Goal: Task Accomplishment & Management: Use online tool/utility

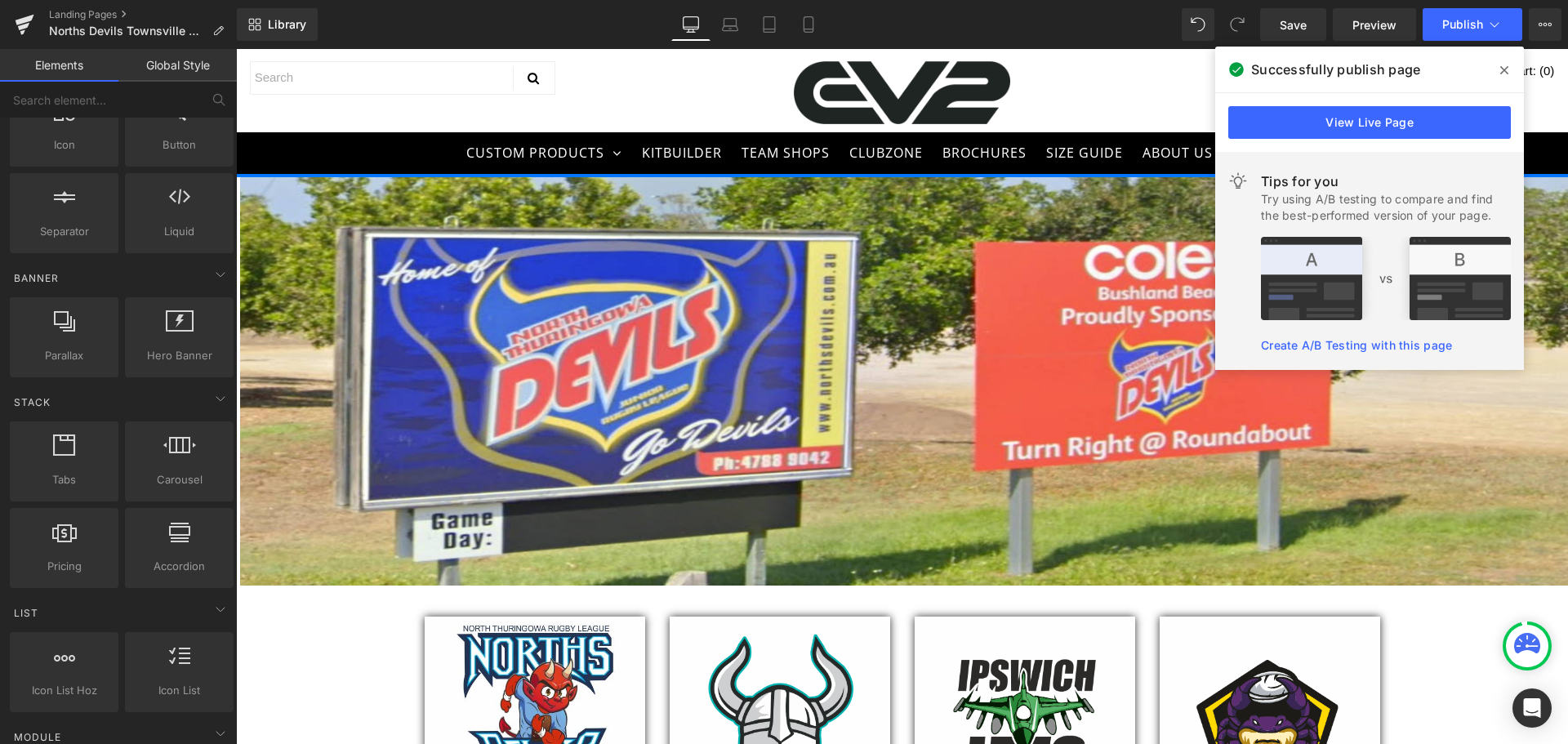
scroll to position [409, 0]
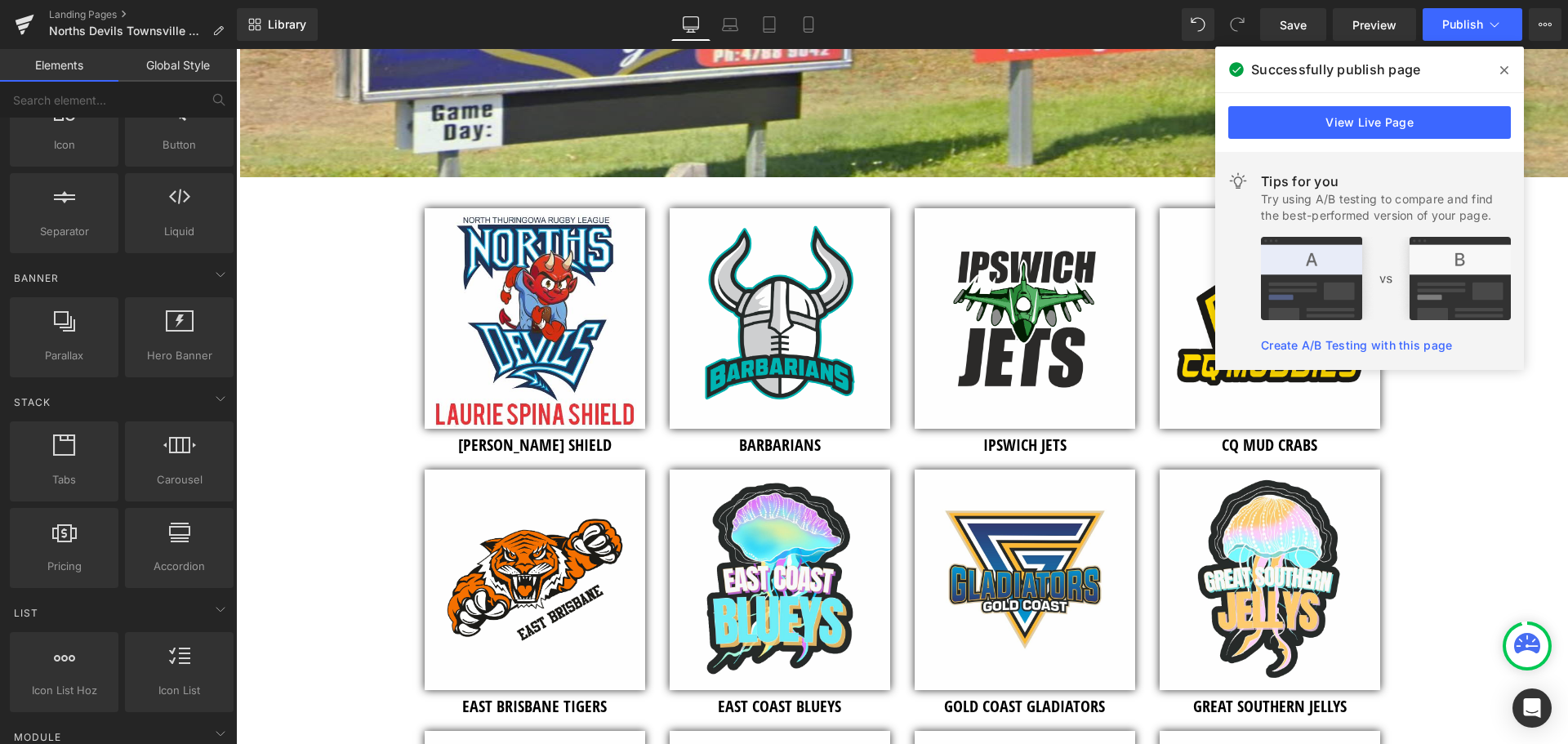
click at [1507, 71] on icon at bounding box center [1504, 69] width 8 height 13
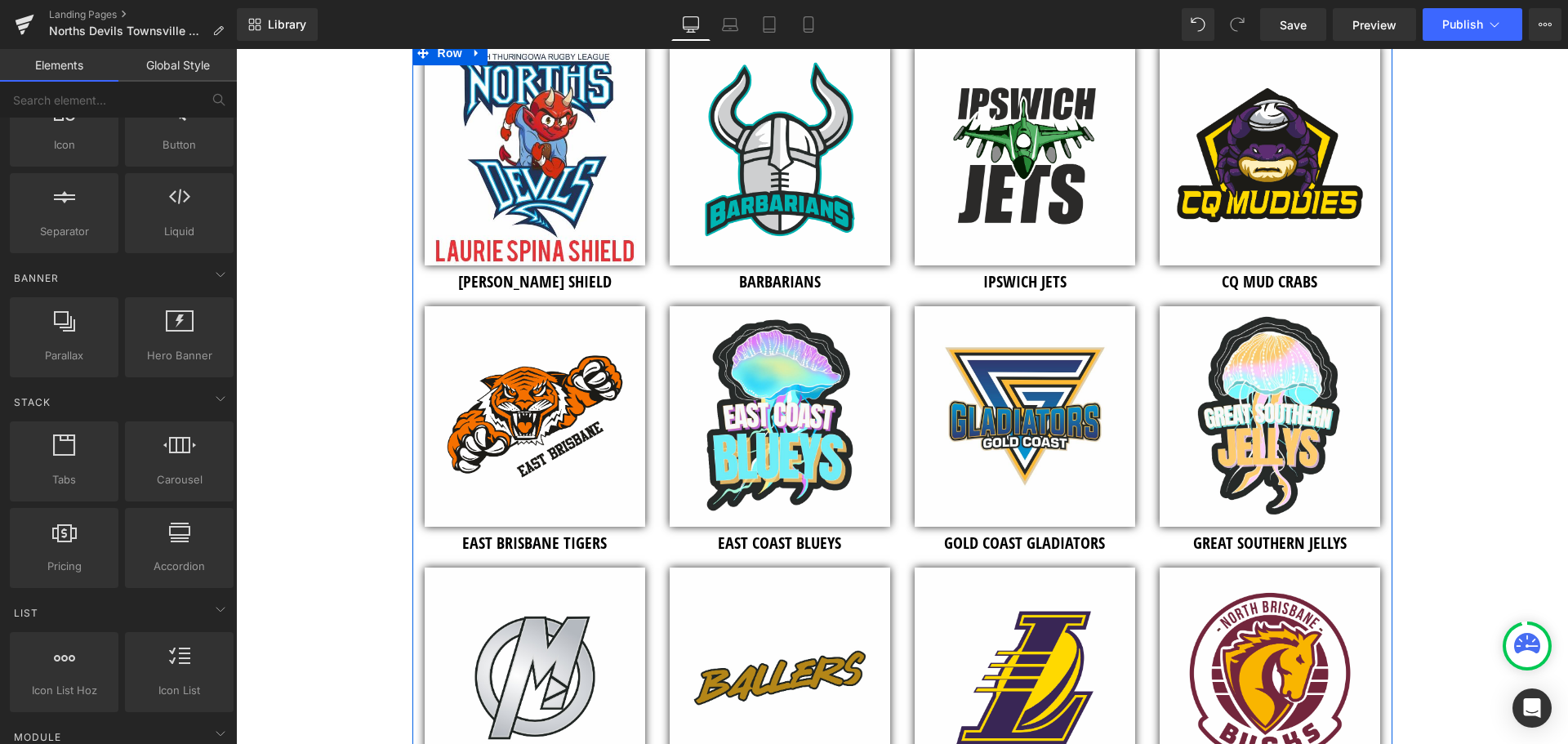
scroll to position [898, 0]
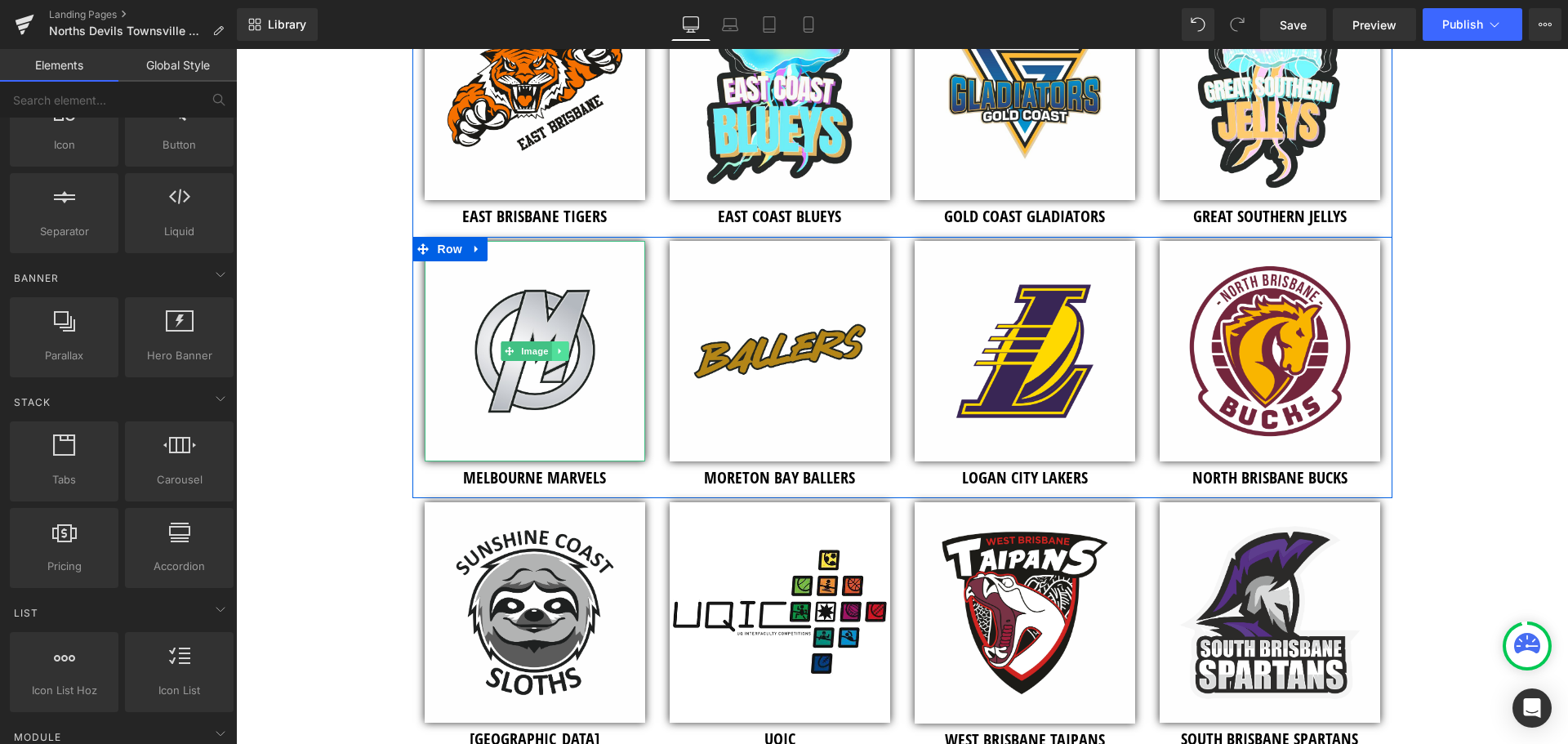
click at [556, 355] on icon at bounding box center [560, 351] width 9 height 10
click at [563, 352] on icon at bounding box center [567, 351] width 9 height 10
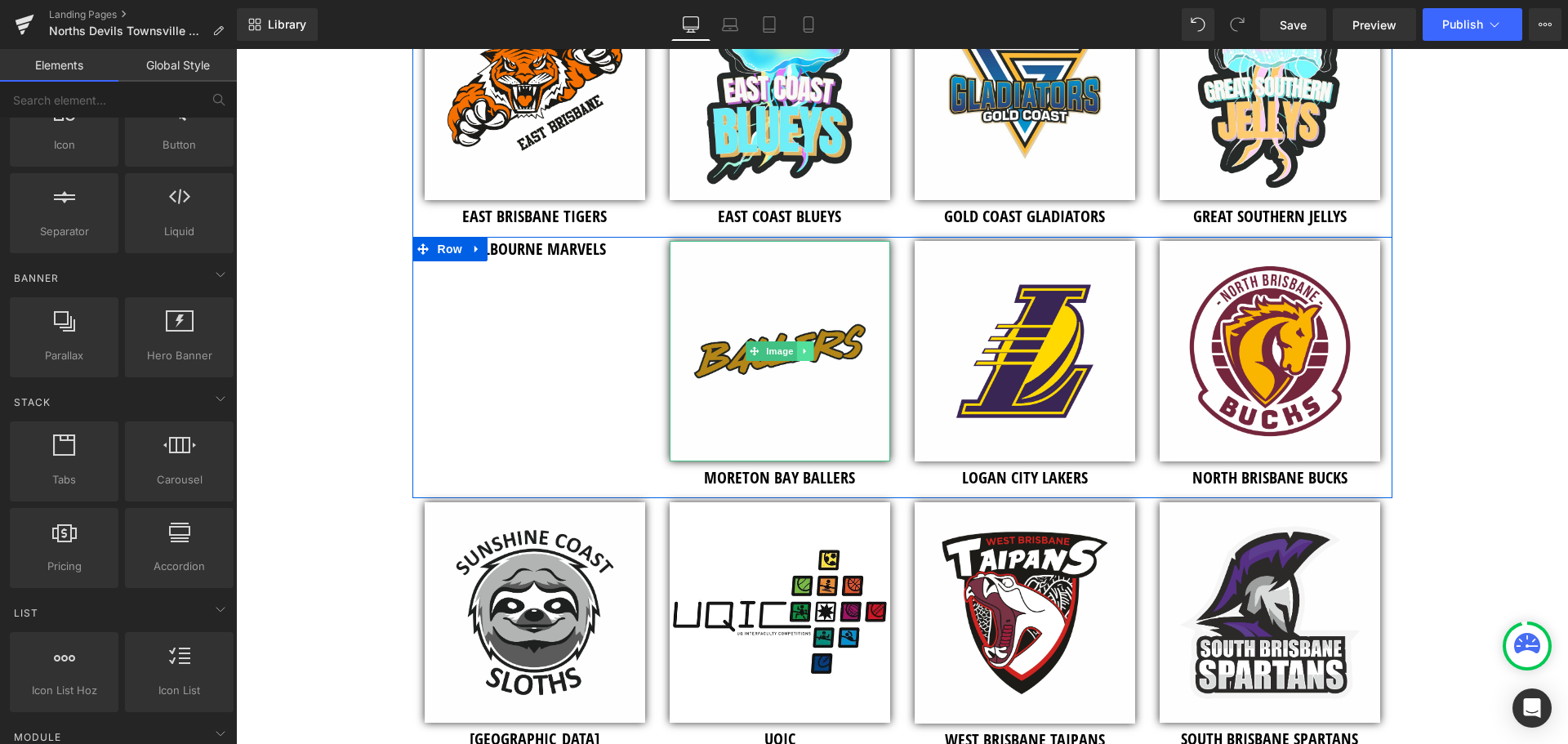
click at [803, 351] on icon at bounding box center [804, 352] width 3 height 6
click at [471, 247] on icon at bounding box center [477, 249] width 12 height 13
click at [515, 252] on icon at bounding box center [519, 249] width 12 height 12
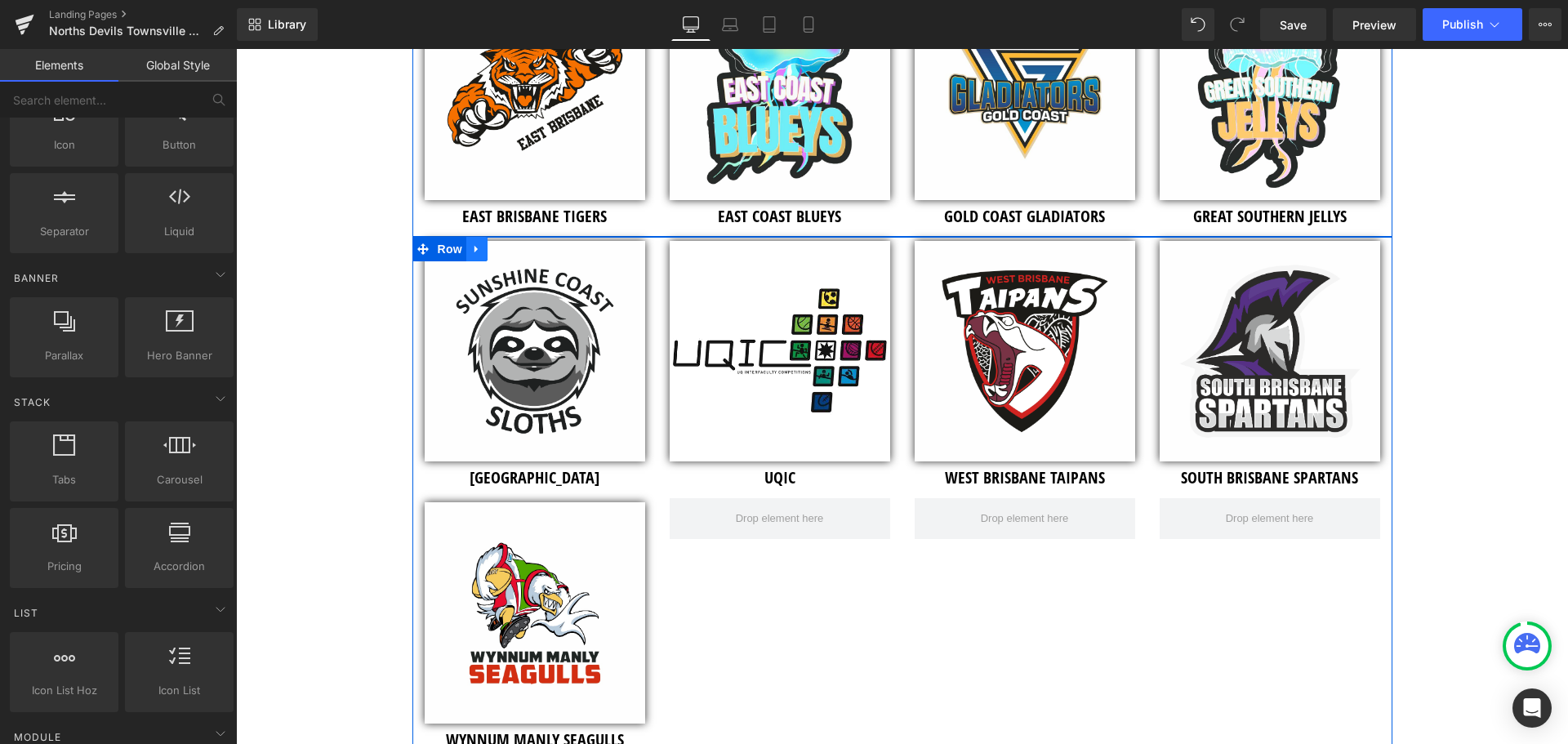
click at [477, 247] on link at bounding box center [477, 248] width 22 height 24
click at [514, 250] on icon at bounding box center [519, 249] width 12 height 13
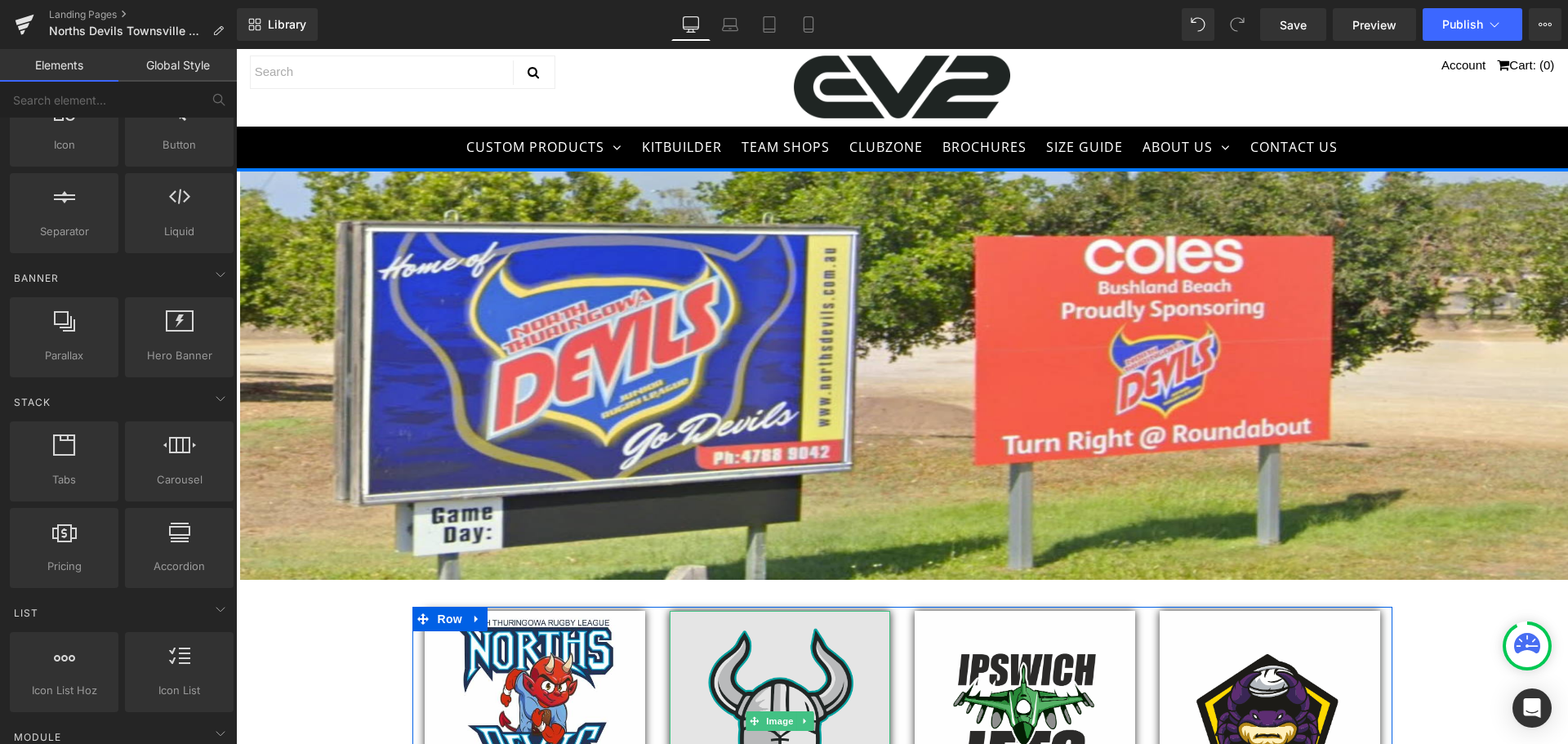
scroll to position [0, 0]
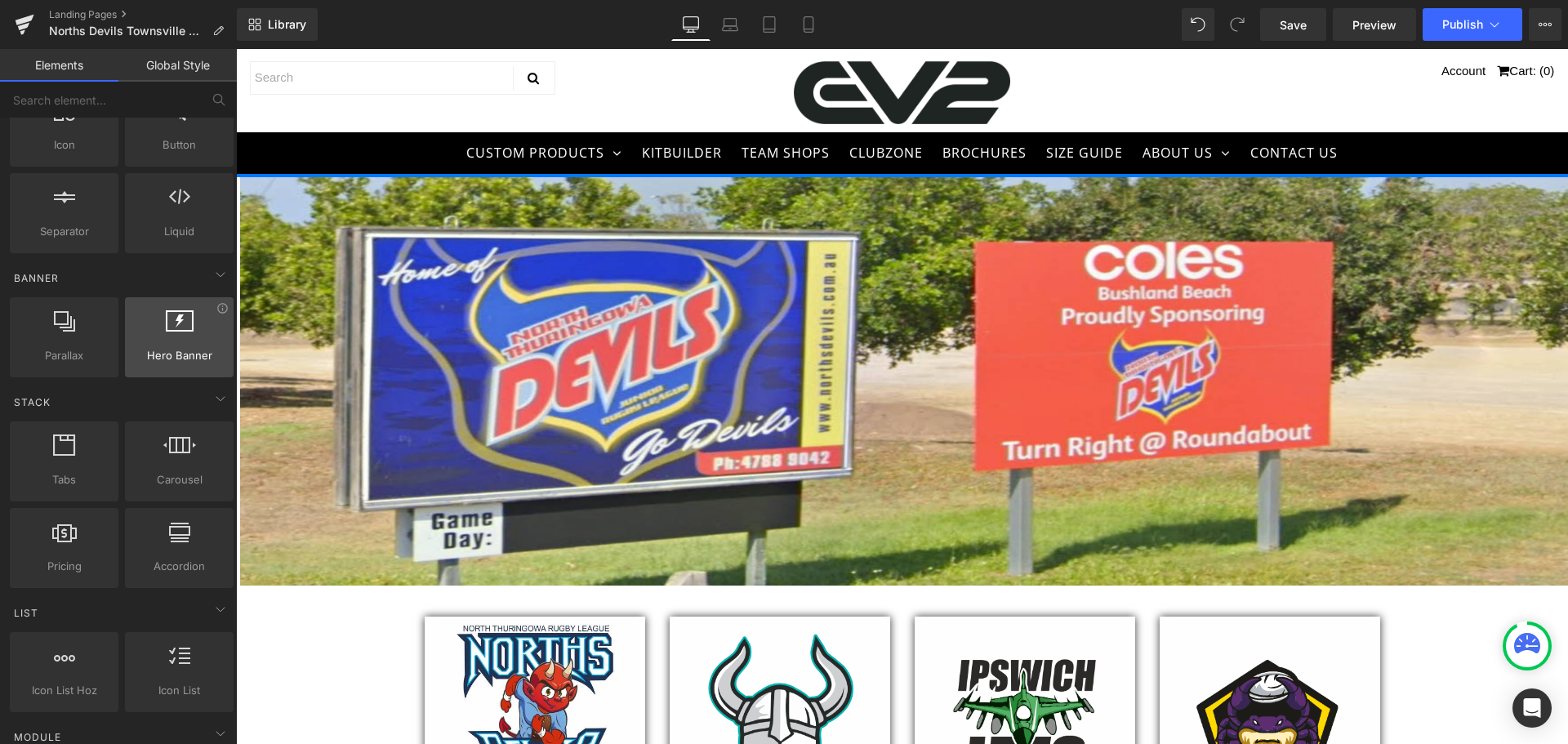
click at [136, 346] on div at bounding box center [179, 328] width 99 height 37
click at [186, 331] on div at bounding box center [179, 328] width 99 height 37
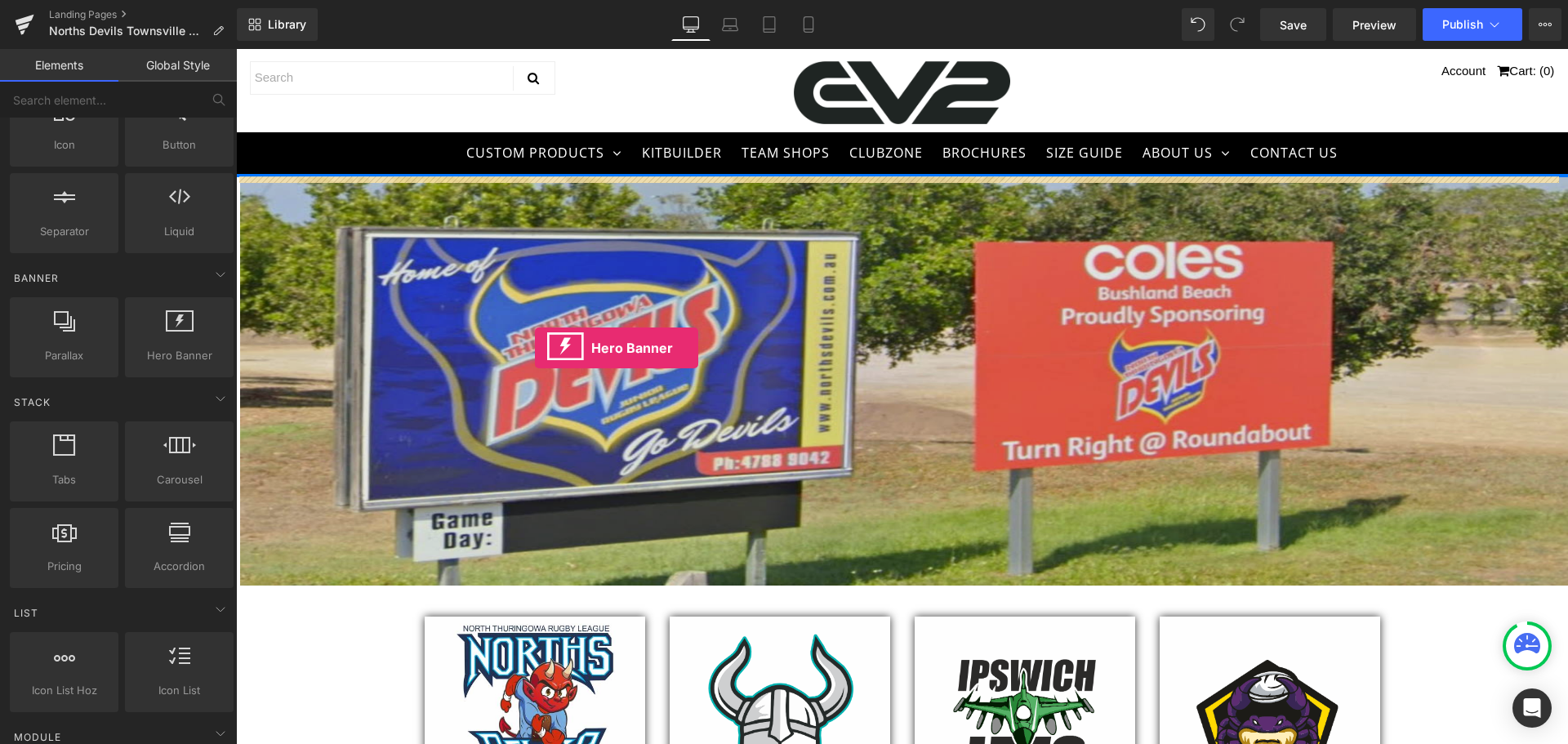
drag, startPoint x: 404, startPoint y: 384, endPoint x: 535, endPoint y: 348, distance: 135.9
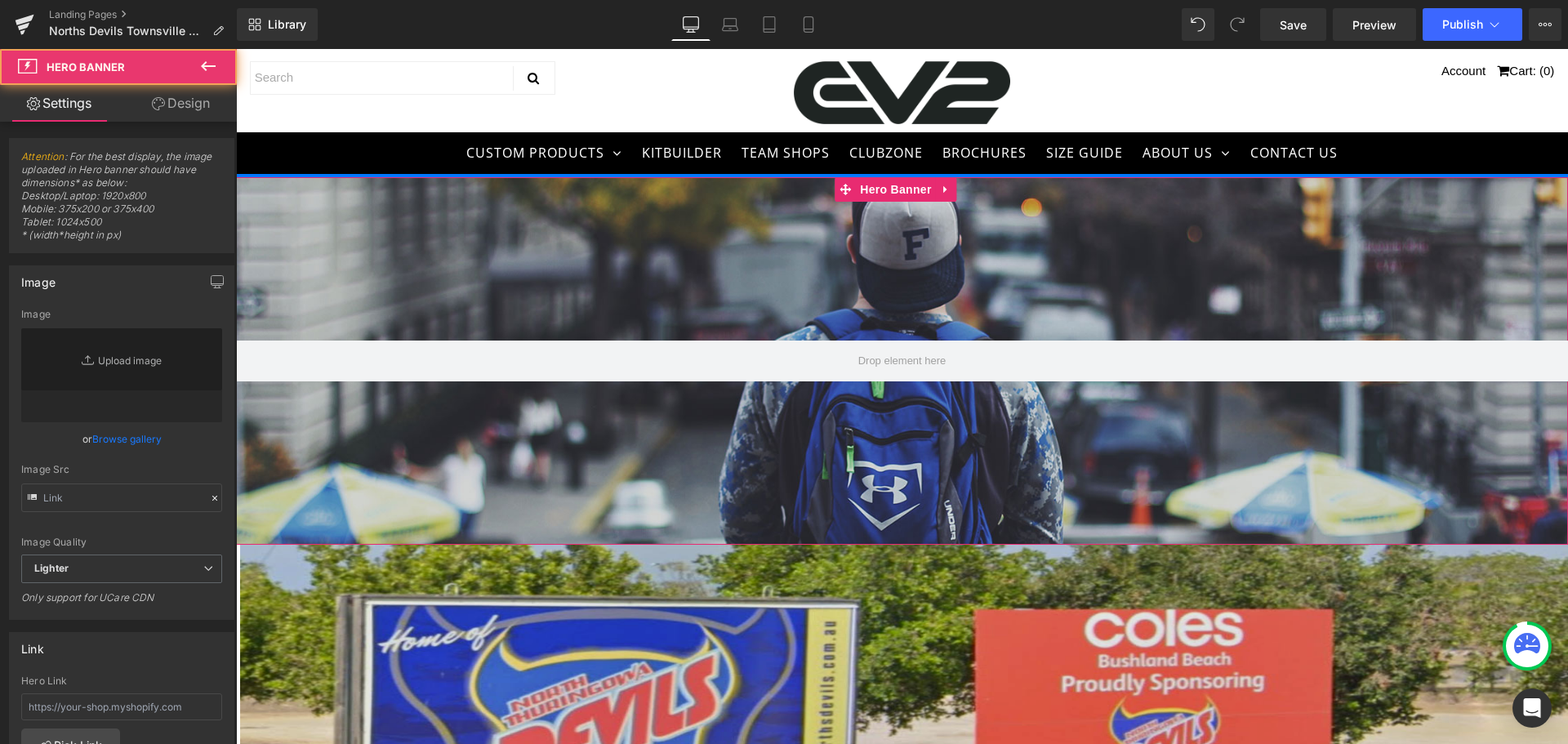
type input "[URL][DOMAIN_NAME]"
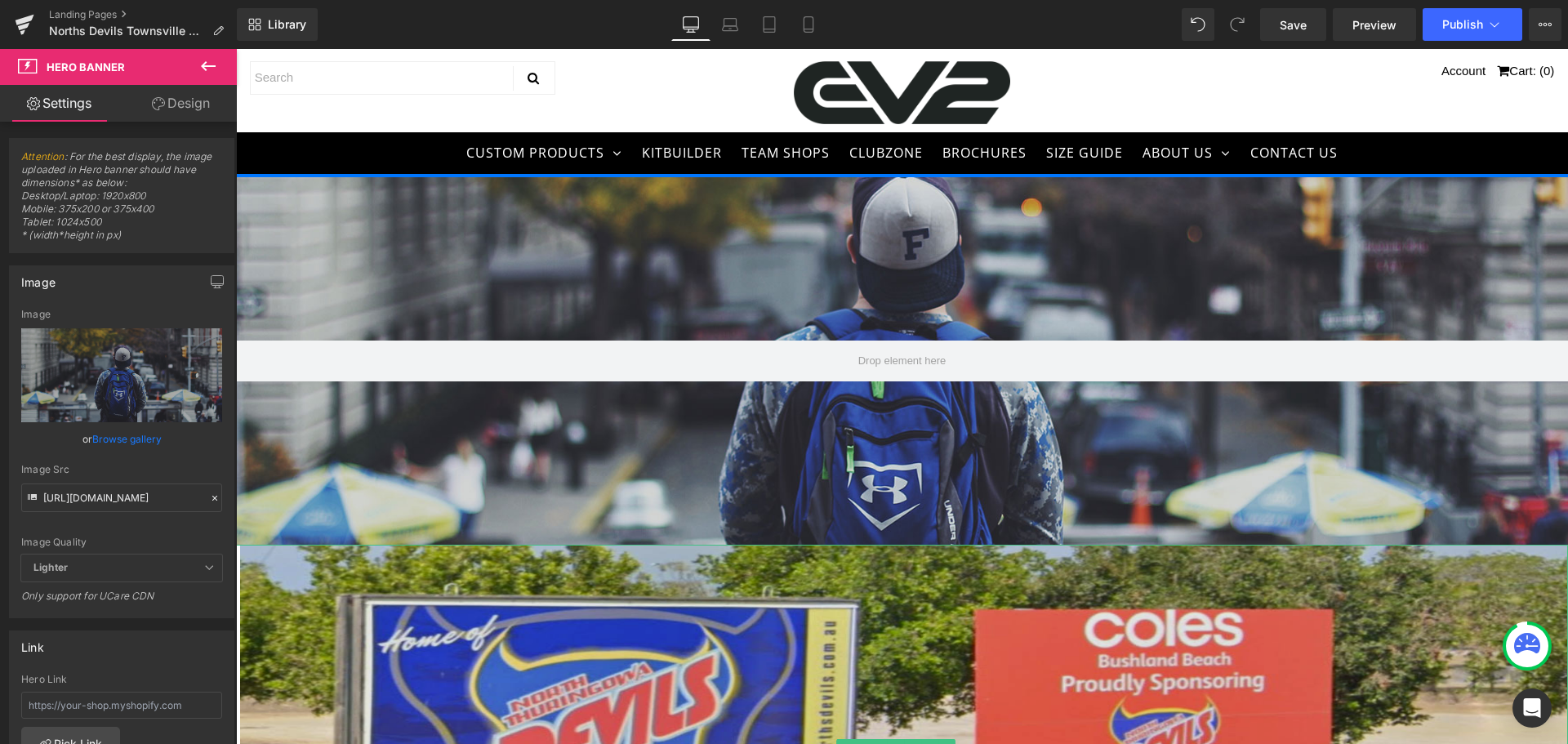
click at [775, 606] on img at bounding box center [902, 749] width 1332 height 409
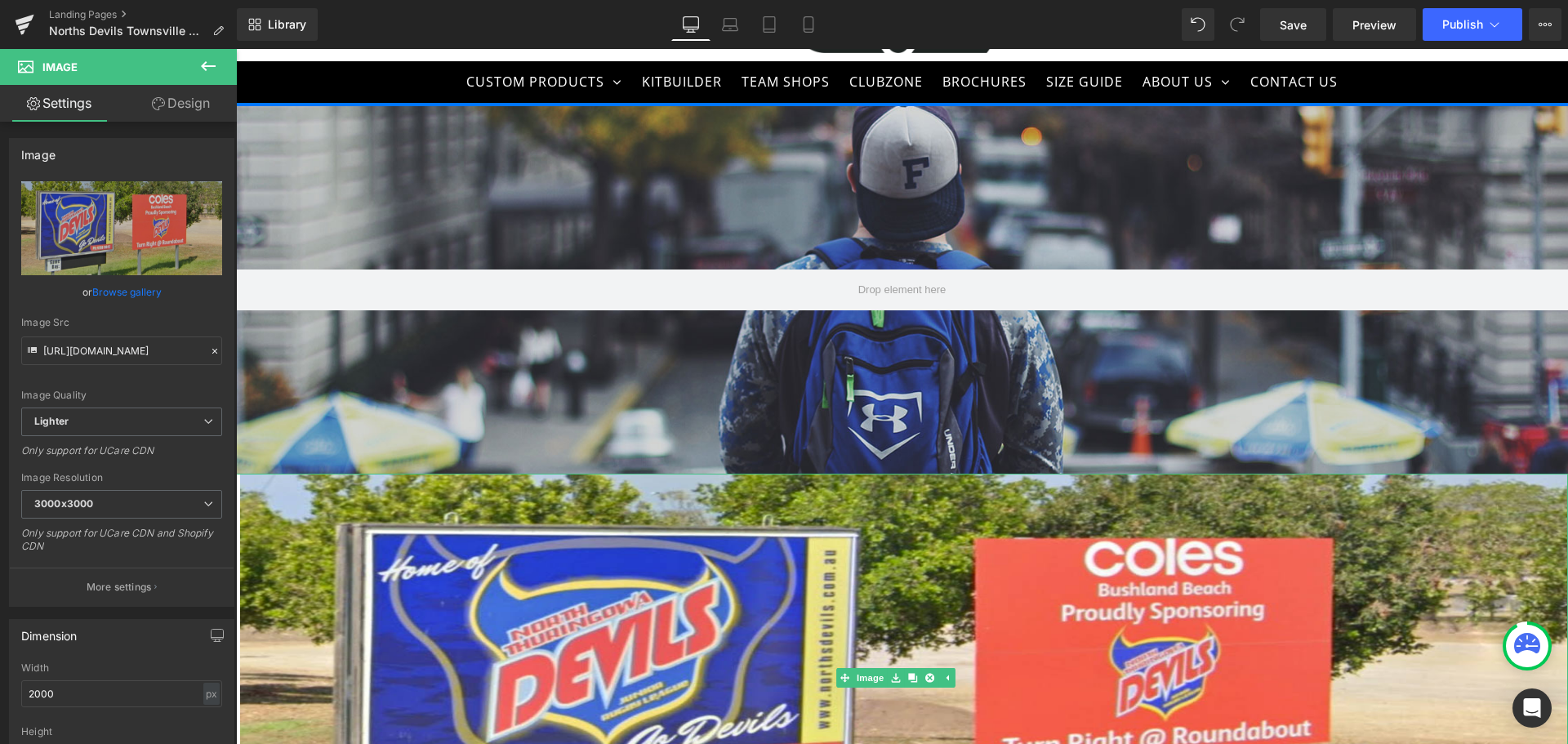
scroll to position [163, 0]
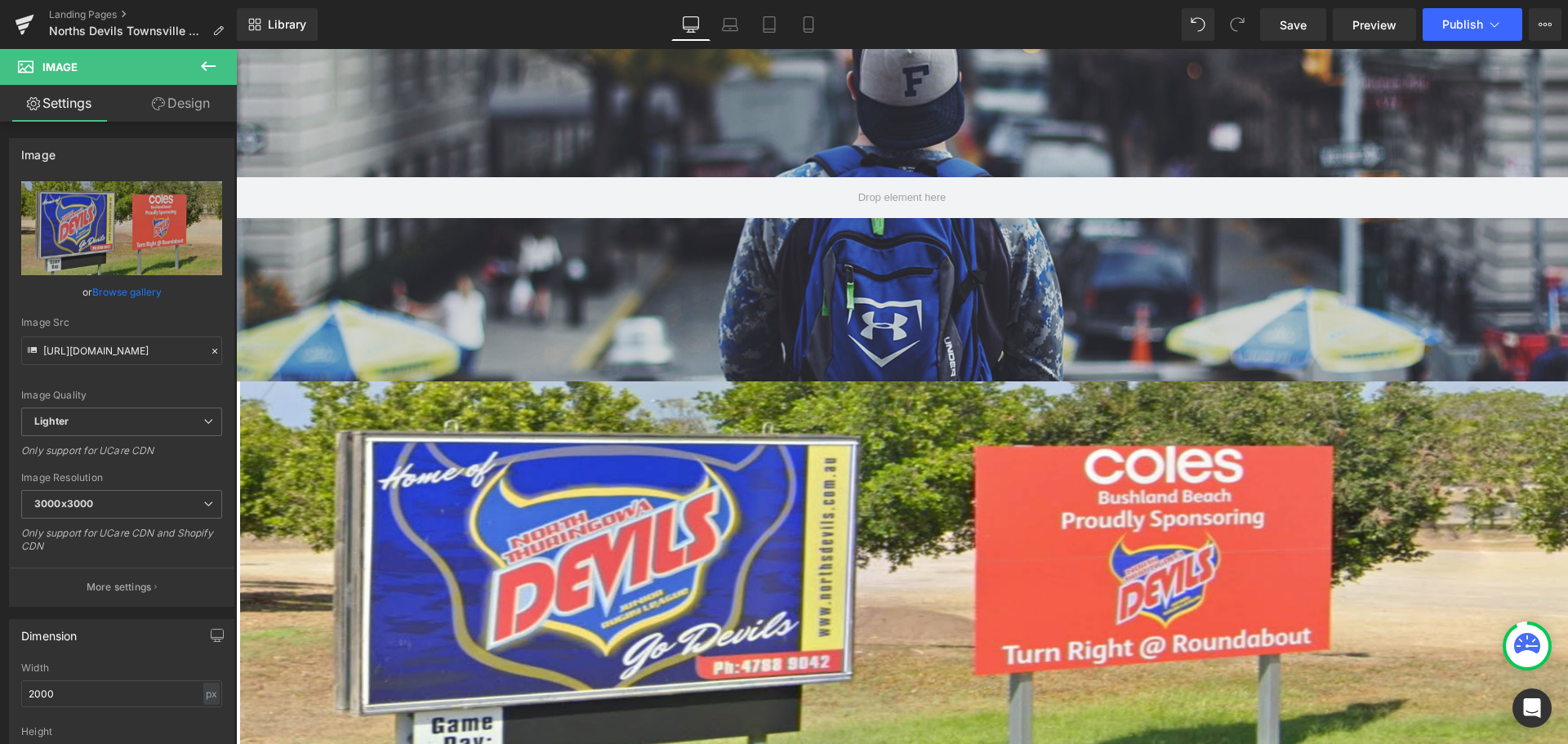
click at [212, 66] on icon at bounding box center [207, 66] width 15 height 10
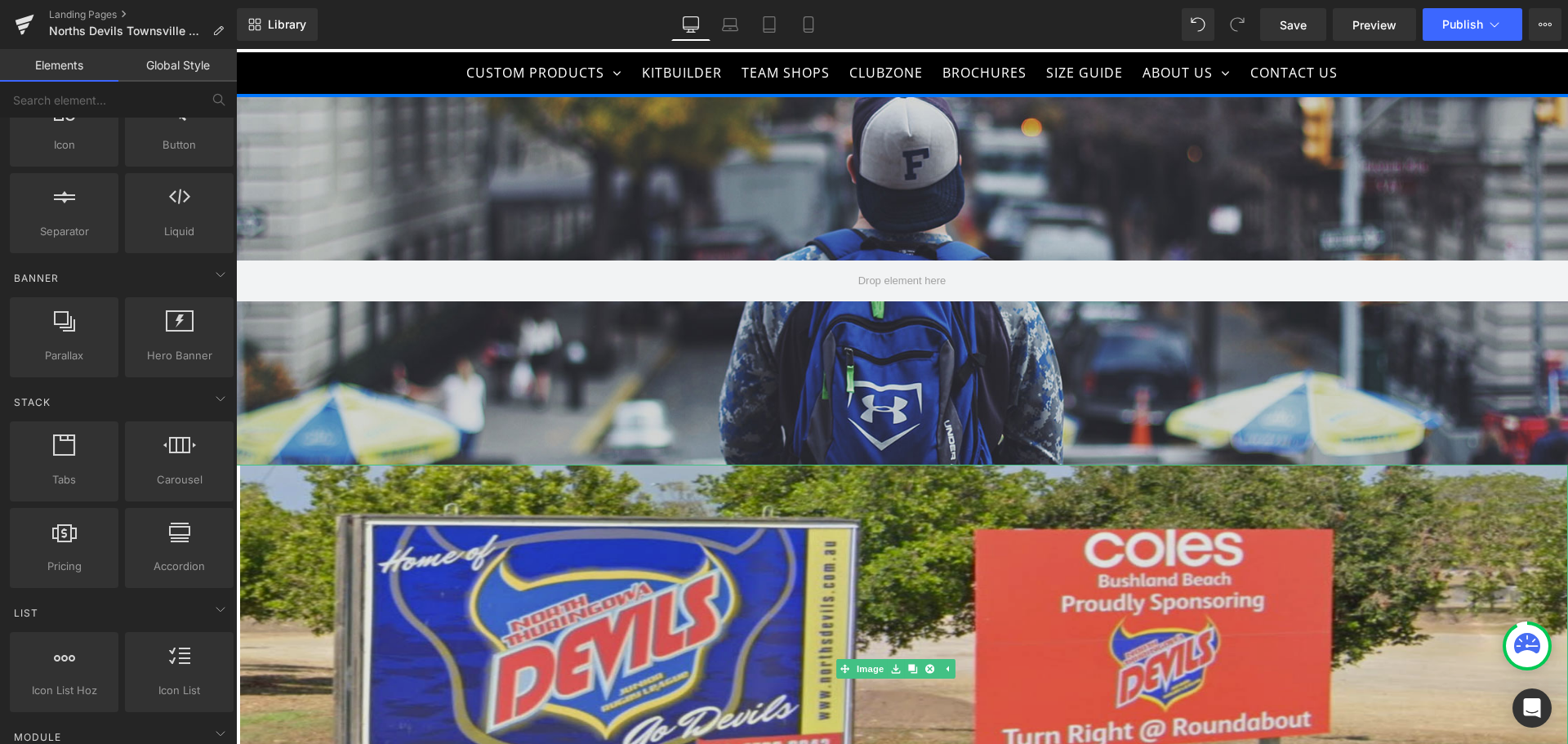
scroll to position [0, 0]
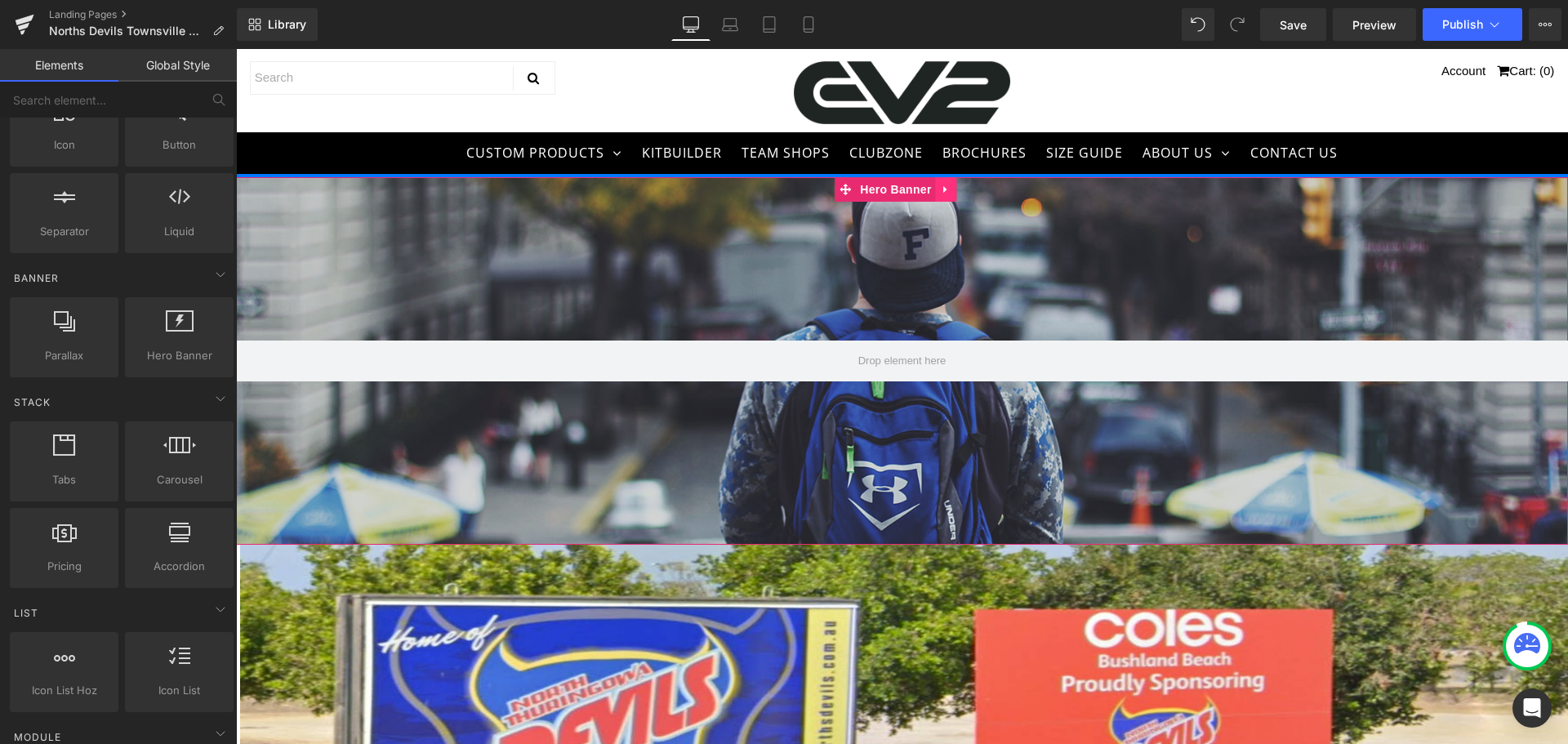
click at [947, 192] on icon at bounding box center [947, 189] width 12 height 13
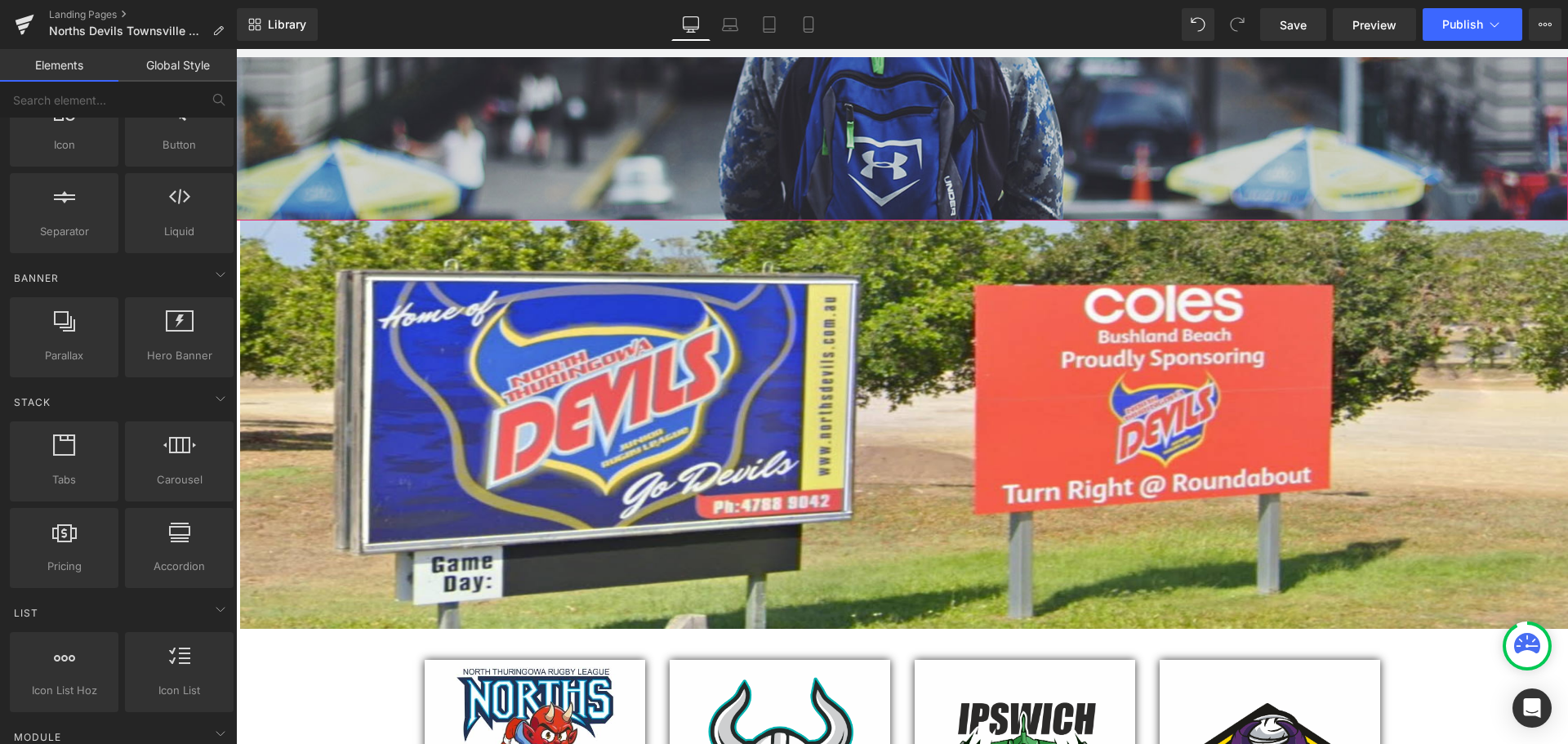
scroll to position [327, 0]
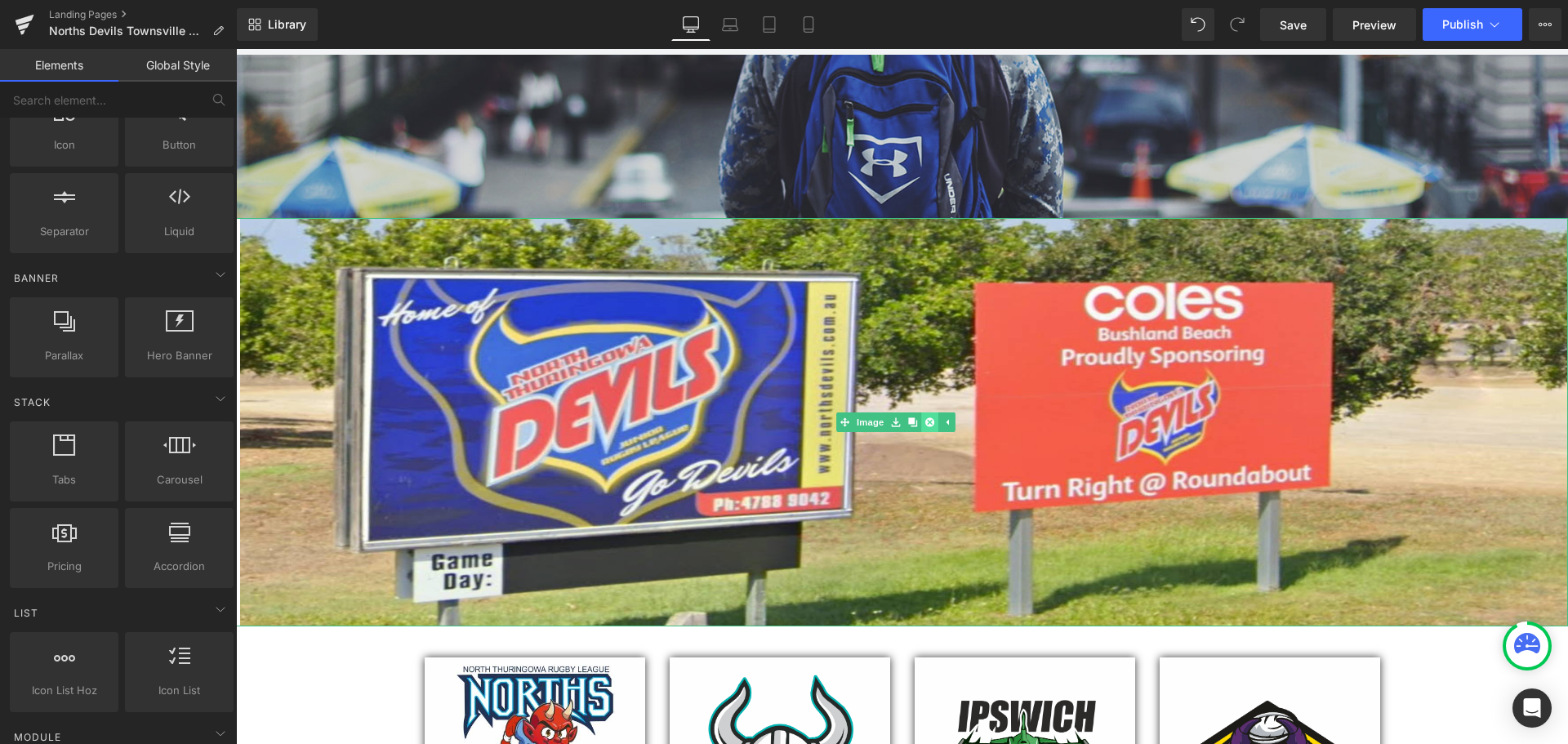
click at [935, 418] on link at bounding box center [930, 422] width 18 height 20
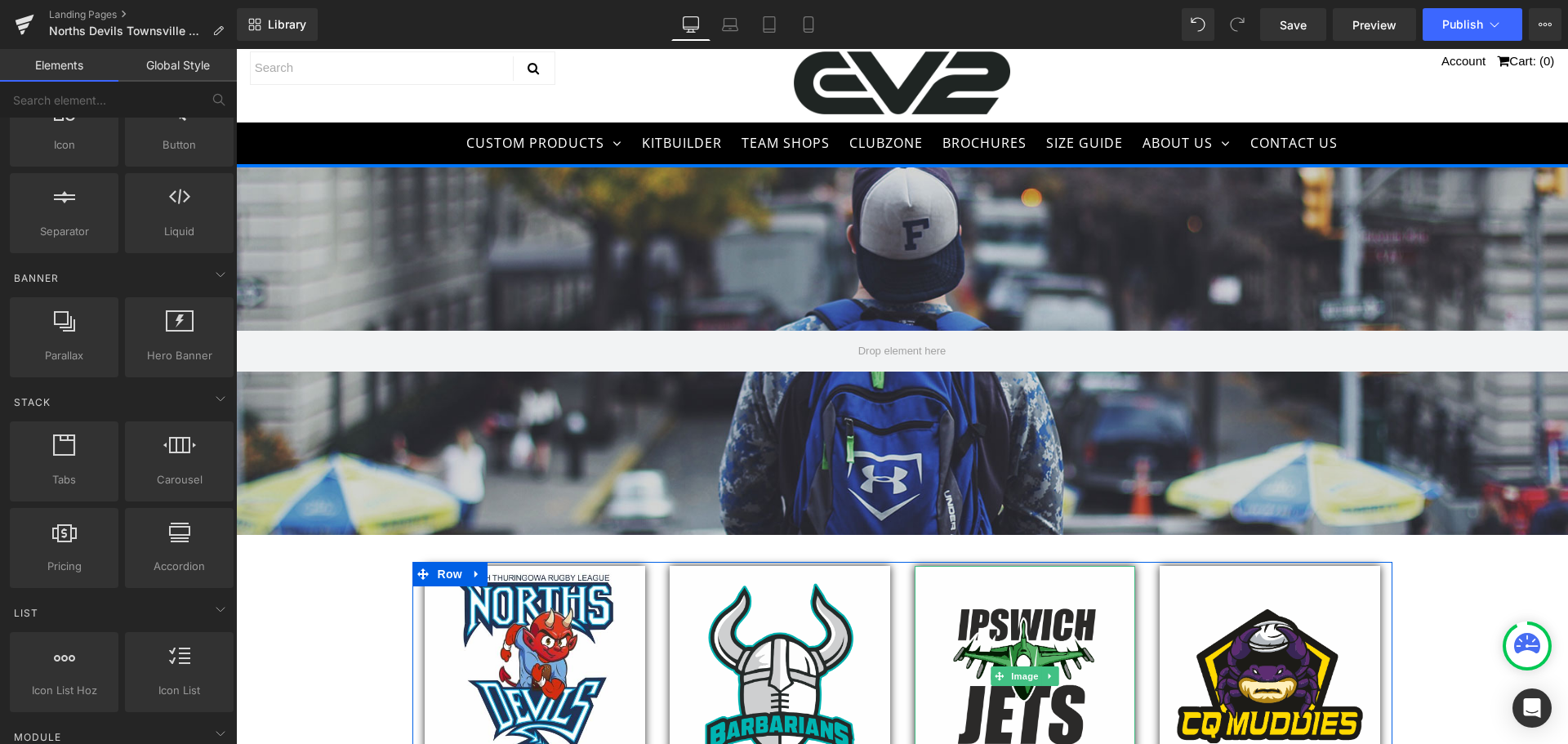
scroll to position [0, 0]
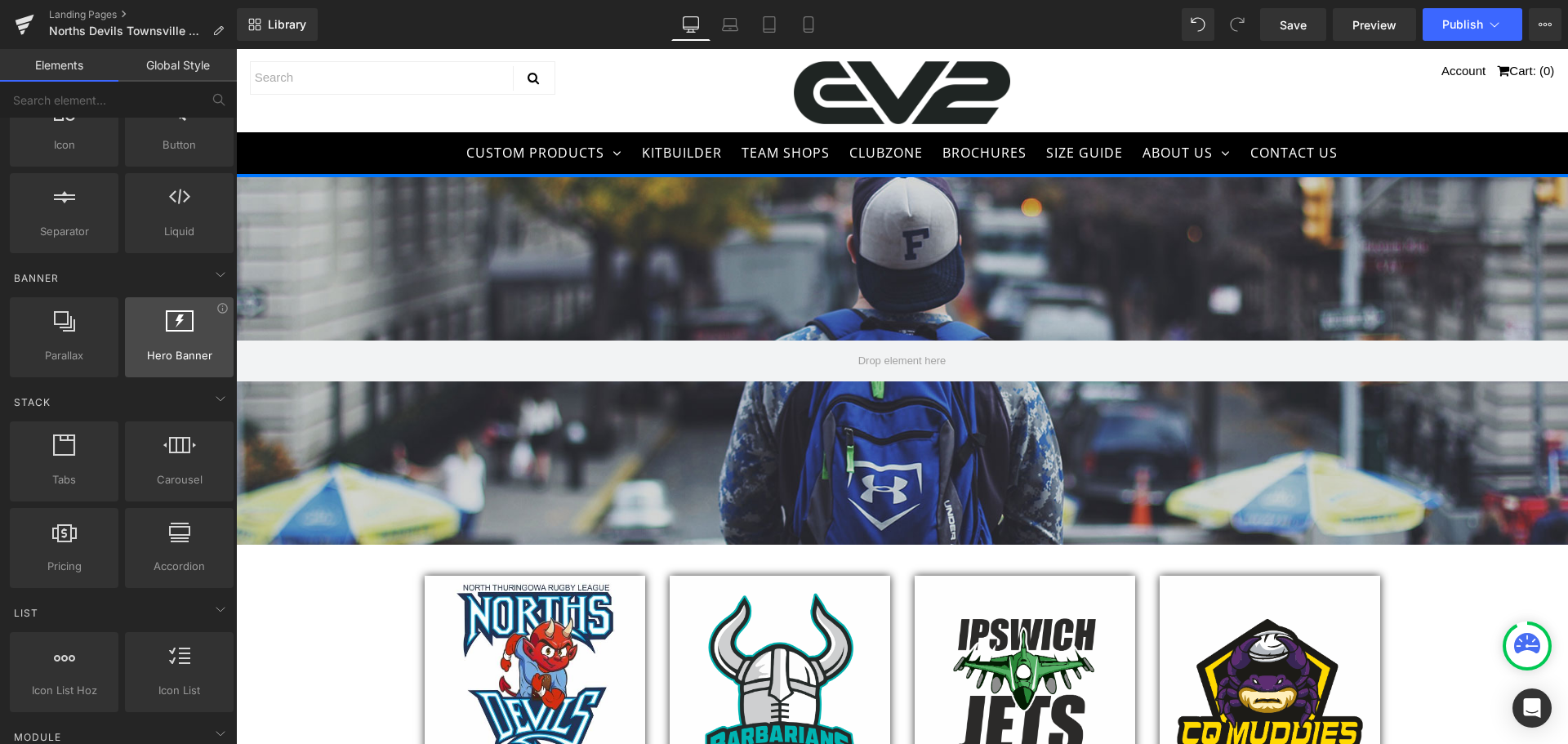
click at [169, 337] on div at bounding box center [179, 328] width 99 height 37
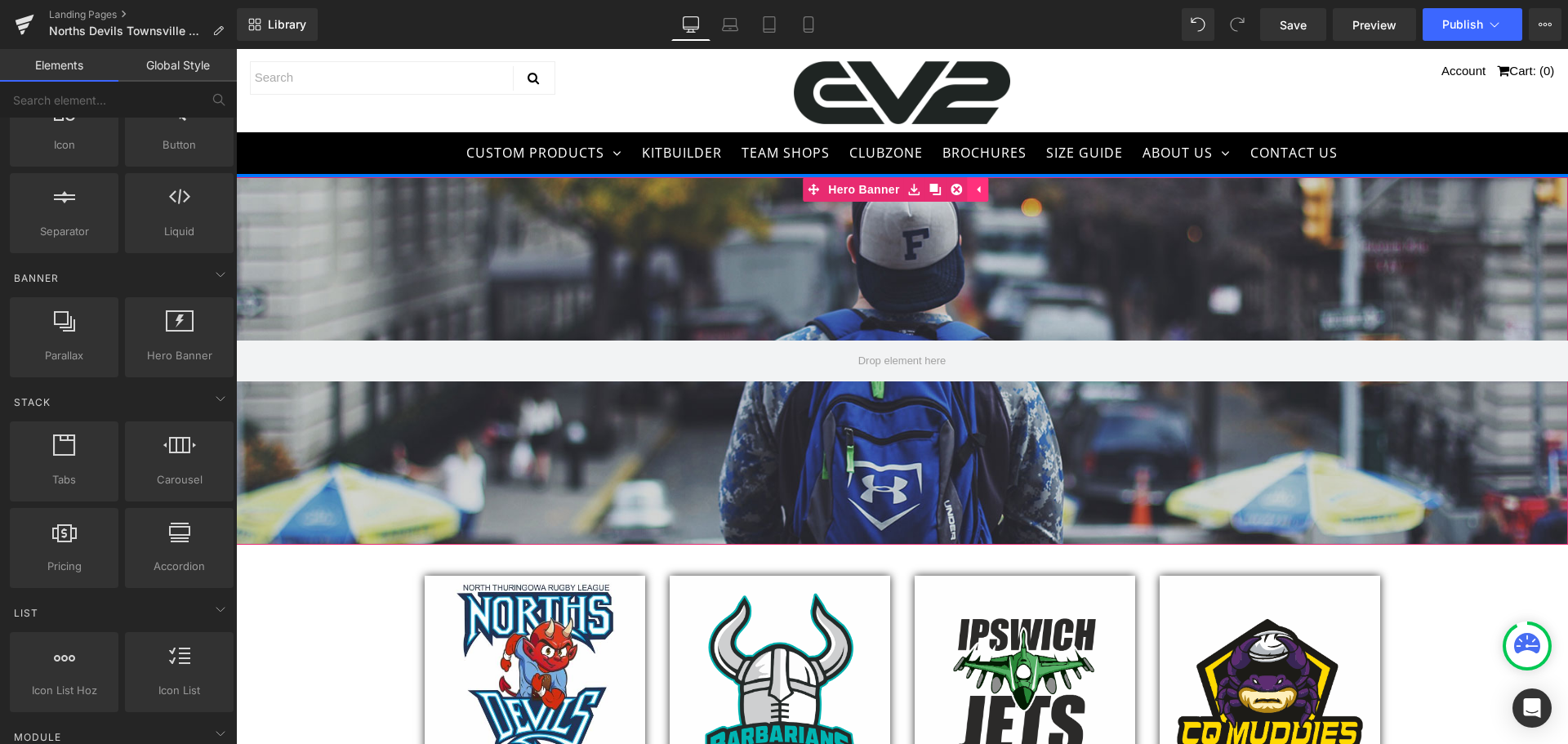
click at [983, 190] on icon at bounding box center [979, 189] width 12 height 13
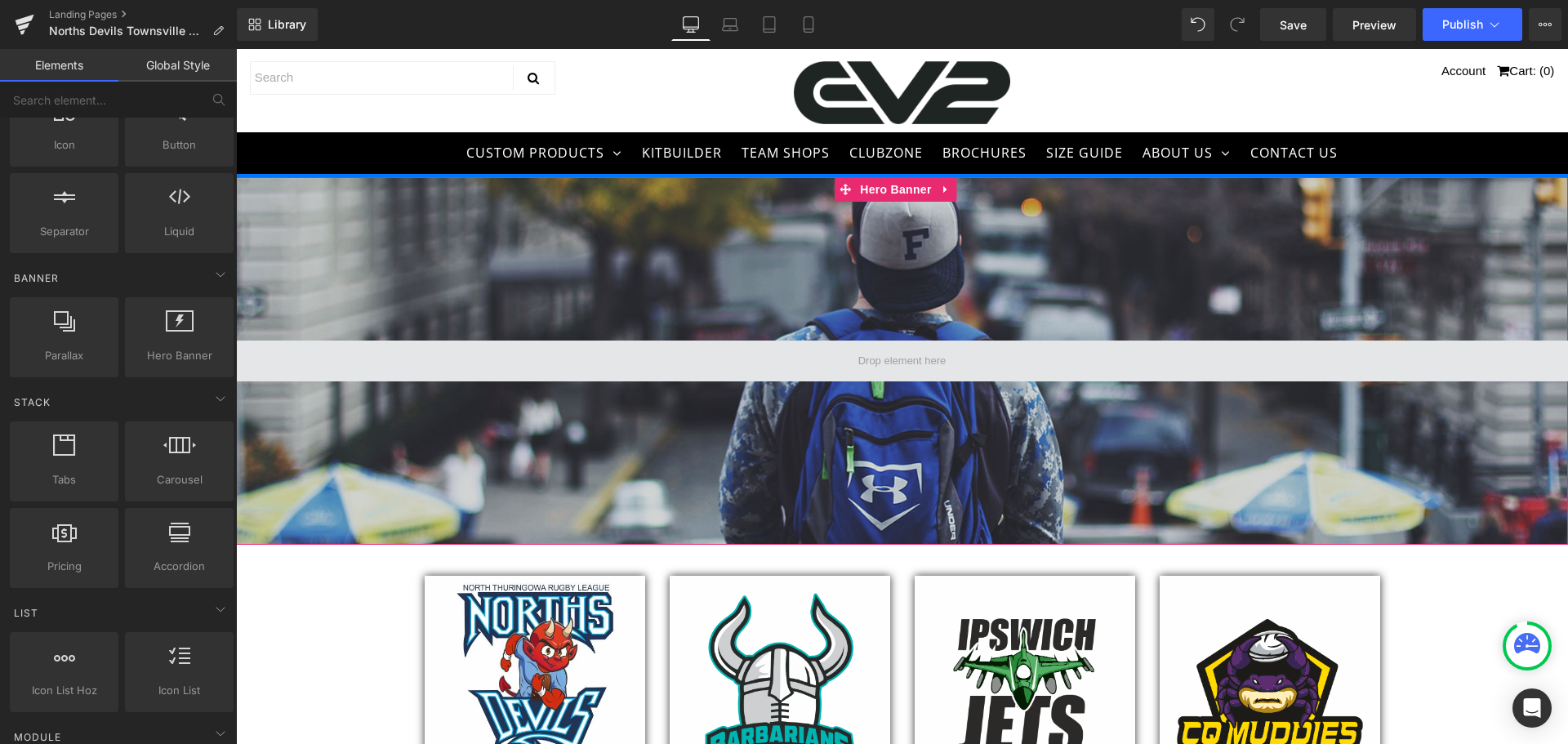
click at [751, 379] on span at bounding box center [902, 361] width 1332 height 41
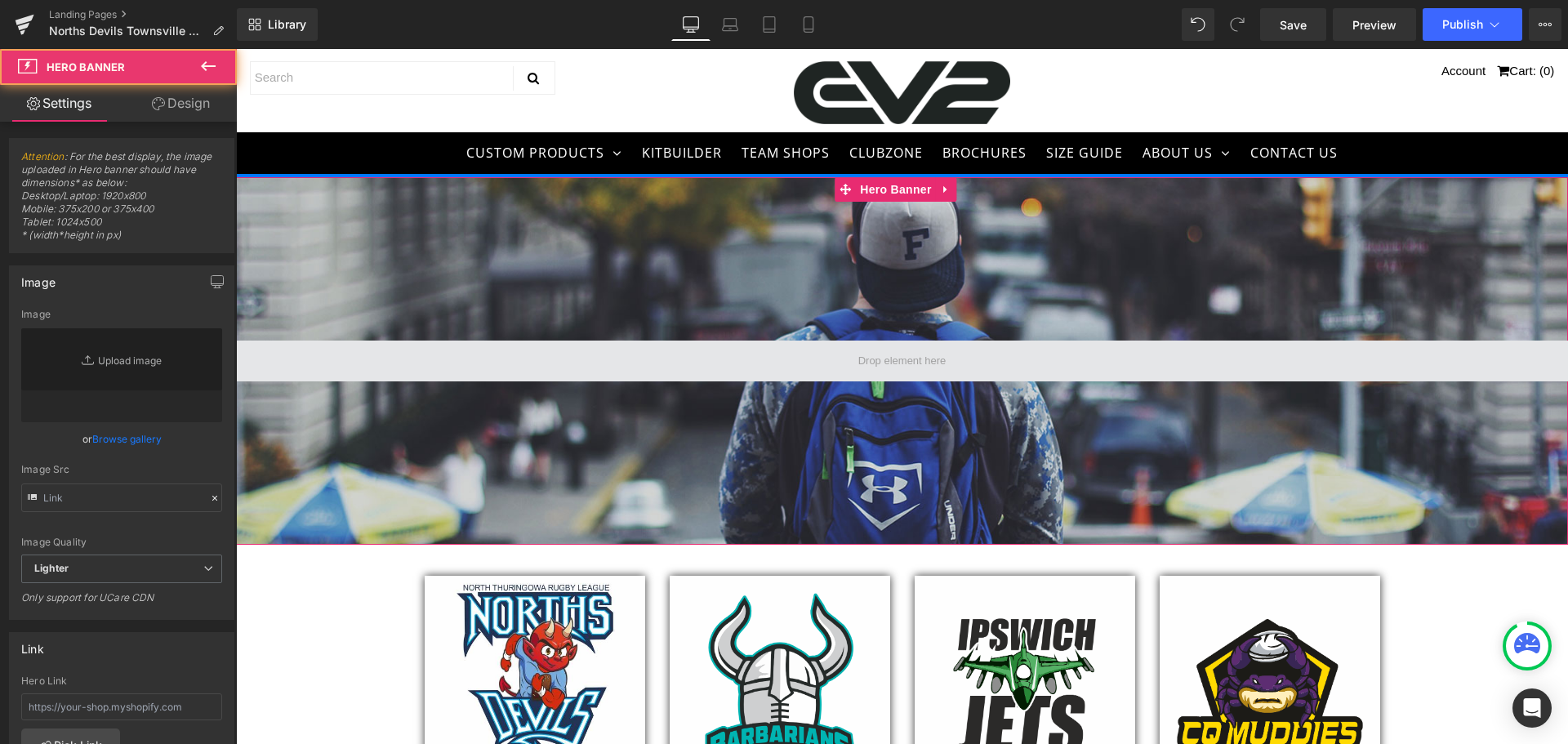
type input "[URL][DOMAIN_NAME]"
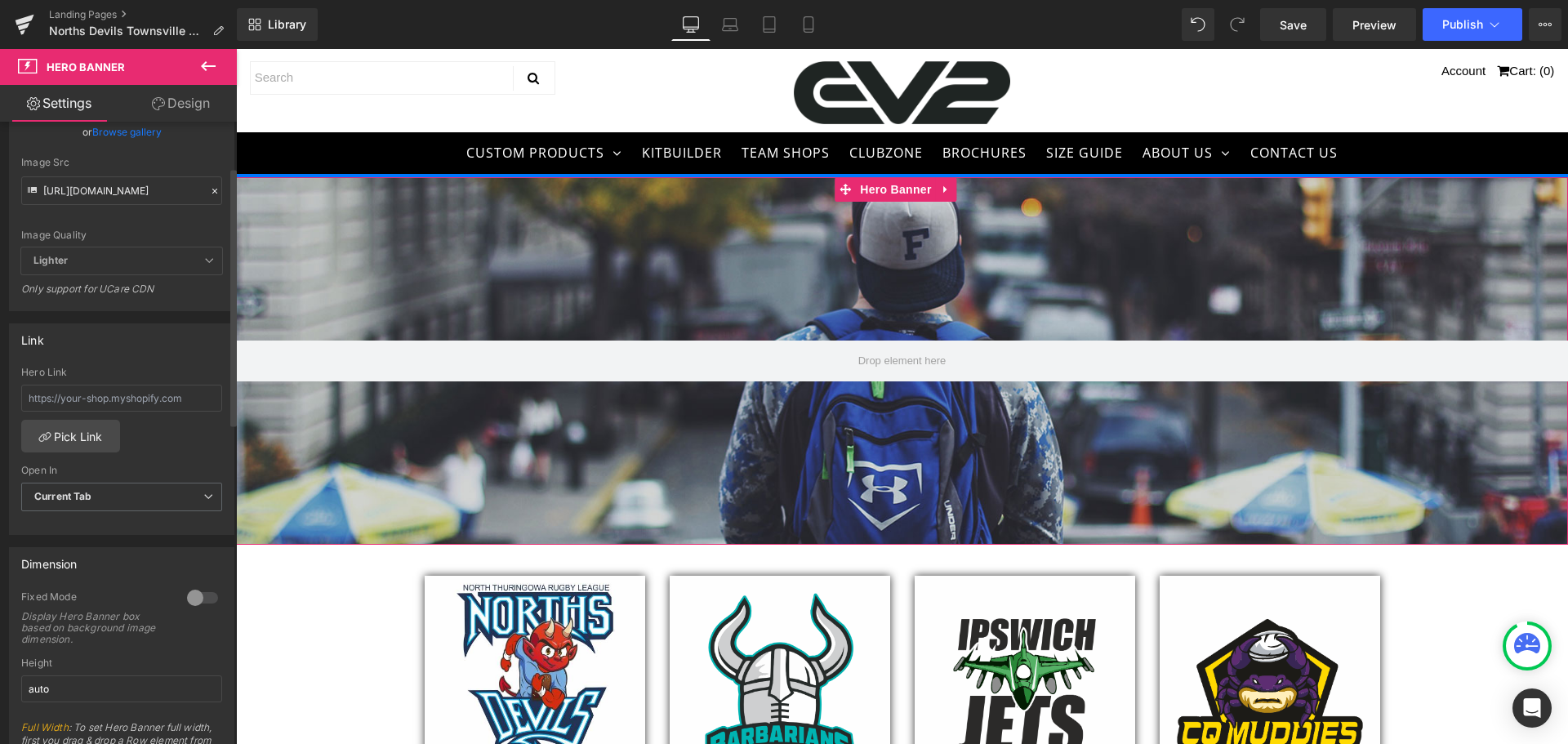
scroll to position [82, 0]
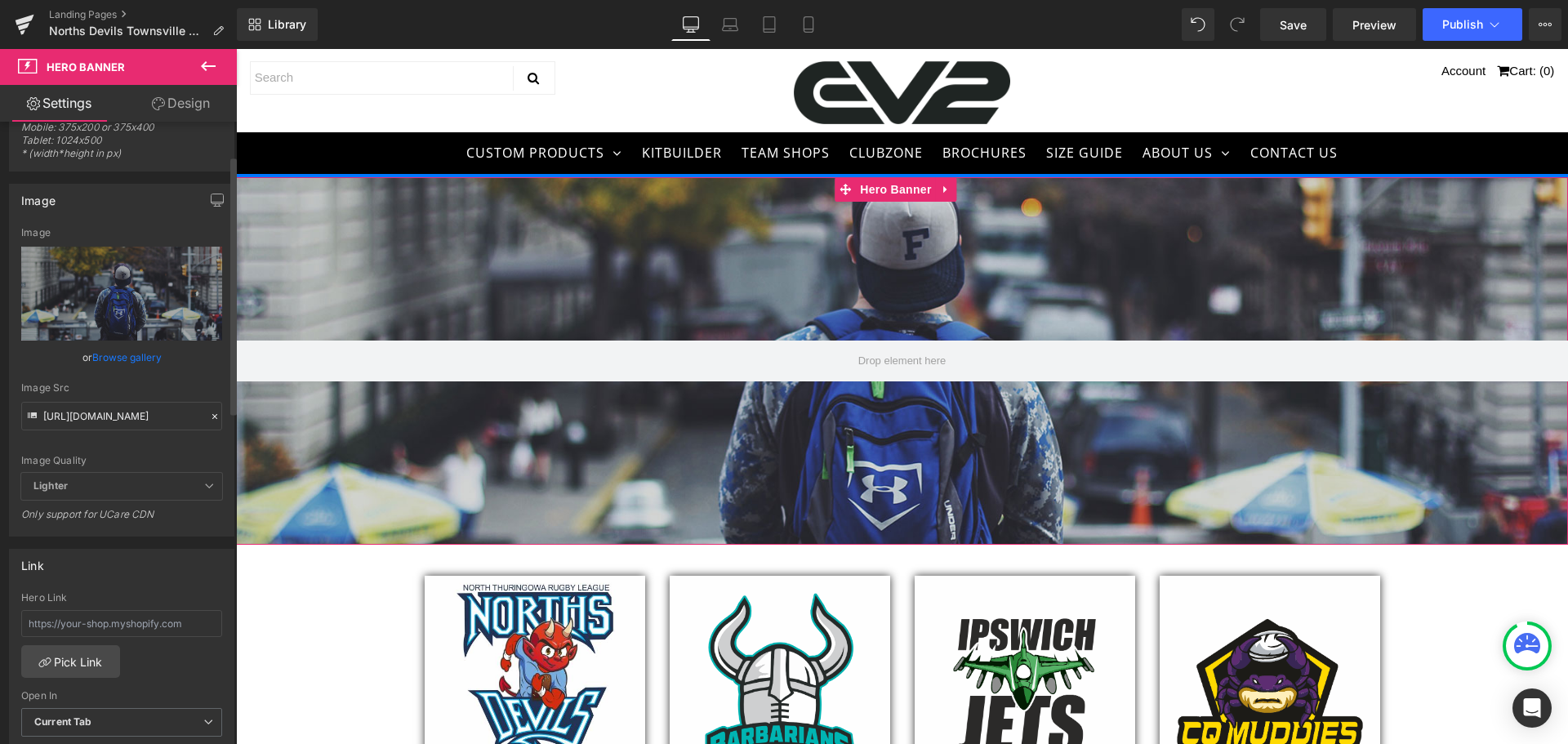
click at [141, 478] on span "Lighter" at bounding box center [121, 486] width 201 height 27
click at [141, 488] on span "Lighter" at bounding box center [121, 486] width 201 height 27
click at [191, 483] on span "Lighter" at bounding box center [121, 486] width 201 height 27
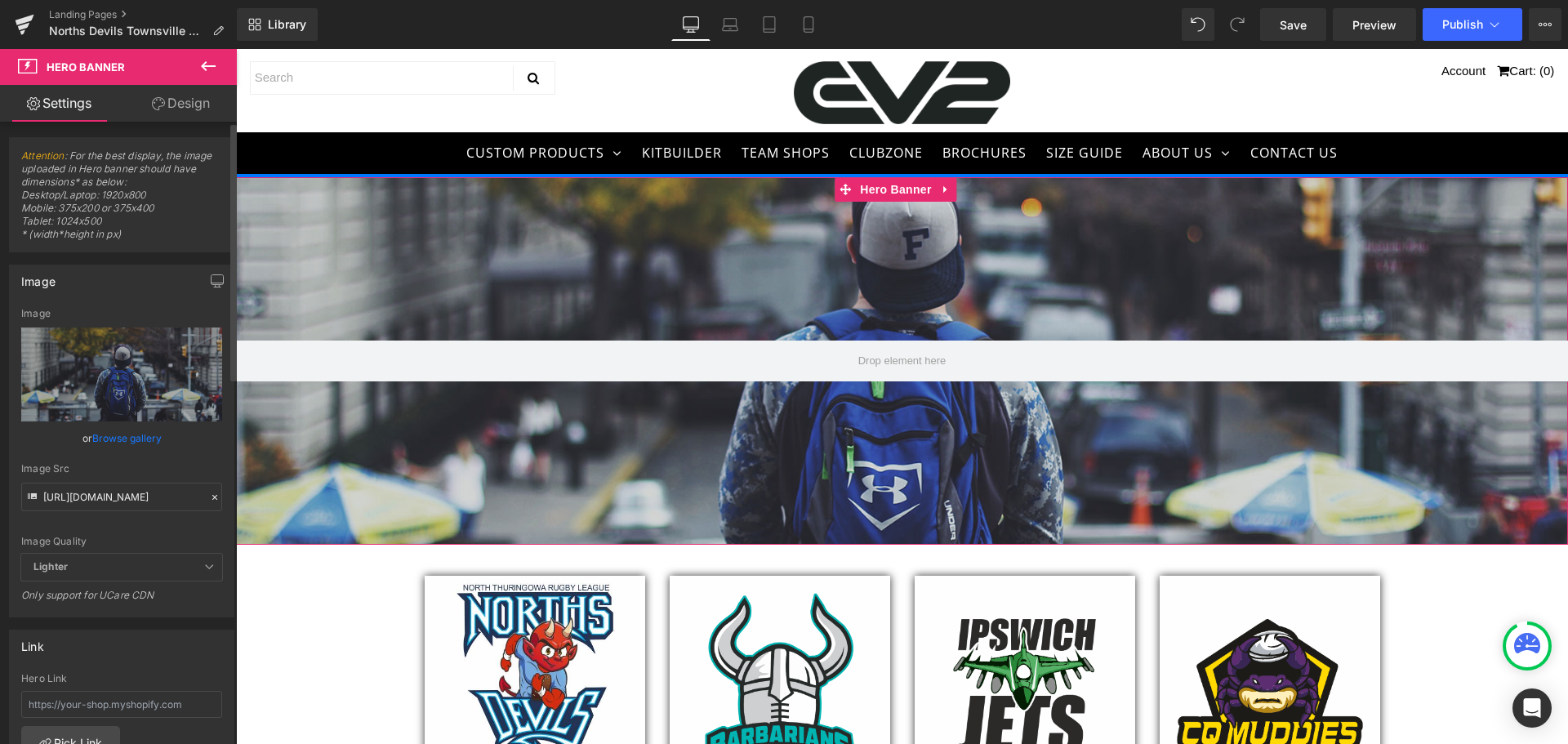
scroll to position [0, 0]
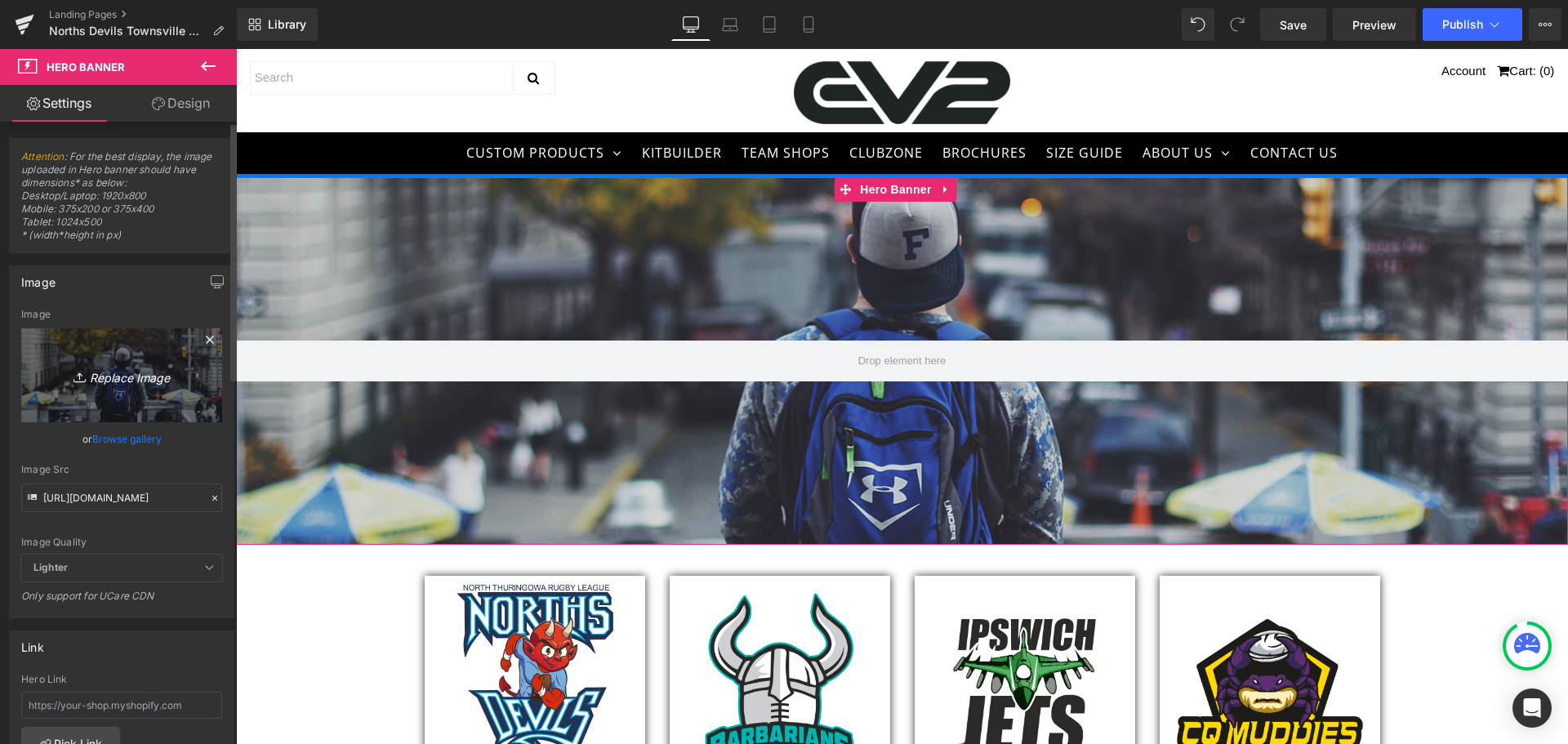
click at [154, 374] on icon "Replace Image" at bounding box center [122, 374] width 131 height 21
type input "C:\fakepath\Hero Banner.jpg"
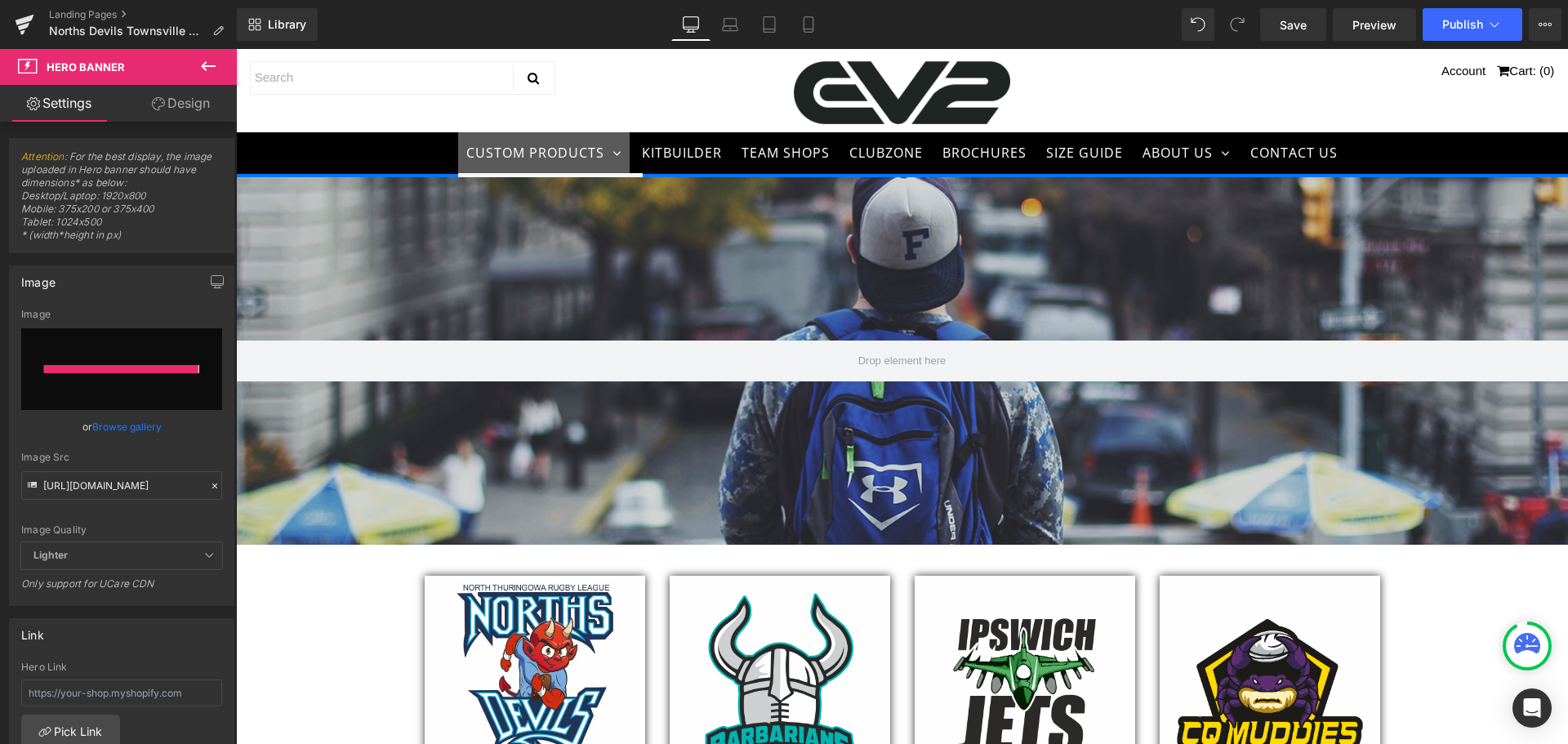
type input "[URL][DOMAIN_NAME]"
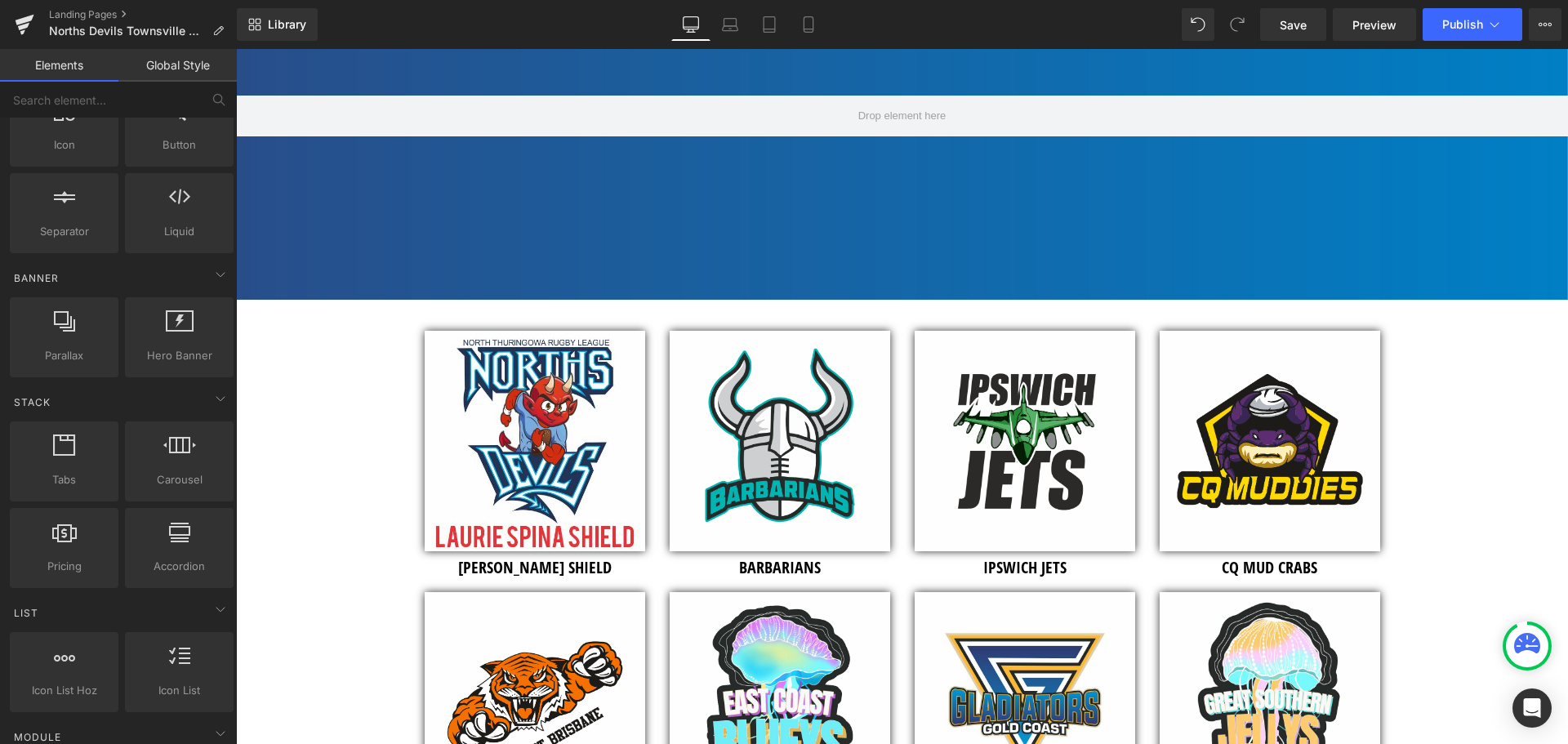
click at [314, 499] on div "Hero Banner 200px 200px Separator Image [PERSON_NAME] SHIELD Heading Image BARB…" at bounding box center [902, 499] width 1332 height 1132
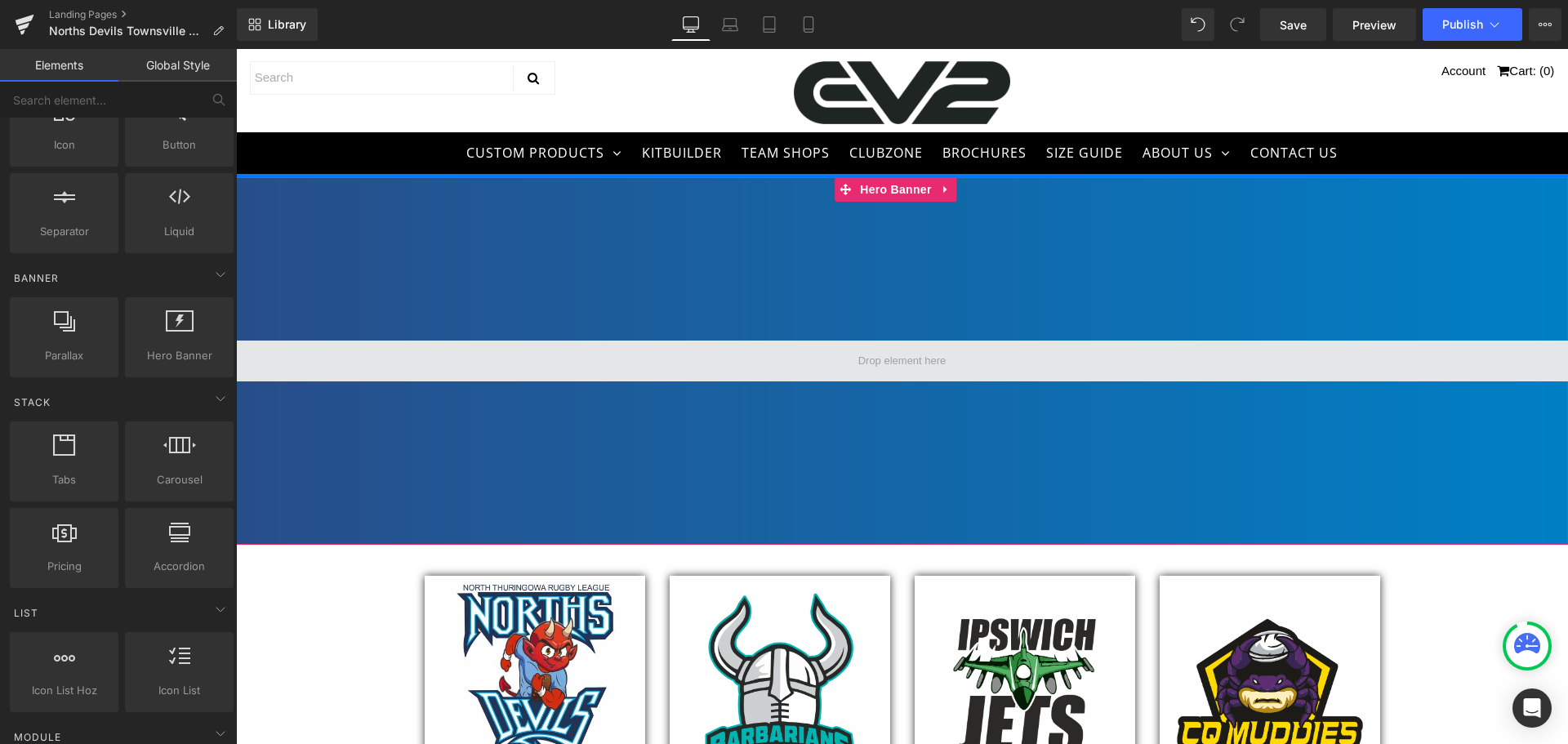
click at [918, 356] on span at bounding box center [903, 361] width 100 height 27
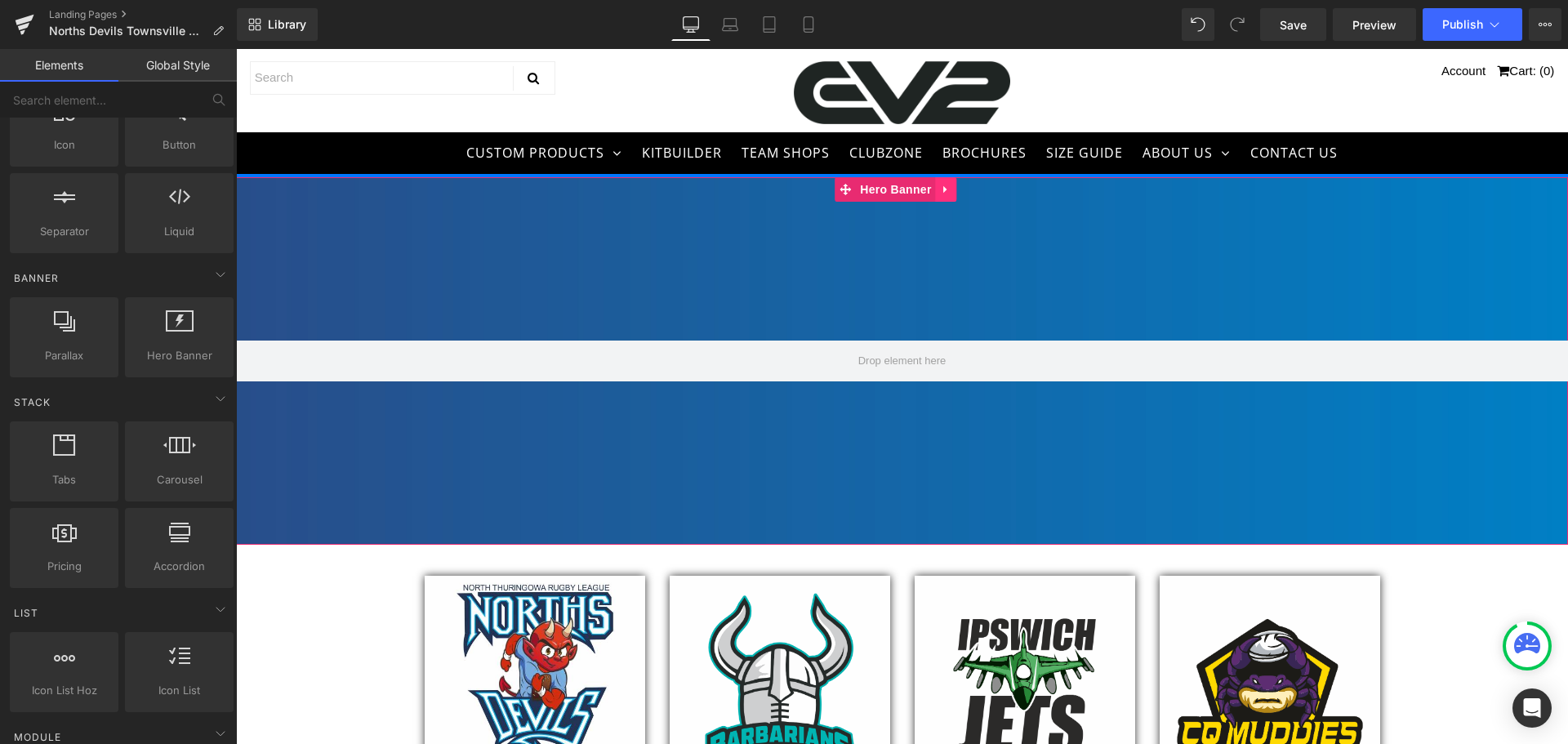
click at [942, 189] on icon at bounding box center [947, 189] width 12 height 13
click at [984, 186] on link at bounding box center [979, 189] width 22 height 24
click at [274, 654] on div "Hero Banner 200px 200px Separator Image [PERSON_NAME] SHIELD Heading Image BARB…" at bounding box center [902, 743] width 1332 height 1132
click at [210, 278] on icon at bounding box center [220, 275] width 20 height 20
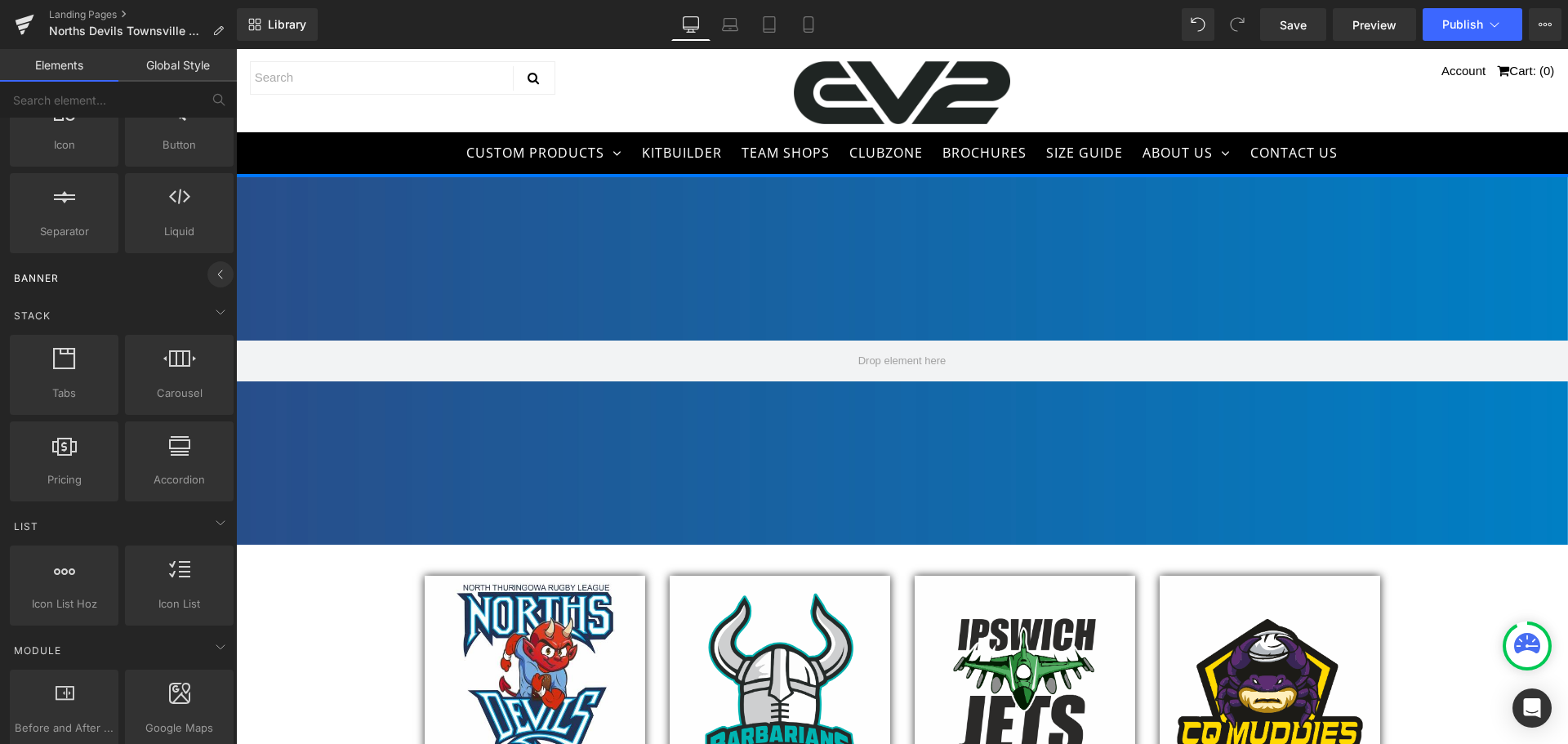
click at [211, 276] on icon at bounding box center [220, 275] width 20 height 20
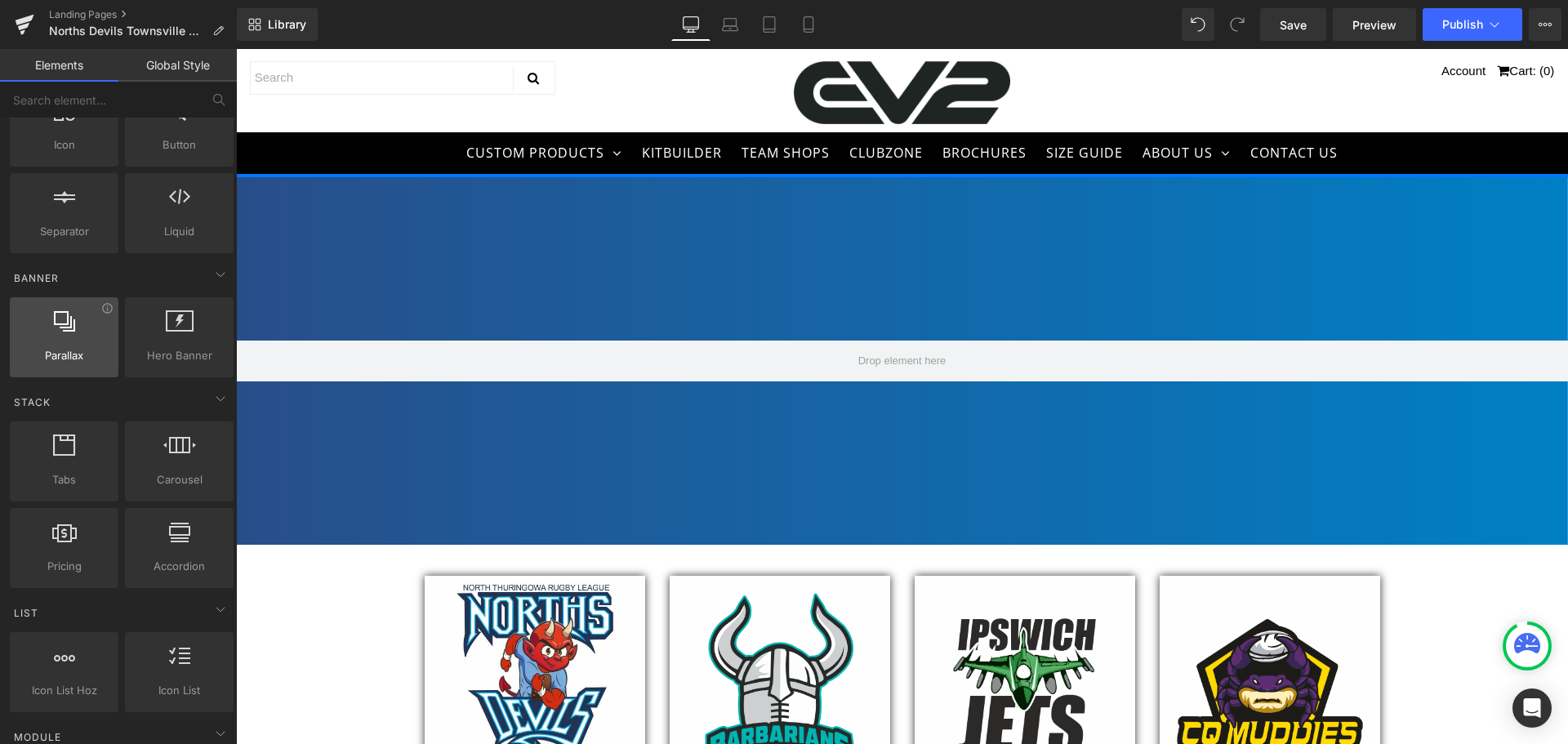
click at [76, 333] on div at bounding box center [64, 328] width 99 height 37
click at [107, 314] on icon at bounding box center [108, 308] width 13 height 13
click at [107, 0] on div "Parallax You are previewing how the Live Preset 0 will restyle your page. You c…" at bounding box center [784, 0] width 1568 height 0
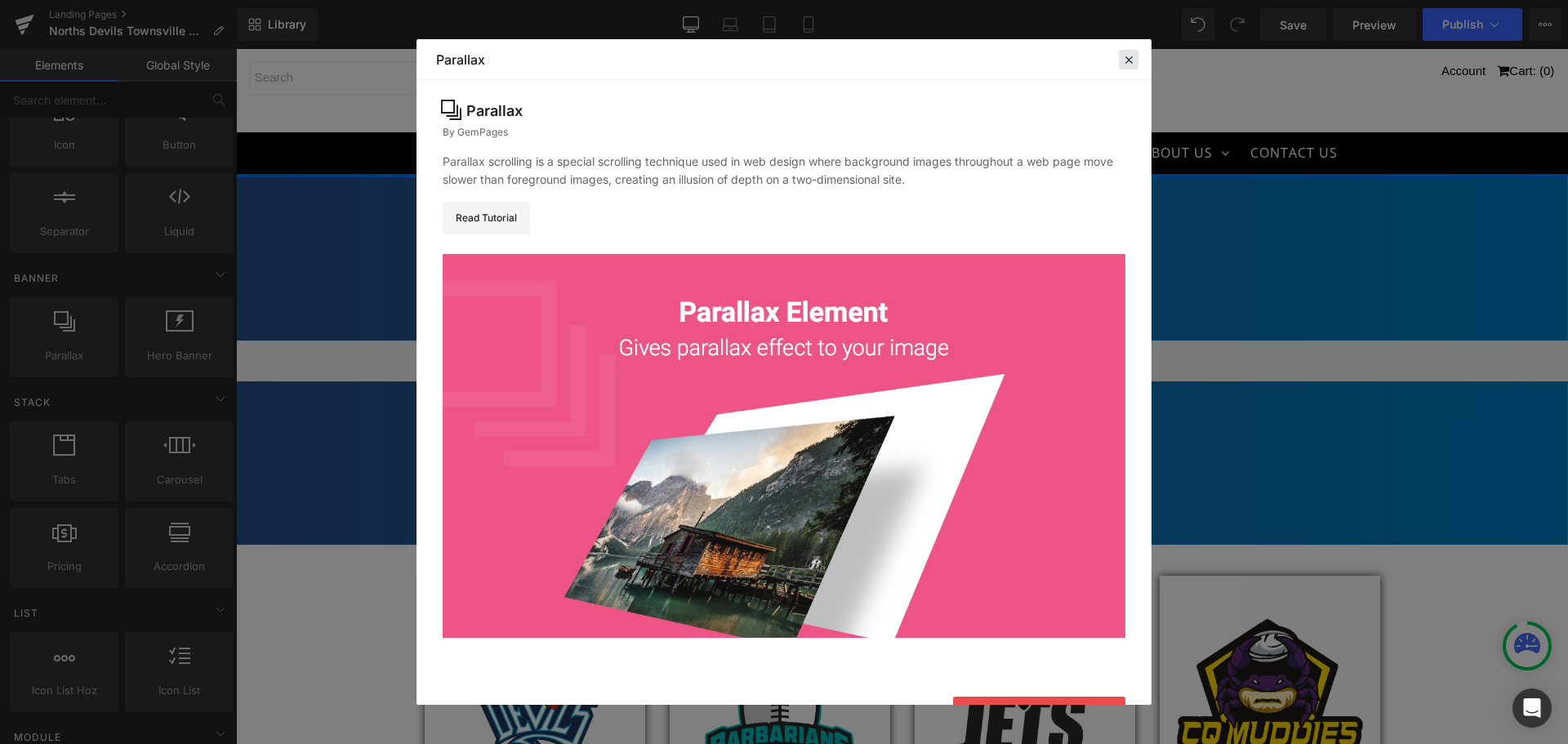
click at [1133, 58] on icon at bounding box center [1129, 59] width 15 height 15
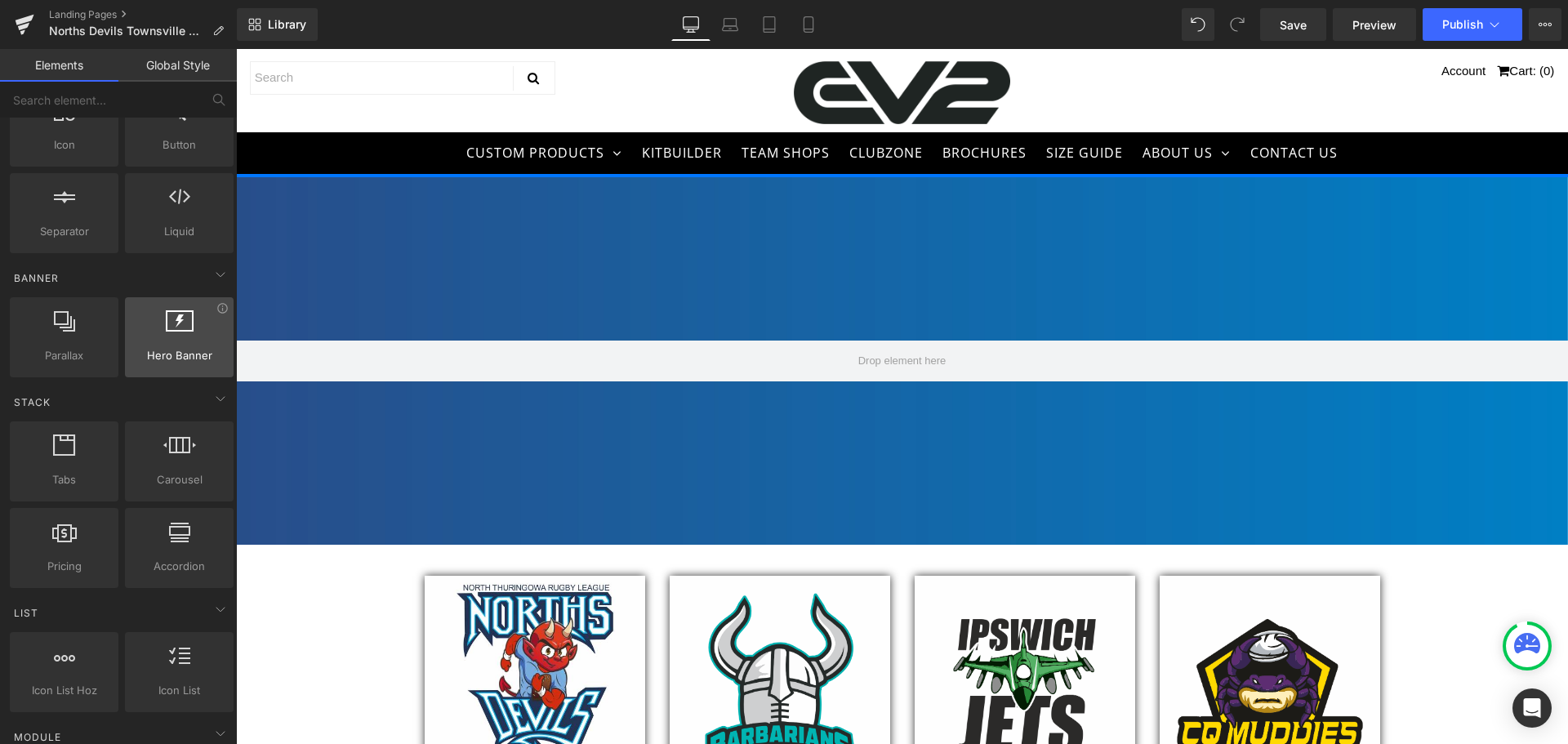
click at [193, 321] on div at bounding box center [179, 328] width 99 height 37
click at [216, 312] on icon at bounding box center [222, 308] width 13 height 13
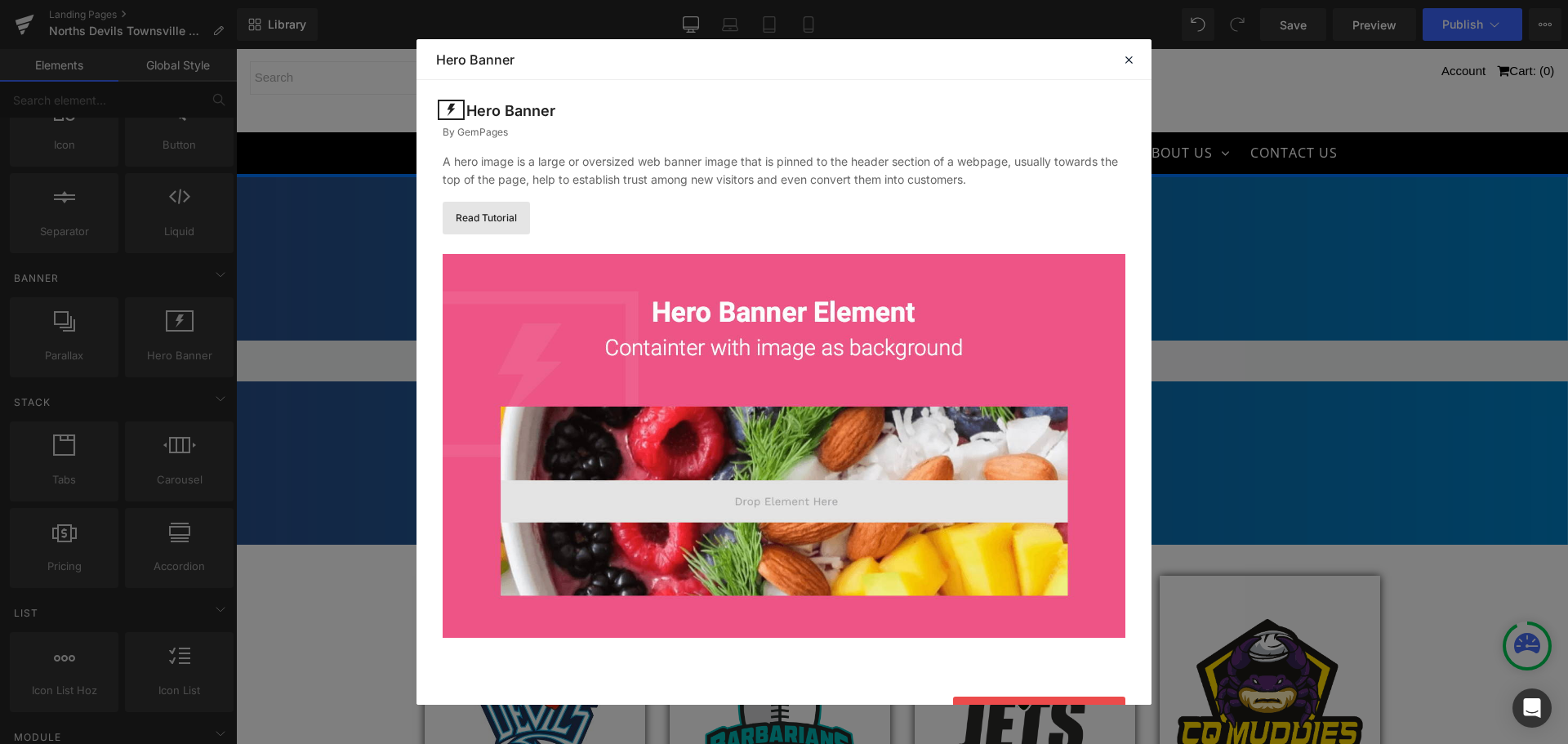
click at [515, 218] on link "Read Tutorial" at bounding box center [486, 217] width 87 height 32
click at [1132, 62] on icon at bounding box center [1129, 59] width 15 height 15
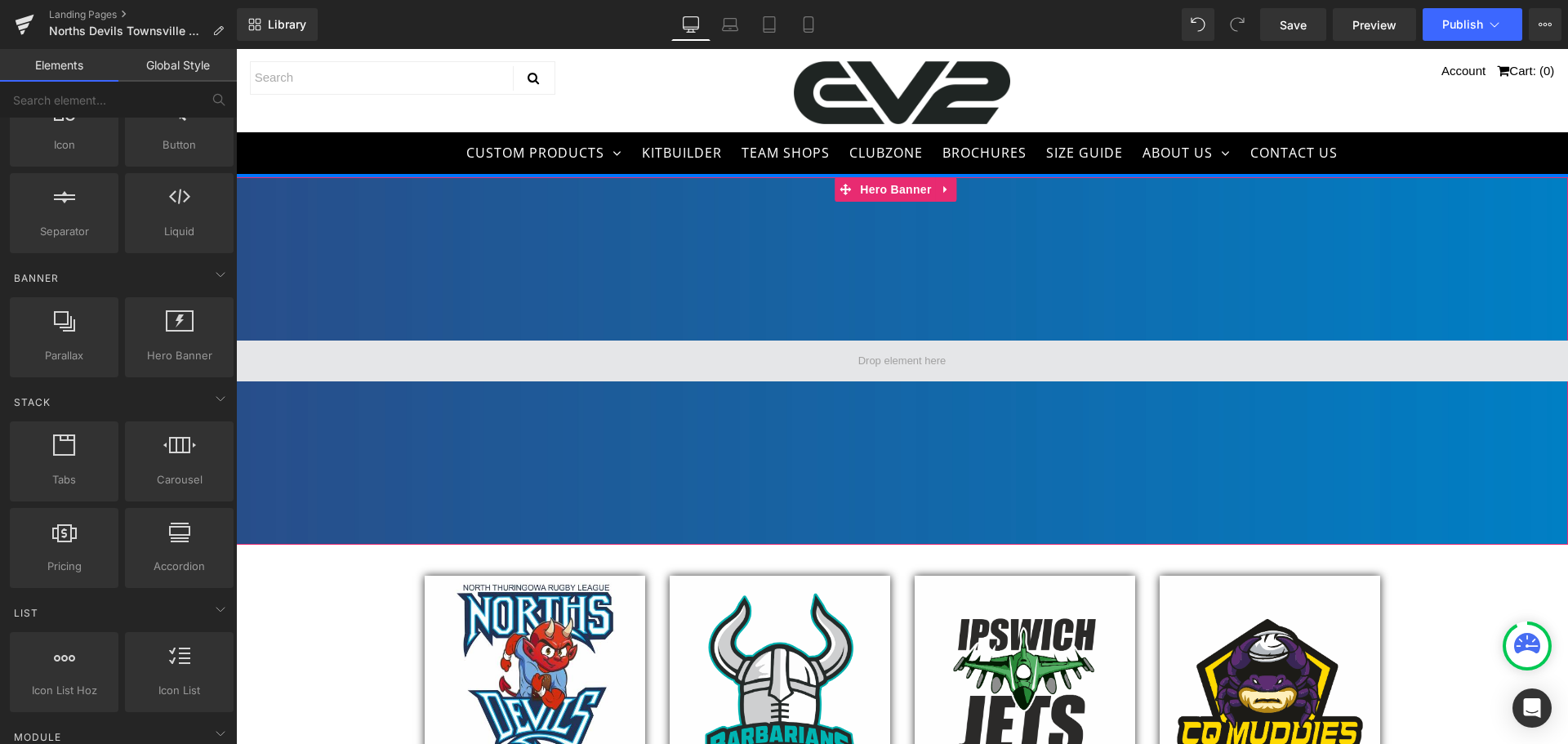
click at [855, 370] on span at bounding box center [903, 361] width 100 height 27
click at [861, 365] on span at bounding box center [903, 361] width 100 height 27
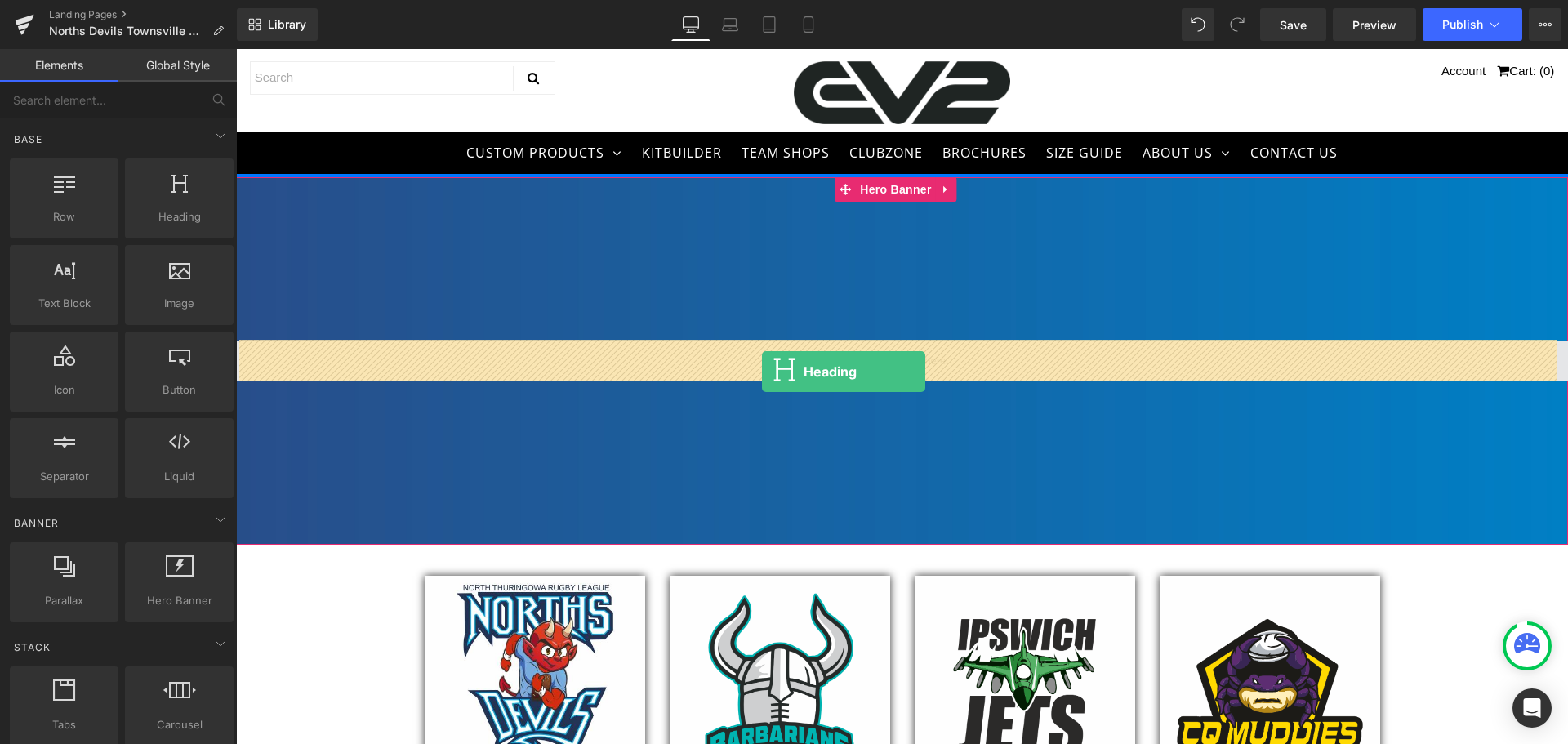
drag, startPoint x: 404, startPoint y: 235, endPoint x: 762, endPoint y: 372, distance: 383.3
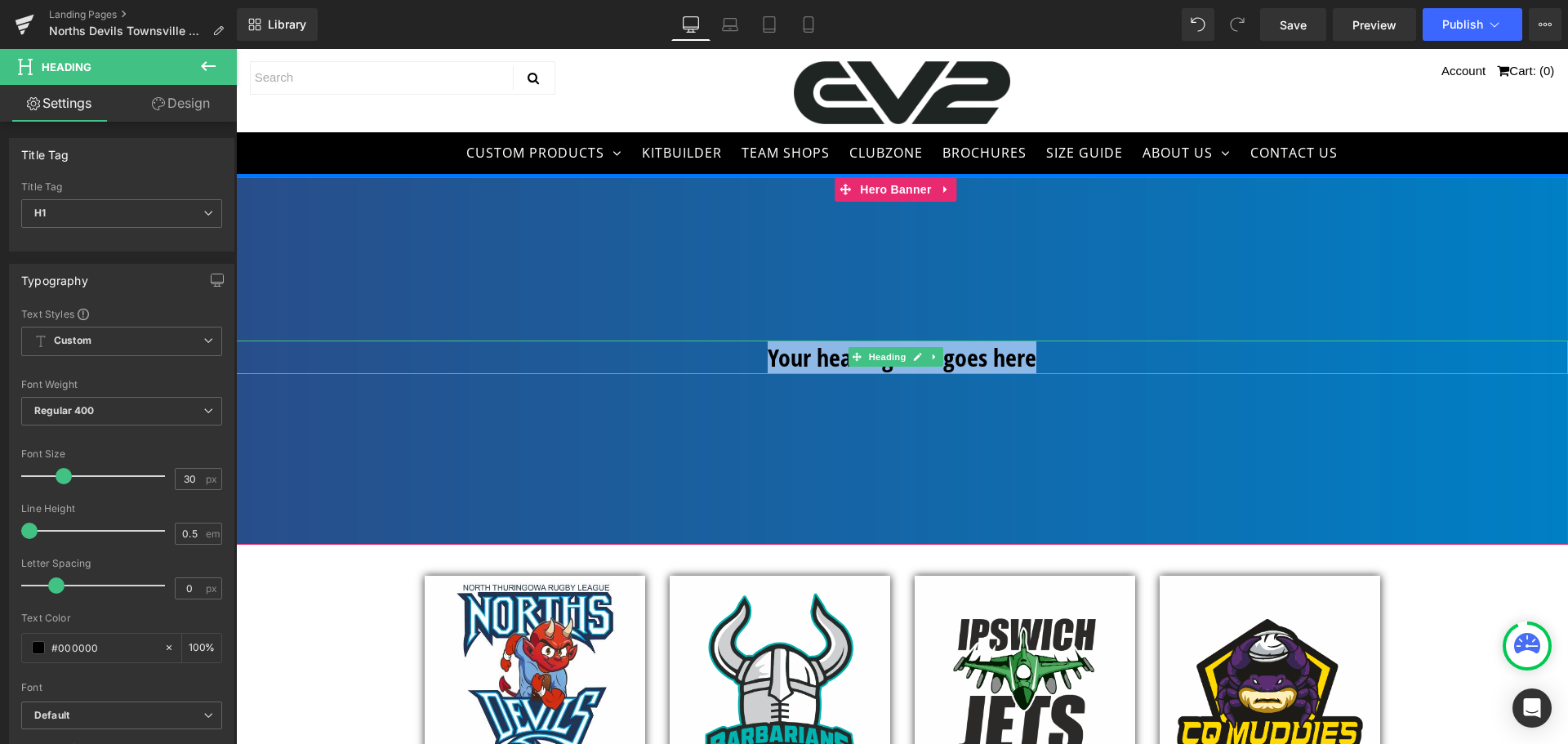
drag, startPoint x: 1046, startPoint y: 353, endPoint x: 743, endPoint y: 347, distance: 303.1
click at [743, 347] on h1 "Your heading text goes here" at bounding box center [902, 357] width 1332 height 33
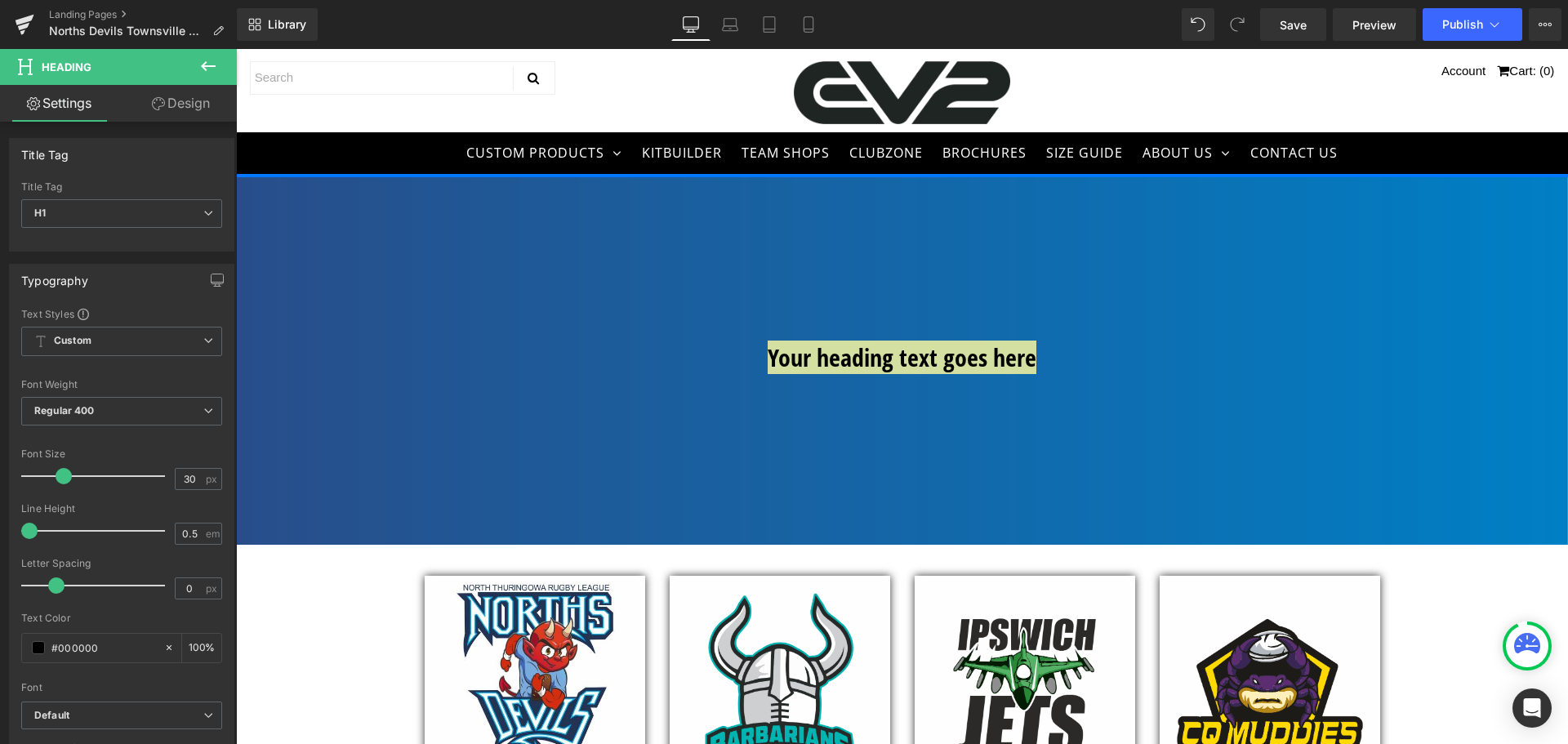
click at [207, 66] on icon at bounding box center [207, 66] width 15 height 10
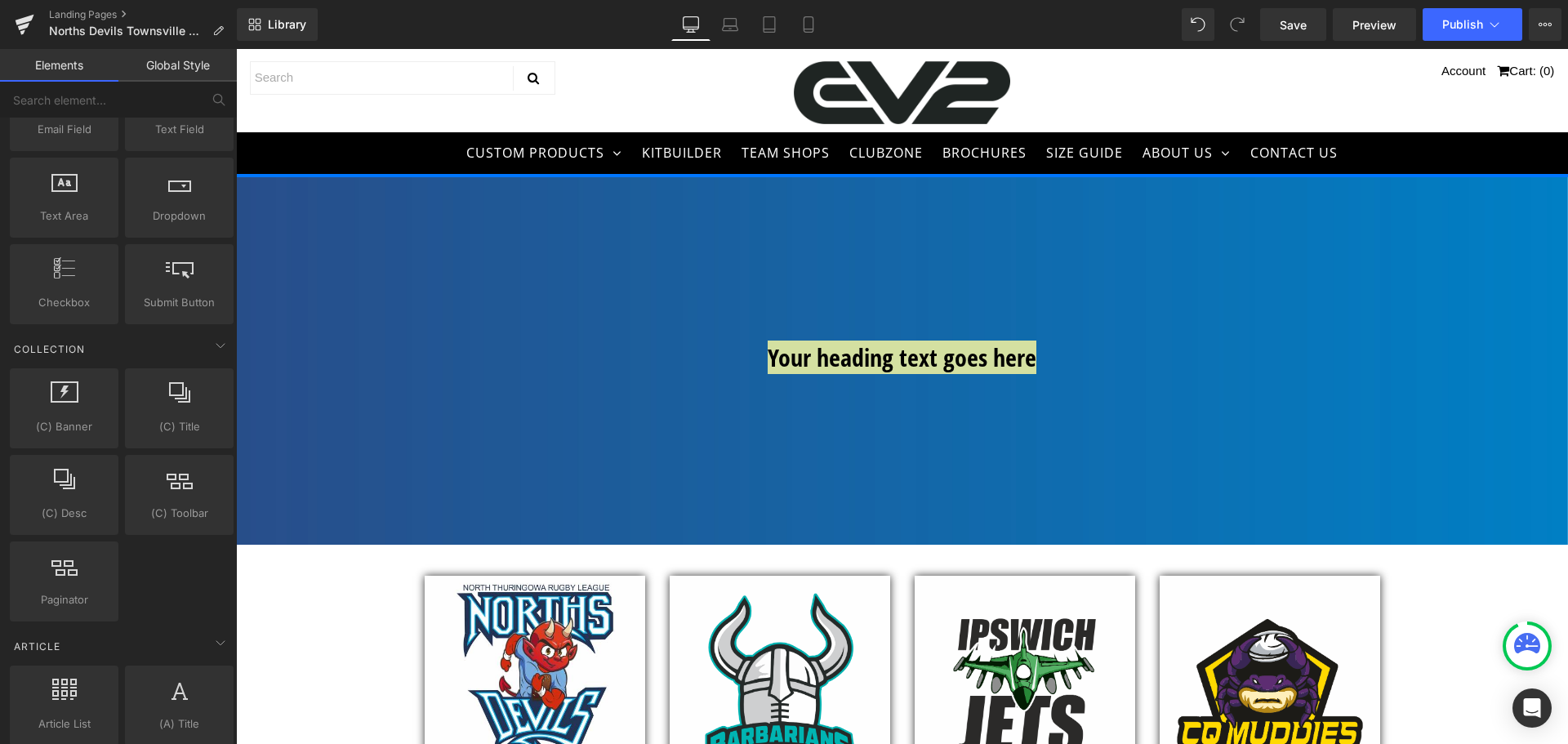
scroll to position [2531, 0]
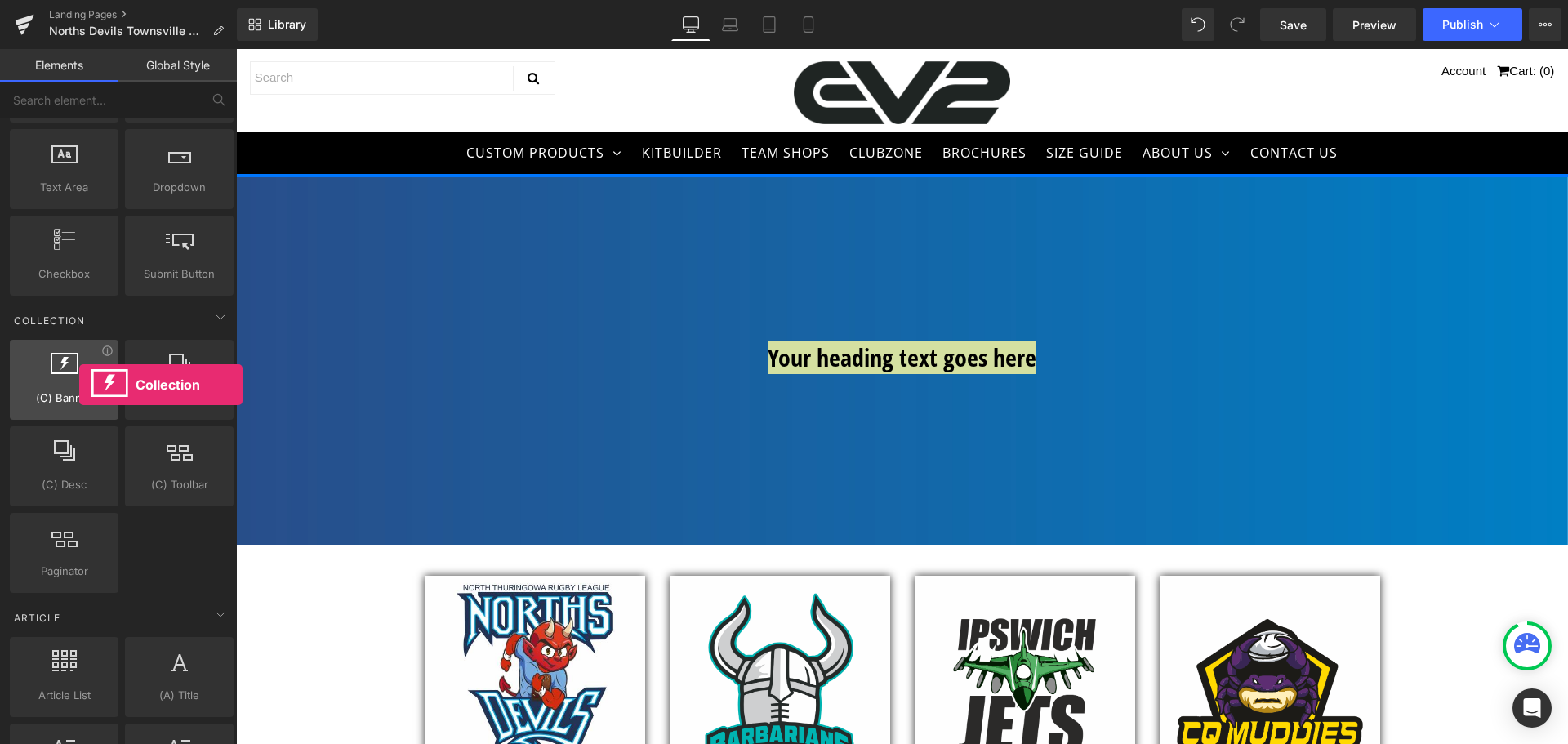
click at [79, 384] on div at bounding box center [64, 372] width 99 height 37
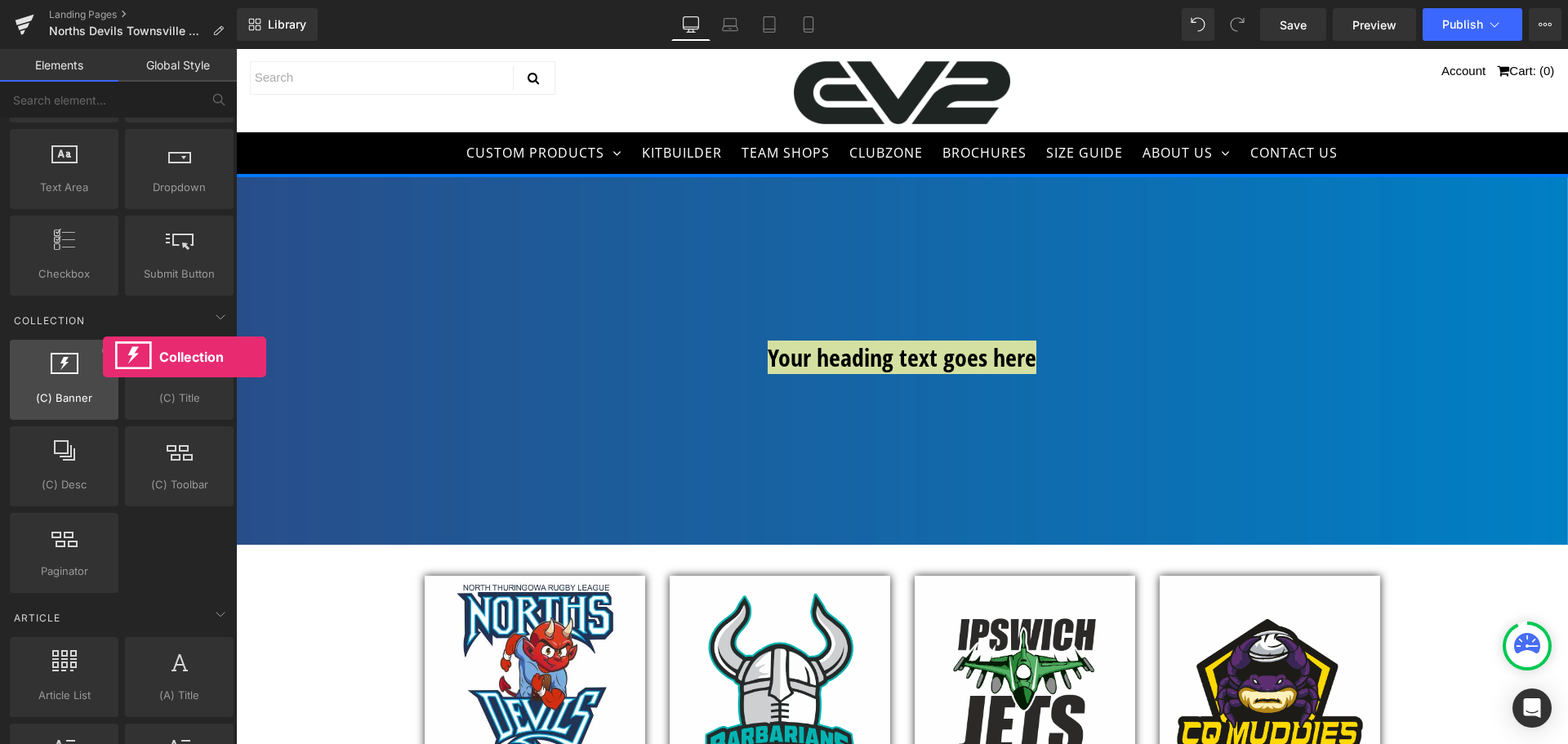
click at [103, 357] on div at bounding box center [64, 372] width 99 height 37
click at [104, 356] on icon at bounding box center [108, 350] width 13 height 13
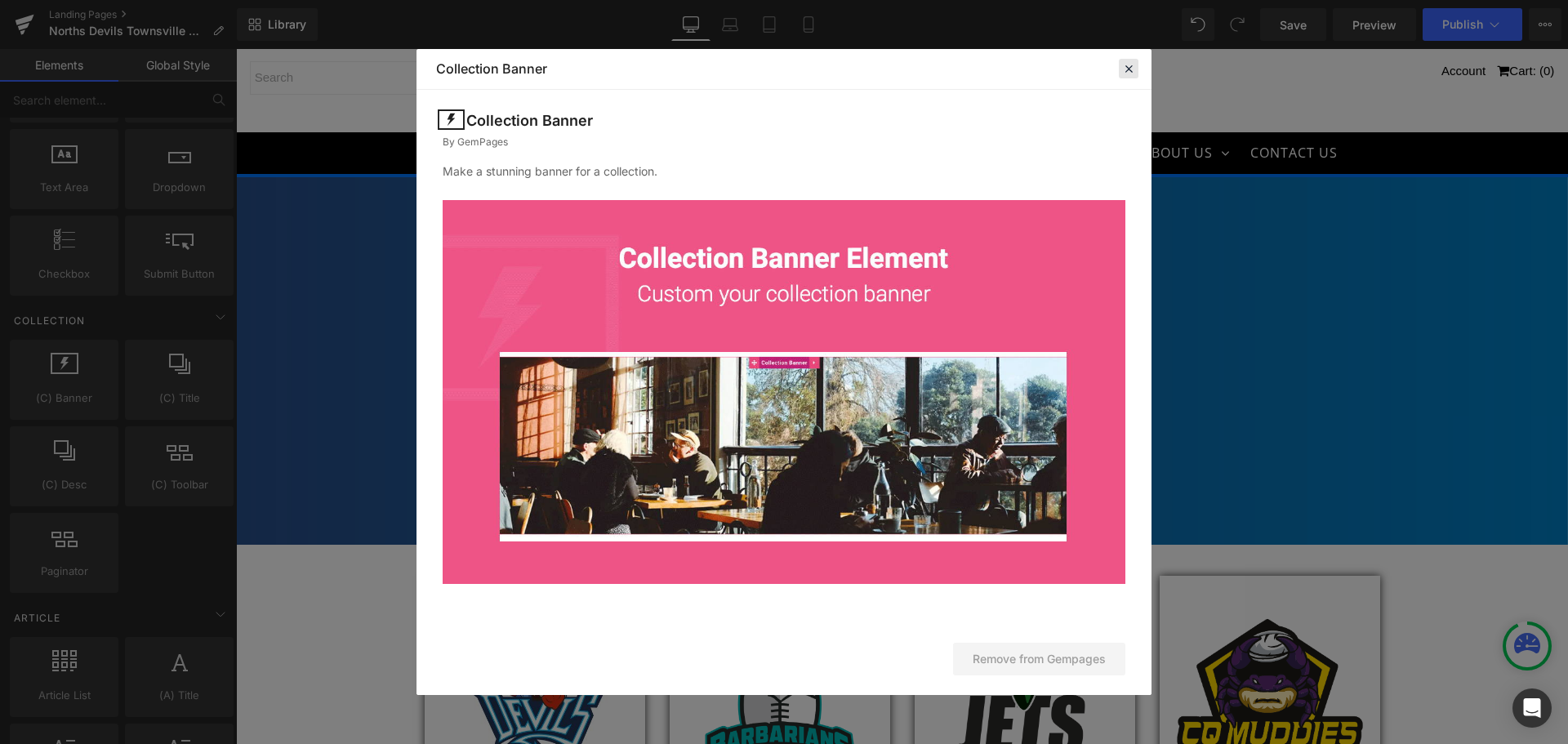
click at [1133, 69] on icon at bounding box center [1129, 68] width 15 height 15
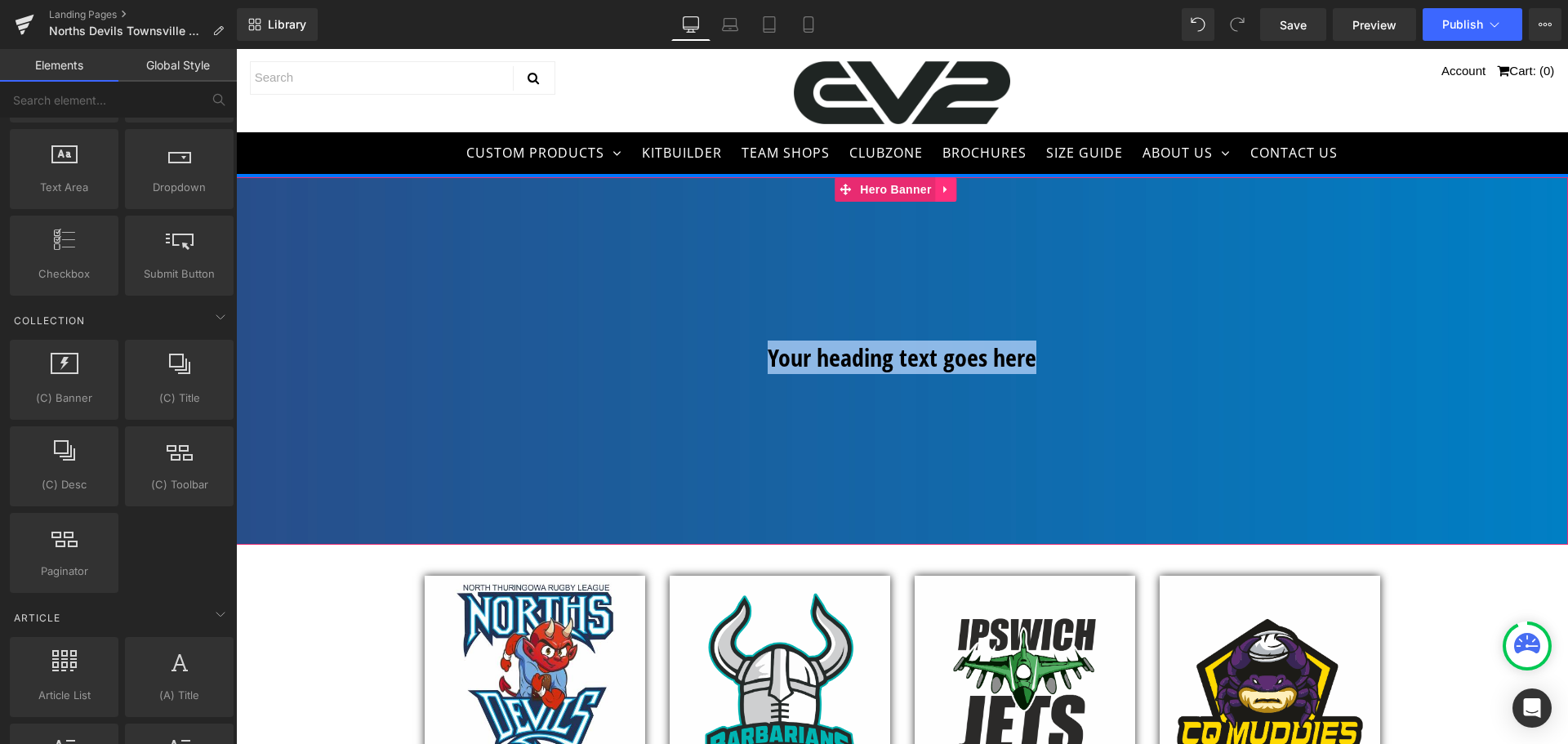
click at [946, 183] on icon at bounding box center [947, 189] width 12 height 13
click at [952, 194] on icon at bounding box center [958, 189] width 12 height 13
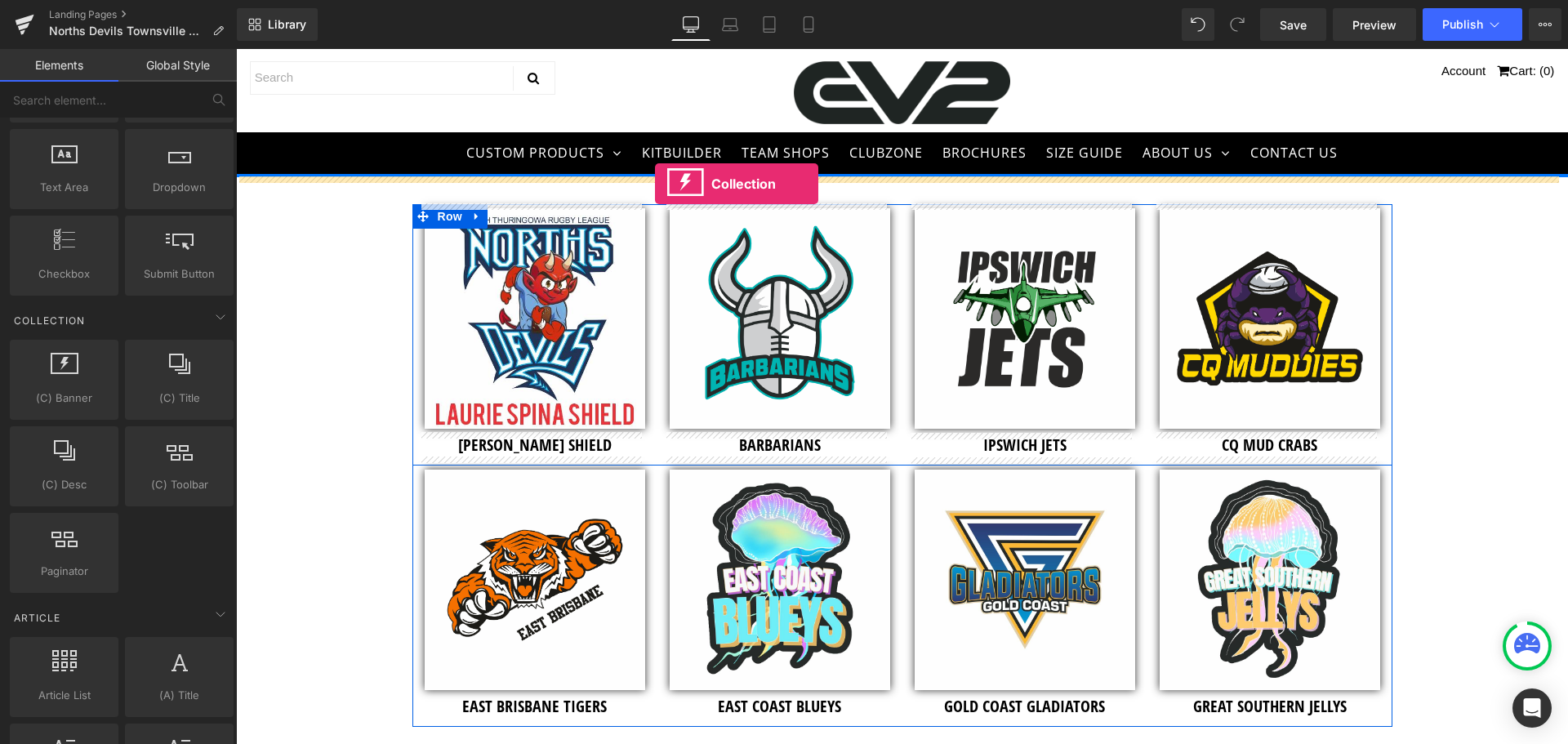
drag, startPoint x: 304, startPoint y: 427, endPoint x: 655, endPoint y: 184, distance: 426.9
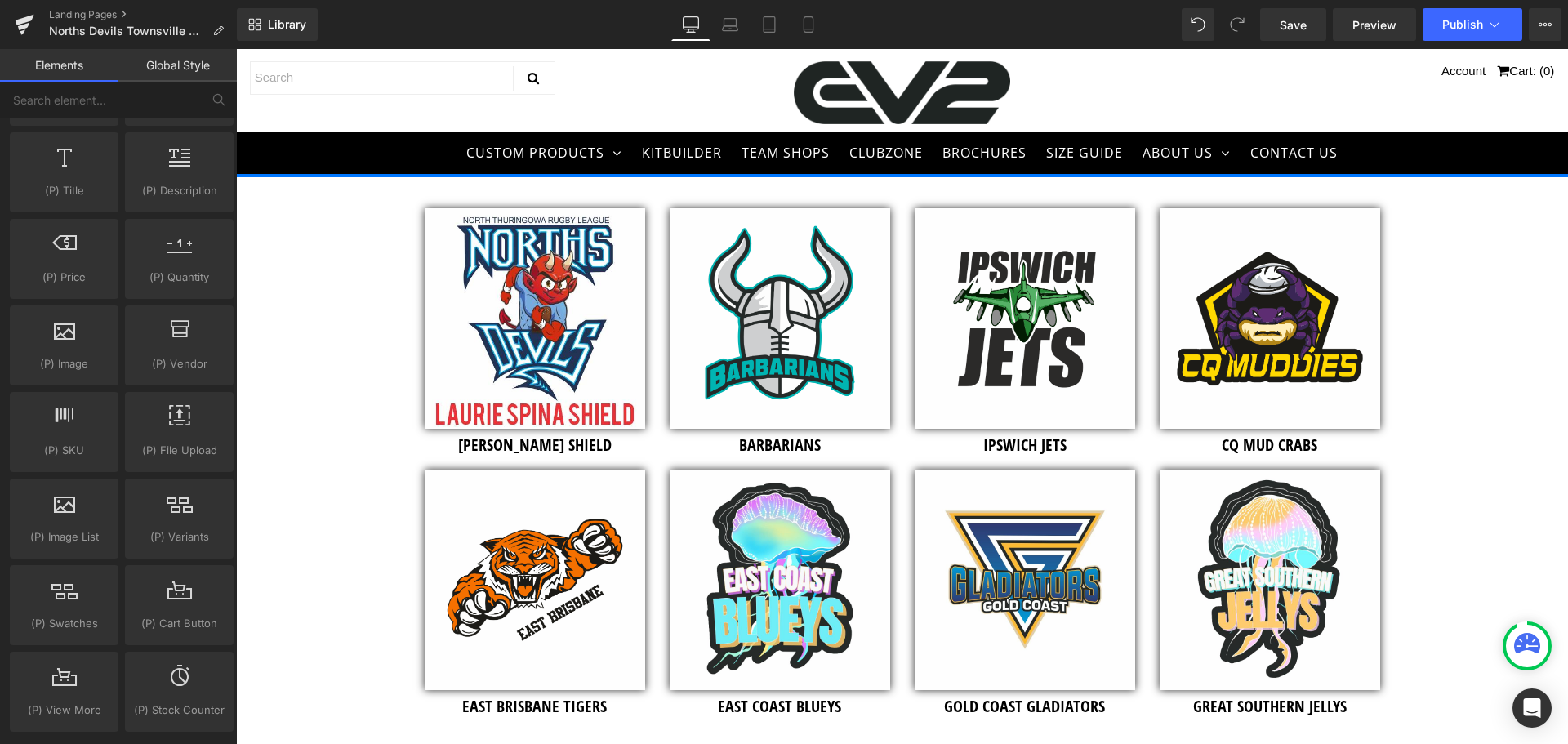
scroll to position [1827, 0]
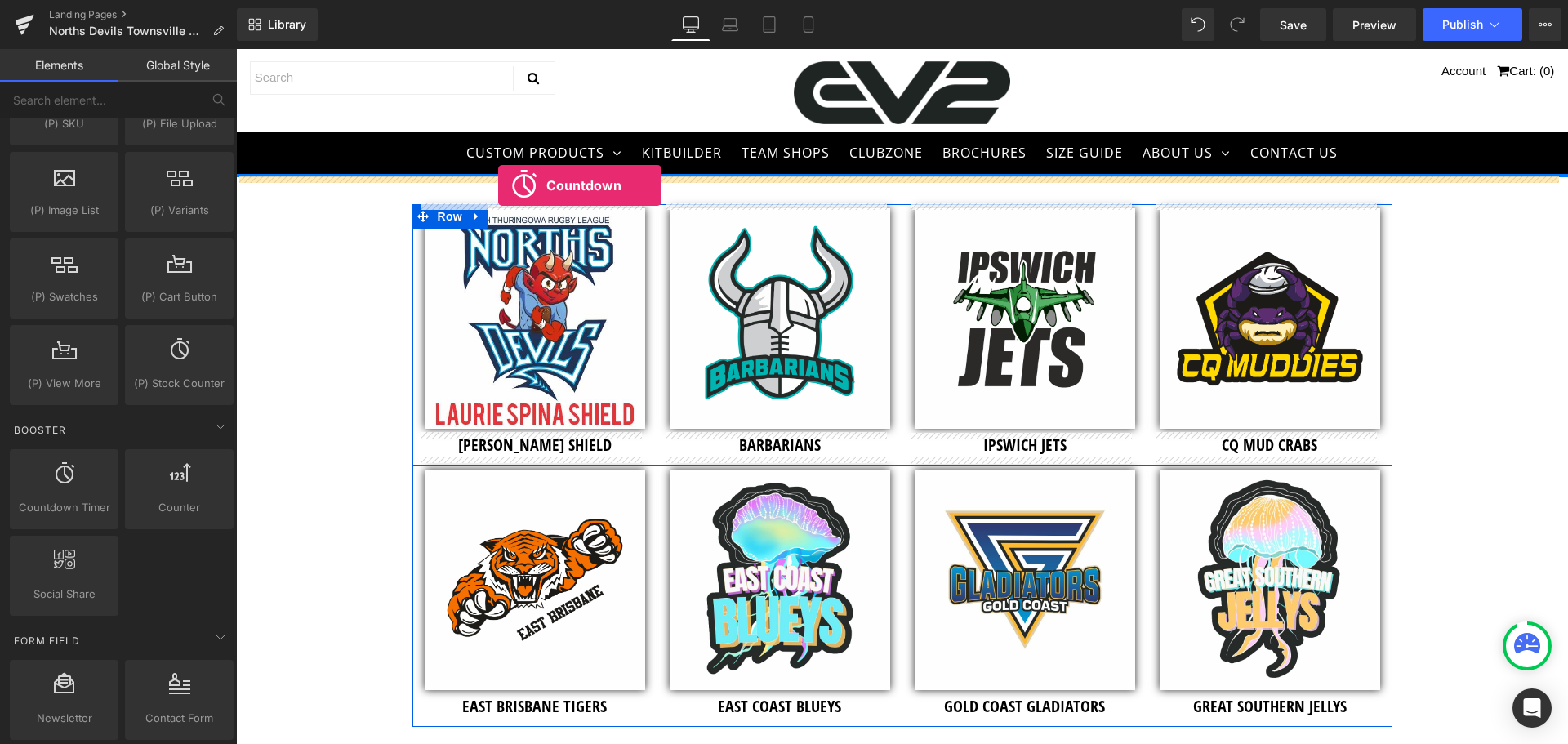
drag, startPoint x: 280, startPoint y: 532, endPoint x: 498, endPoint y: 186, distance: 408.9
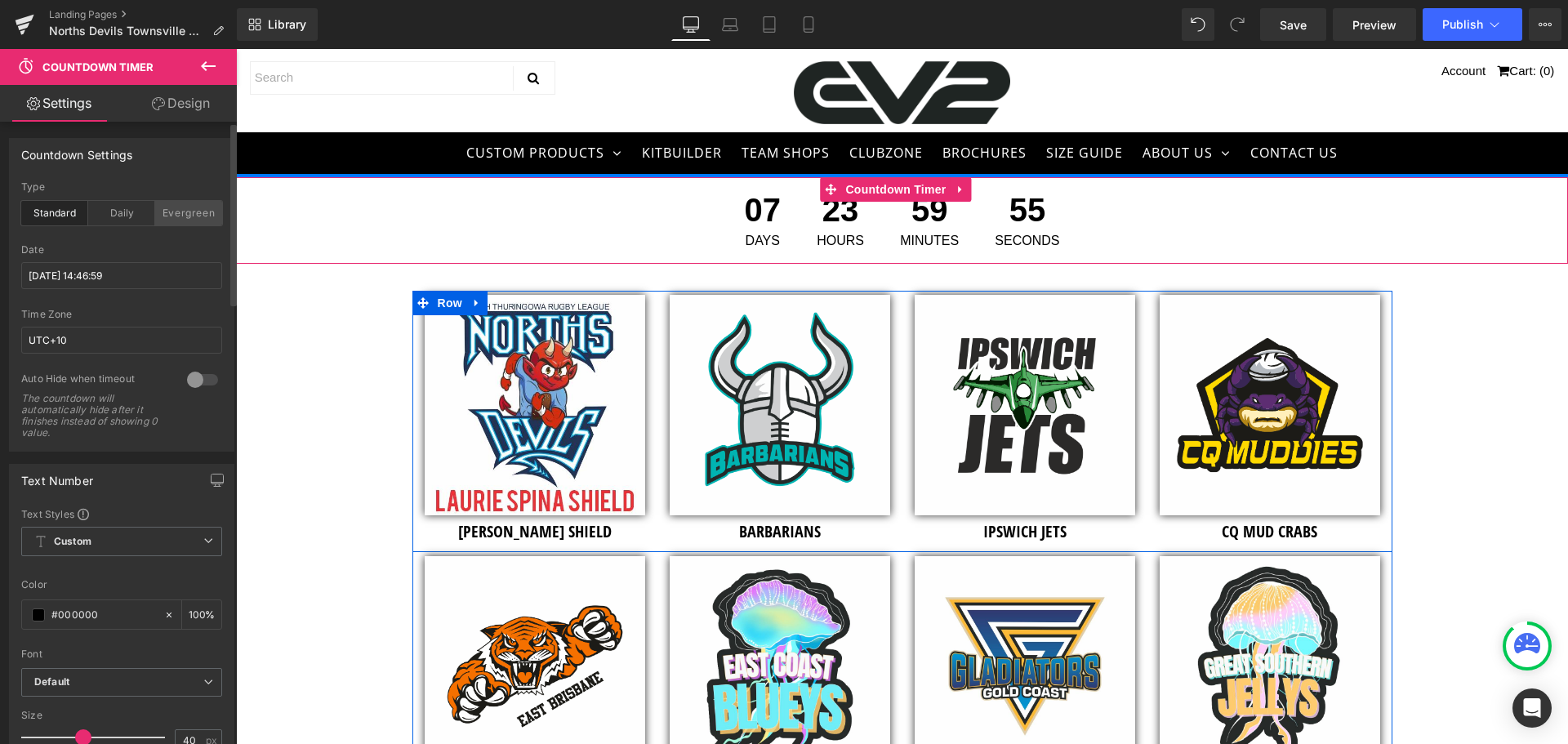
click at [181, 212] on div "Evergreen" at bounding box center [189, 212] width 67 height 24
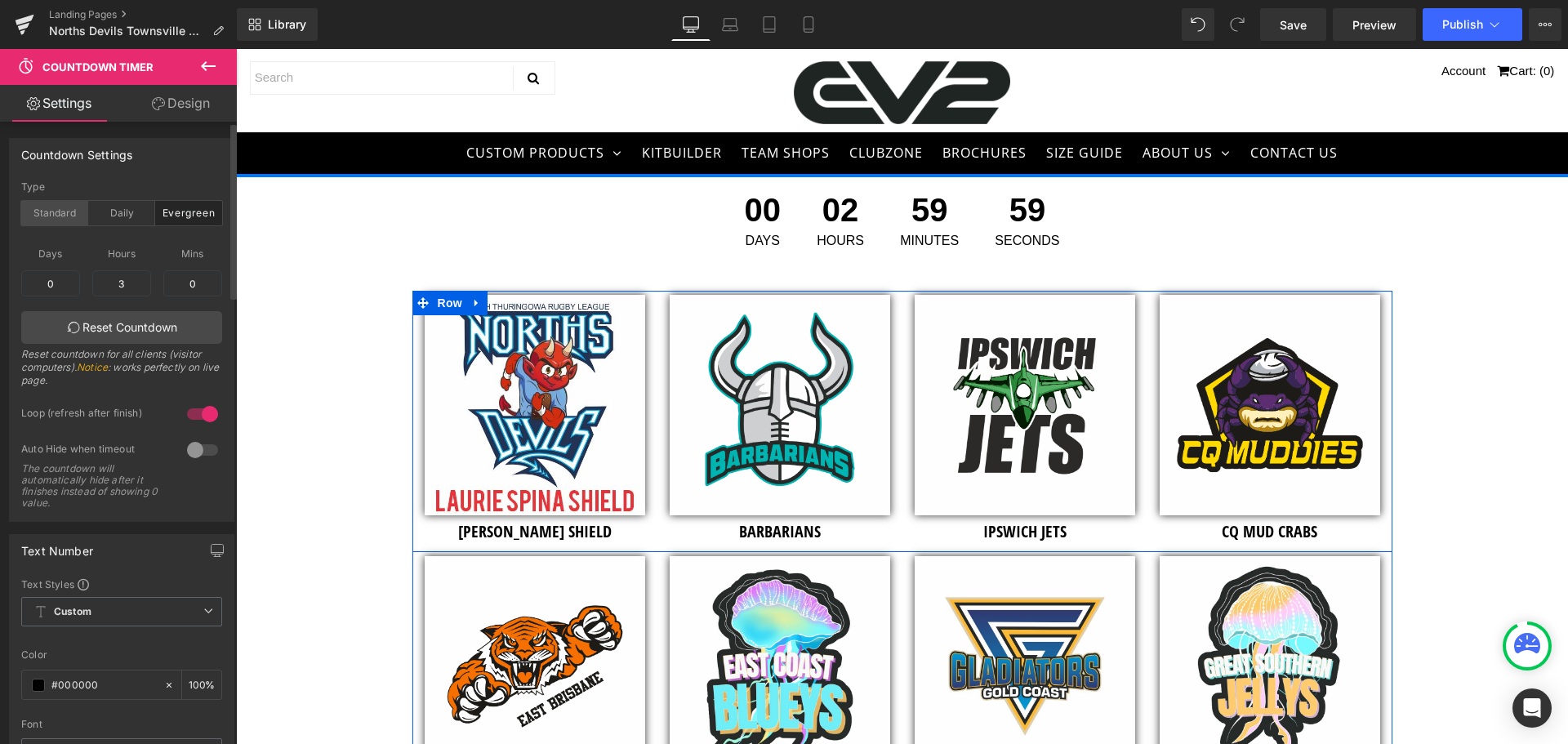
click at [62, 206] on div "Standard" at bounding box center [55, 212] width 67 height 24
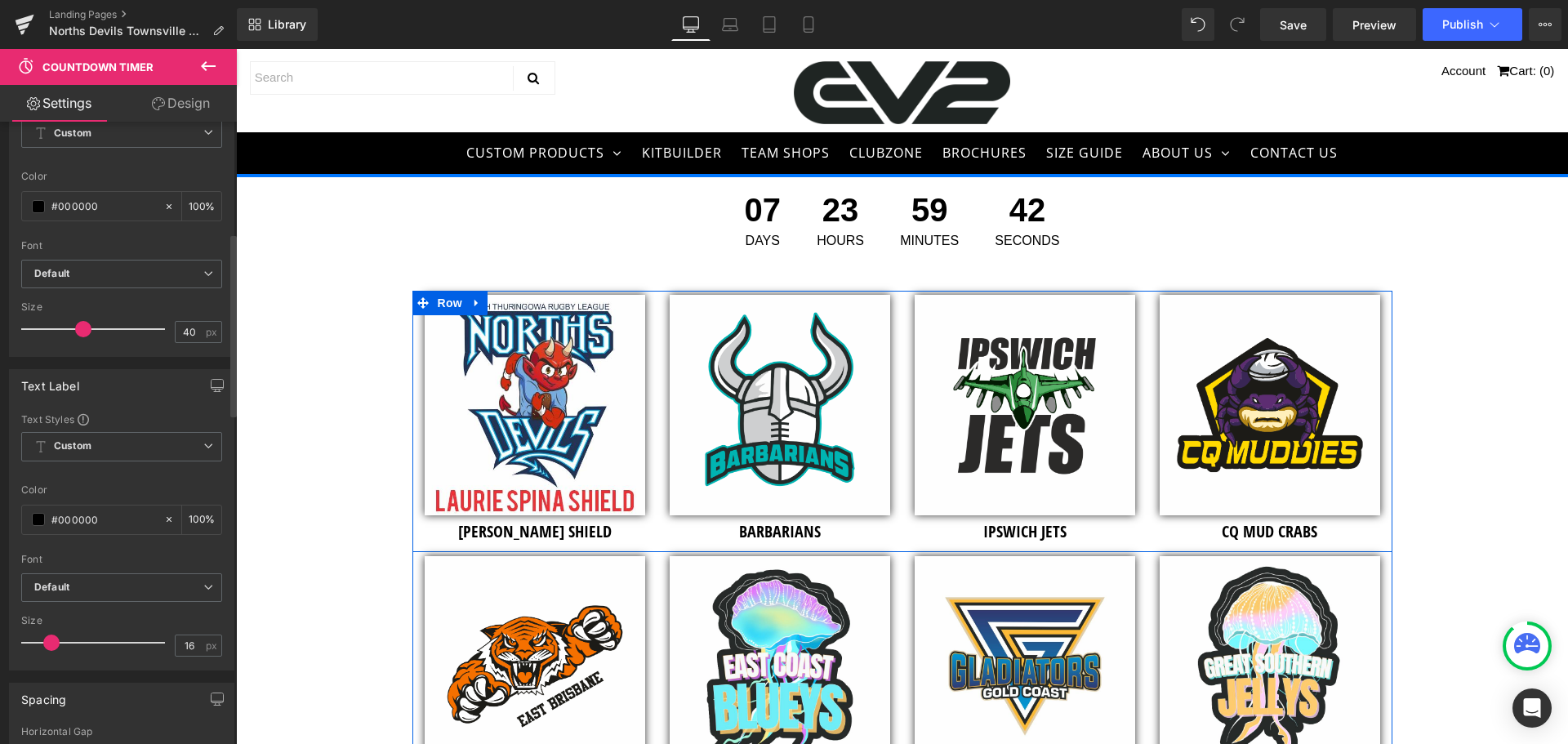
scroll to position [0, 0]
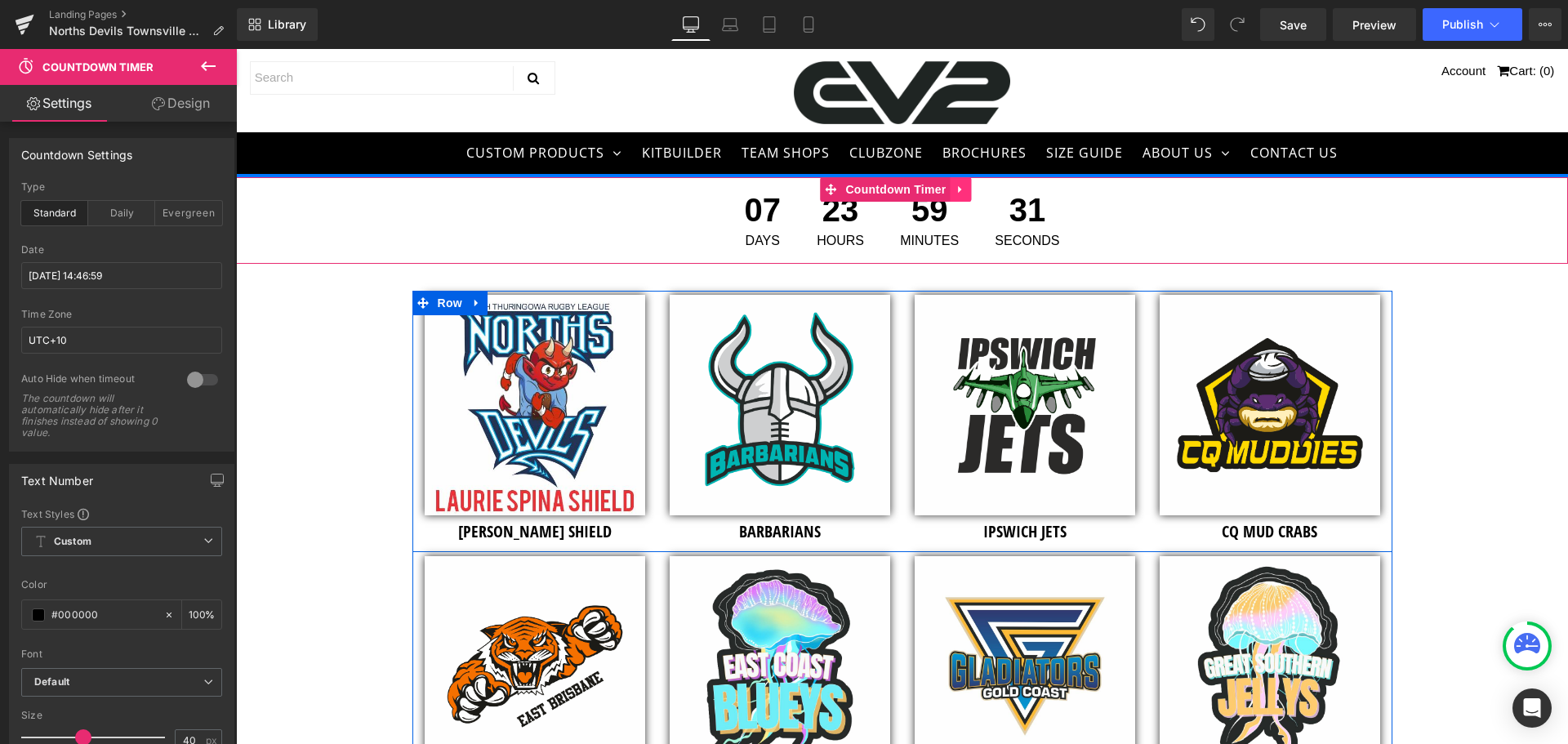
click at [952, 187] on link at bounding box center [962, 189] width 22 height 24
click at [970, 187] on icon at bounding box center [972, 190] width 12 height 12
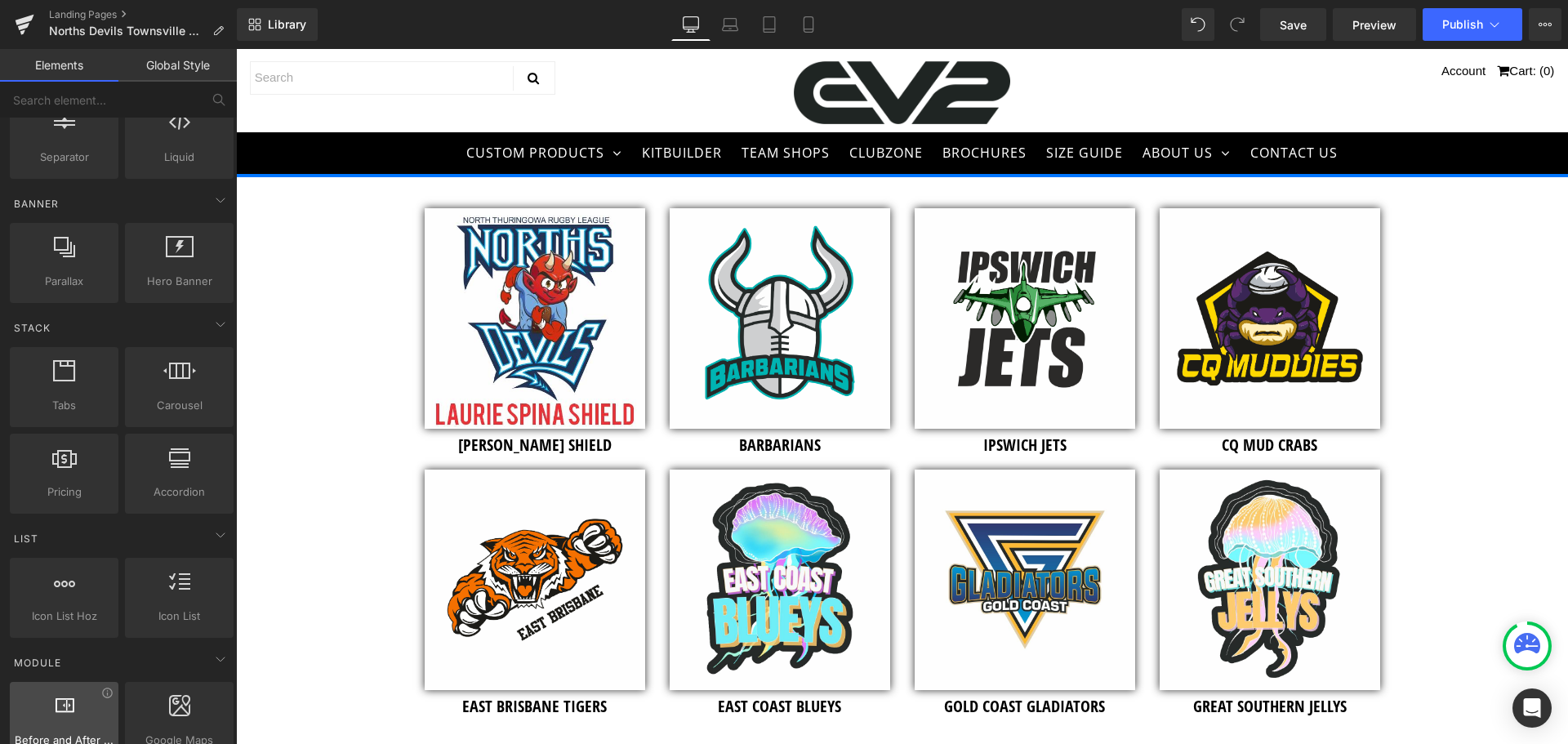
scroll to position [276, 0]
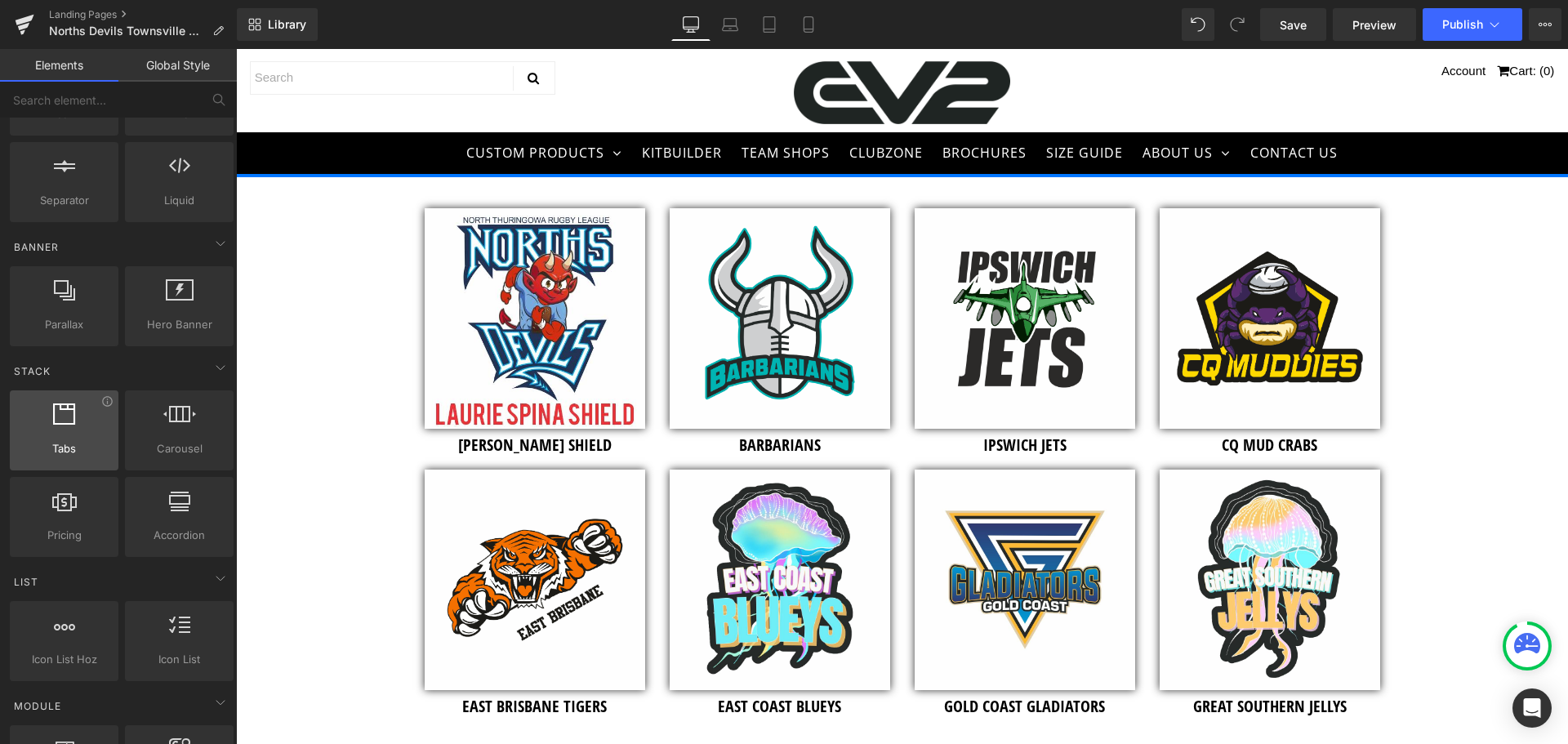
click at [58, 433] on div at bounding box center [64, 422] width 99 height 37
click at [102, 408] on div at bounding box center [64, 422] width 99 height 37
click at [104, 407] on icon at bounding box center [108, 401] width 13 height 13
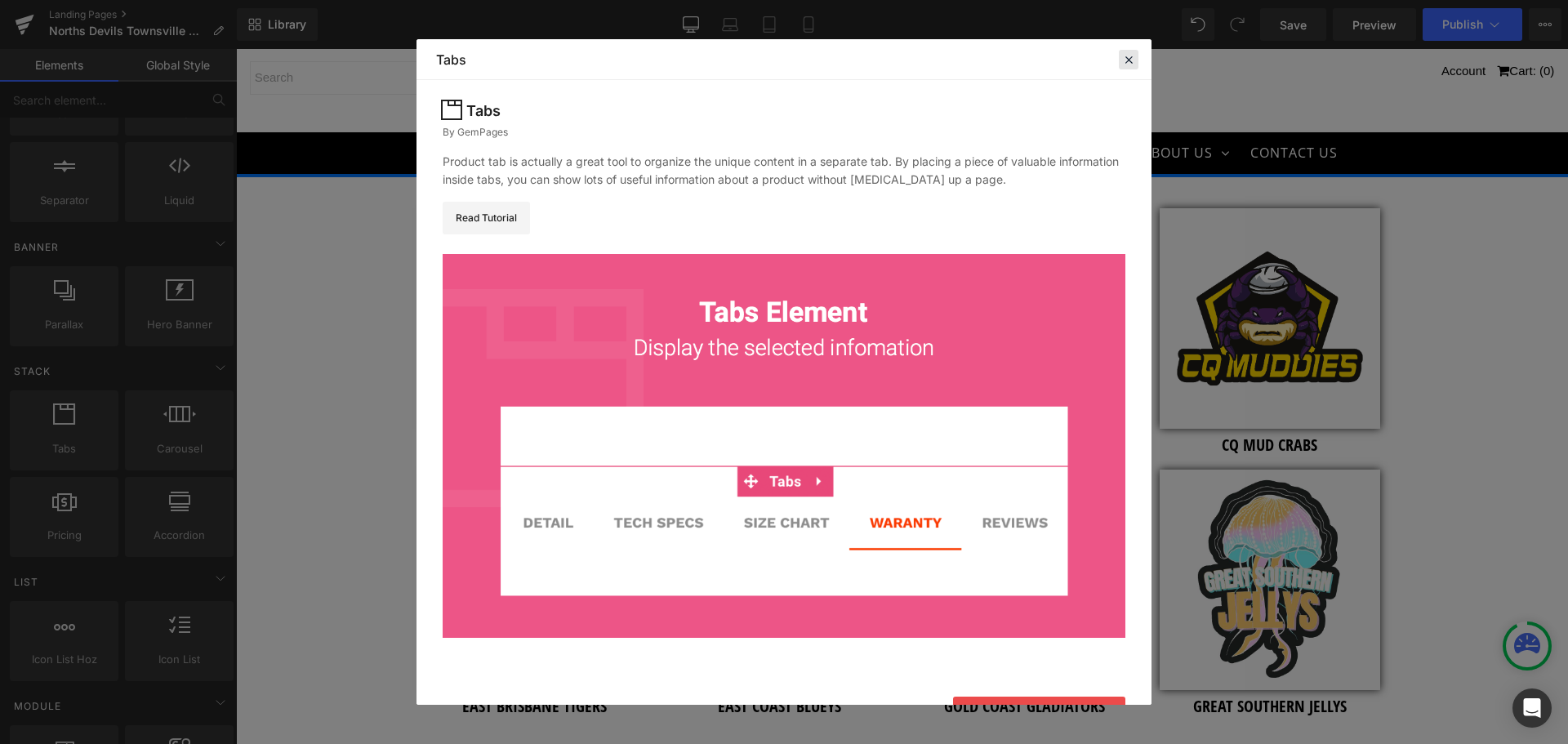
click at [1123, 62] on icon at bounding box center [1129, 59] width 15 height 15
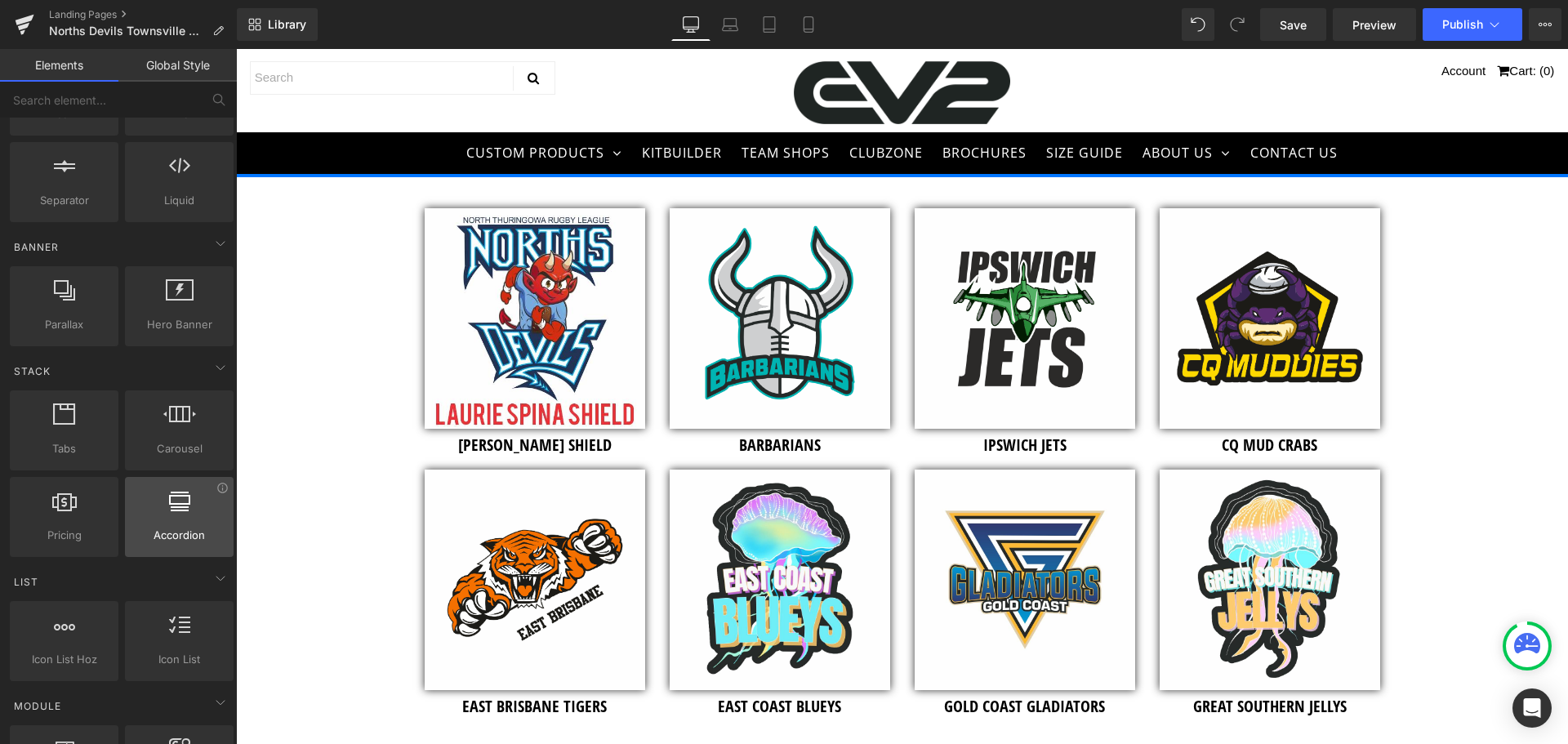
click at [161, 511] on div at bounding box center [179, 508] width 99 height 37
click at [180, 510] on icon at bounding box center [180, 501] width 22 height 22
click at [218, 492] on icon at bounding box center [222, 488] width 10 height 10
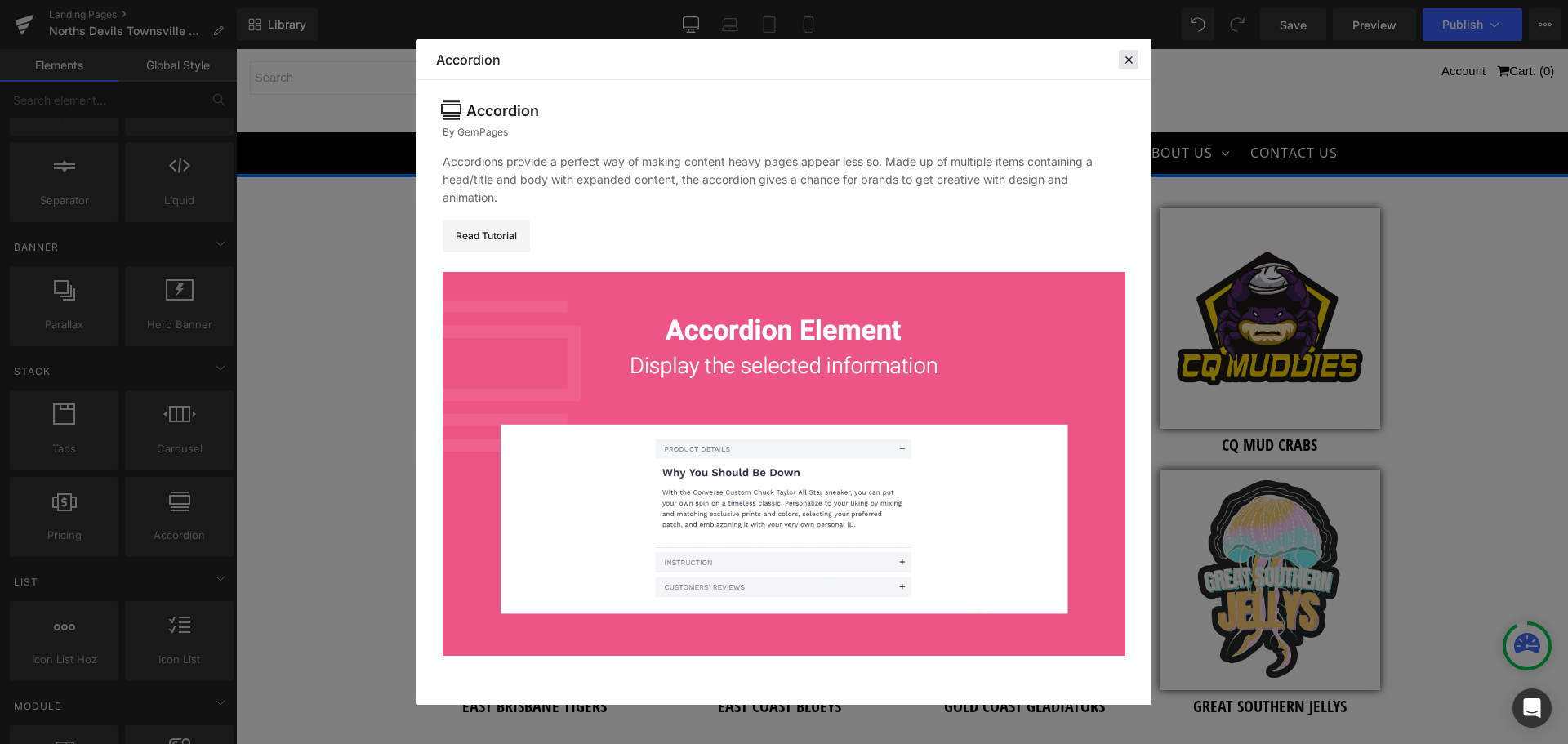
drag, startPoint x: 1130, startPoint y: 59, endPoint x: 82, endPoint y: 280, distance: 1071.0
click at [1130, 59] on icon at bounding box center [1129, 59] width 15 height 15
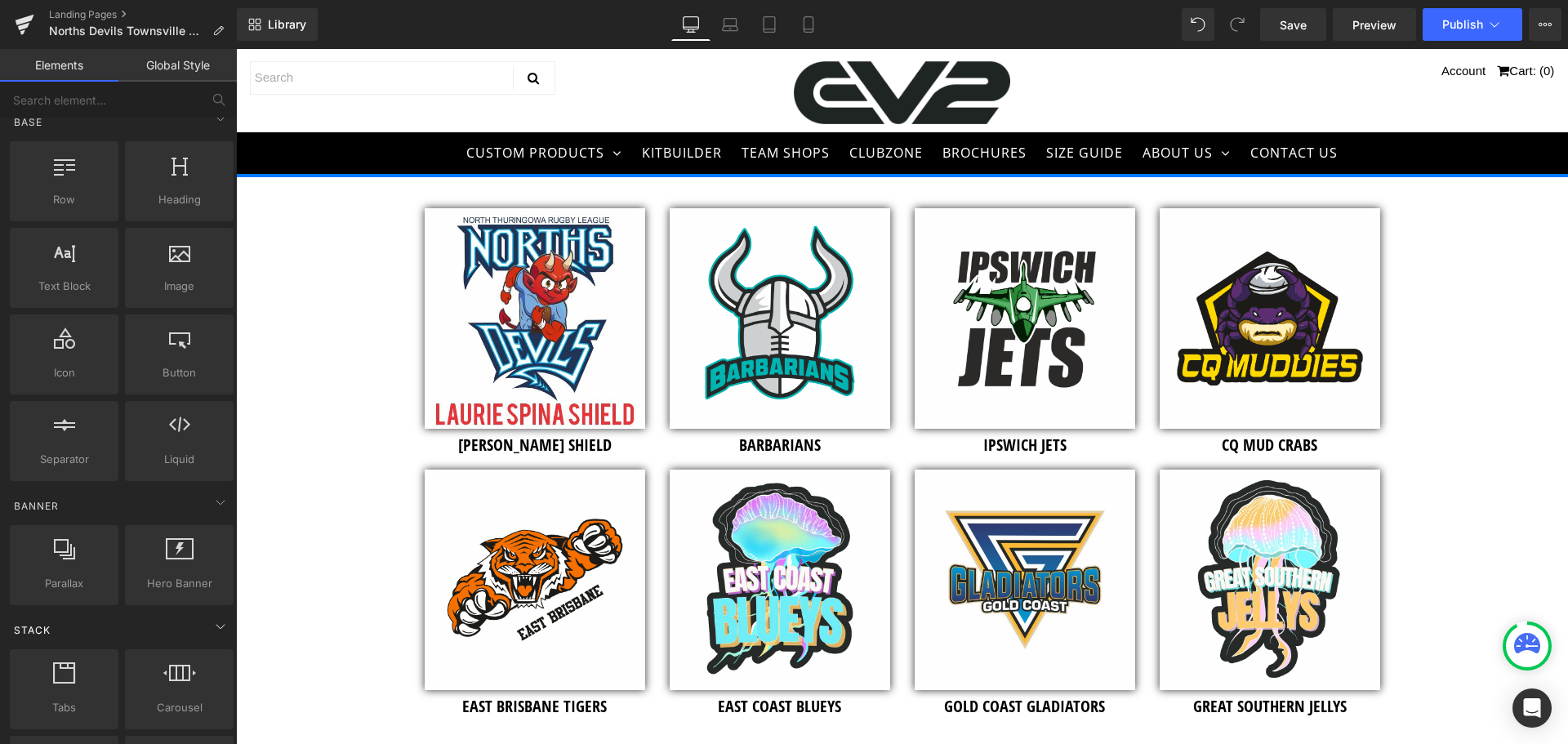
scroll to position [0, 0]
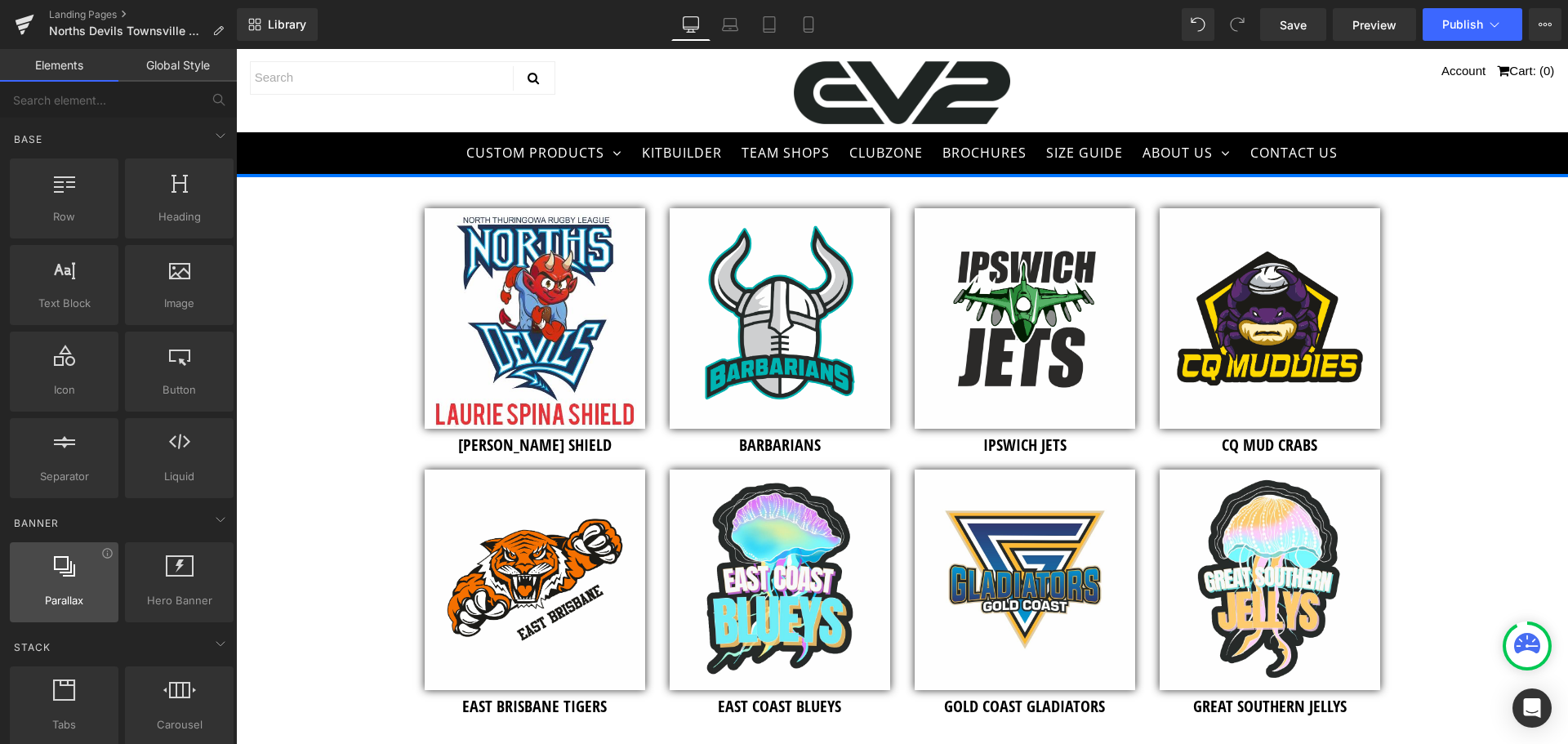
click at [71, 576] on icon at bounding box center [65, 566] width 22 height 22
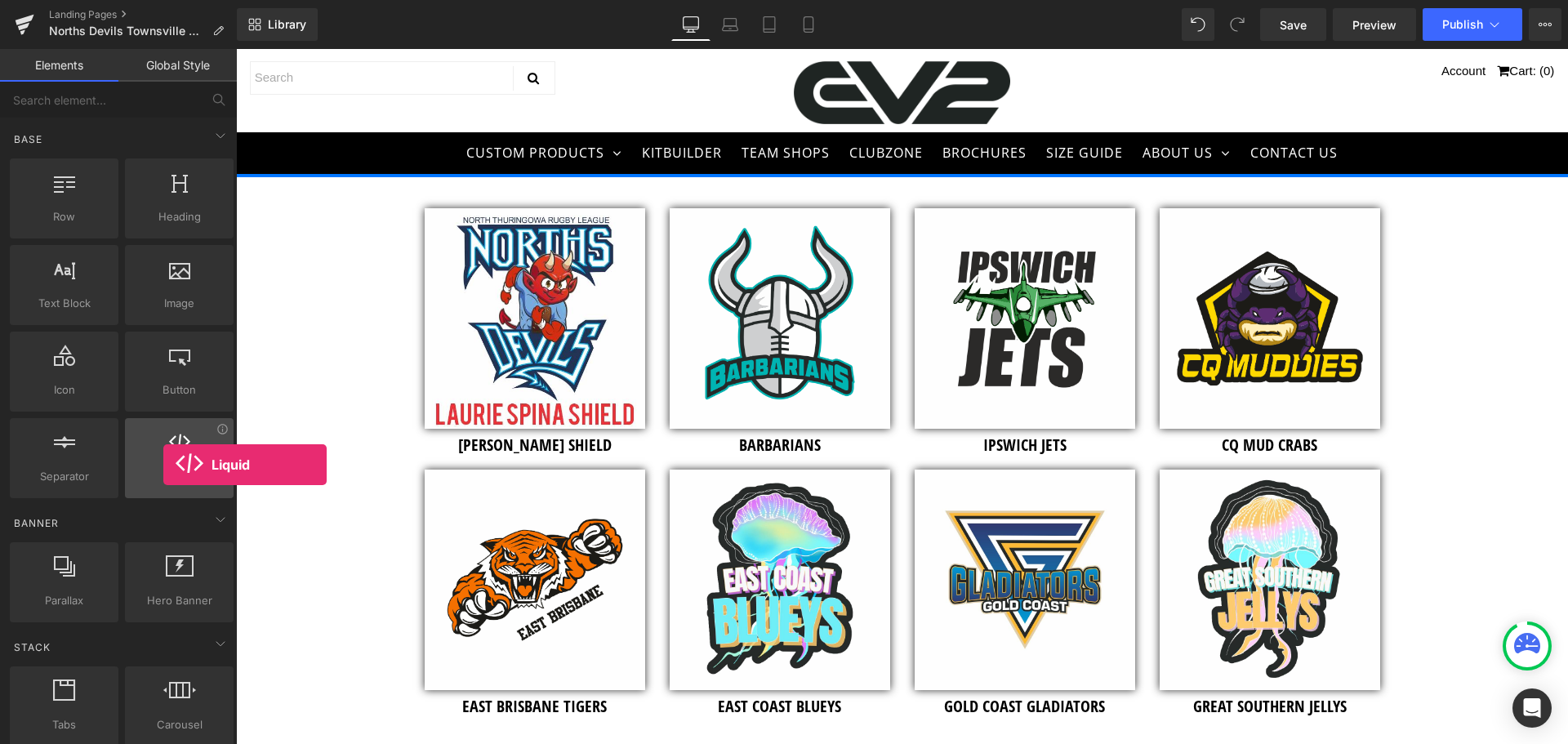
click at [163, 464] on div at bounding box center [179, 450] width 99 height 37
click at [217, 428] on icon at bounding box center [222, 428] width 10 height 10
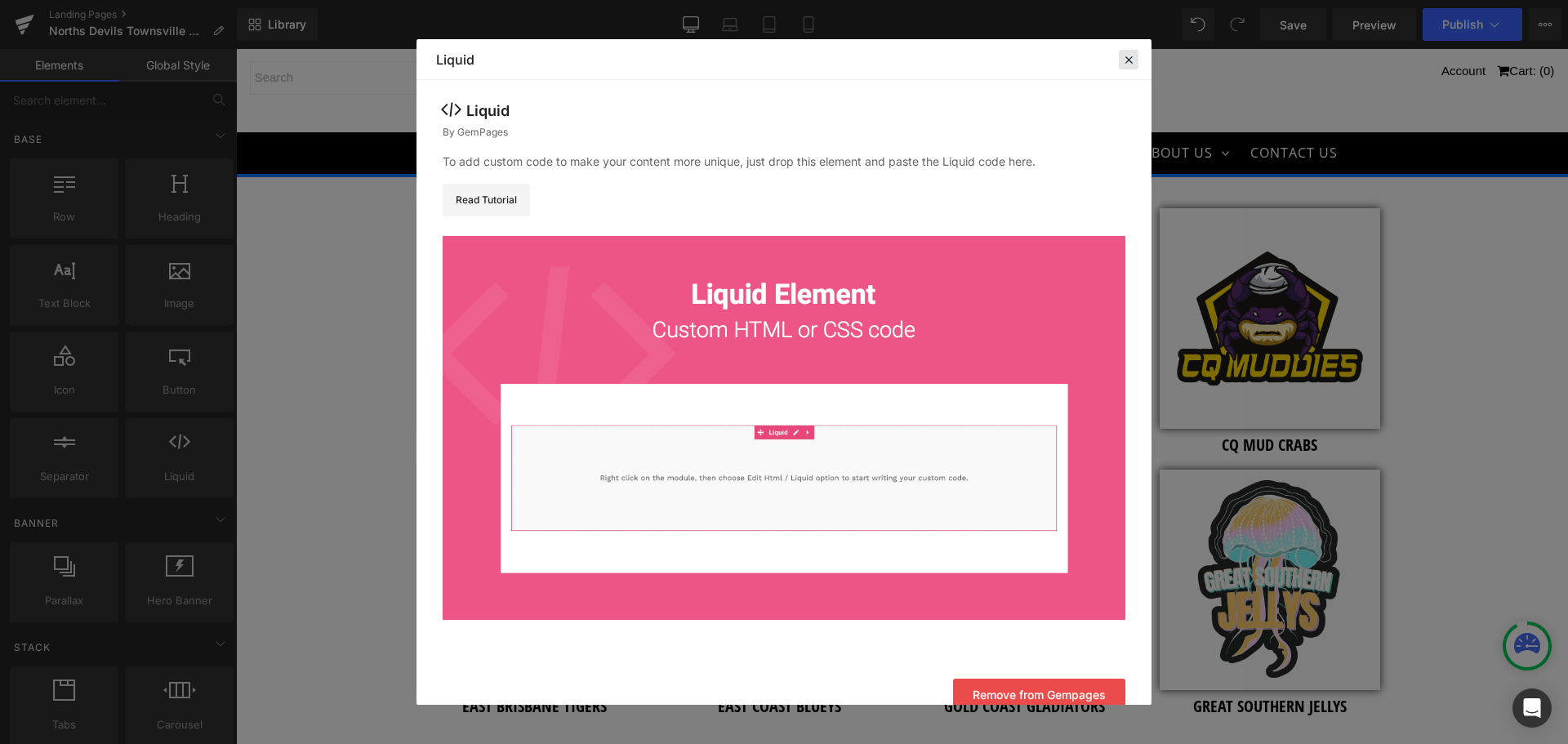
click at [1129, 59] on icon at bounding box center [1129, 59] width 15 height 15
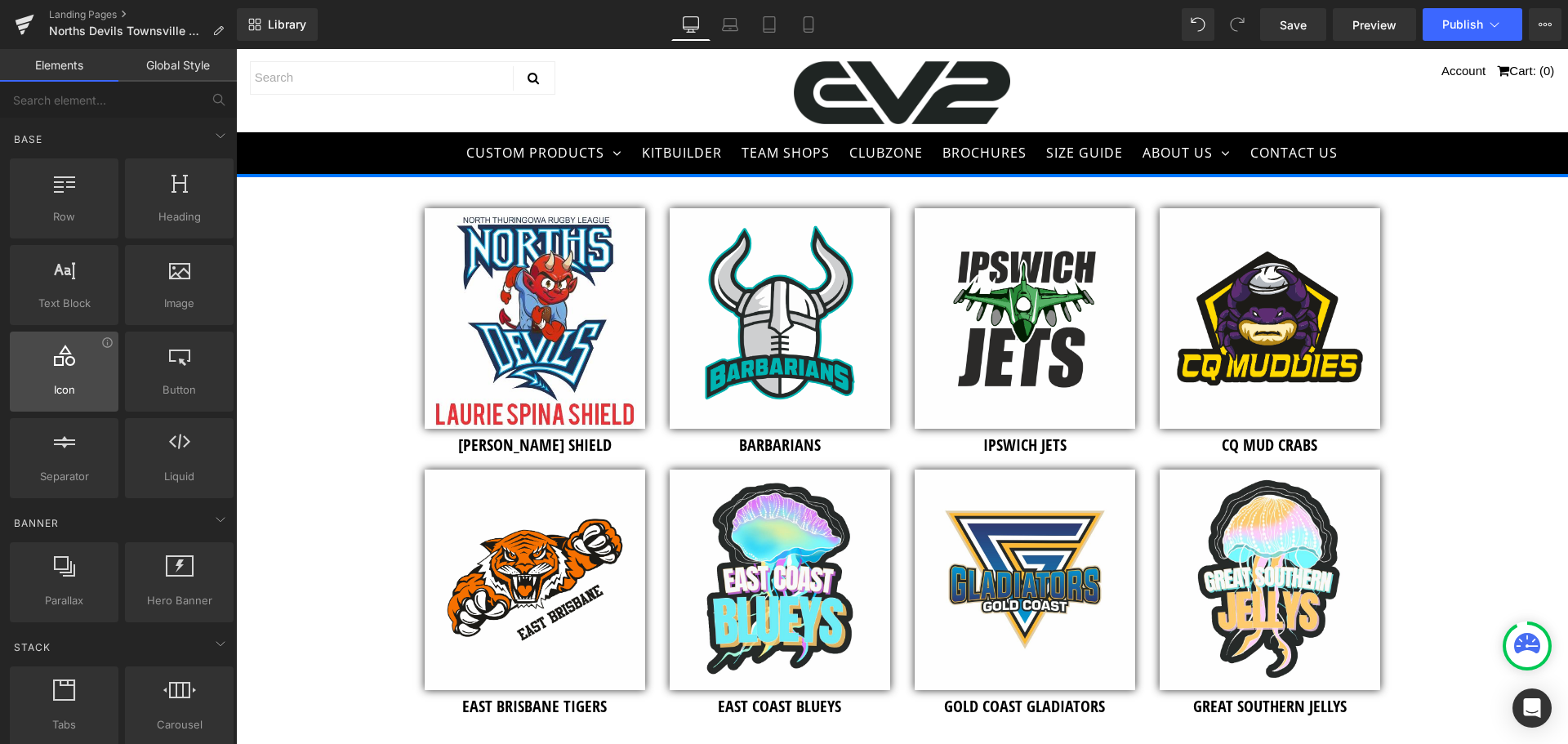
click at [70, 369] on div at bounding box center [64, 363] width 99 height 37
click at [104, 341] on icon at bounding box center [108, 342] width 13 height 13
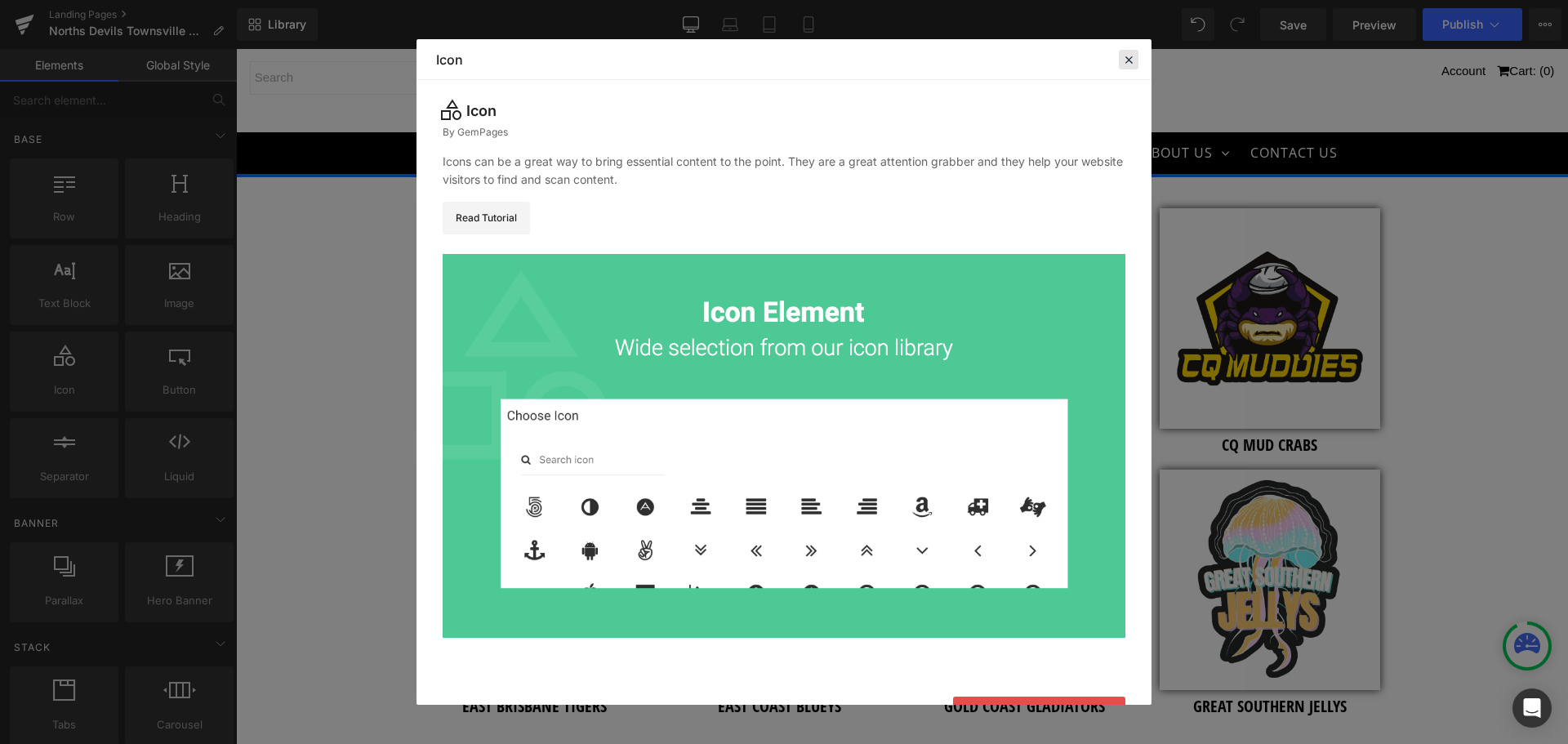
click at [1129, 60] on icon at bounding box center [1129, 59] width 15 height 15
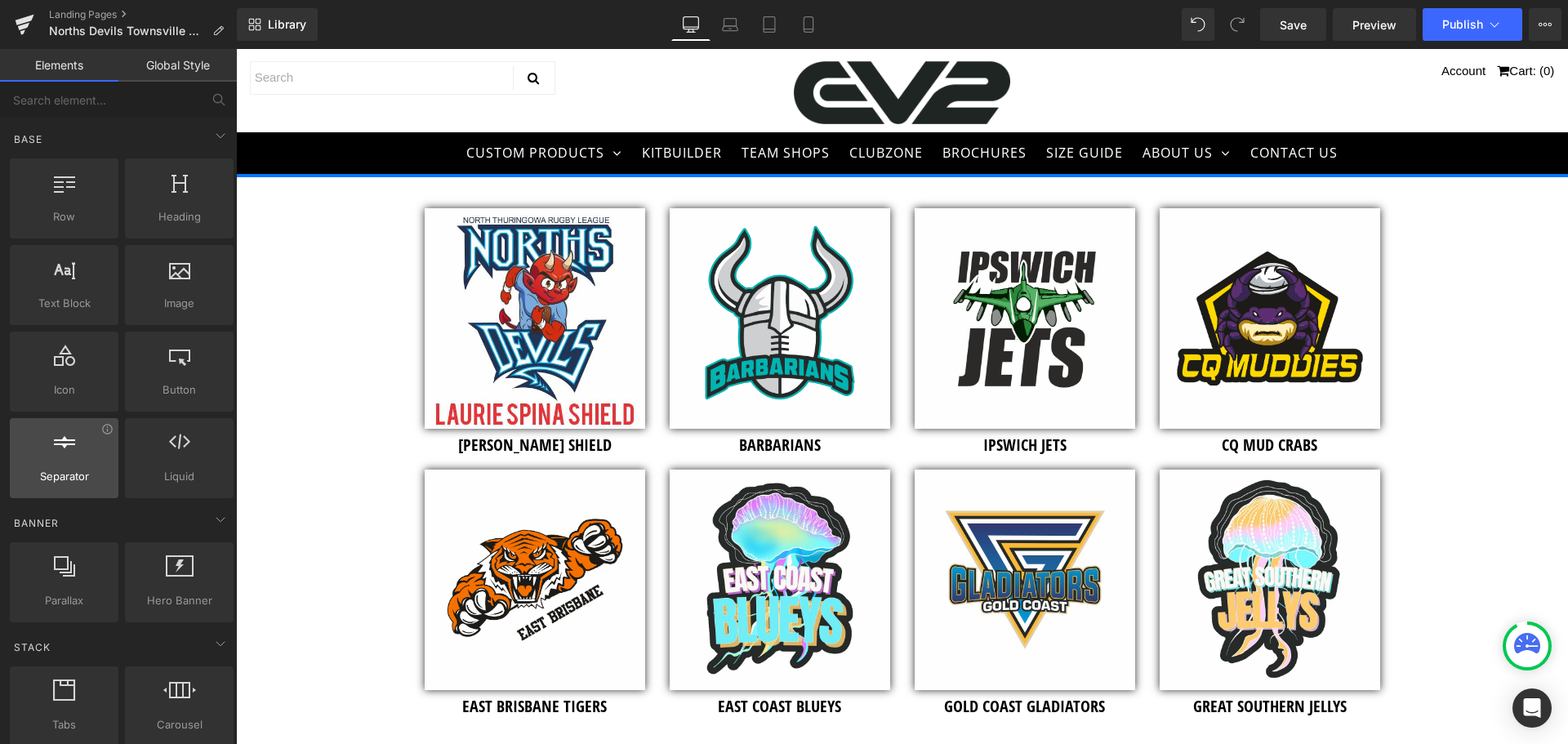
click at [55, 455] on div at bounding box center [64, 450] width 99 height 37
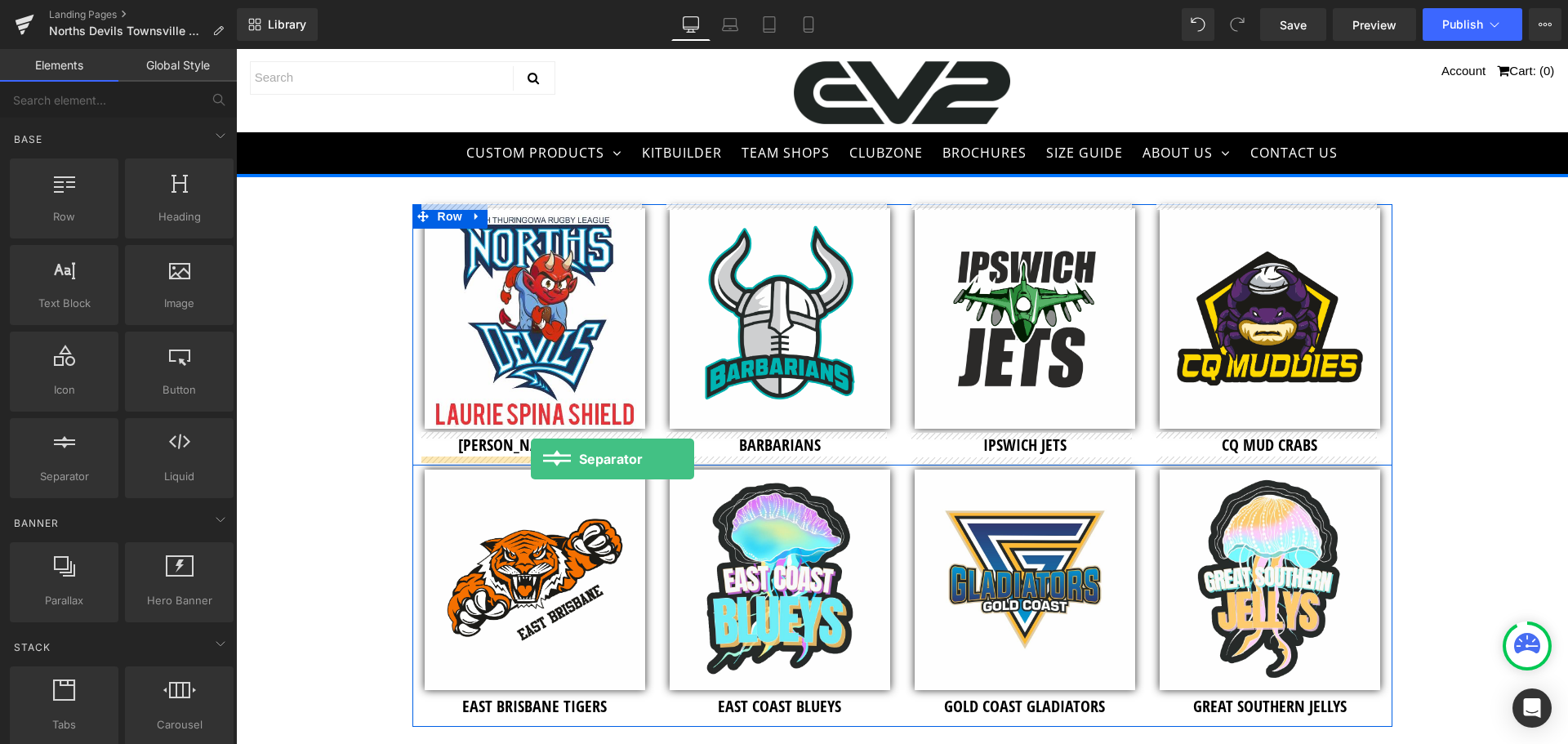
drag, startPoint x: 275, startPoint y: 522, endPoint x: 531, endPoint y: 459, distance: 263.6
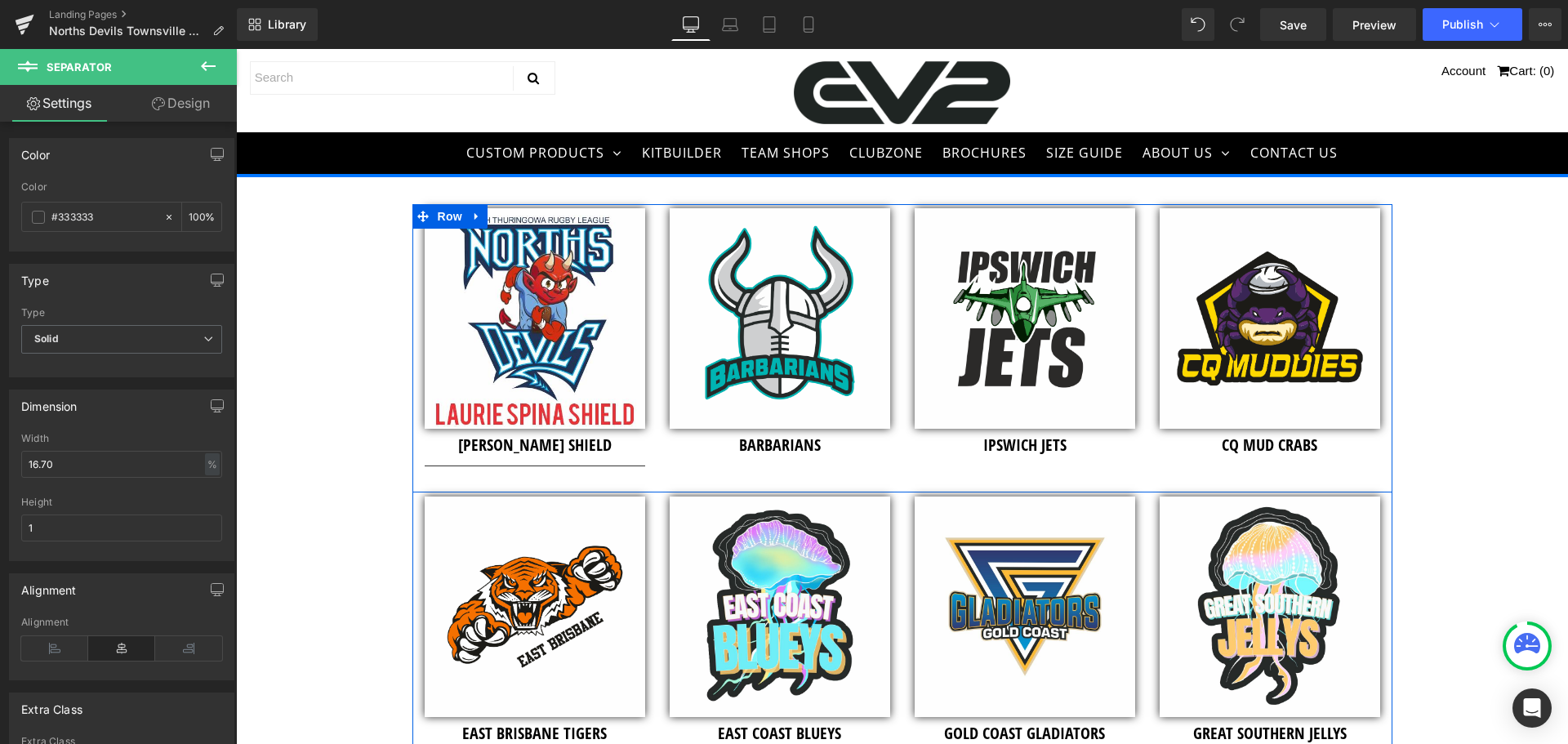
click at [1280, 475] on div "Image LAURIE SPINA SHIELD Heading Separator Image BARBARIANS Heading Image IPSW…" at bounding box center [903, 348] width 980 height 288
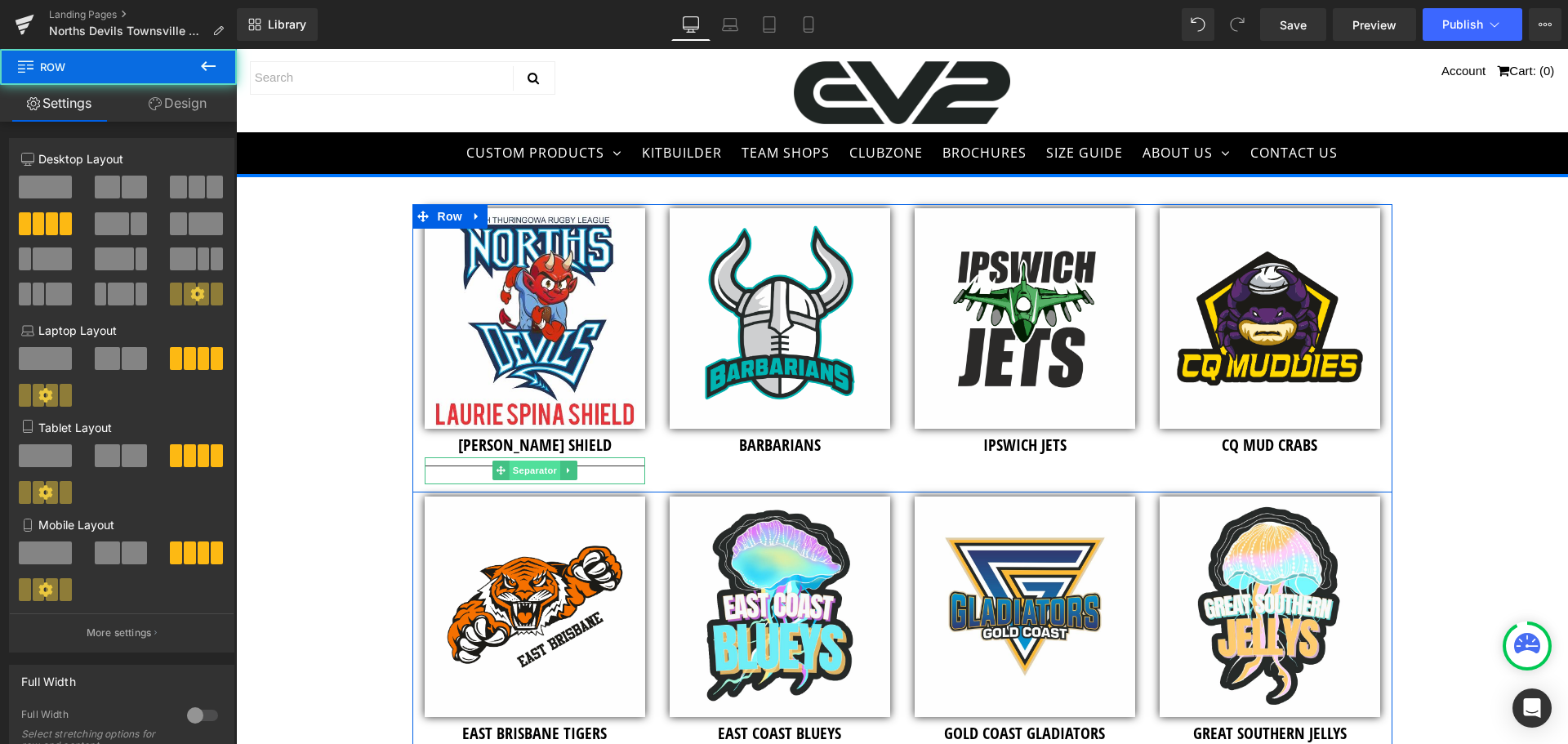
click at [530, 474] on span "Separator" at bounding box center [534, 470] width 51 height 20
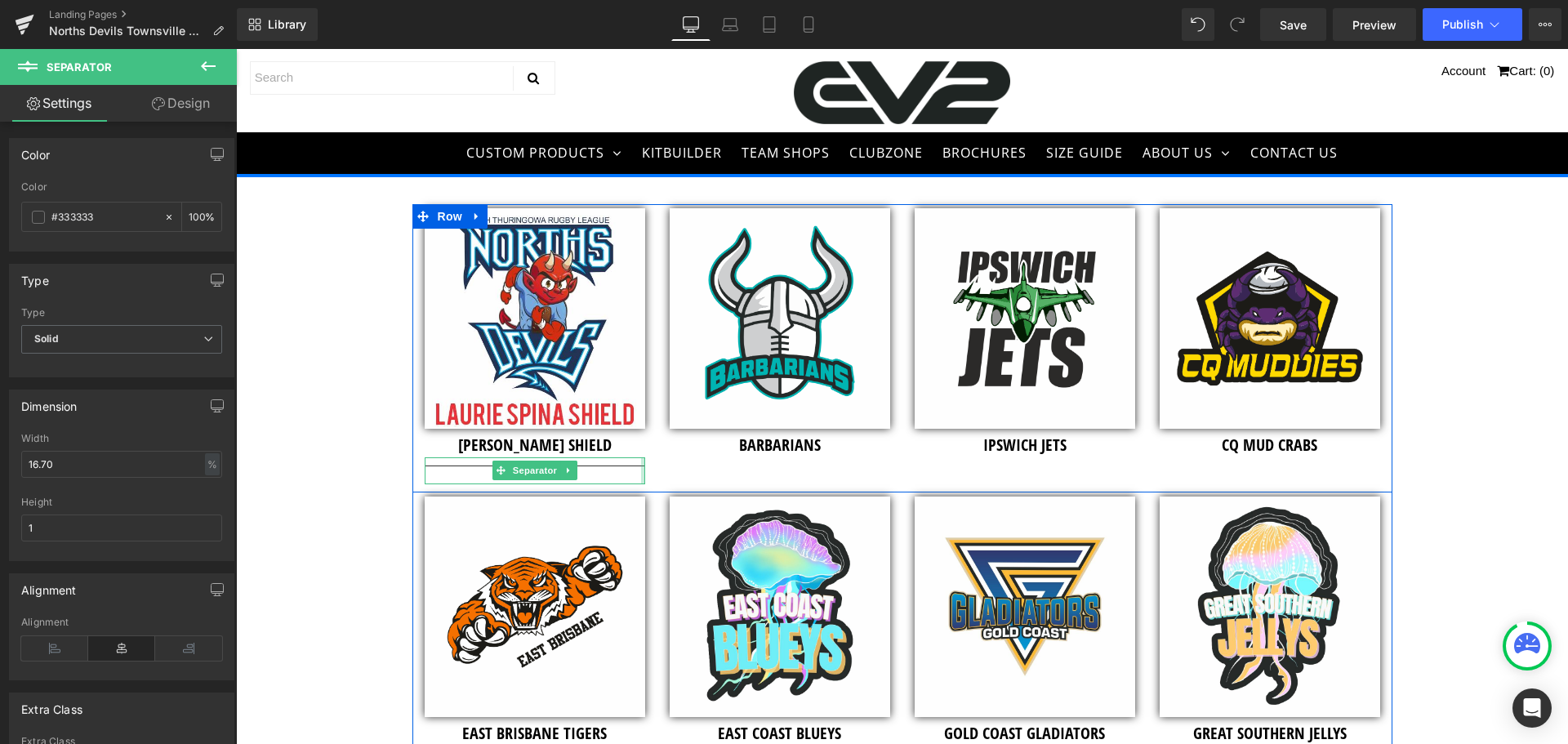
drag, startPoint x: 637, startPoint y: 467, endPoint x: 1141, endPoint y: 498, distance: 505.0
click at [1370, 466] on div "Image LAURIE SPINA SHIELD Heading Separator Image BARBARIANS Heading Image IPSW…" at bounding box center [903, 348] width 980 height 288
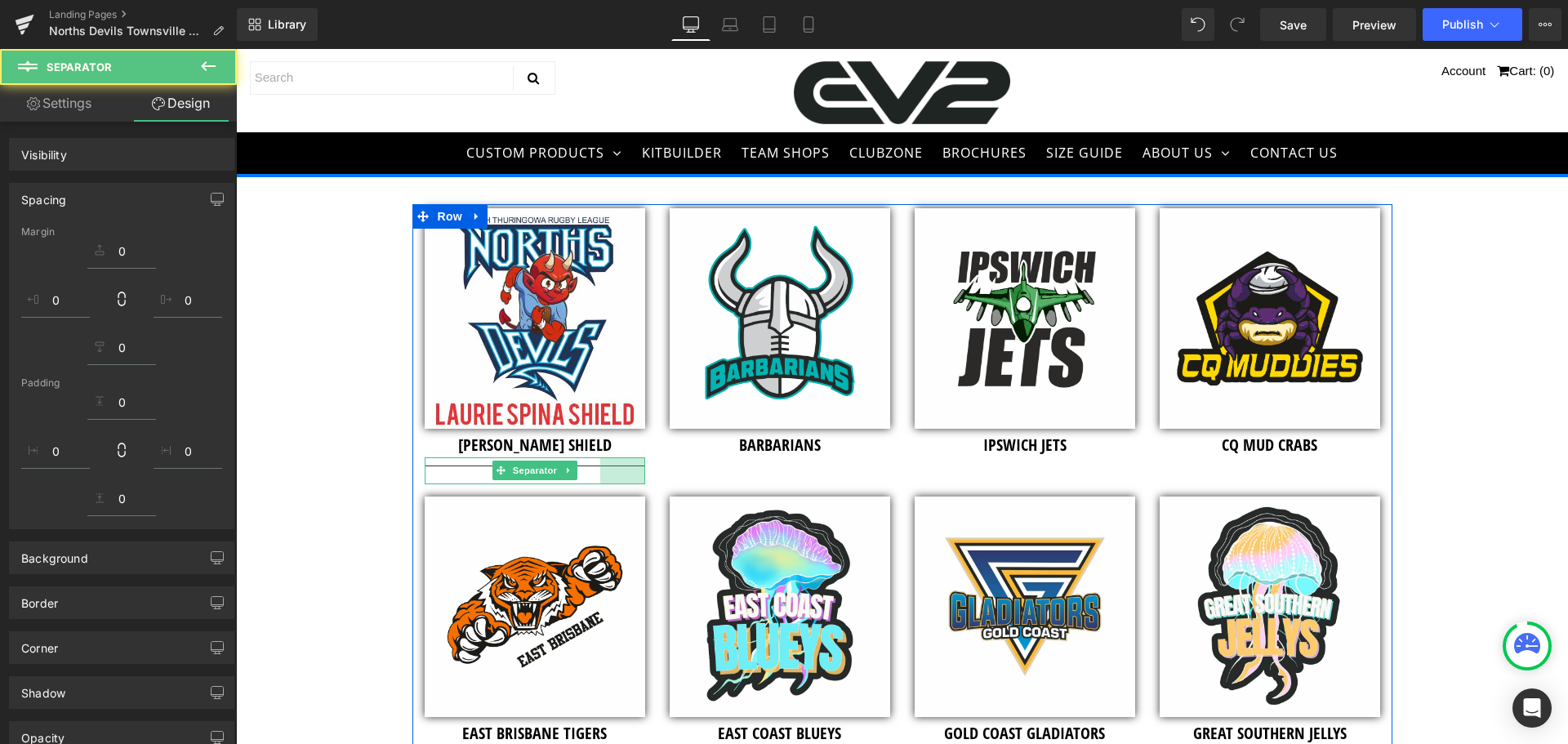
drag, startPoint x: 636, startPoint y: 473, endPoint x: 591, endPoint y: 473, distance: 45.0
click at [591, 473] on div "Separator 55px" at bounding box center [534, 471] width 220 height 27
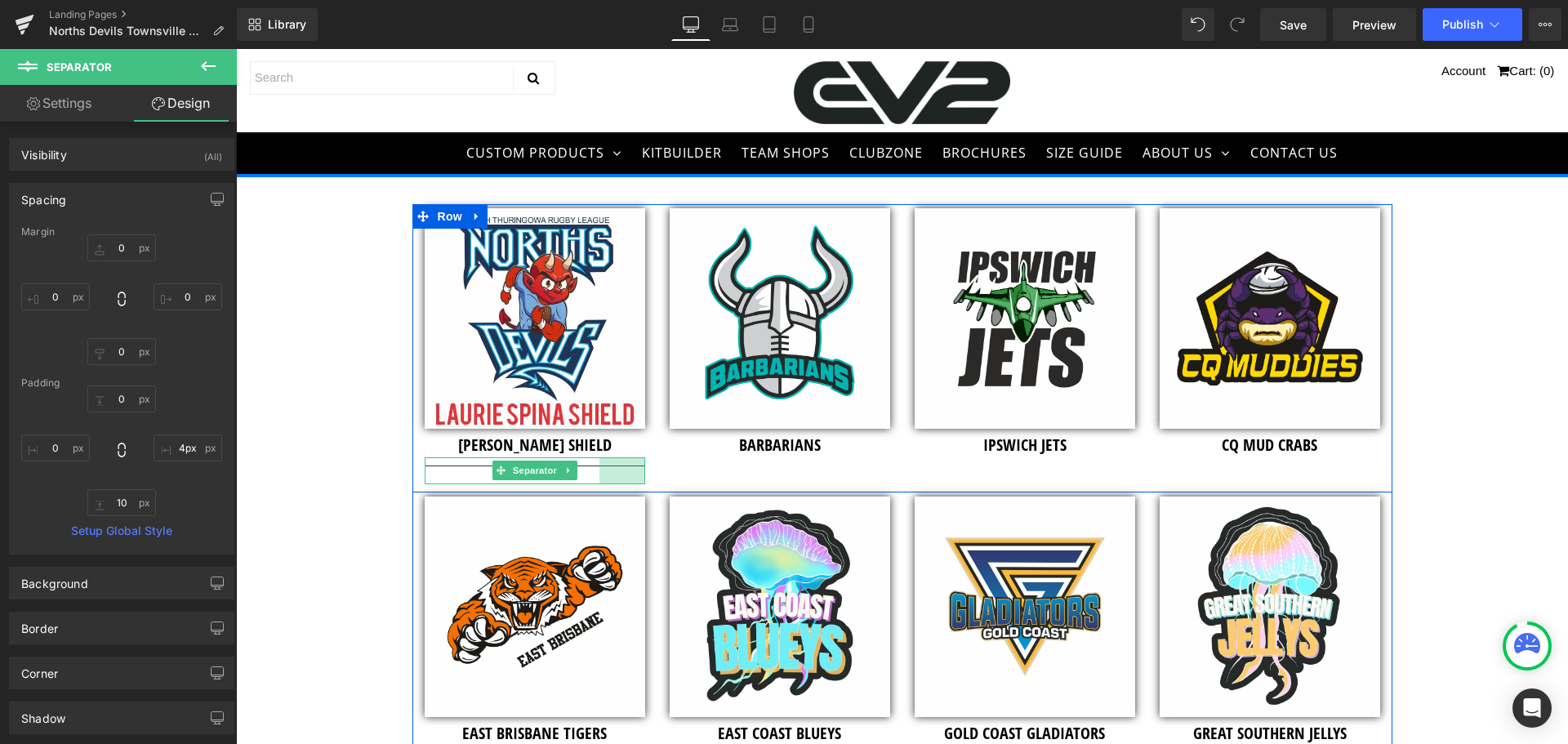
type input "0px"
drag, startPoint x: 636, startPoint y: 473, endPoint x: 750, endPoint y: 471, distance: 114.0
click at [750, 471] on div "Image LAURIE SPINA SHIELD Heading Separator Image BARBARIANS Heading Image IPSW…" at bounding box center [903, 348] width 980 height 288
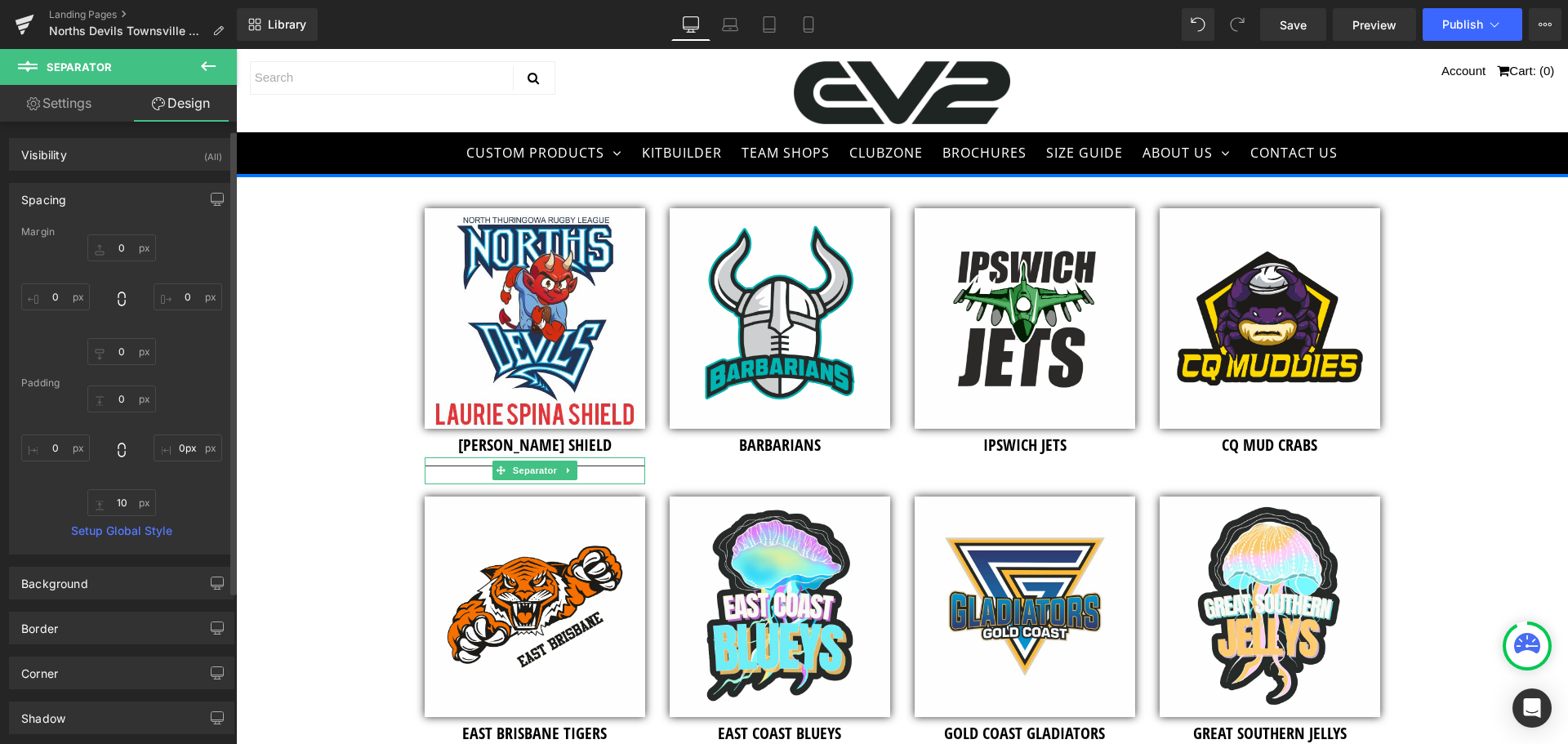
scroll to position [82, 0]
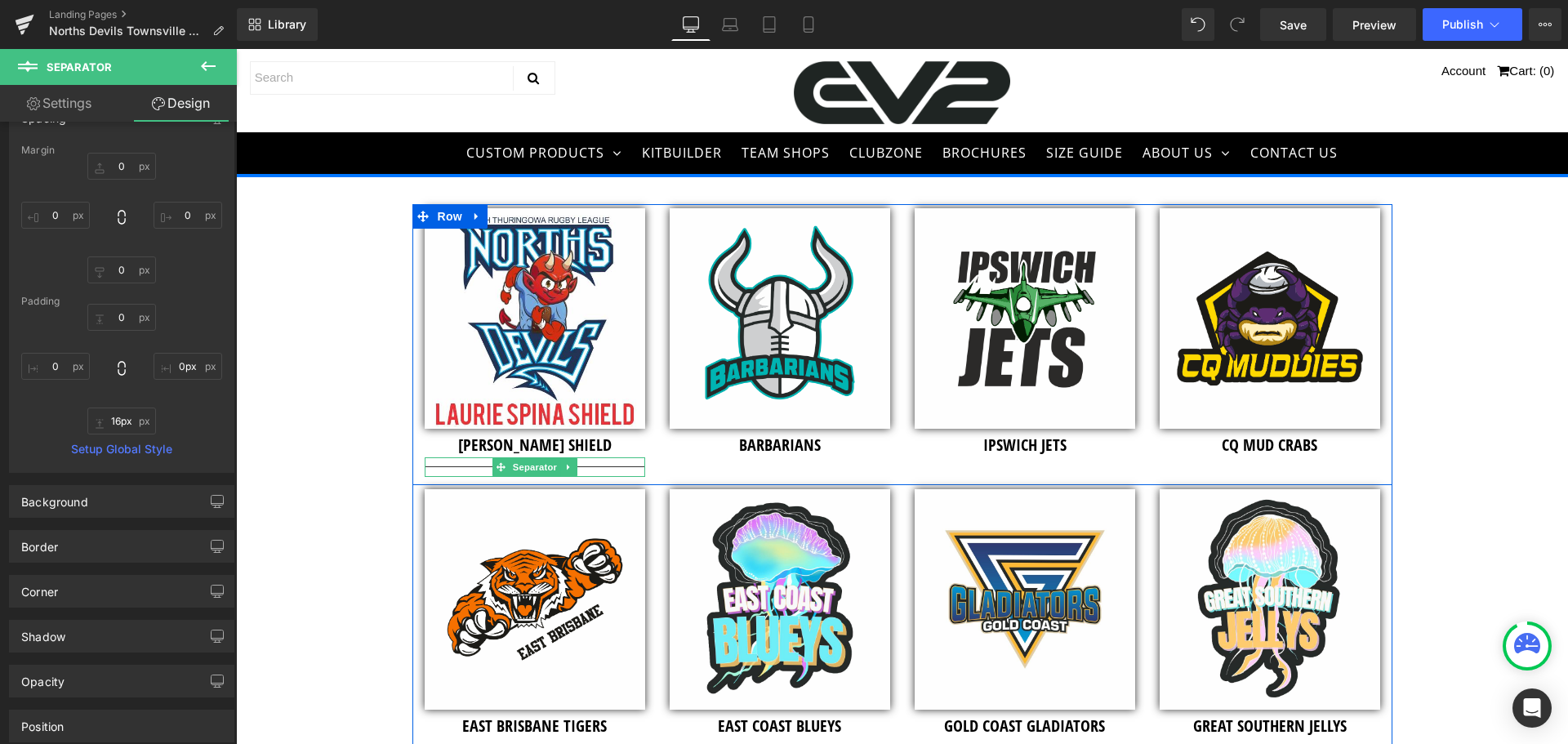
type input "0px"
drag, startPoint x: 451, startPoint y: 483, endPoint x: 449, endPoint y: 462, distance: 21.1
click at [449, 462] on div "Separator" at bounding box center [534, 467] width 220 height 20
click at [564, 464] on icon at bounding box center [568, 467] width 9 height 10
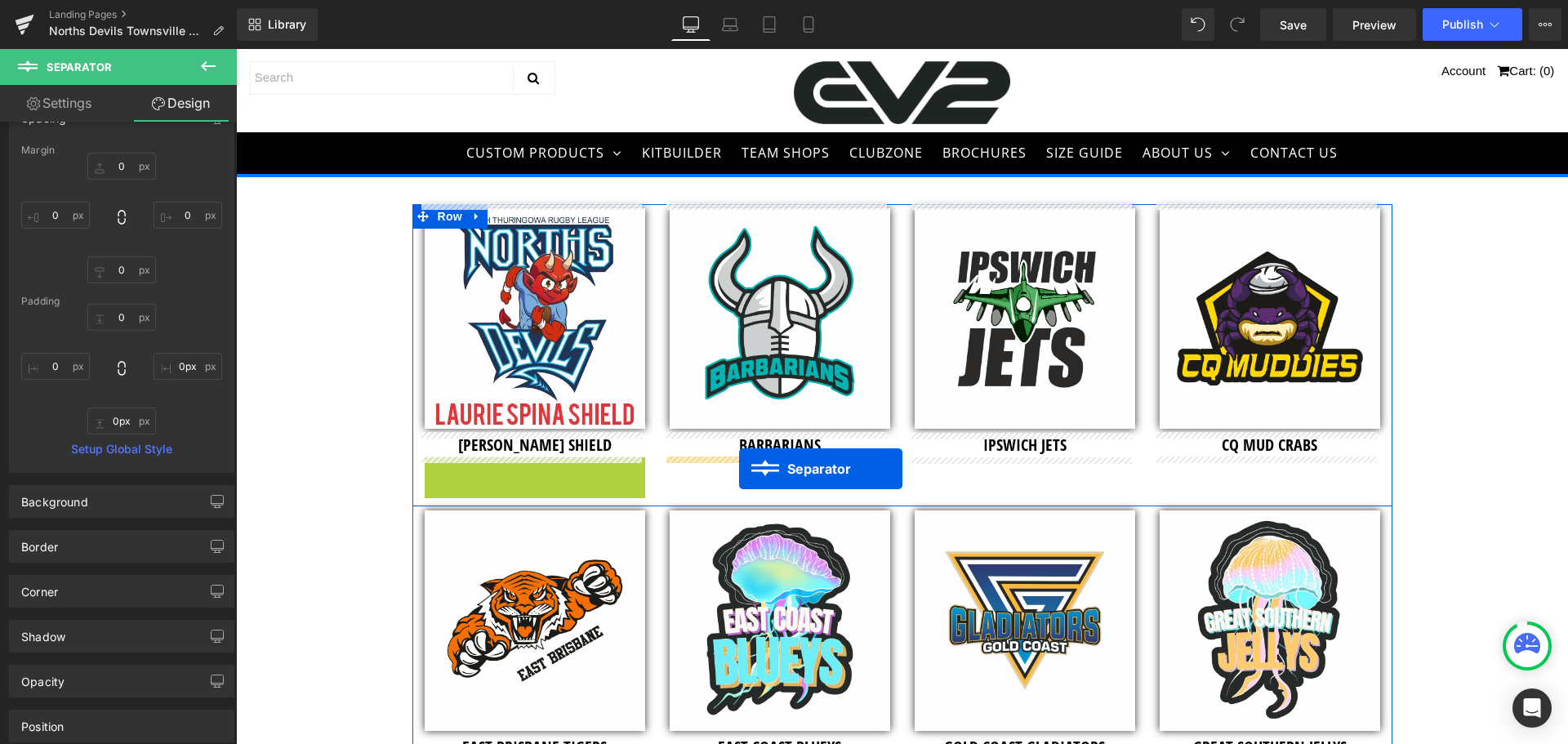
drag, startPoint x: 470, startPoint y: 467, endPoint x: 739, endPoint y: 468, distance: 269.0
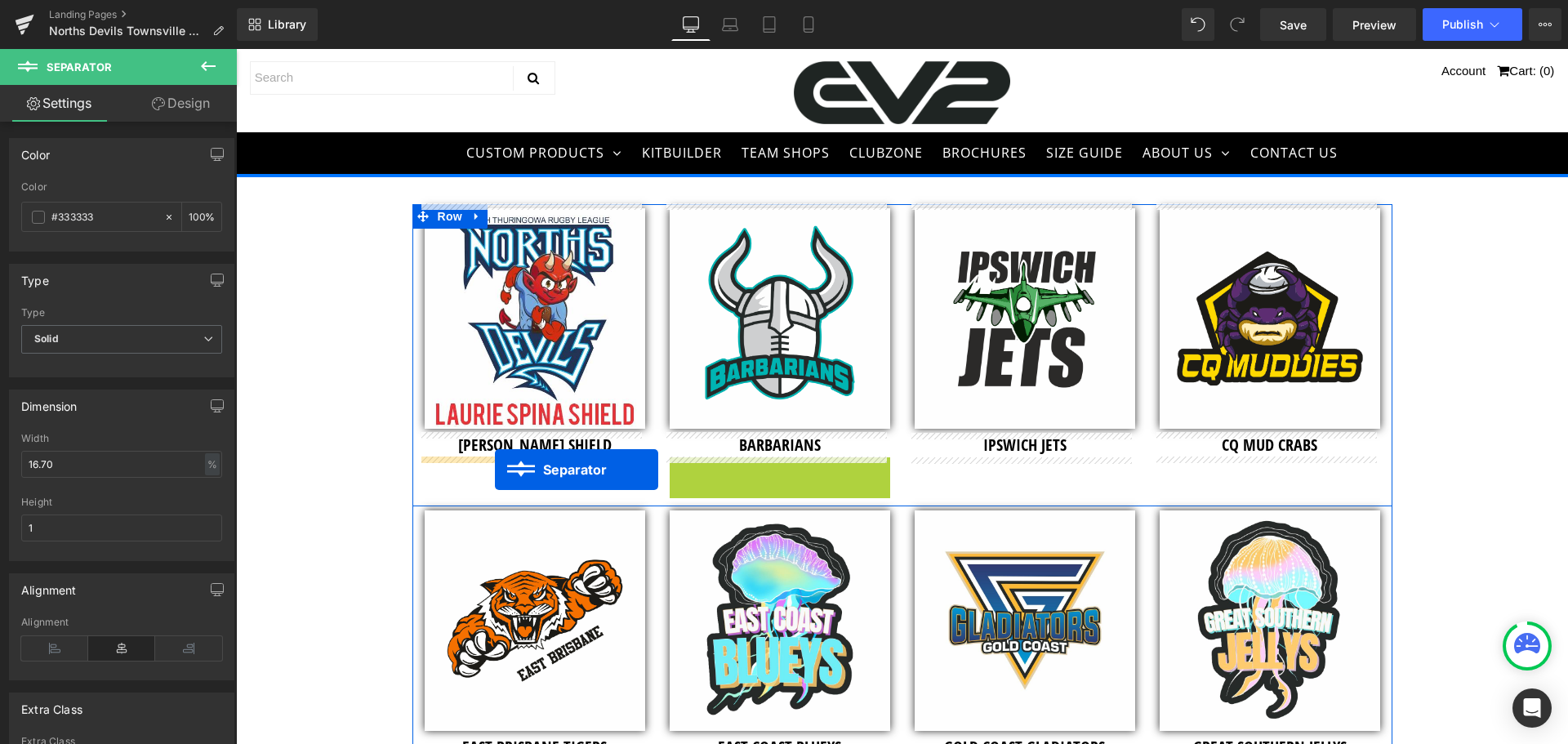
drag, startPoint x: 733, startPoint y: 470, endPoint x: 495, endPoint y: 469, distance: 238.0
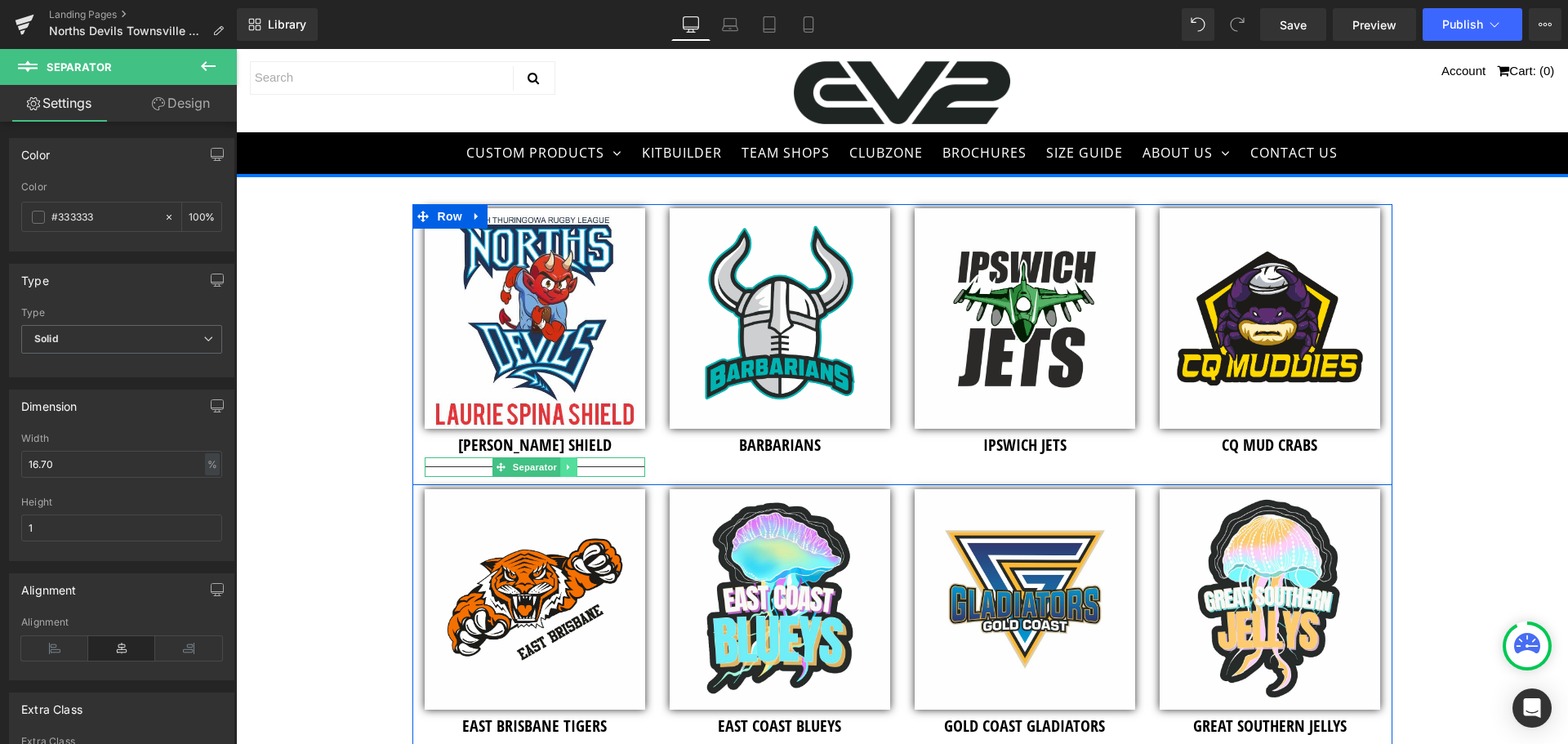
click at [567, 467] on icon at bounding box center [568, 466] width 3 height 6
click at [568, 467] on link at bounding box center [577, 467] width 18 height 20
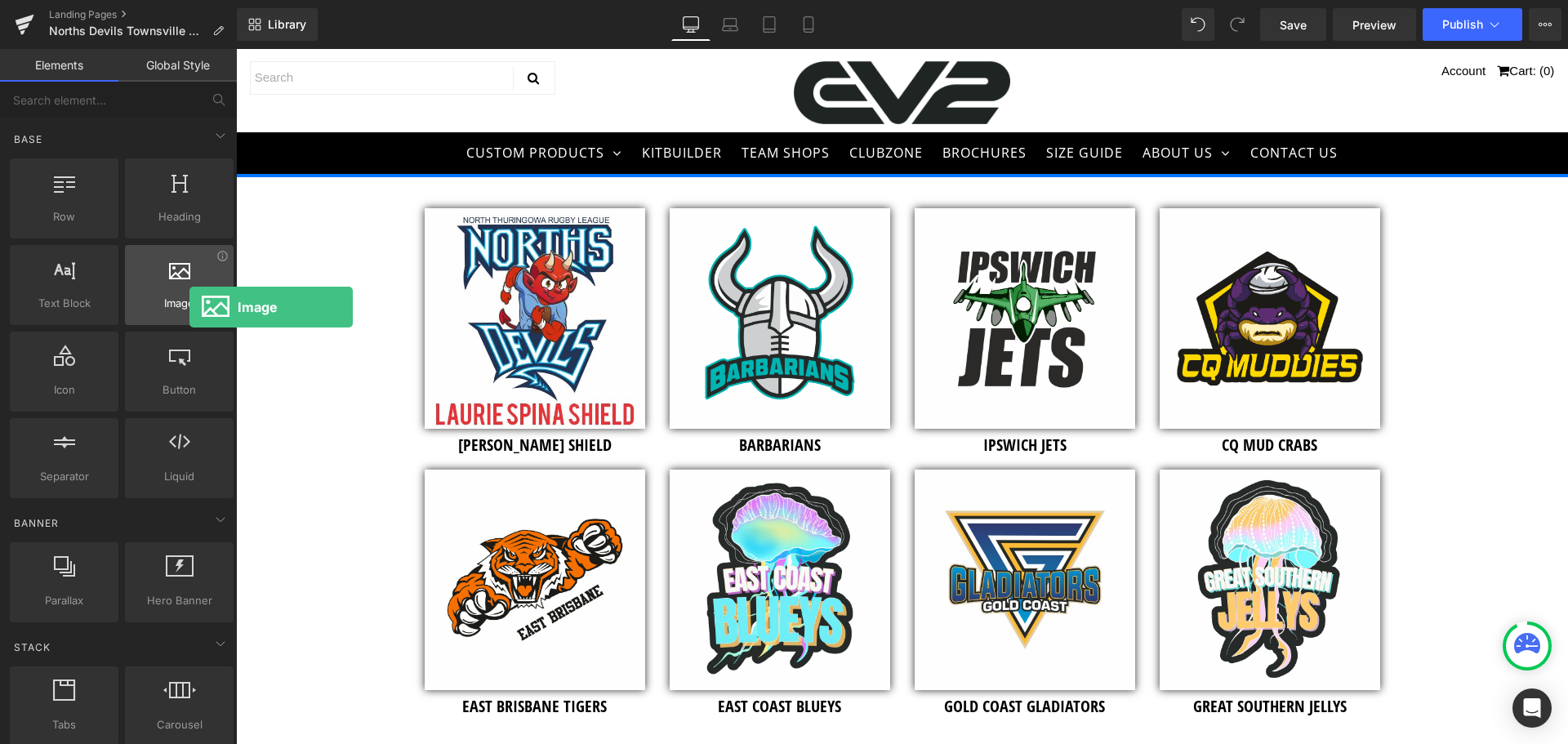
click at [190, 307] on span "Image" at bounding box center [179, 303] width 99 height 18
click at [197, 284] on div at bounding box center [179, 277] width 99 height 37
click at [219, 259] on icon at bounding box center [222, 256] width 13 height 13
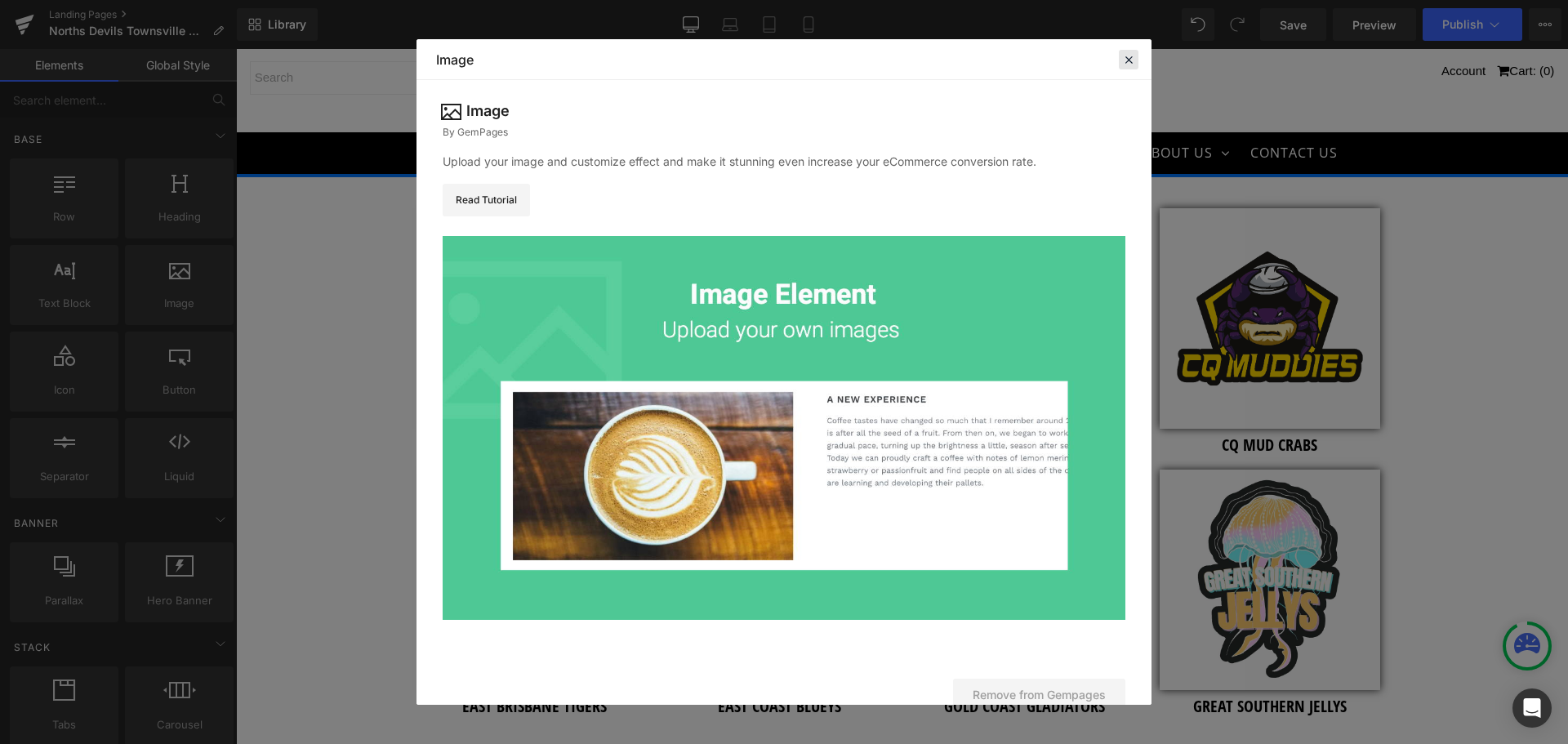
click at [1129, 56] on icon at bounding box center [1129, 59] width 15 height 15
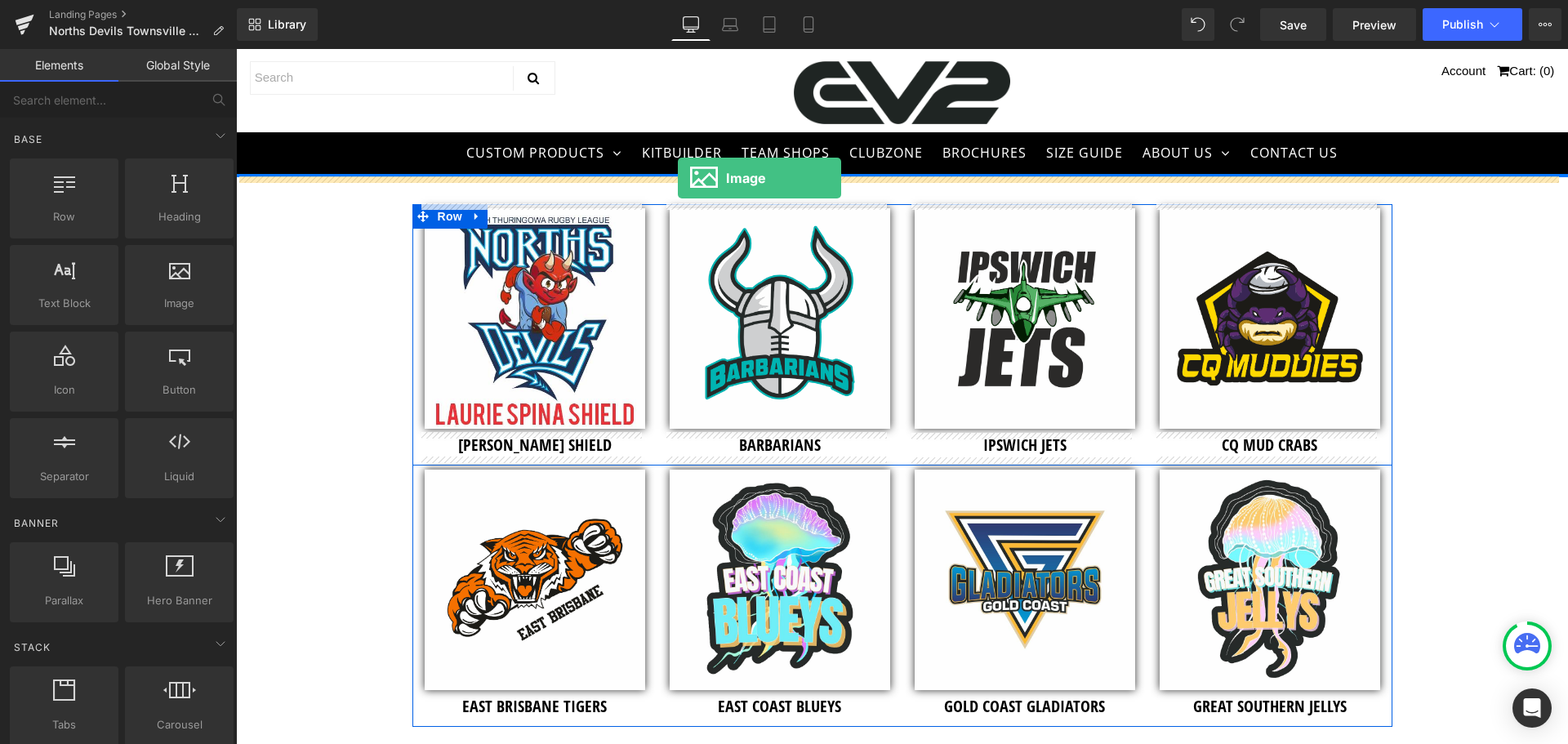
drag, startPoint x: 396, startPoint y: 343, endPoint x: 678, endPoint y: 178, distance: 326.7
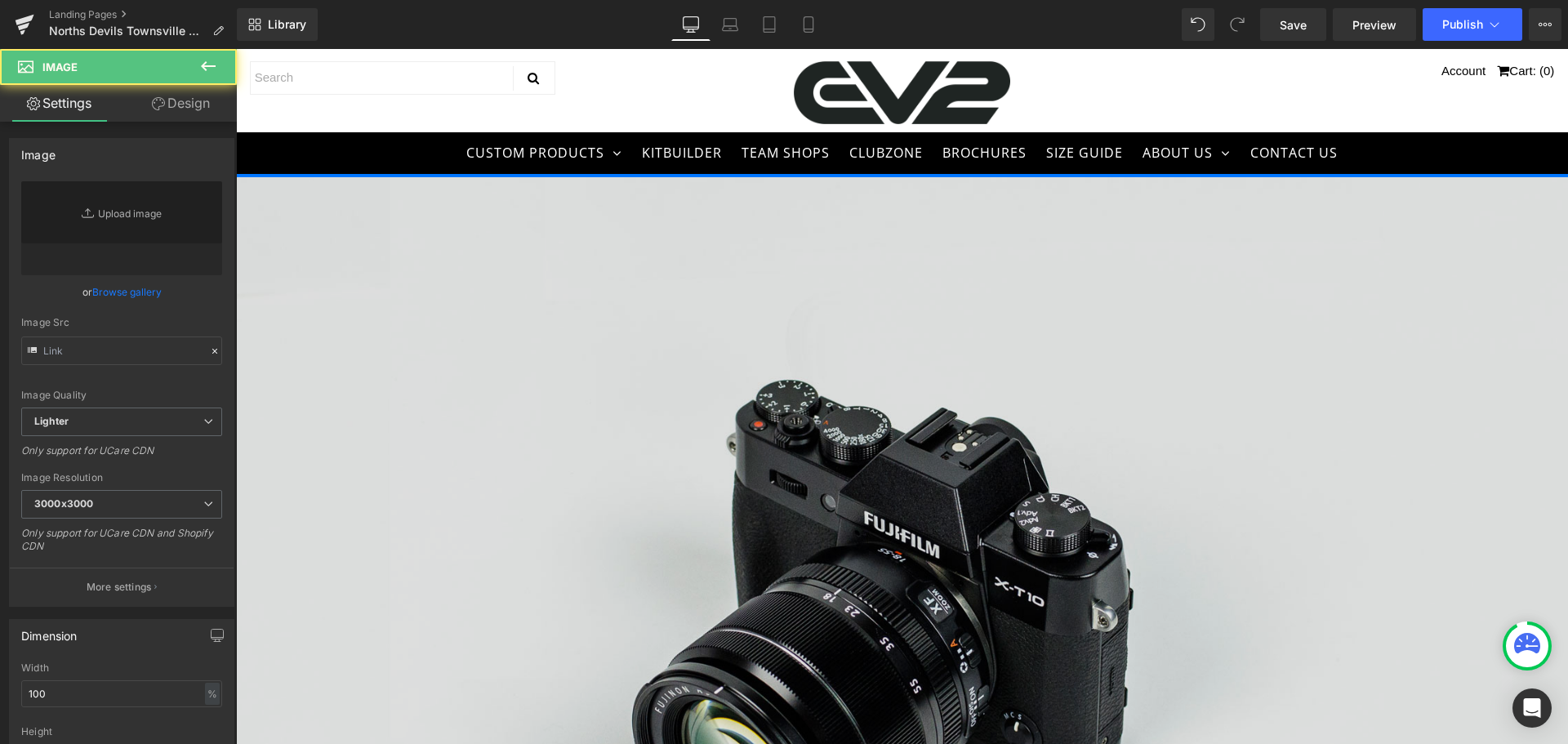
type input "//d1um8515vdn9kb.cloudfront.net/images/parallax.jpg"
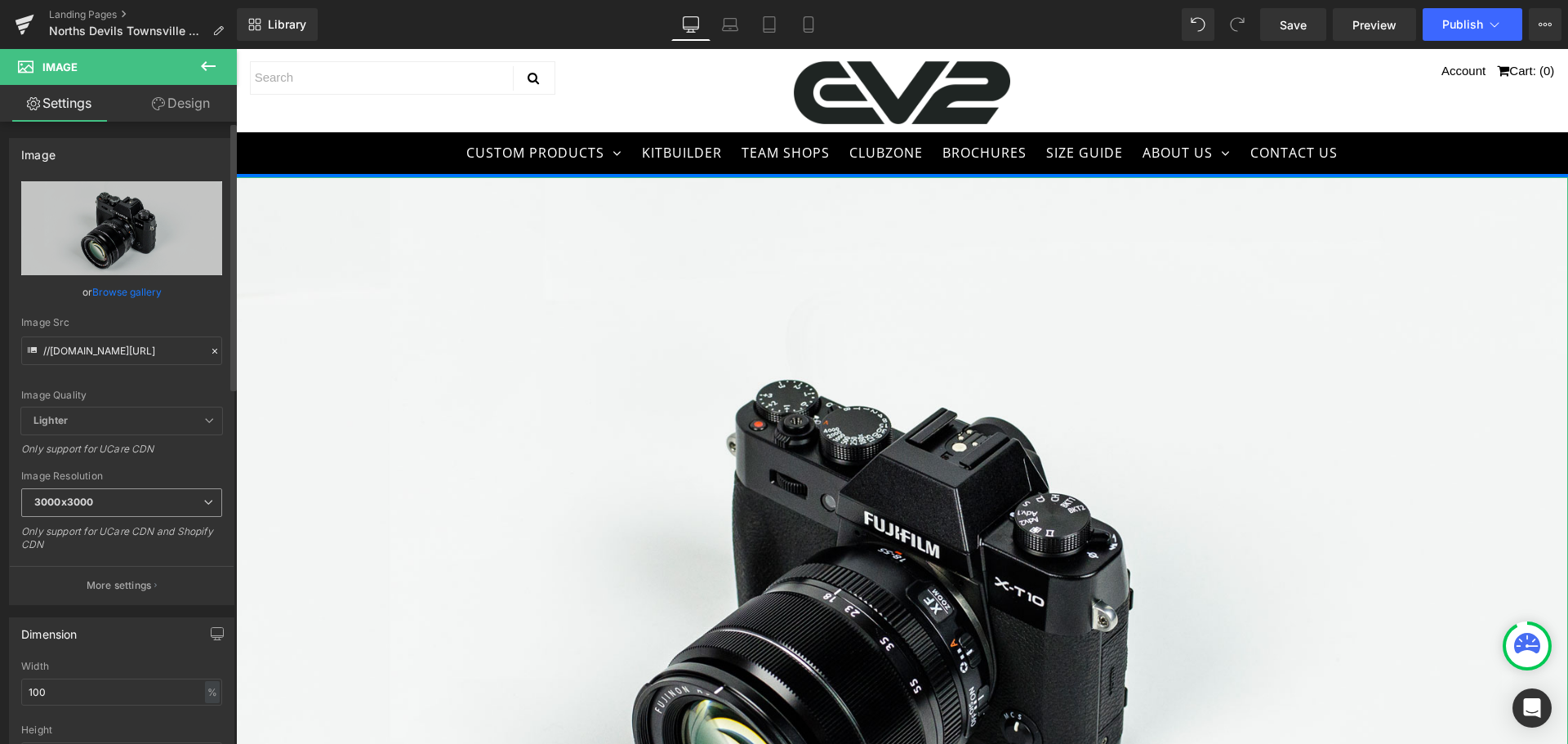
click at [130, 493] on span "3000x3000" at bounding box center [121, 502] width 201 height 28
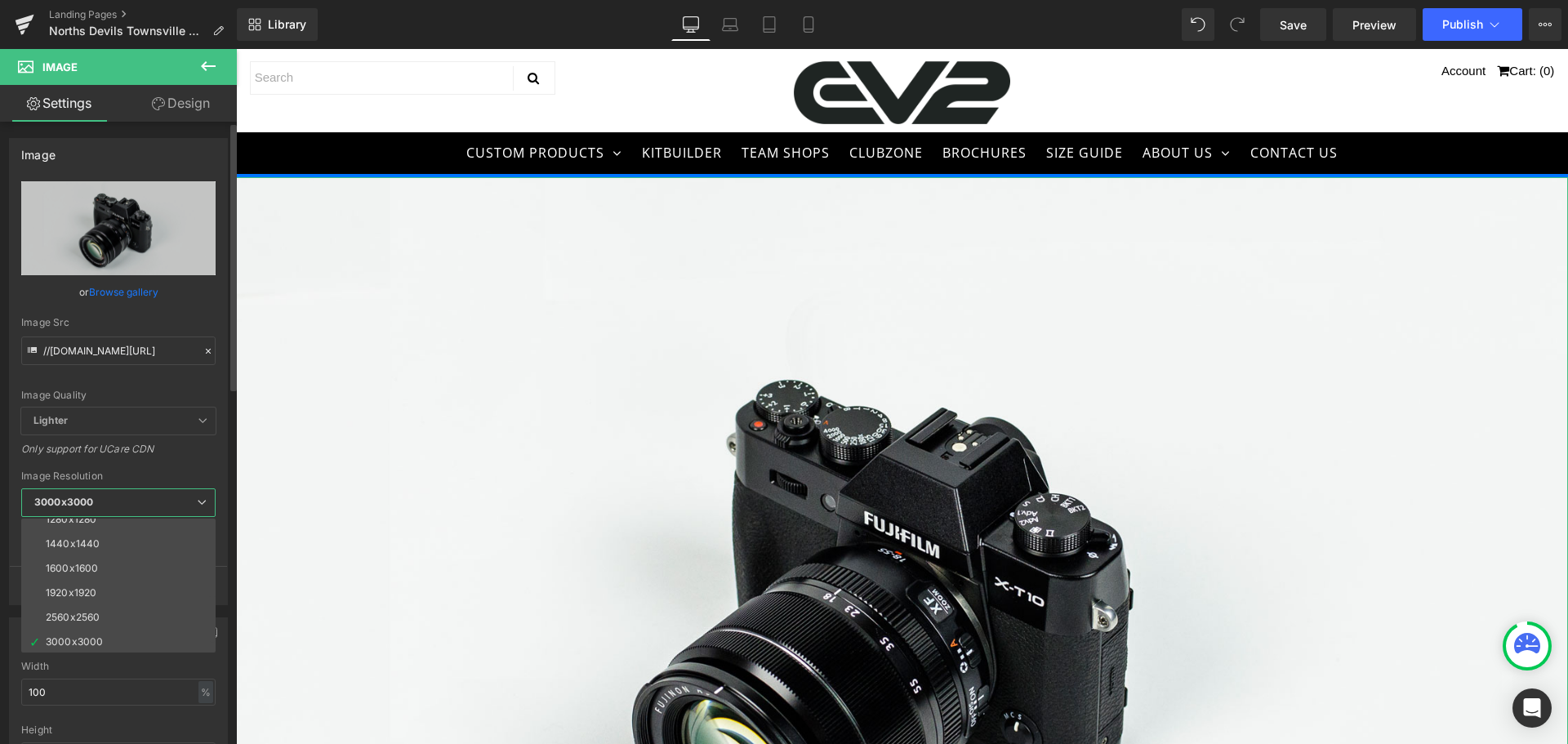
scroll to position [234, 0]
click at [79, 603] on li "2560x2560" at bounding box center [122, 615] width 202 height 24
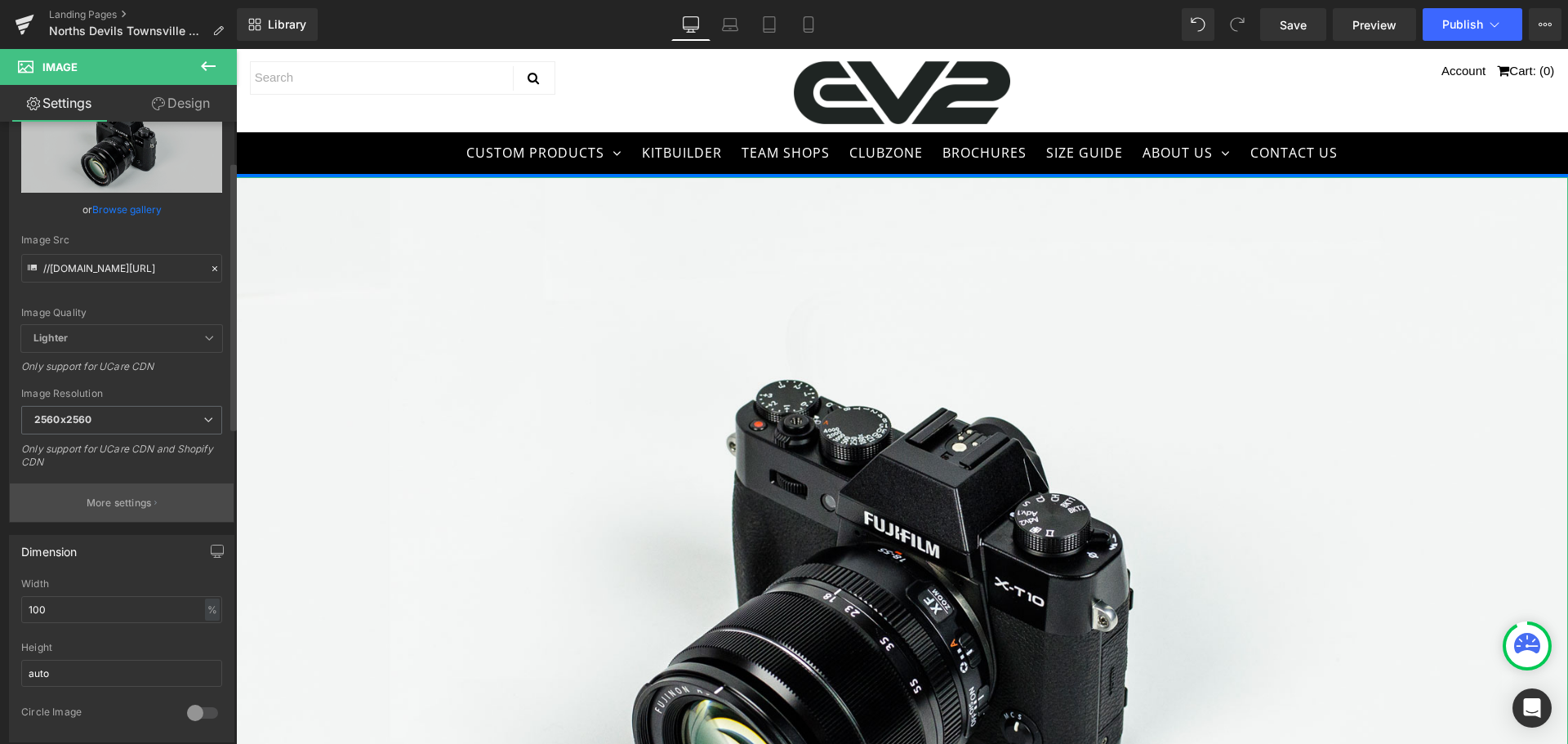
scroll to position [82, 0]
click at [118, 401] on div "Image Resolution 2560x2560 100x100 240x240 480x480 576x576 640x640 768x768 800x…" at bounding box center [121, 434] width 201 height 92
click at [116, 414] on span "2560x2560" at bounding box center [121, 420] width 201 height 28
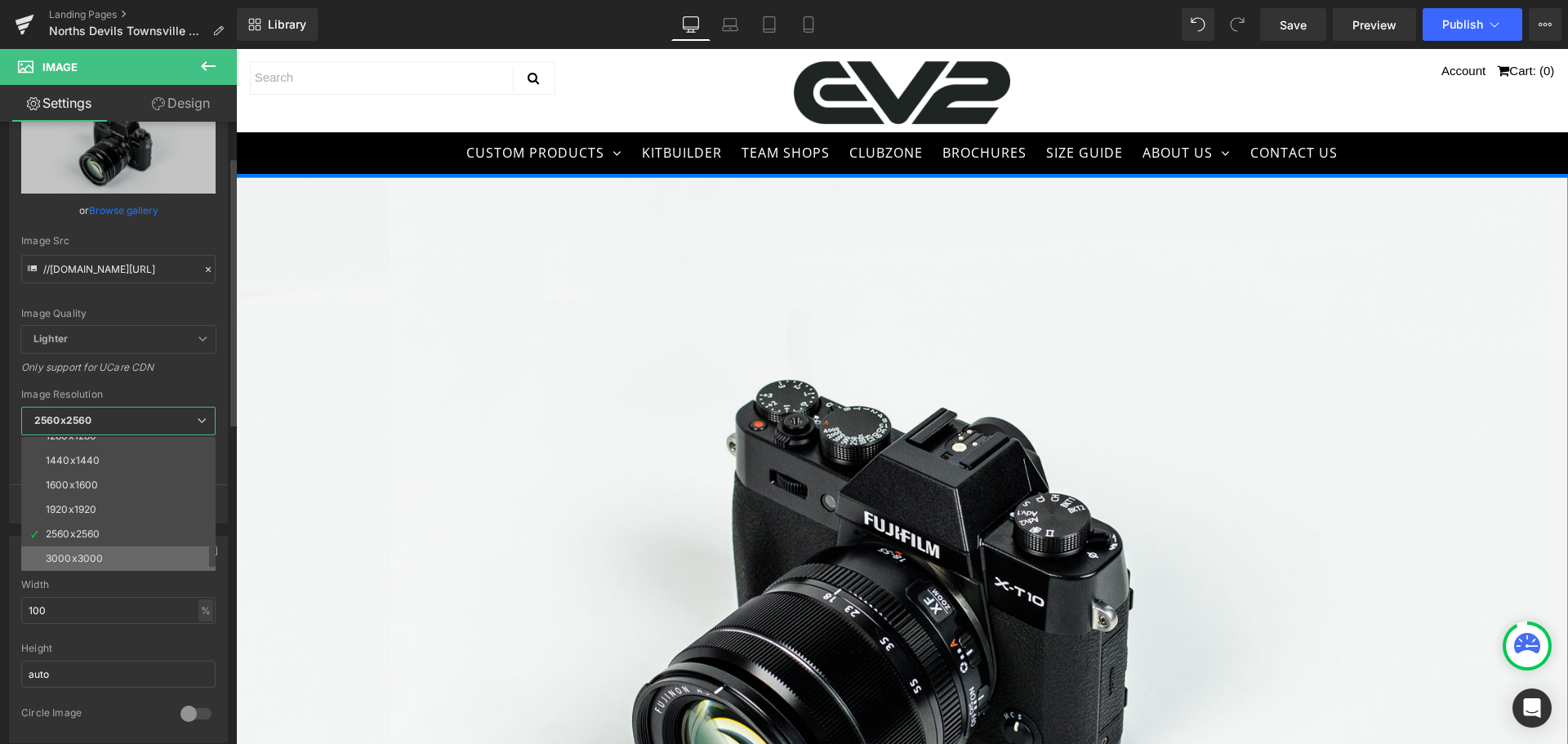
click at [82, 552] on div "3000x3000" at bounding box center [74, 558] width 57 height 12
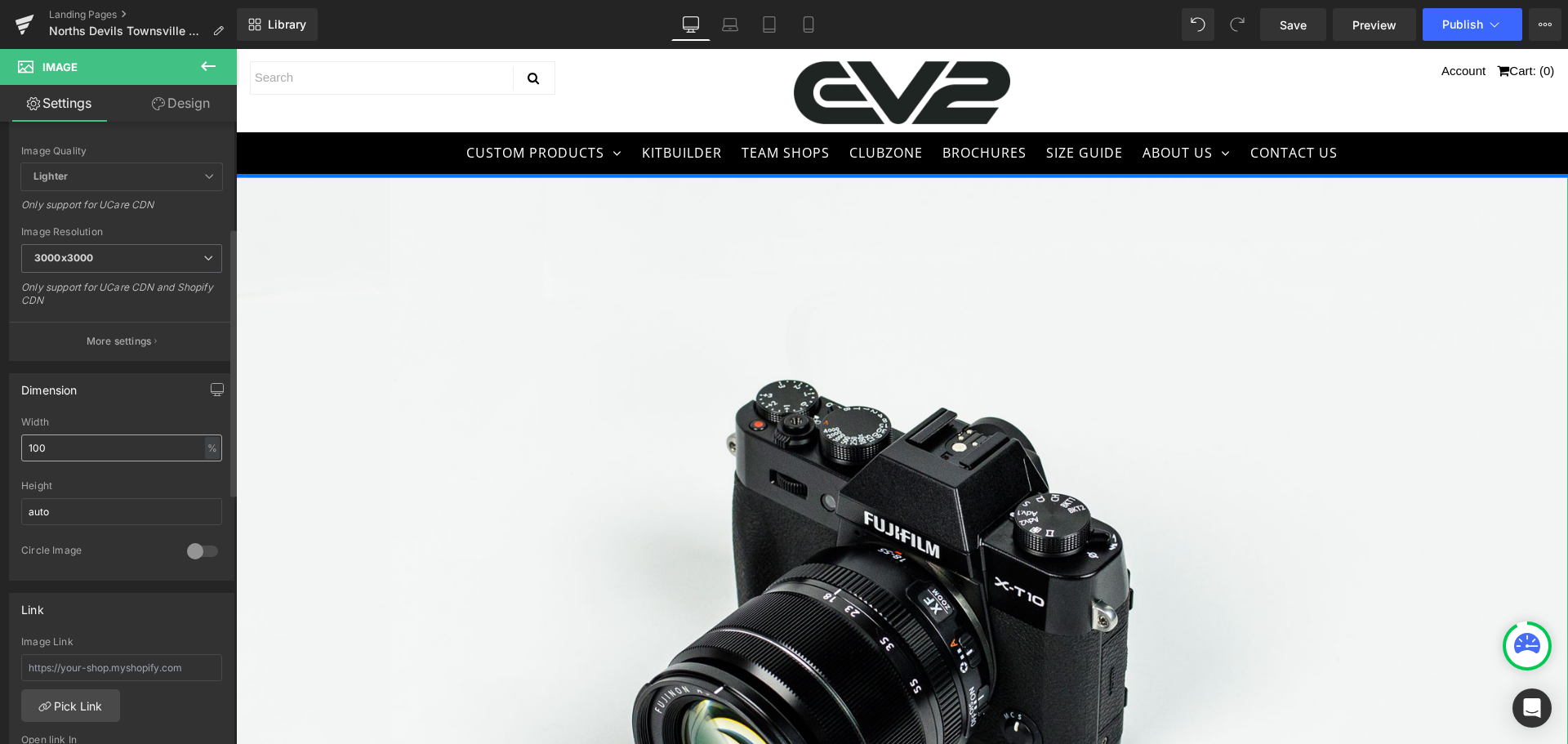
scroll to position [245, 0]
click at [205, 452] on div "%" at bounding box center [212, 447] width 15 height 22
click at [203, 489] on li "px" at bounding box center [210, 496] width 21 height 23
type input "1616"
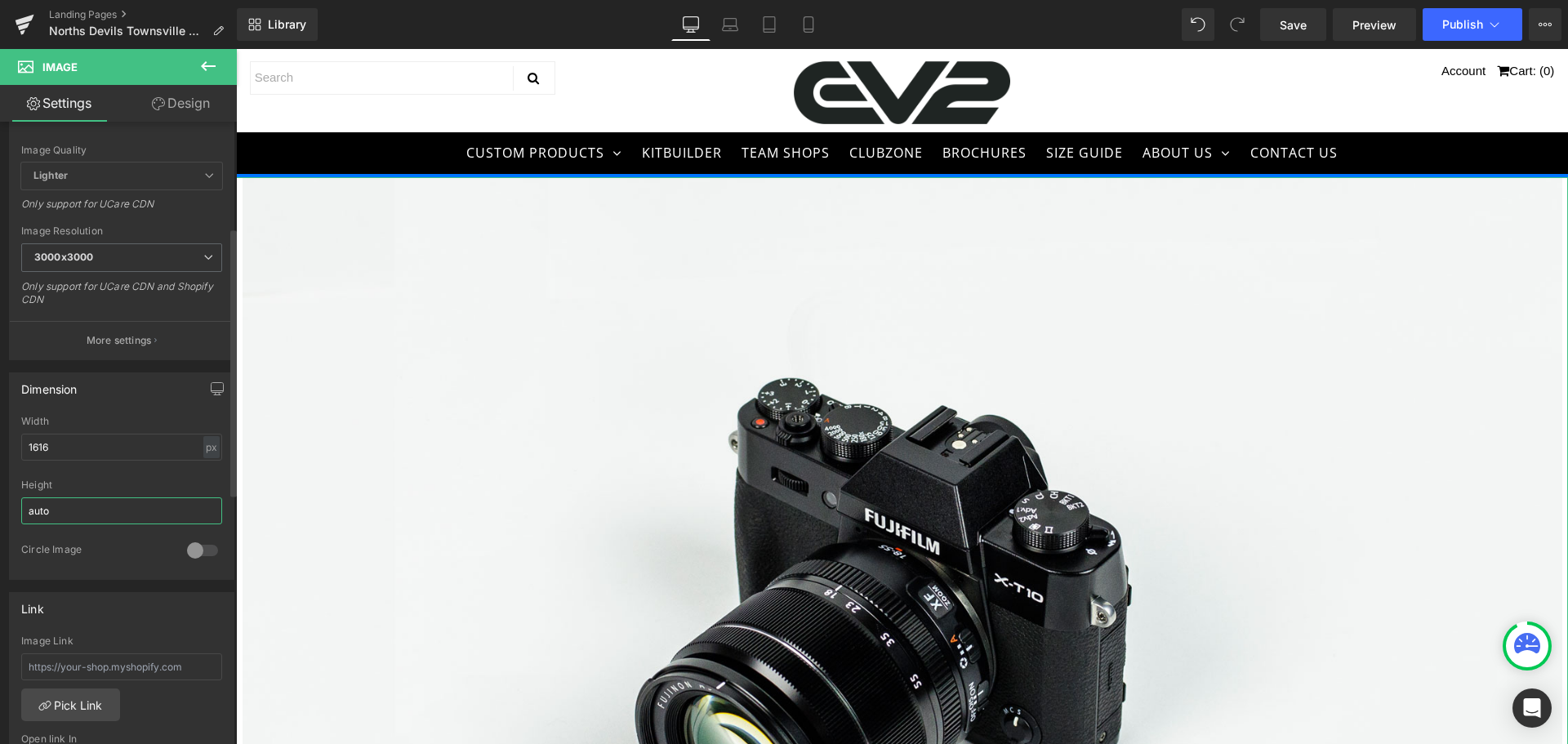
click at [104, 504] on input "auto" at bounding box center [121, 511] width 201 height 27
drag, startPoint x: 188, startPoint y: 512, endPoint x: 0, endPoint y: 520, distance: 188.2
click at [0, 520] on div "Dimension 1616px Width 1616 px % px auto Height auto 0 Circle Image" at bounding box center [122, 469] width 245 height 220
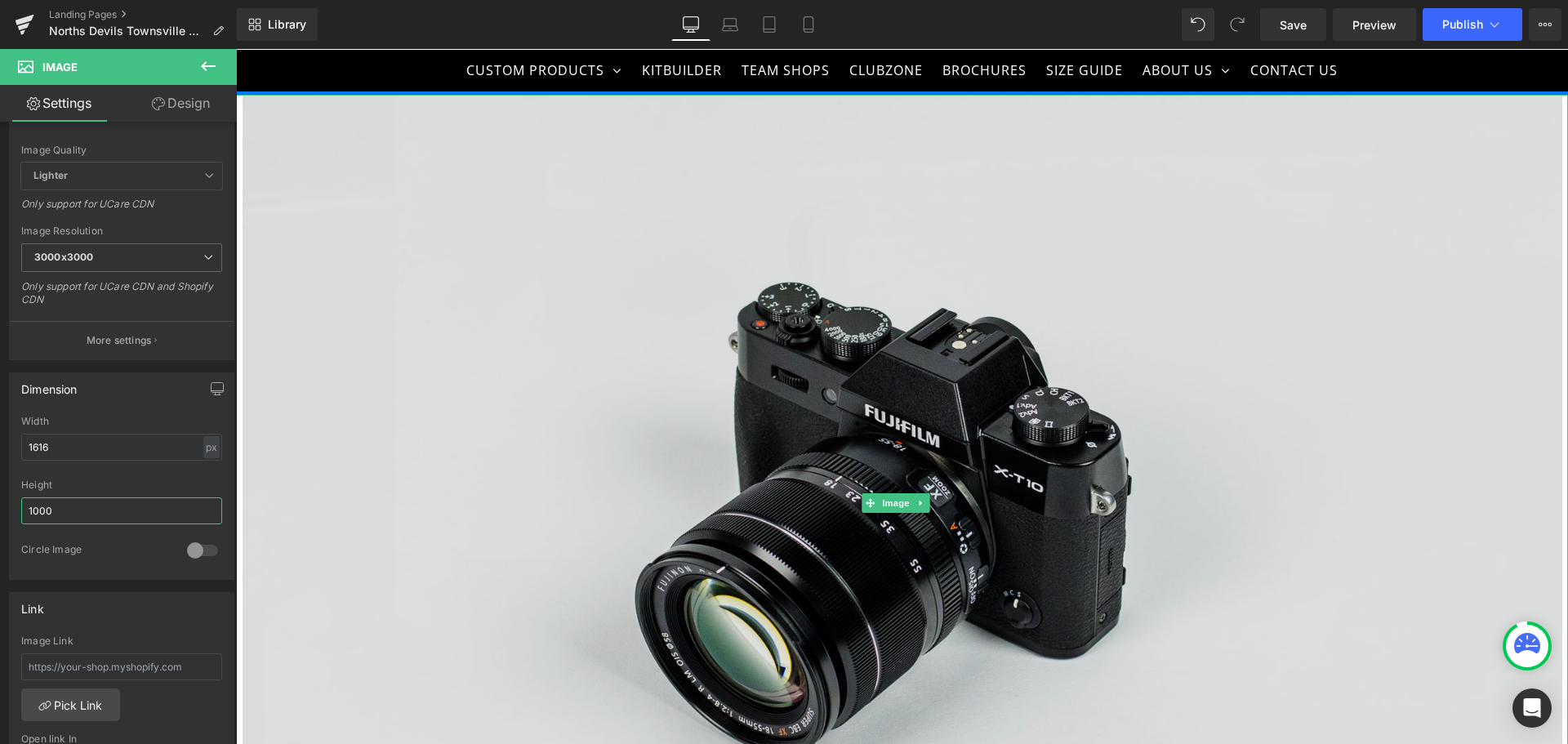
scroll to position [82, 0]
type input "1"
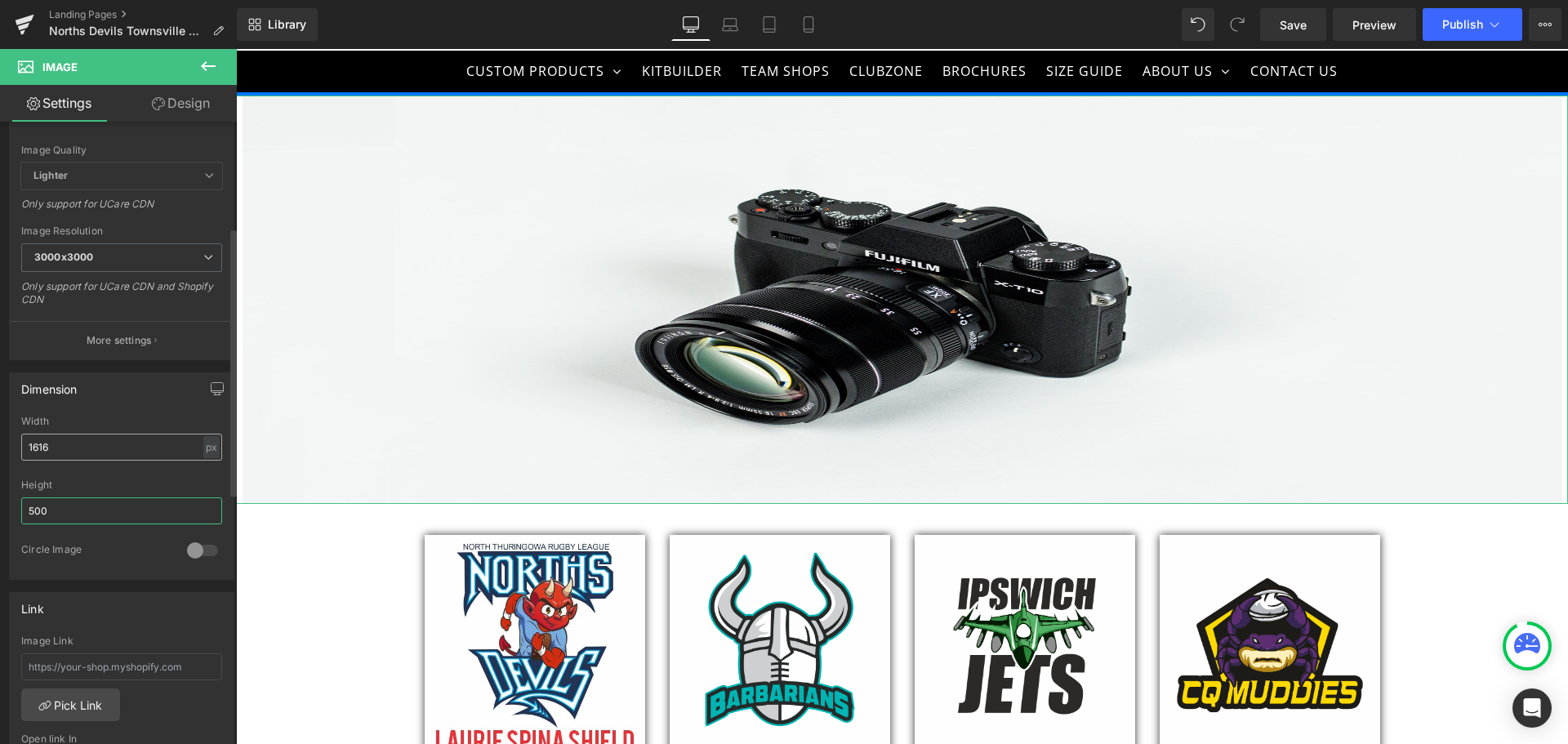
type input "500"
drag, startPoint x: 99, startPoint y: 441, endPoint x: 4, endPoint y: 441, distance: 95.0
click at [4, 441] on div "Dimension 1616px Width 1616 px % px 500px Height 500 0 Circle Image" at bounding box center [122, 469] width 245 height 220
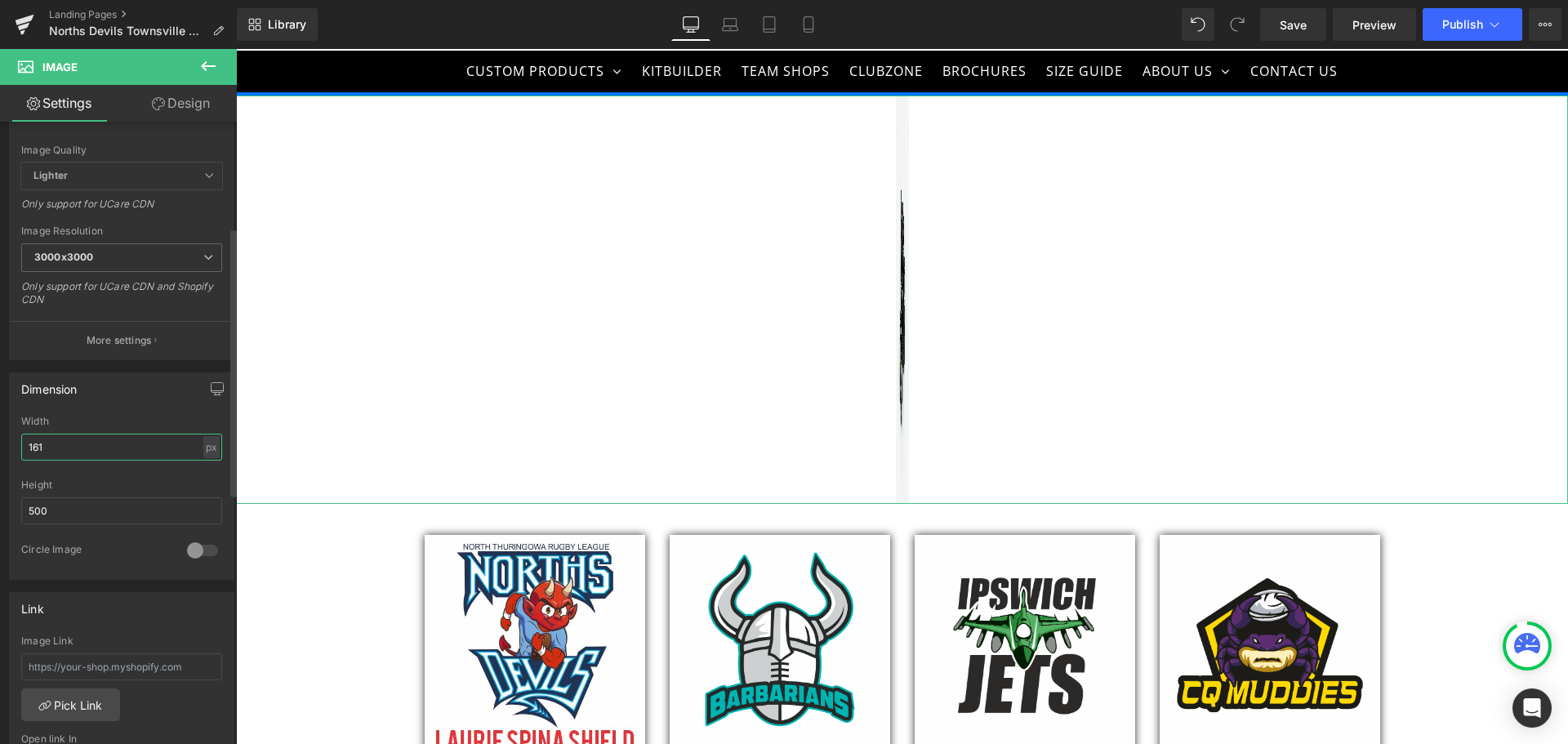
type input "1616"
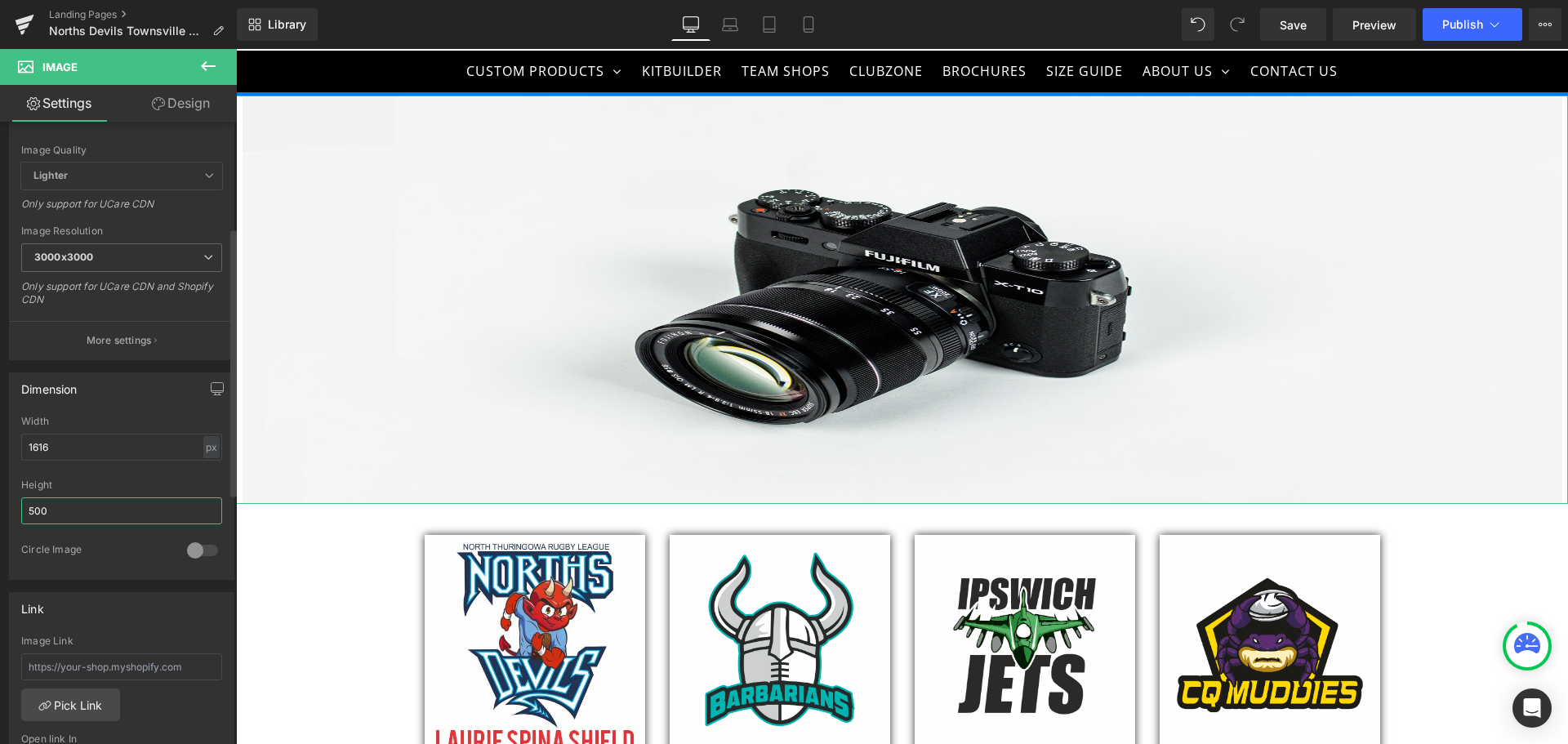
click at [107, 508] on input "500" at bounding box center [121, 511] width 201 height 27
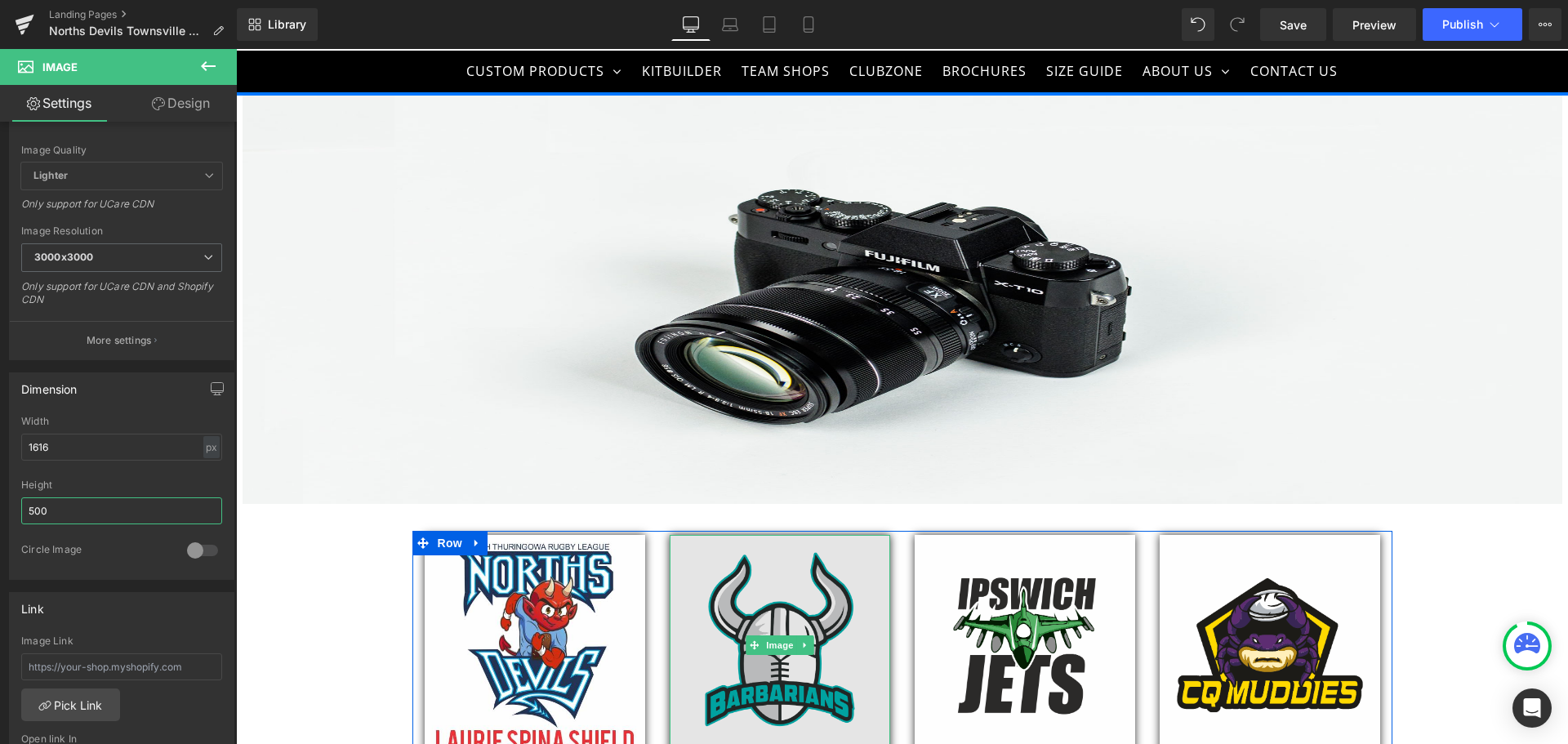
scroll to position [0, 0]
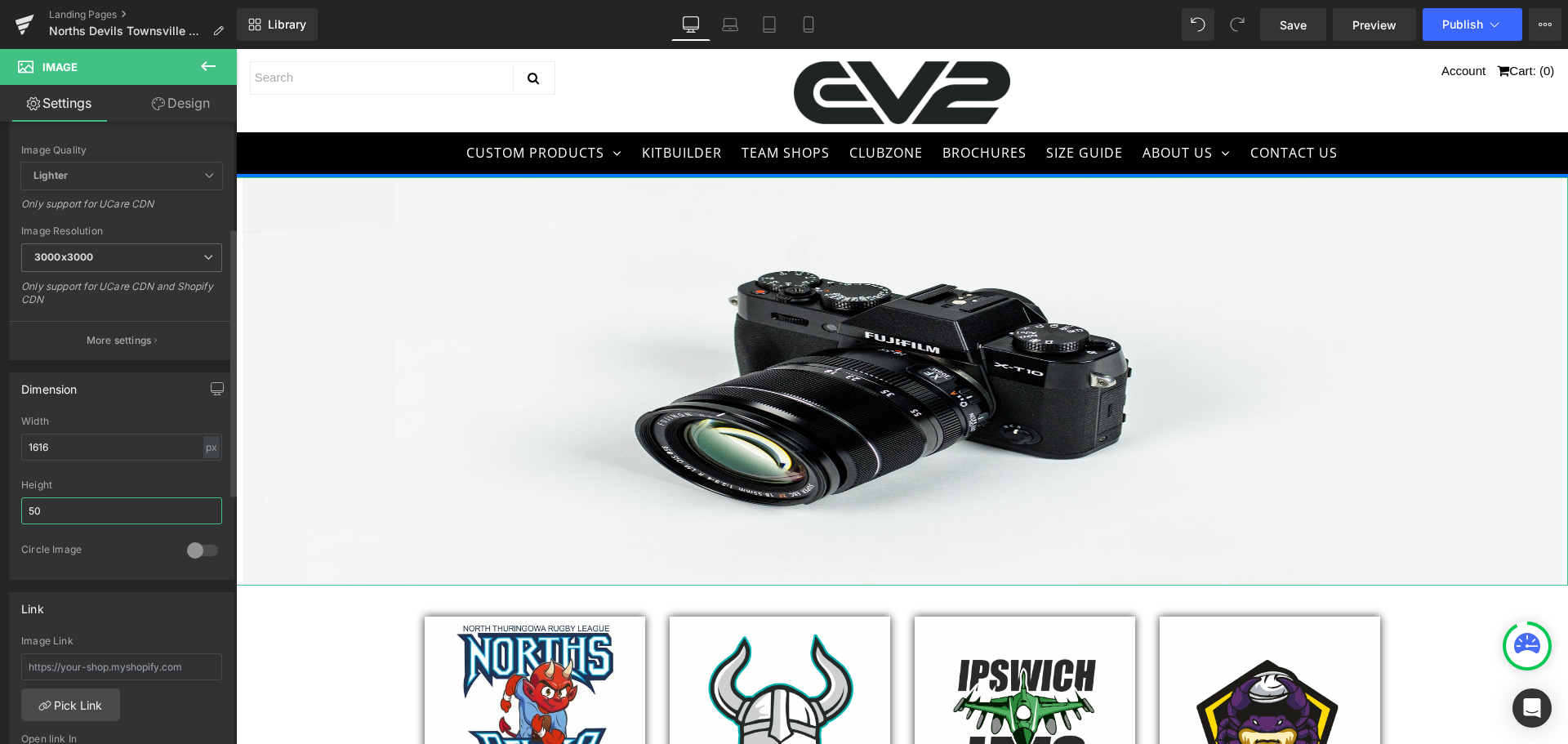
type input "5"
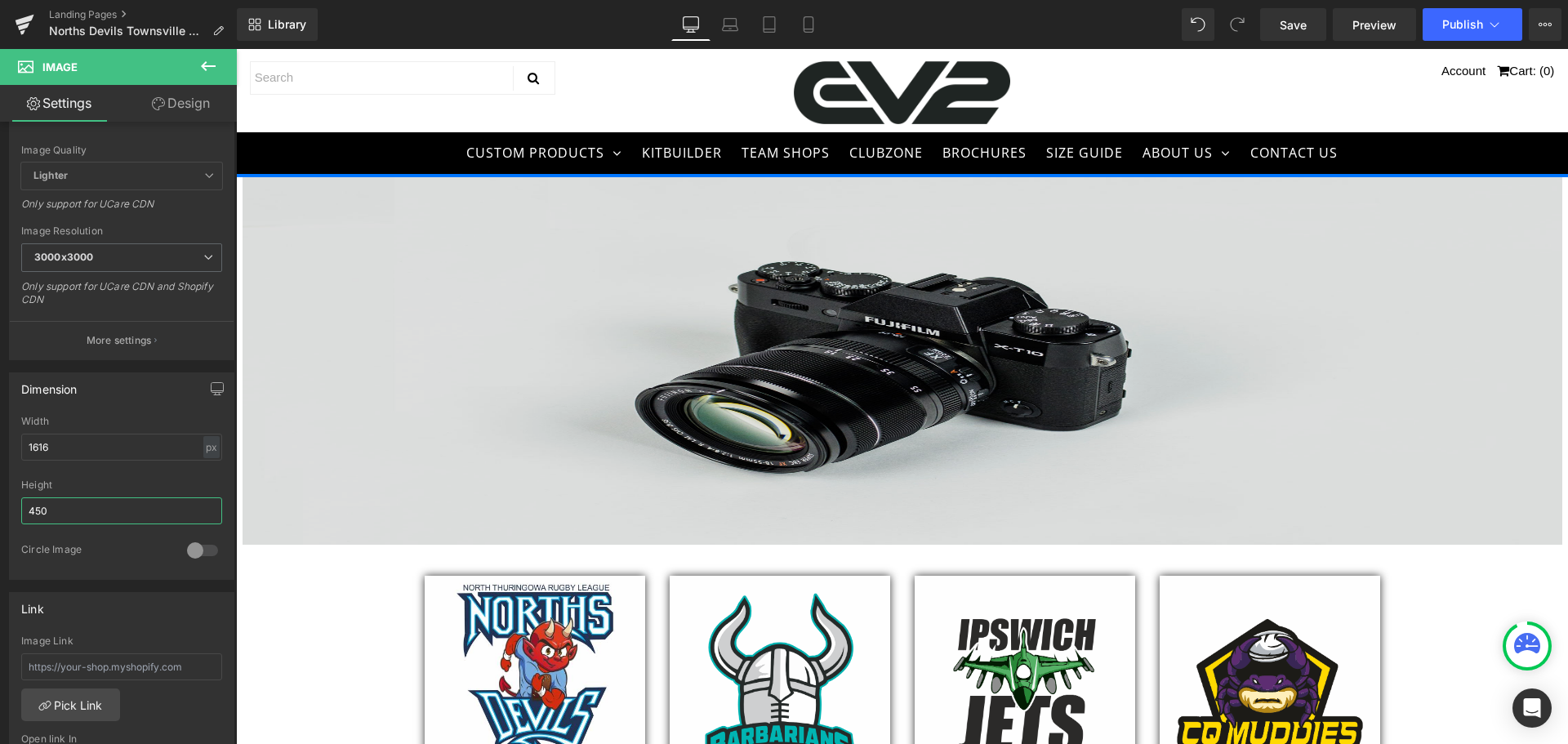
type input "450"
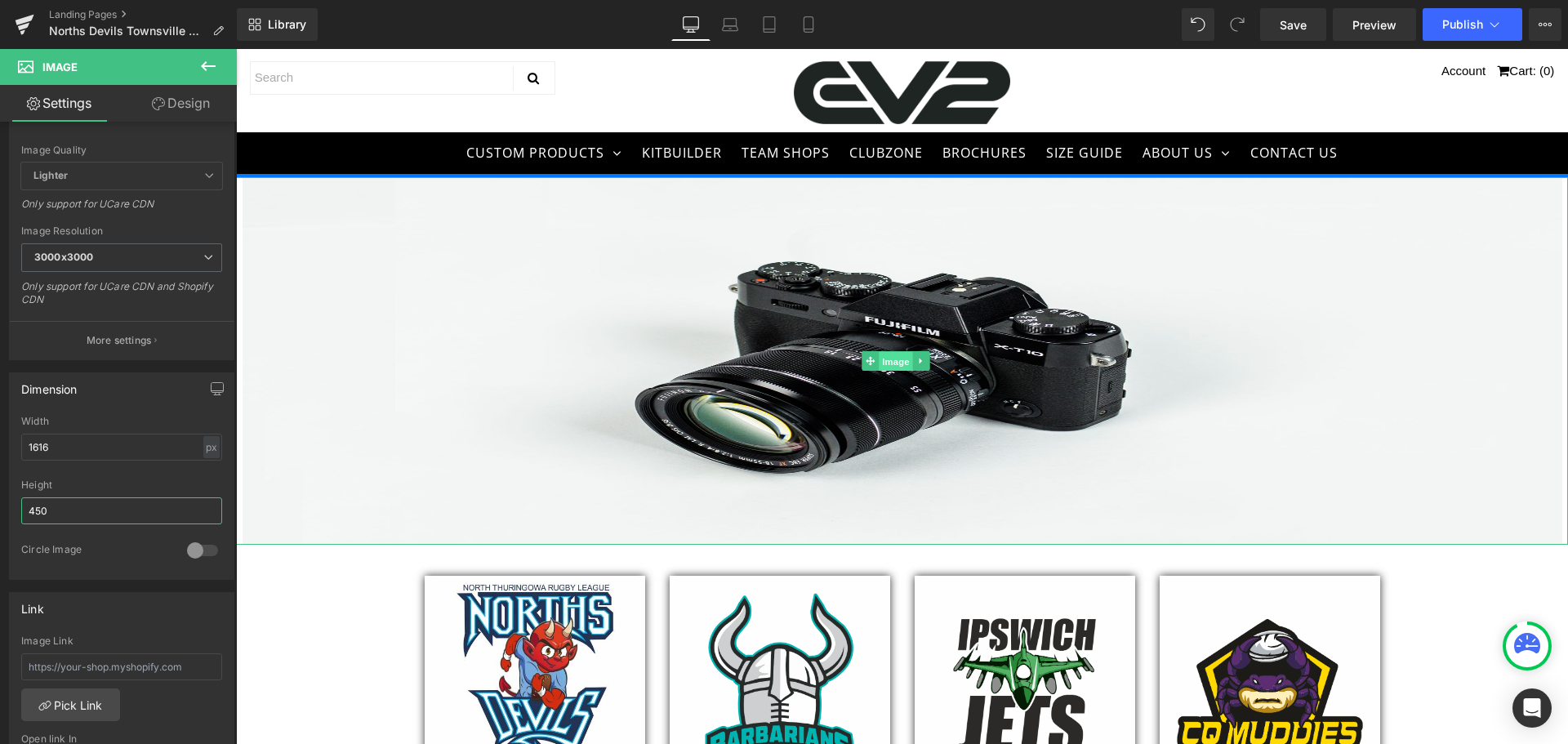
click at [887, 355] on span "Image" at bounding box center [896, 362] width 34 height 20
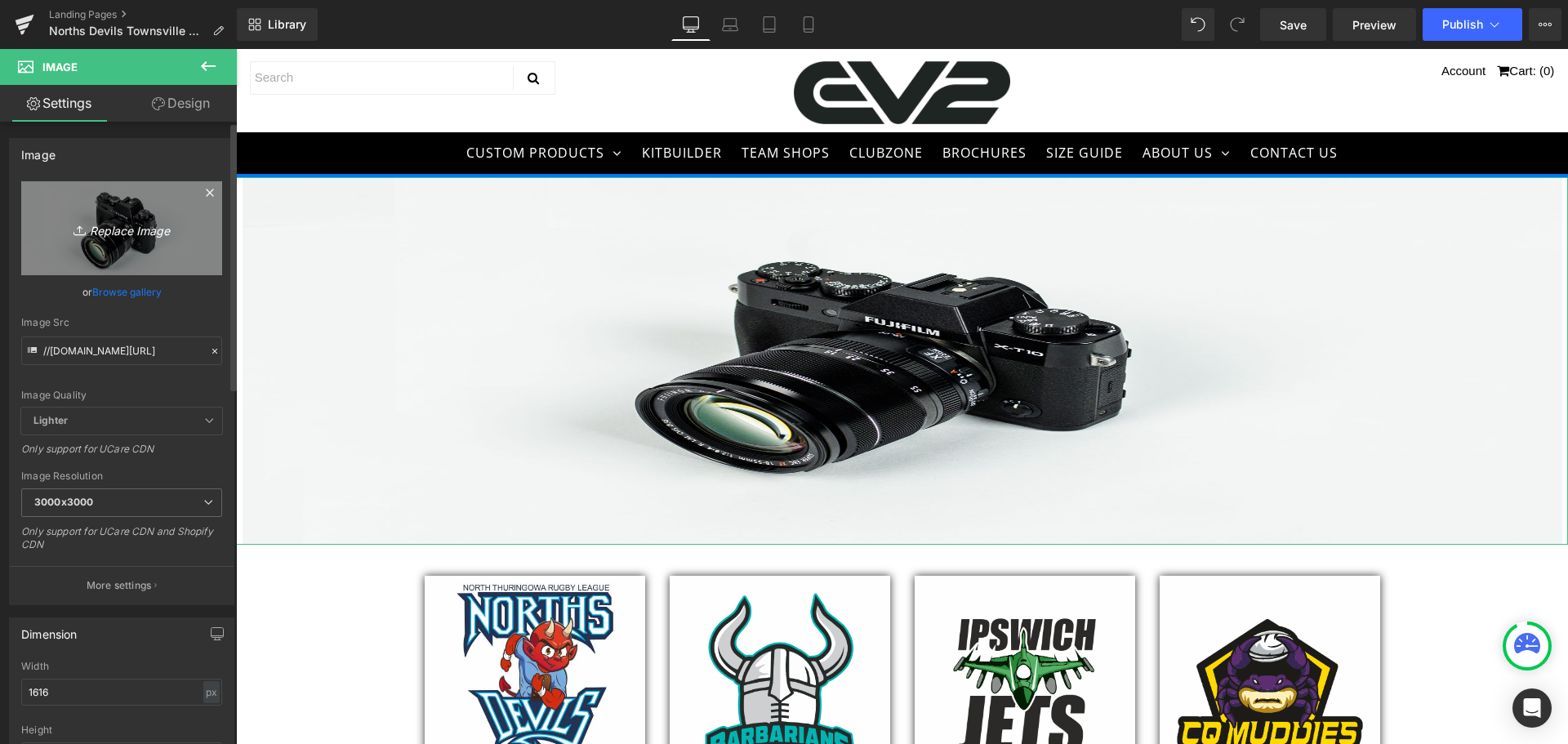
click at [129, 234] on icon "Replace Image" at bounding box center [122, 228] width 131 height 21
type input "C:\fakepath\Hero Banner.jpg"
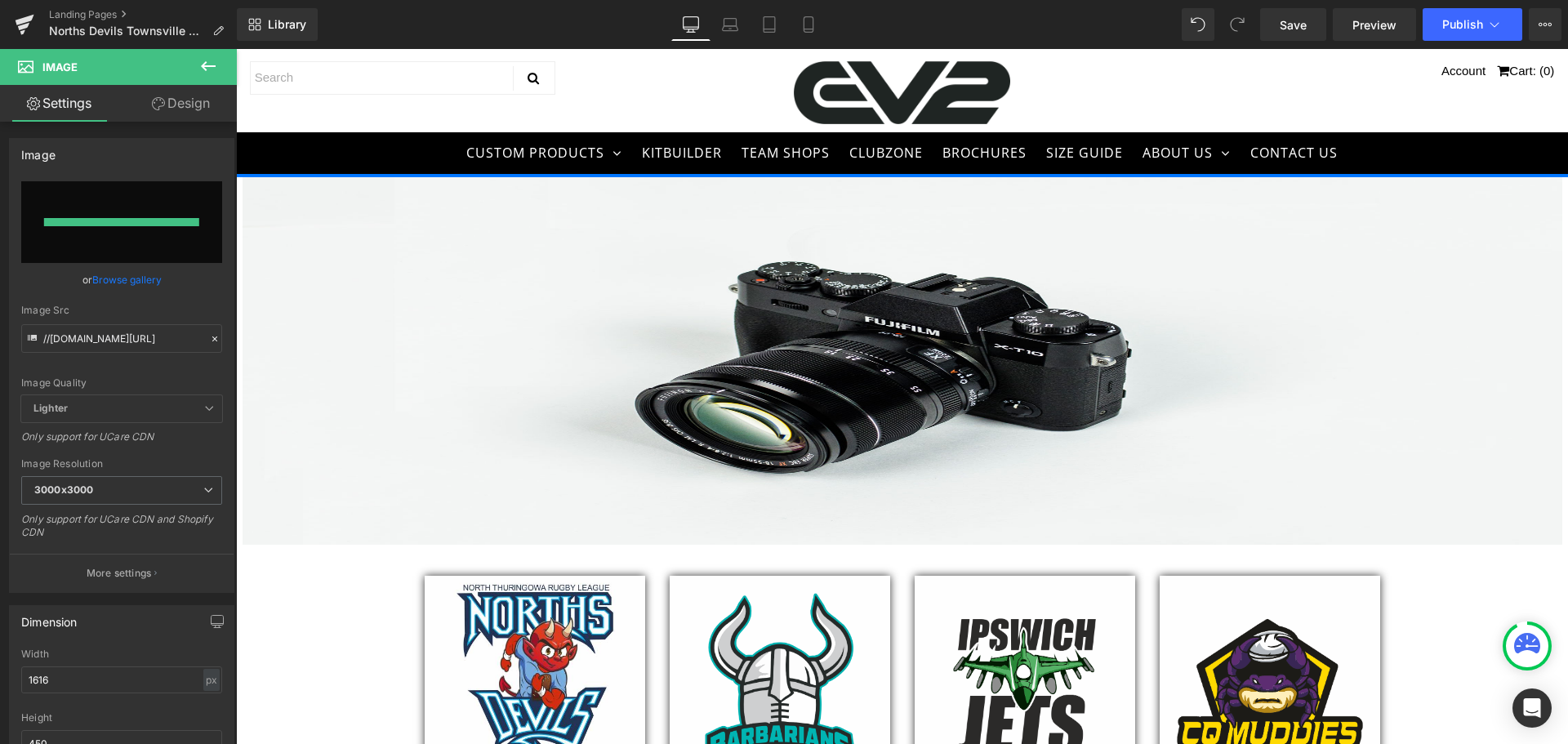
type input "https://ucarecdn.com/280144fa-55c9-4e79-be42-a629c90cc95d/-/format/auto/-/previ…"
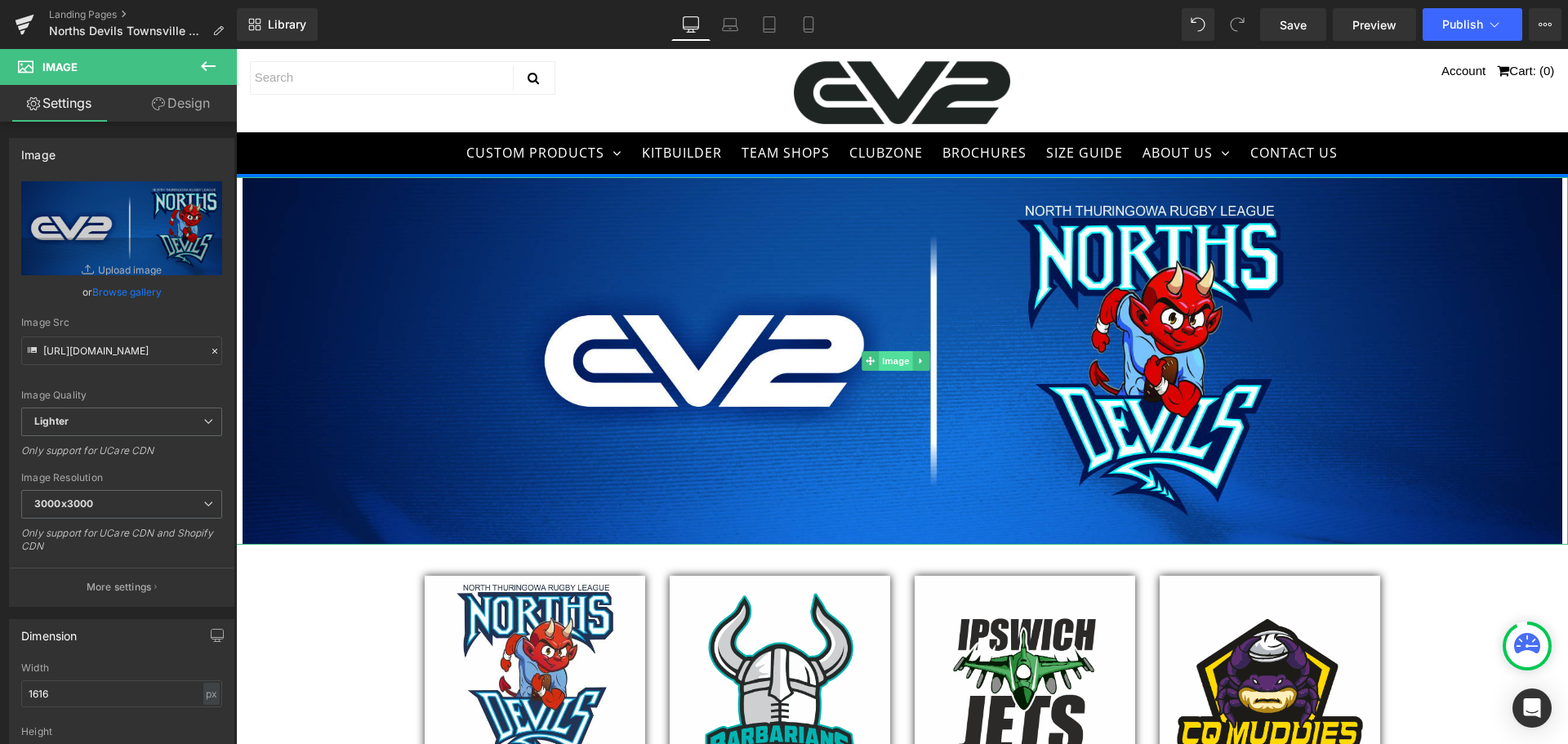
click at [898, 360] on span "Image" at bounding box center [896, 361] width 34 height 20
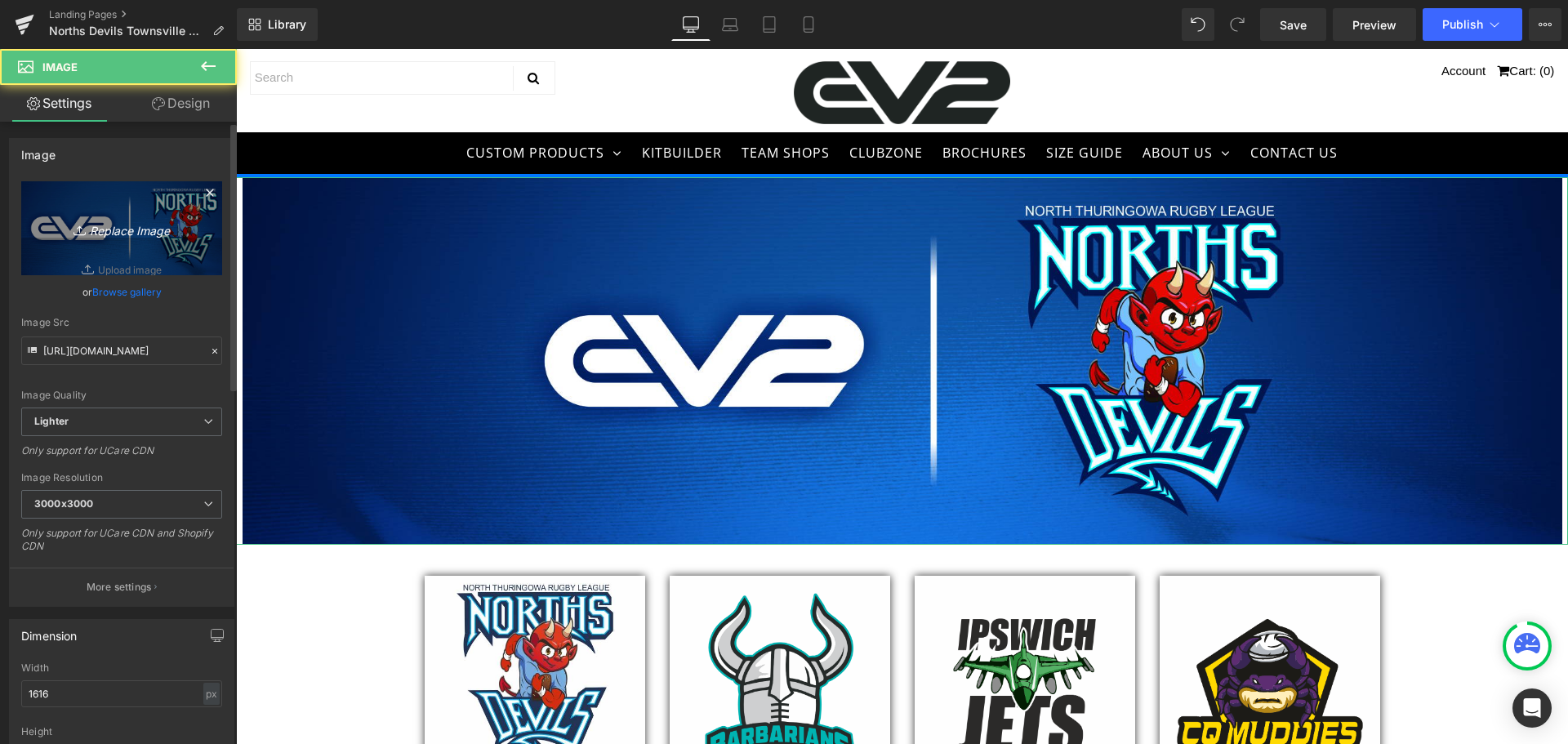
click at [102, 227] on icon "Replace Image" at bounding box center [122, 228] width 131 height 21
type input "C:\fakepath\Hero Banner.jpg"
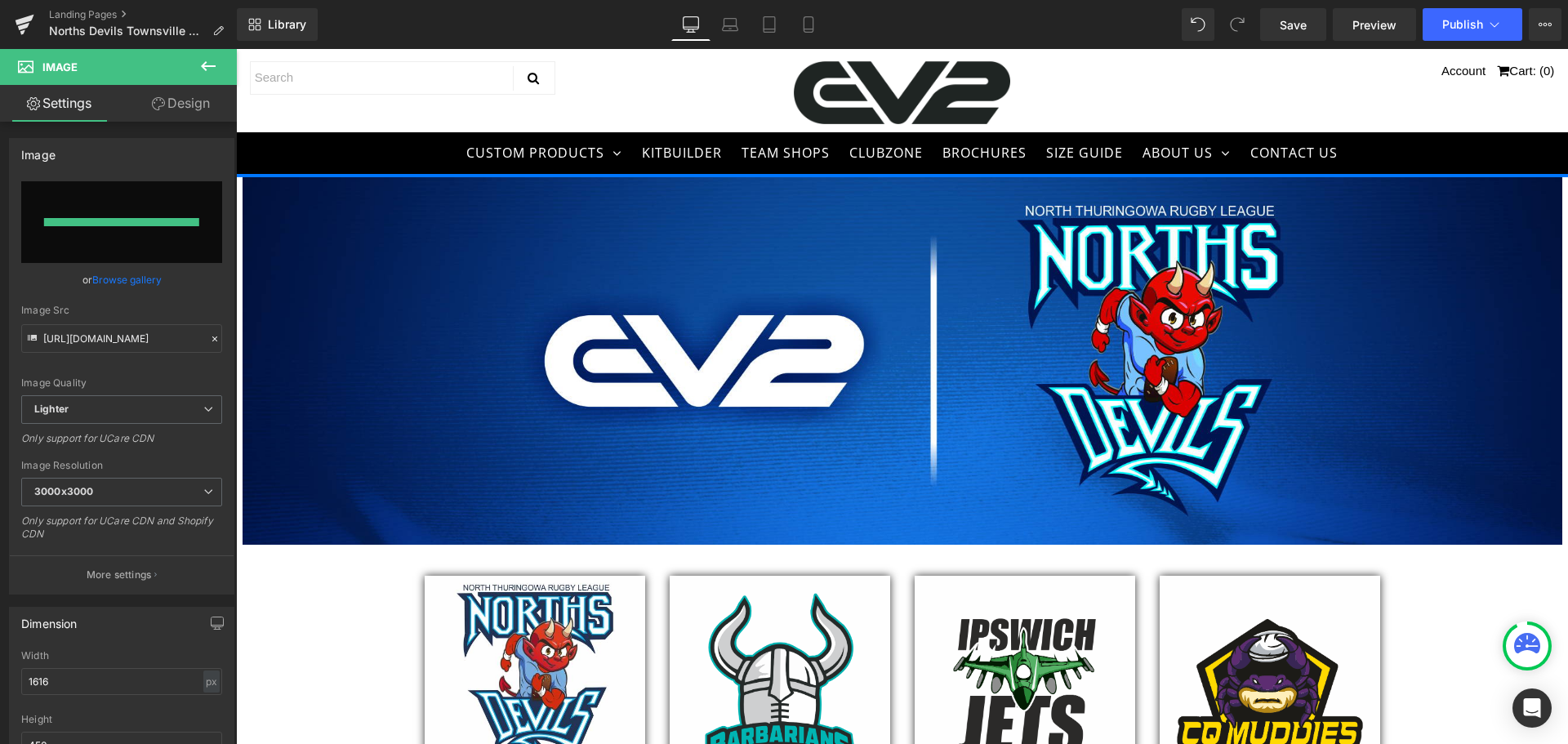
type input "https://ucarecdn.com/4a2affdd-8983-4706-a23f-fd5308be79e7/-/format/auto/-/previ…"
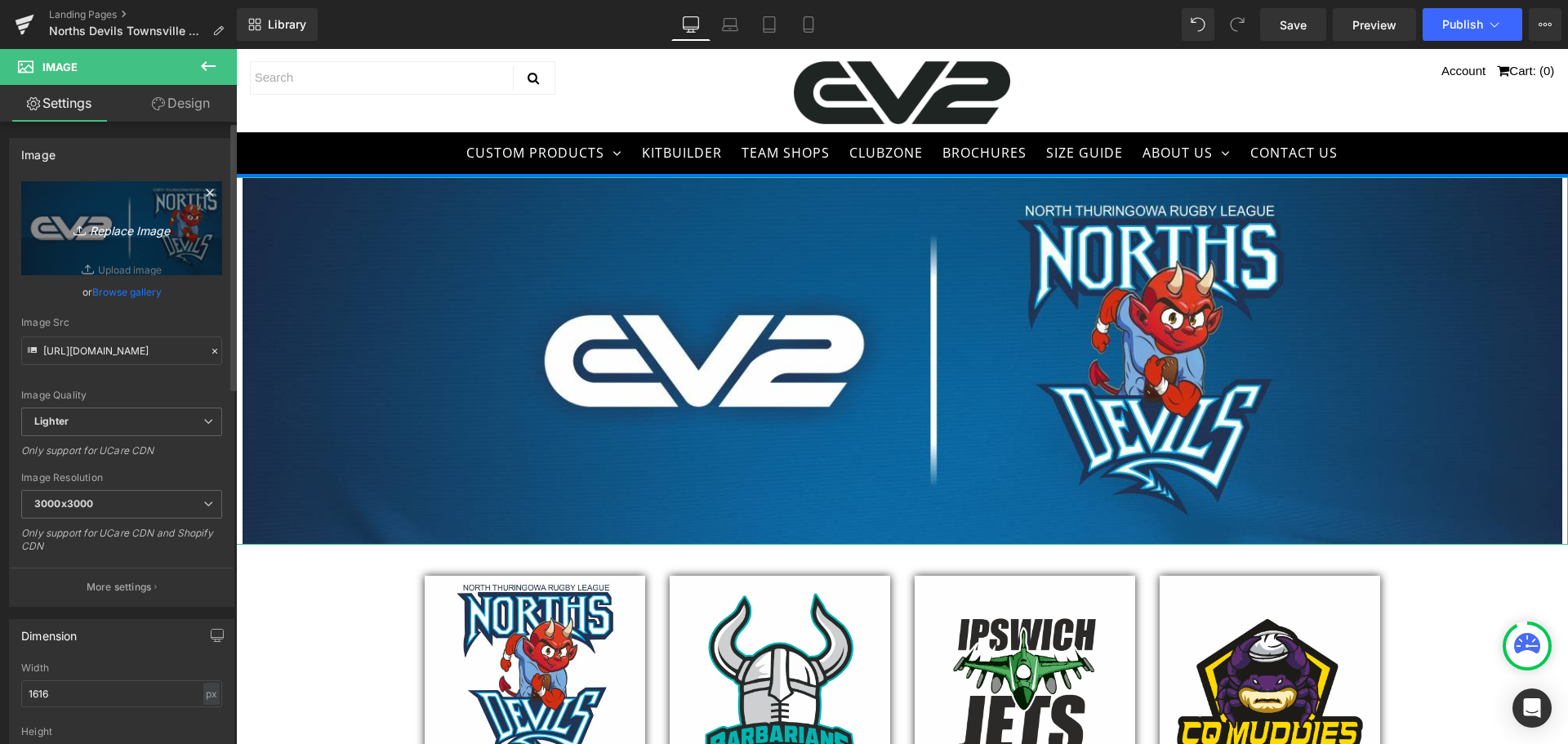
click at [147, 225] on icon "Replace Image" at bounding box center [122, 228] width 131 height 21
click at [117, 244] on link "Replace Image" at bounding box center [121, 228] width 201 height 94
click at [133, 230] on icon "Replace Image" at bounding box center [122, 228] width 131 height 21
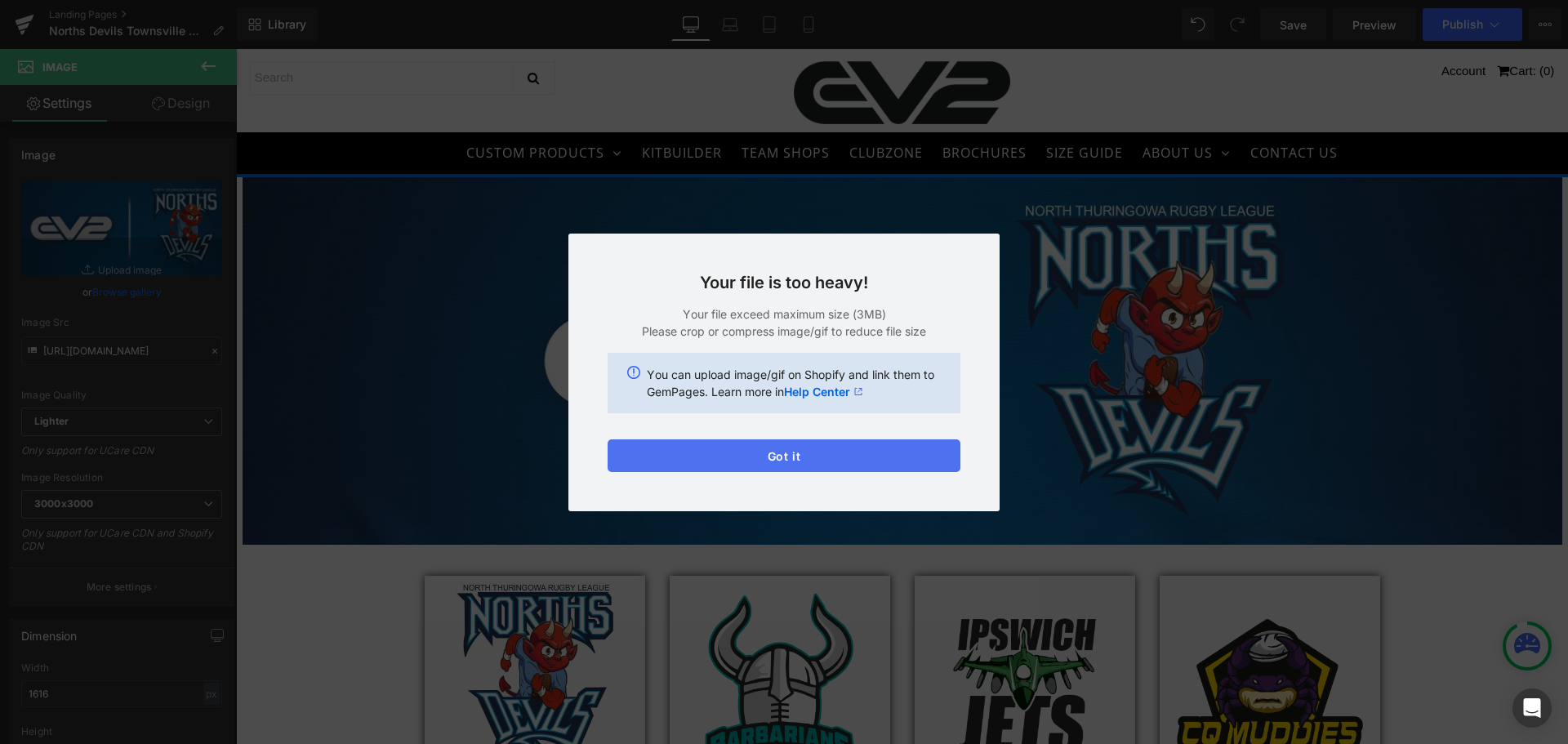
click at [770, 457] on button "Got it" at bounding box center [784, 455] width 353 height 32
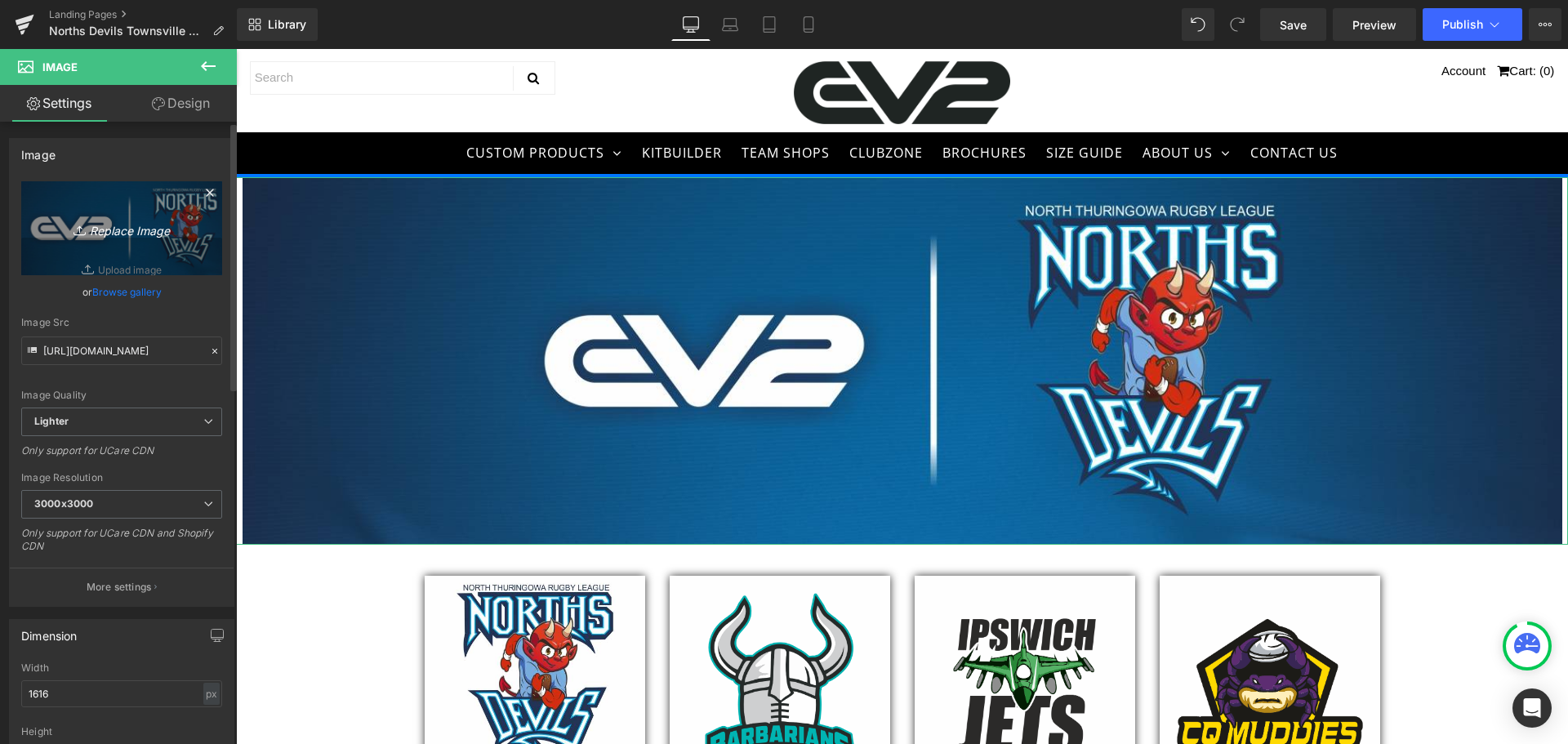
click at [105, 221] on icon "Replace Image" at bounding box center [122, 228] width 131 height 21
click at [127, 215] on link "Replace Image" at bounding box center [121, 228] width 201 height 94
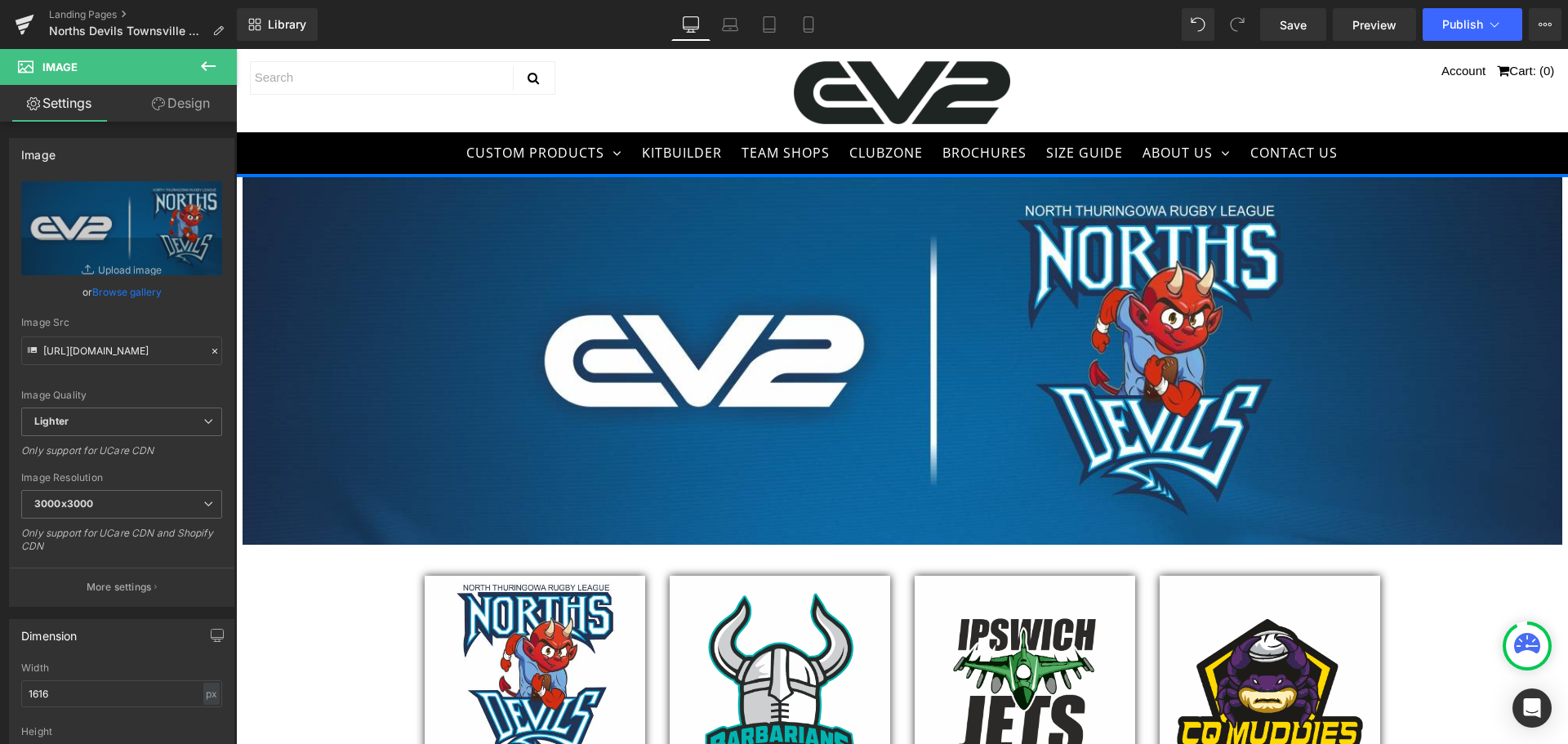
click at [207, 71] on icon at bounding box center [208, 66] width 20 height 20
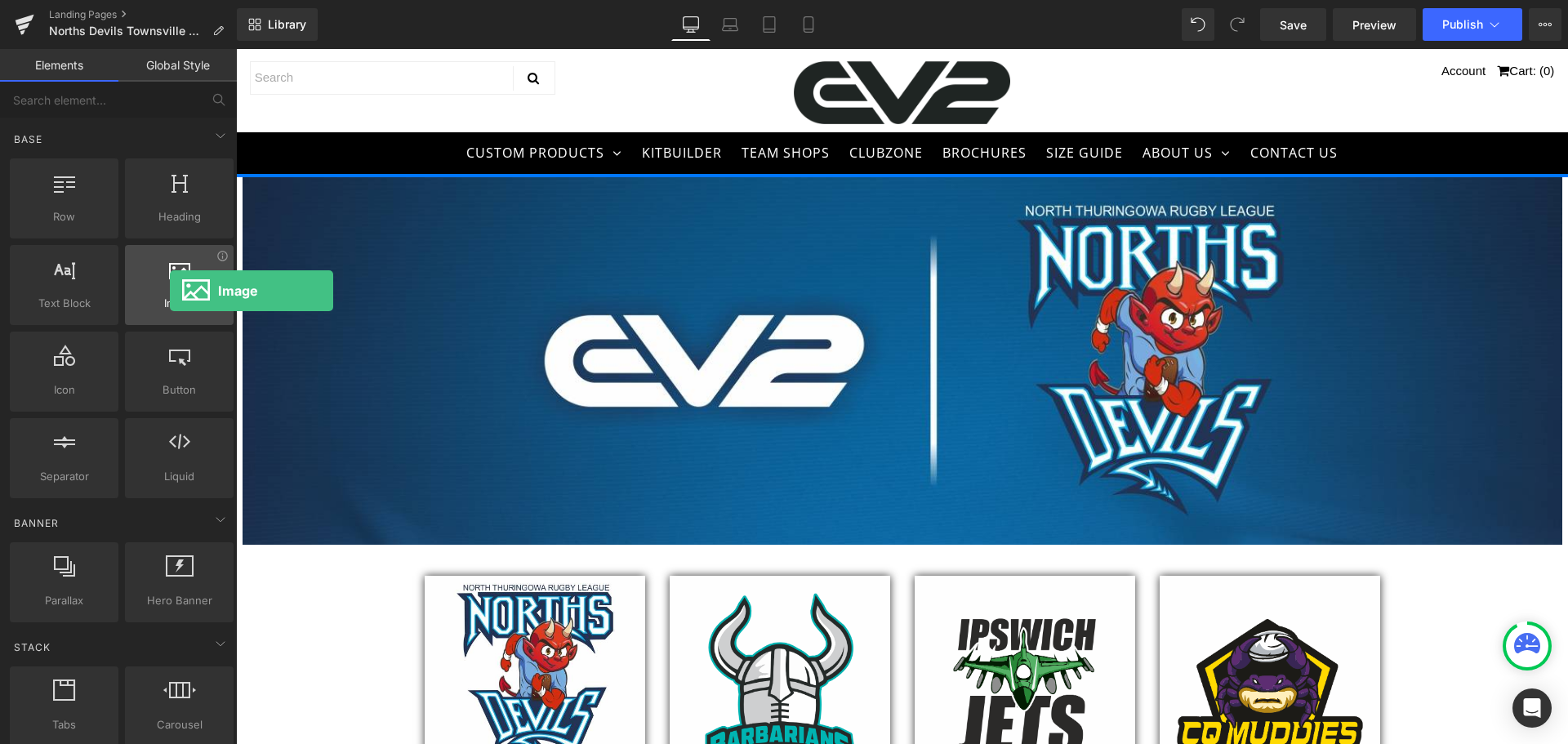
click at [170, 290] on div at bounding box center [179, 277] width 99 height 37
click at [170, 297] on span "Image" at bounding box center [179, 303] width 99 height 18
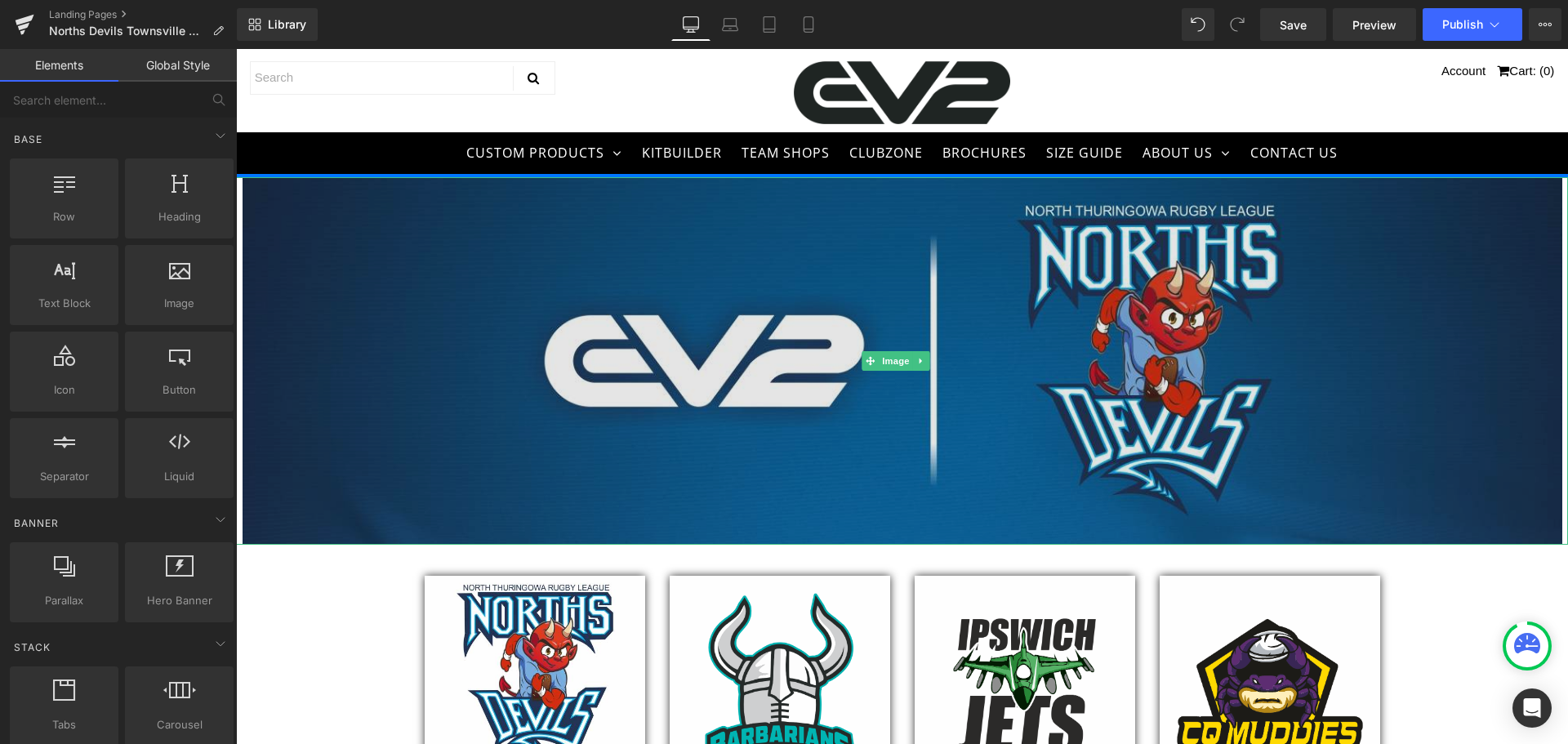
click at [443, 315] on img at bounding box center [902, 361] width 1320 height 368
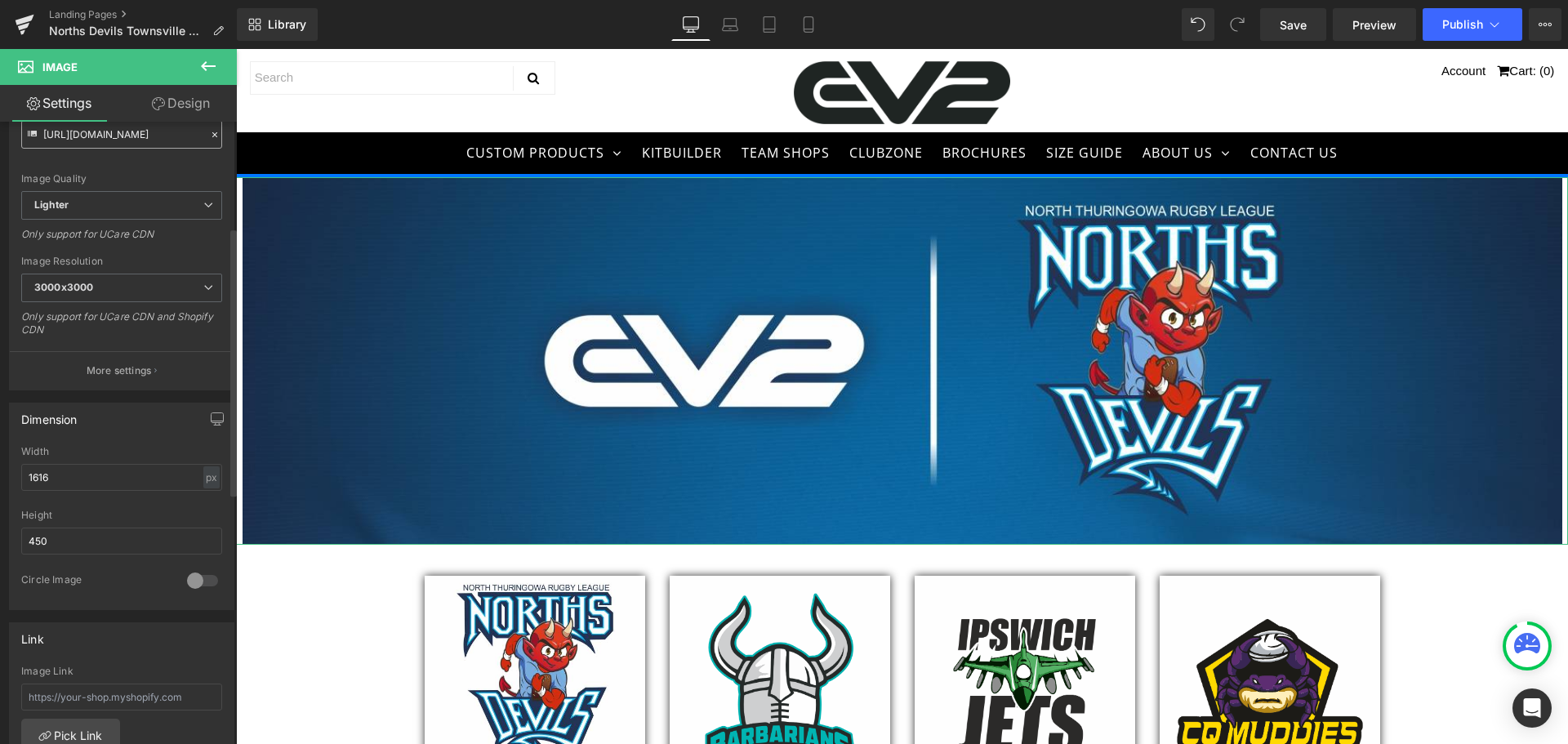
scroll to position [245, 0]
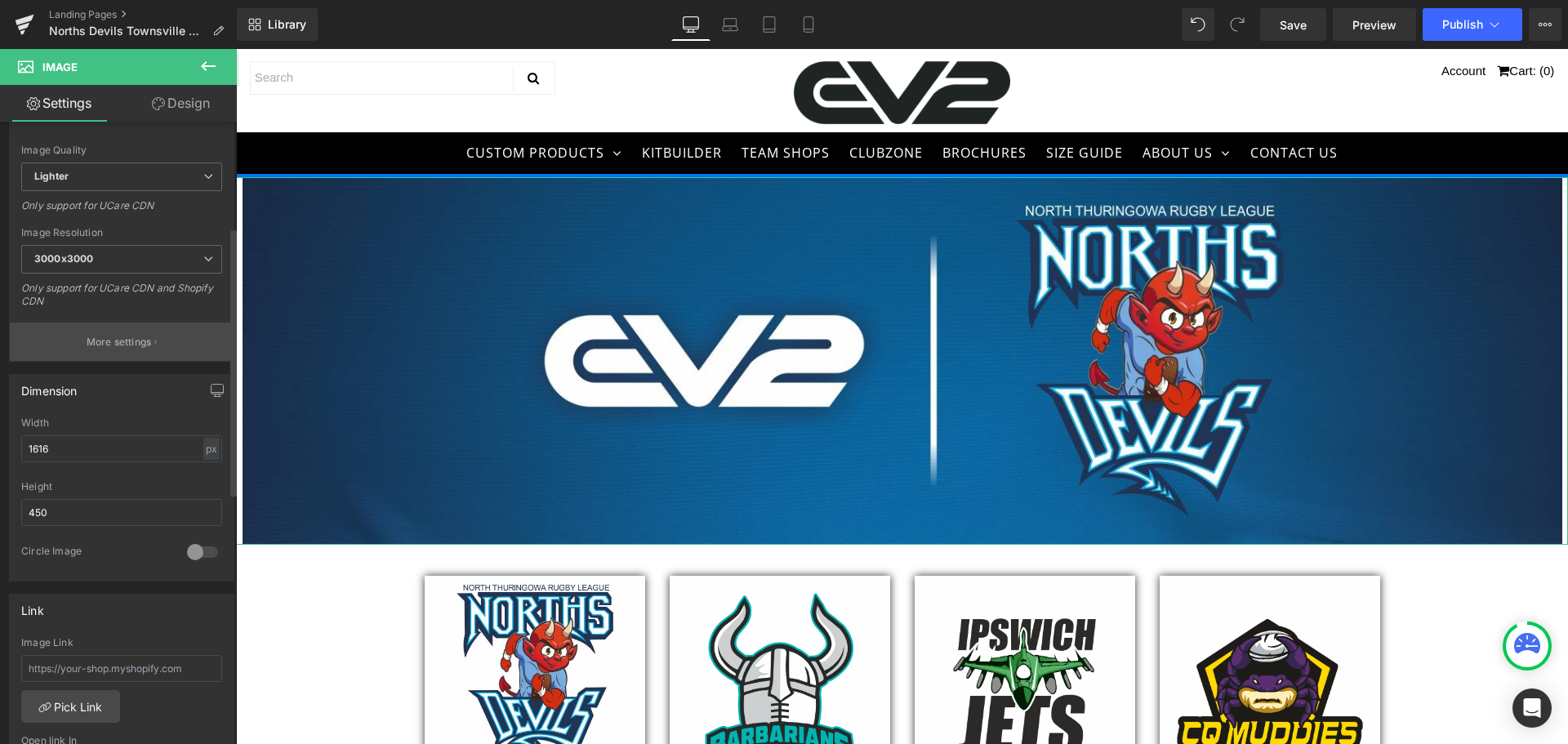
click at [122, 333] on button "More settings" at bounding box center [121, 341] width 224 height 38
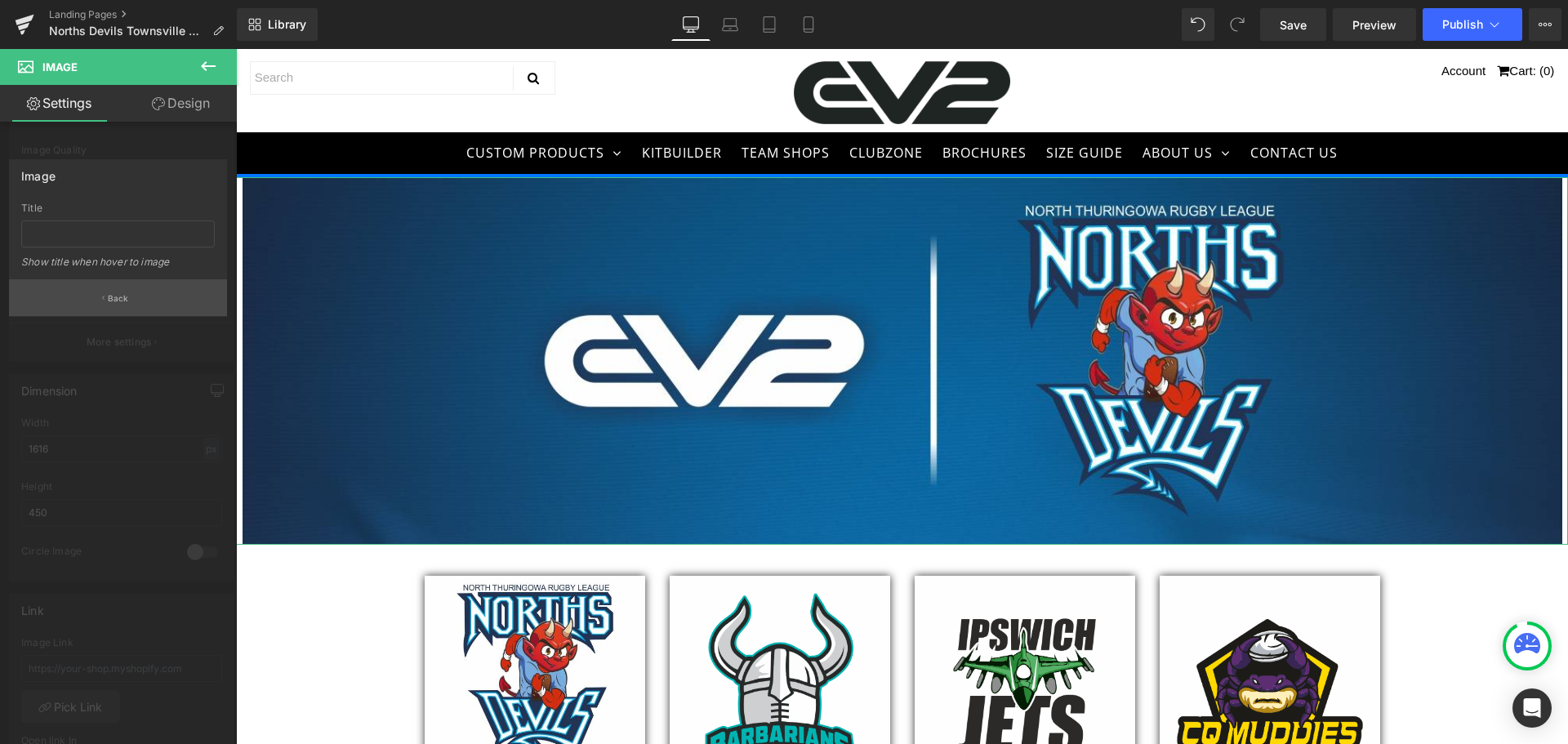
click at [112, 299] on p "Back" at bounding box center [118, 298] width 22 height 13
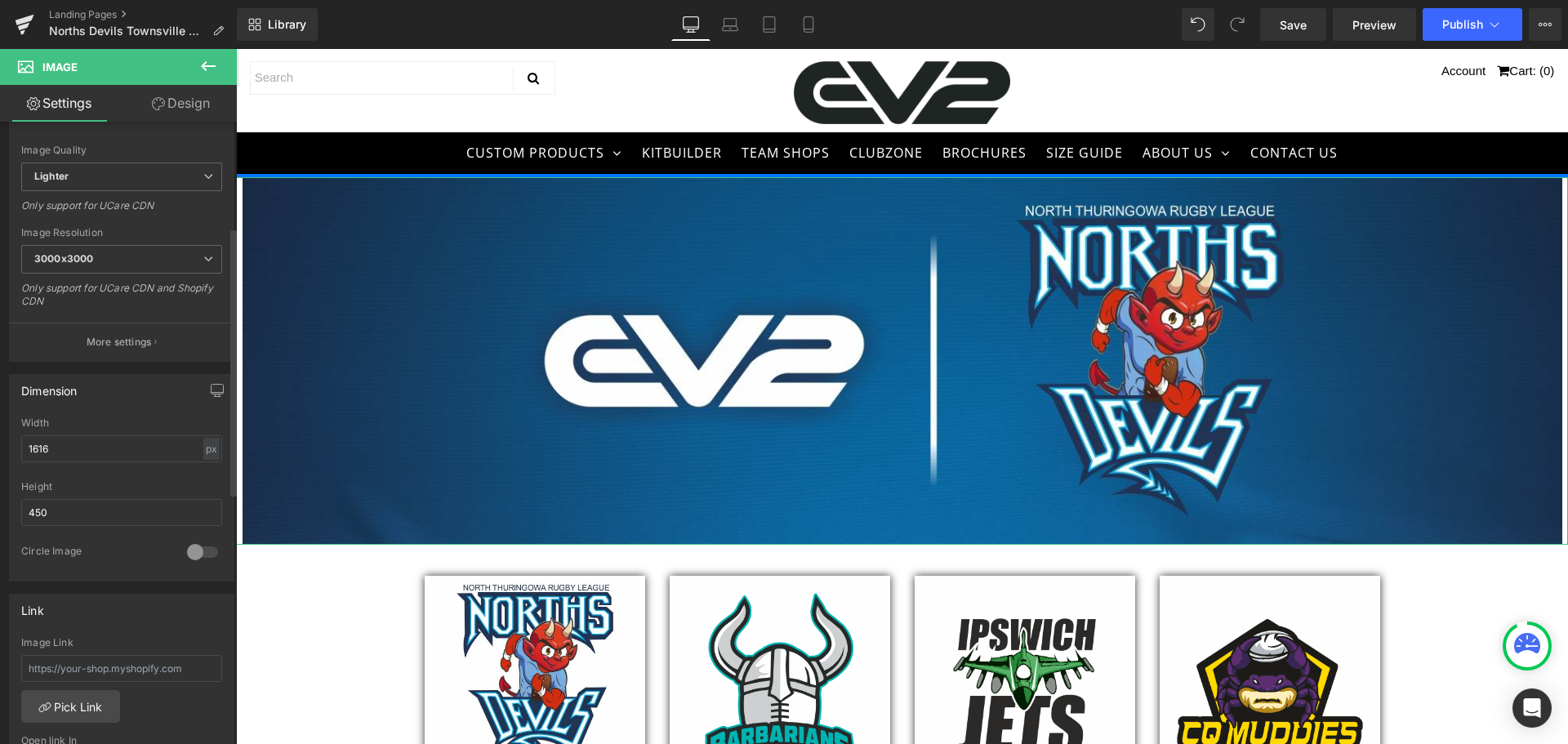
scroll to position [327, 0]
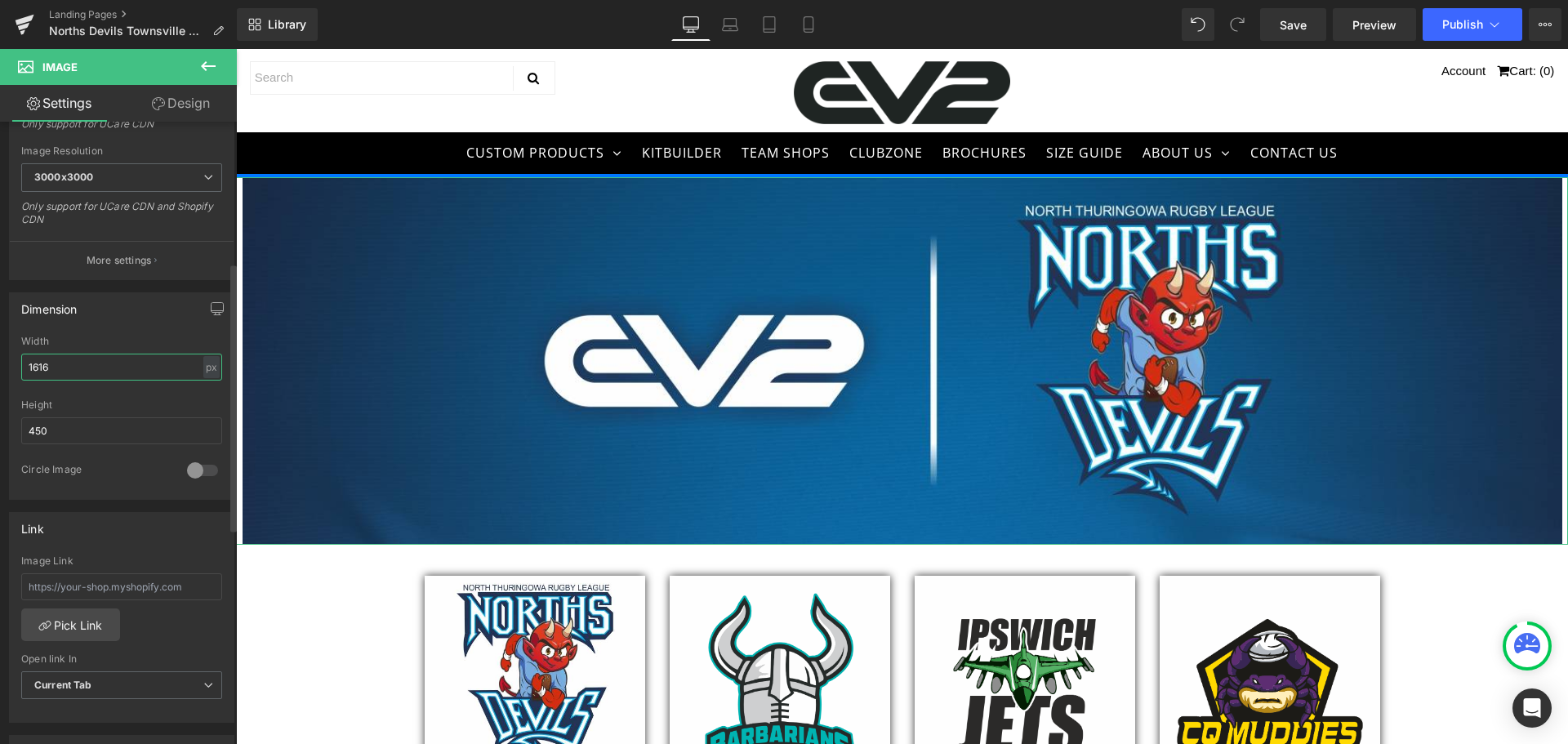
drag, startPoint x: 126, startPoint y: 359, endPoint x: 4, endPoint y: 369, distance: 122.4
click at [4, 369] on div "Dimension 1616px Width 1616 px % px 450px Height 450 0 Circle Image" at bounding box center [122, 389] width 245 height 220
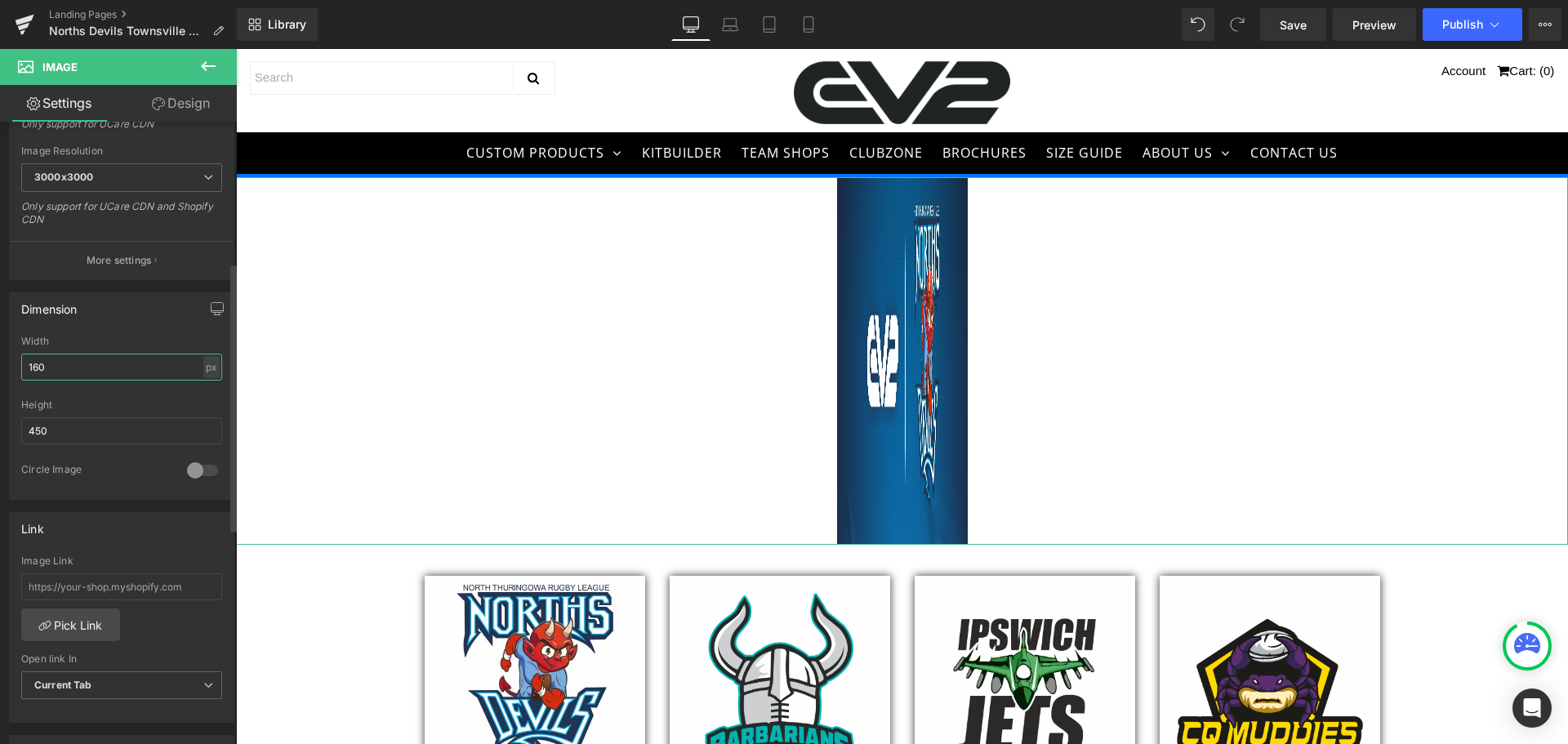
type input "1600"
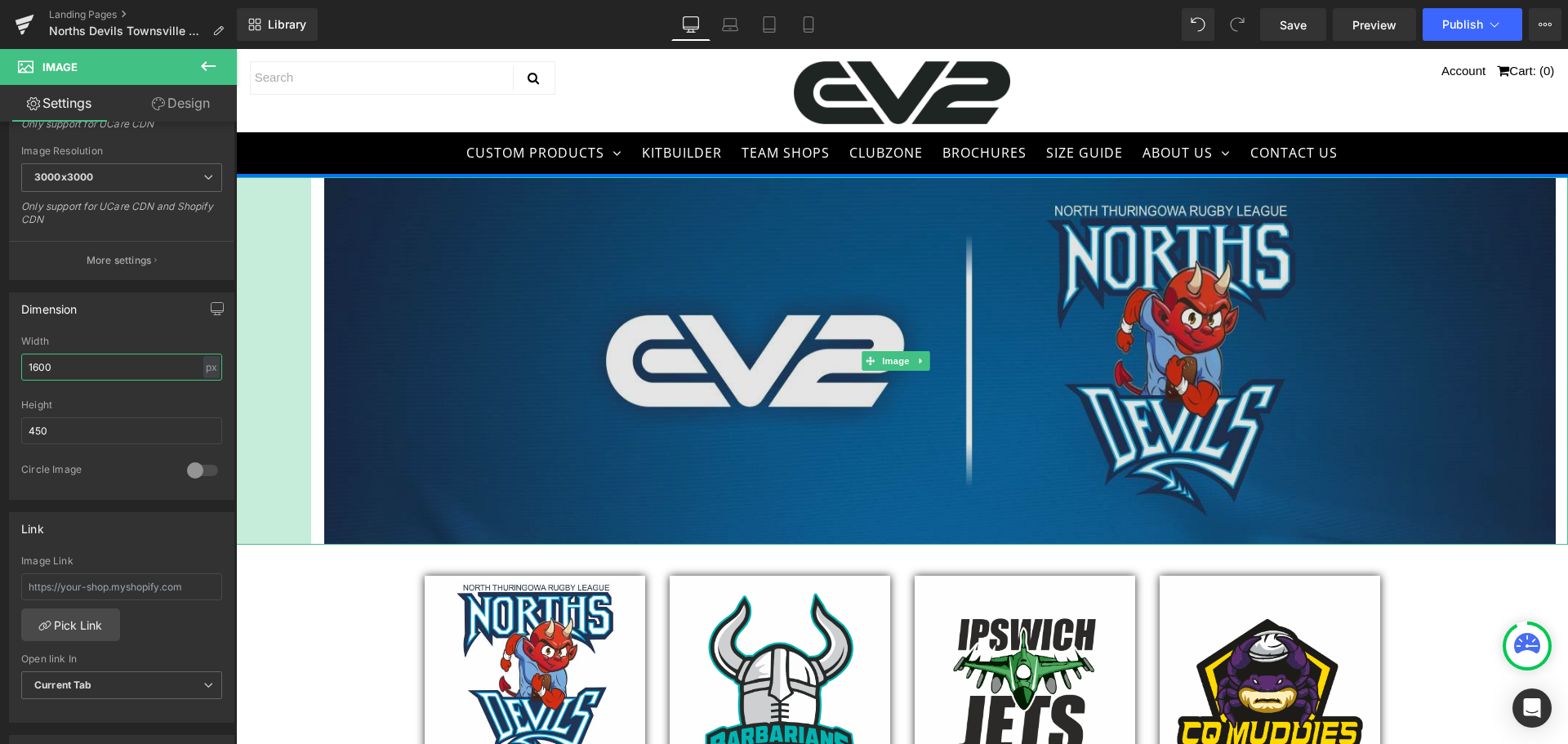
drag, startPoint x: 237, startPoint y: 527, endPoint x: 330, endPoint y: 519, distance: 93.3
click at [330, 519] on div "Image 92px" at bounding box center [902, 361] width 1332 height 368
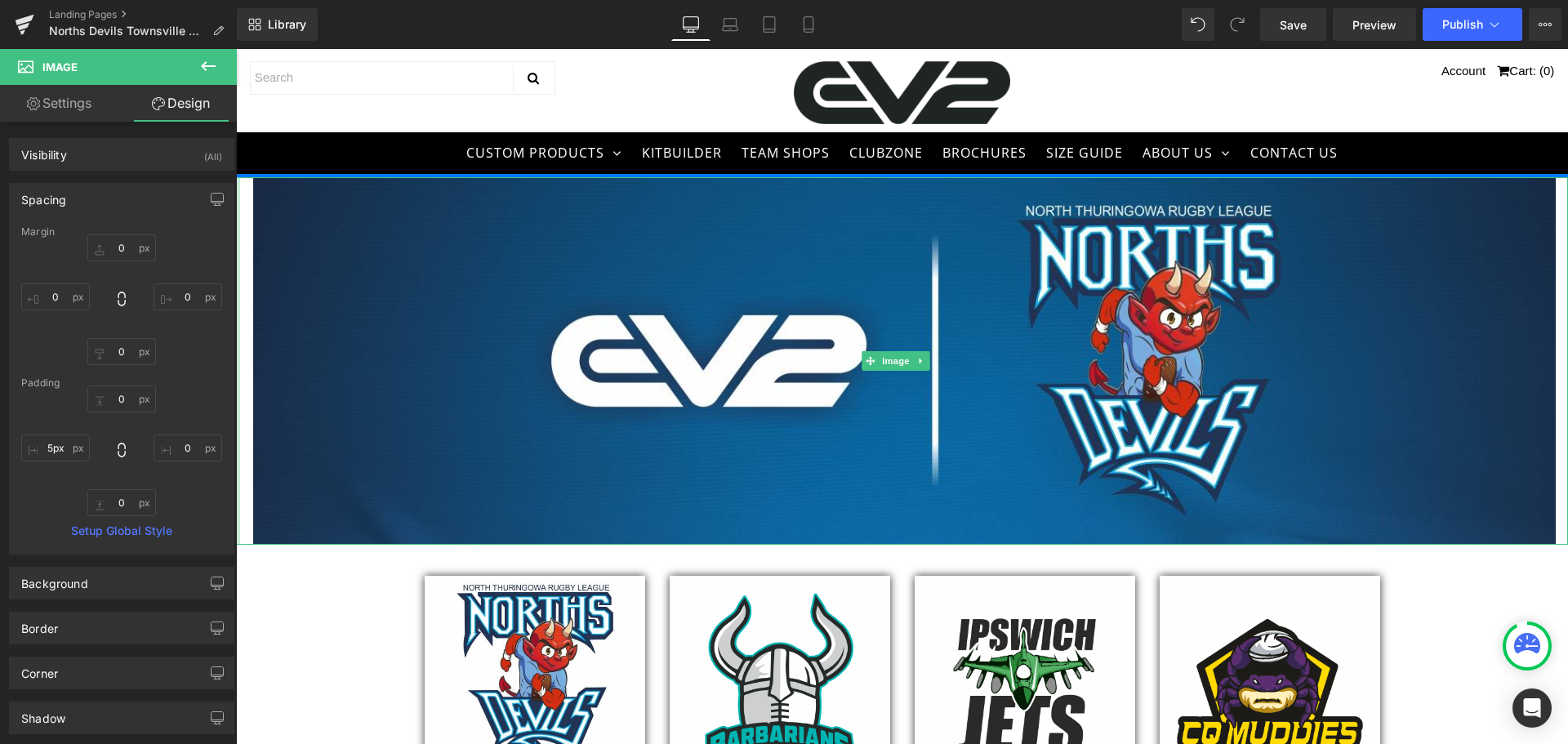
drag, startPoint x: 325, startPoint y: 490, endPoint x: 429, endPoint y: 551, distance: 120.6
click at [236, 503] on html "CUSTOM PRODUCTS TEAM WEAR AFL Athletics Basketball Boxing Cricket Cycling Dodge…" at bounding box center [902, 396] width 1332 height 695
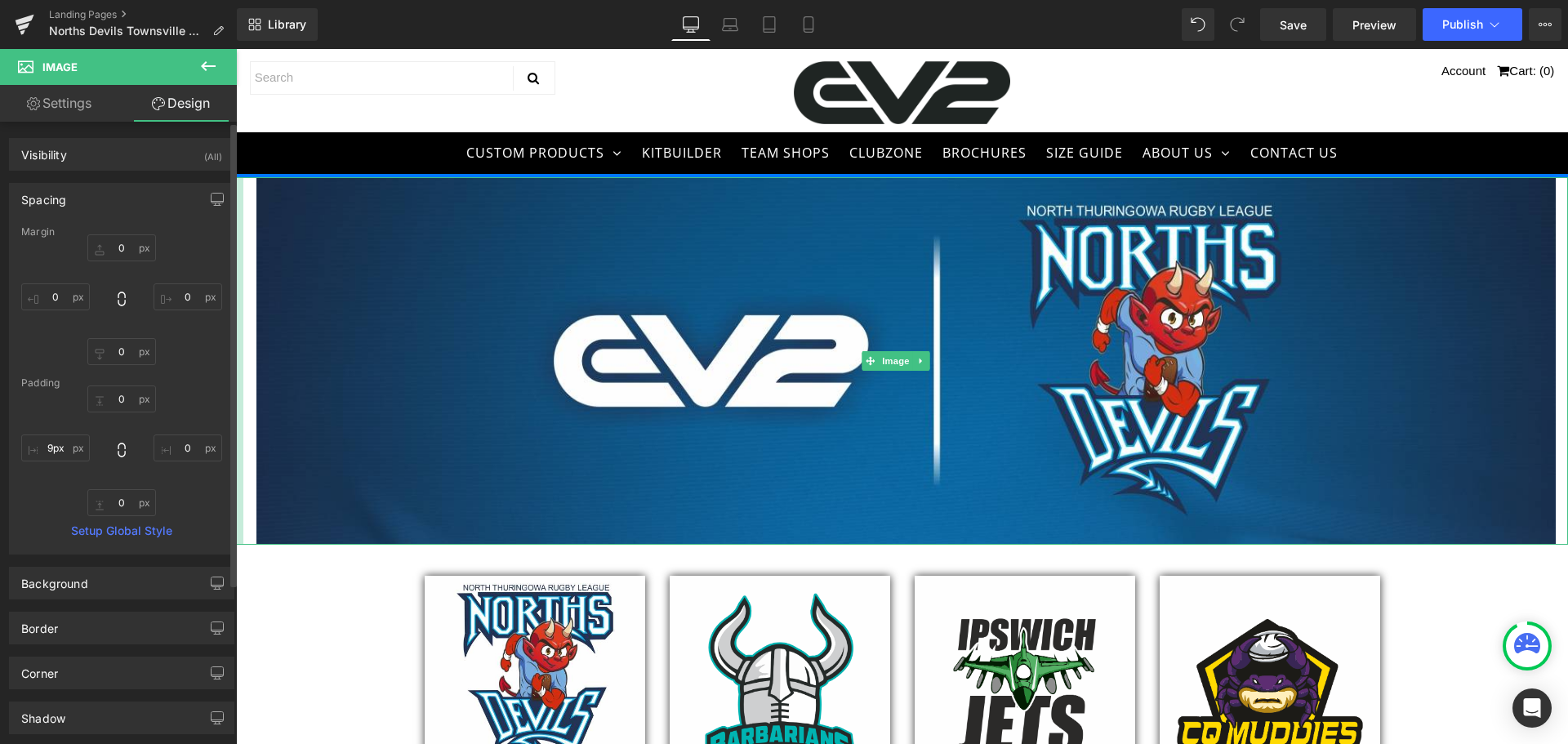
click at [136, 472] on div "0px 0 0px 0 0px 0 9px 9px" at bounding box center [121, 451] width 201 height 131
click at [60, 448] on input "9px" at bounding box center [56, 448] width 68 height 27
drag, startPoint x: 64, startPoint y: 448, endPoint x: 42, endPoint y: 450, distance: 22.1
click at [42, 450] on input "9px" at bounding box center [56, 448] width 68 height 27
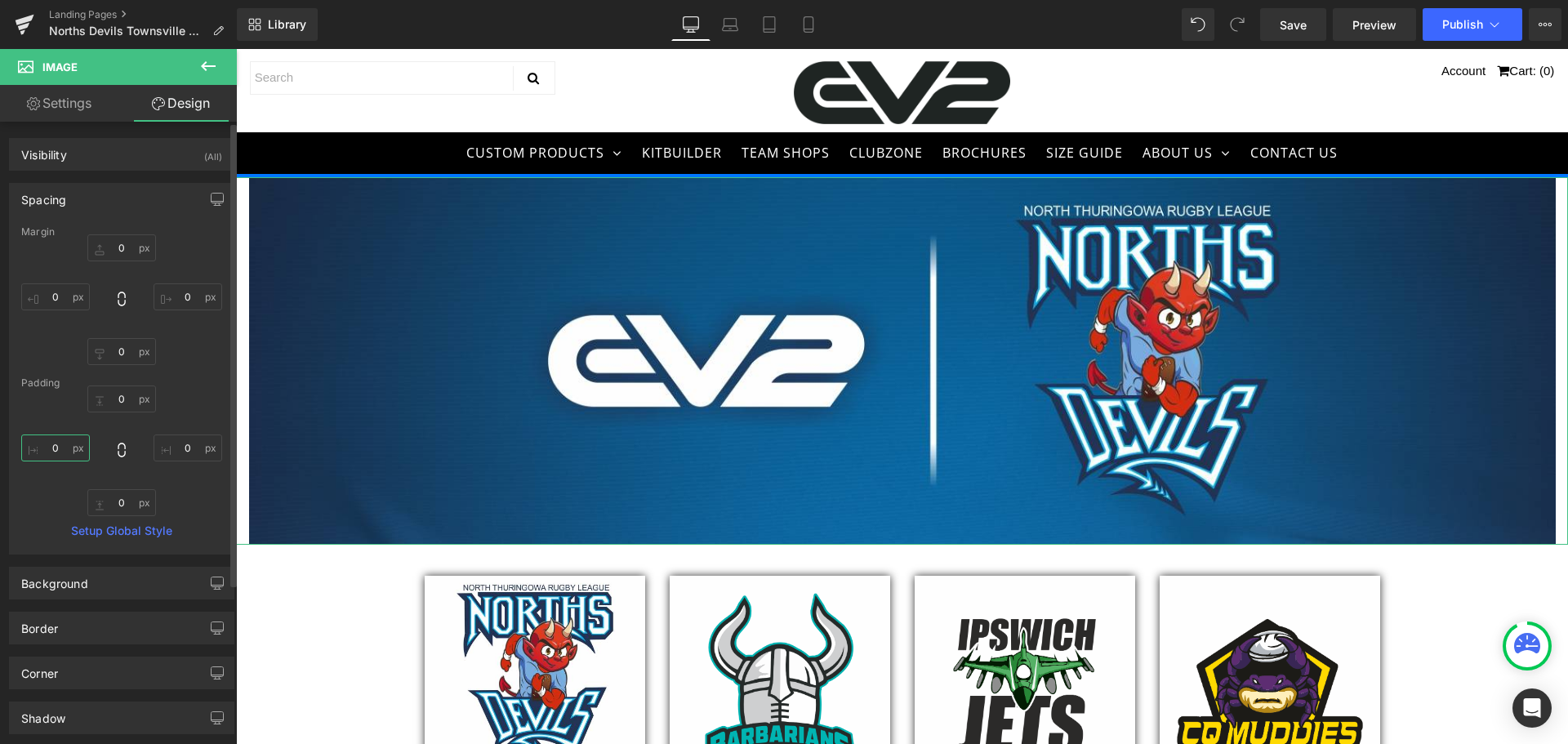
type input "0"
click at [57, 499] on div "0px 0 0px 0 0px 0 0 0" at bounding box center [121, 451] width 201 height 131
click at [102, 205] on div "Spacing" at bounding box center [121, 199] width 224 height 31
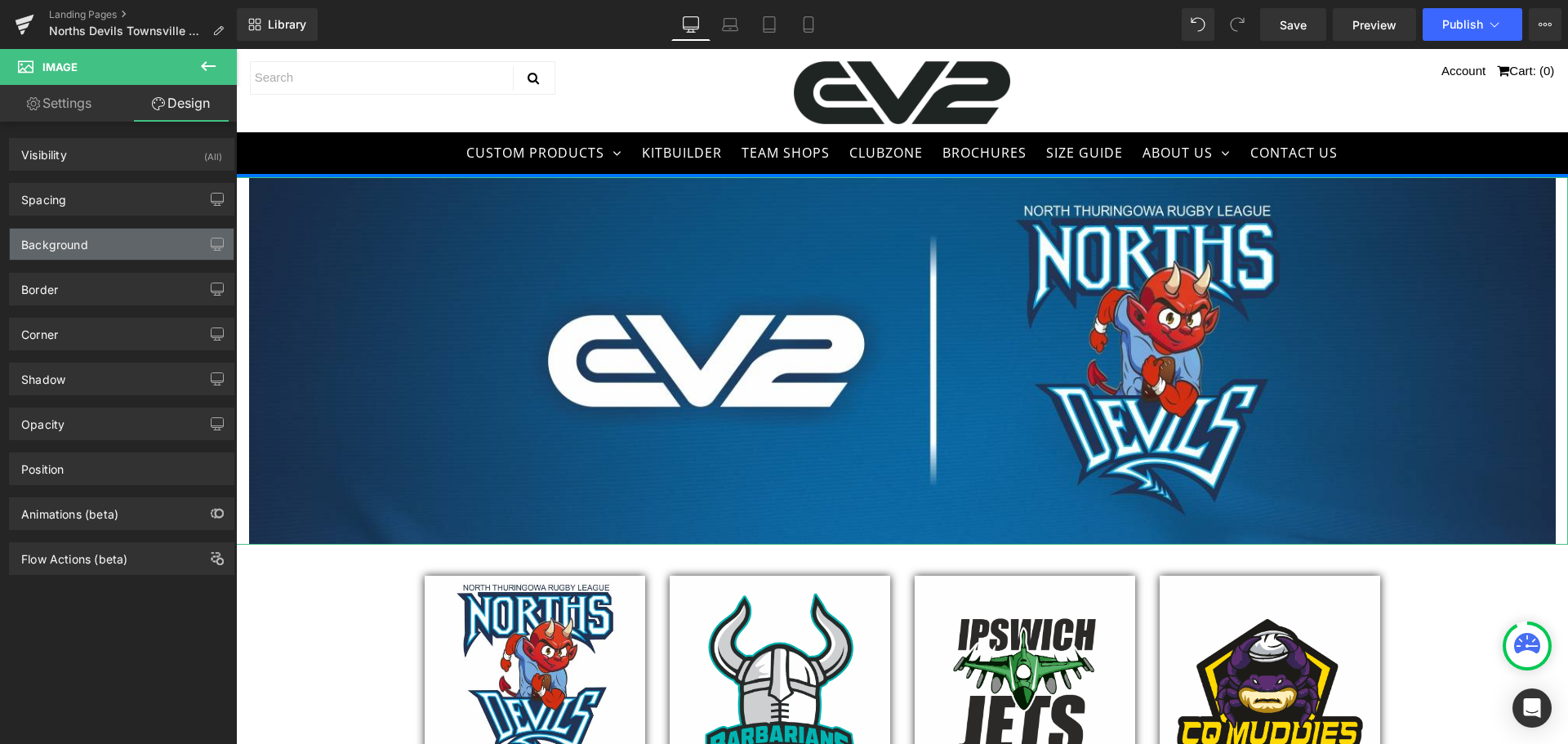
click at [112, 245] on div "Background" at bounding box center [121, 244] width 224 height 31
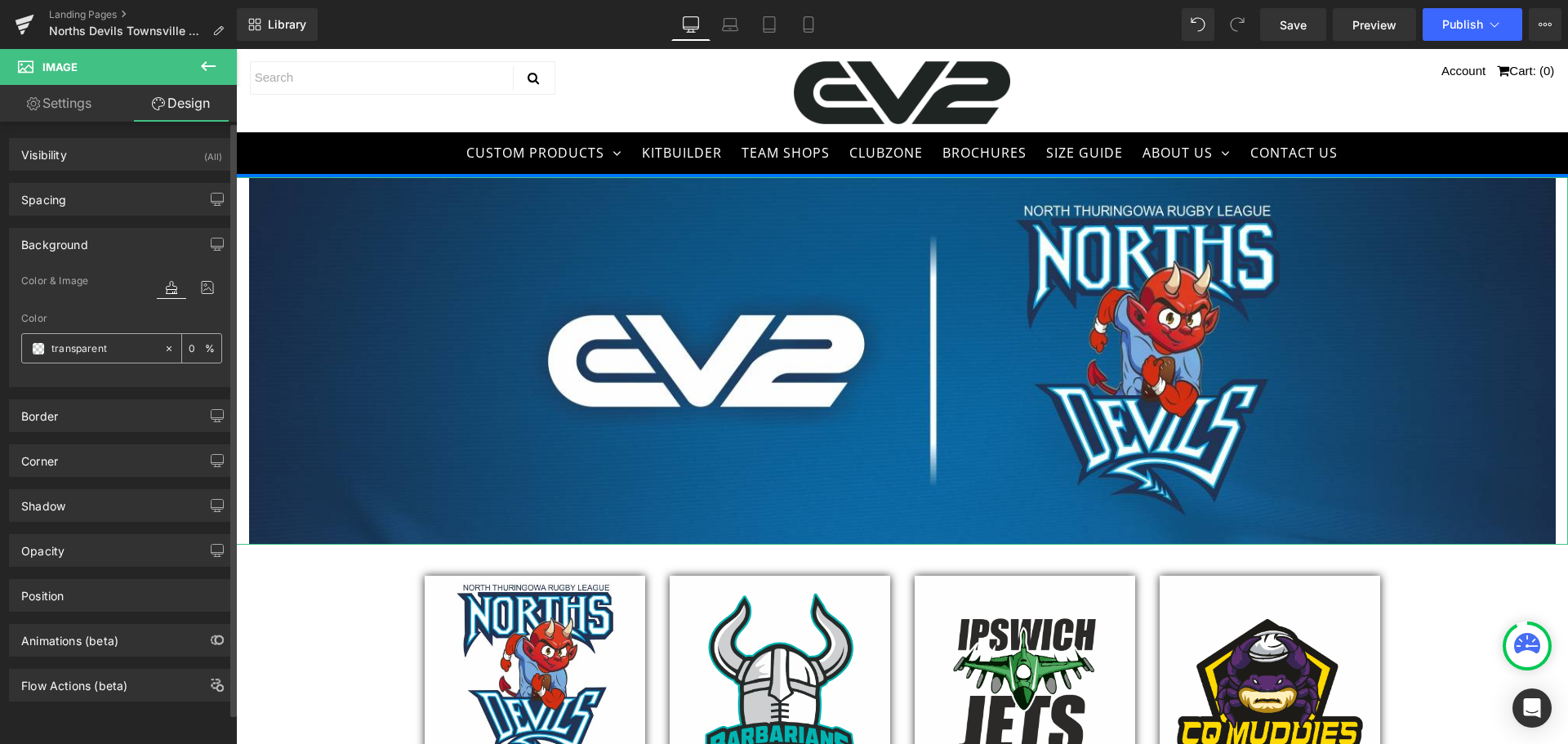
click at [135, 348] on input "transparent" at bounding box center [104, 348] width 105 height 18
click at [192, 344] on input "0" at bounding box center [197, 348] width 17 height 18
click at [139, 345] on input "transparent" at bounding box center [104, 348] width 105 height 18
type input "0"
click at [40, 351] on span at bounding box center [38, 348] width 13 height 13
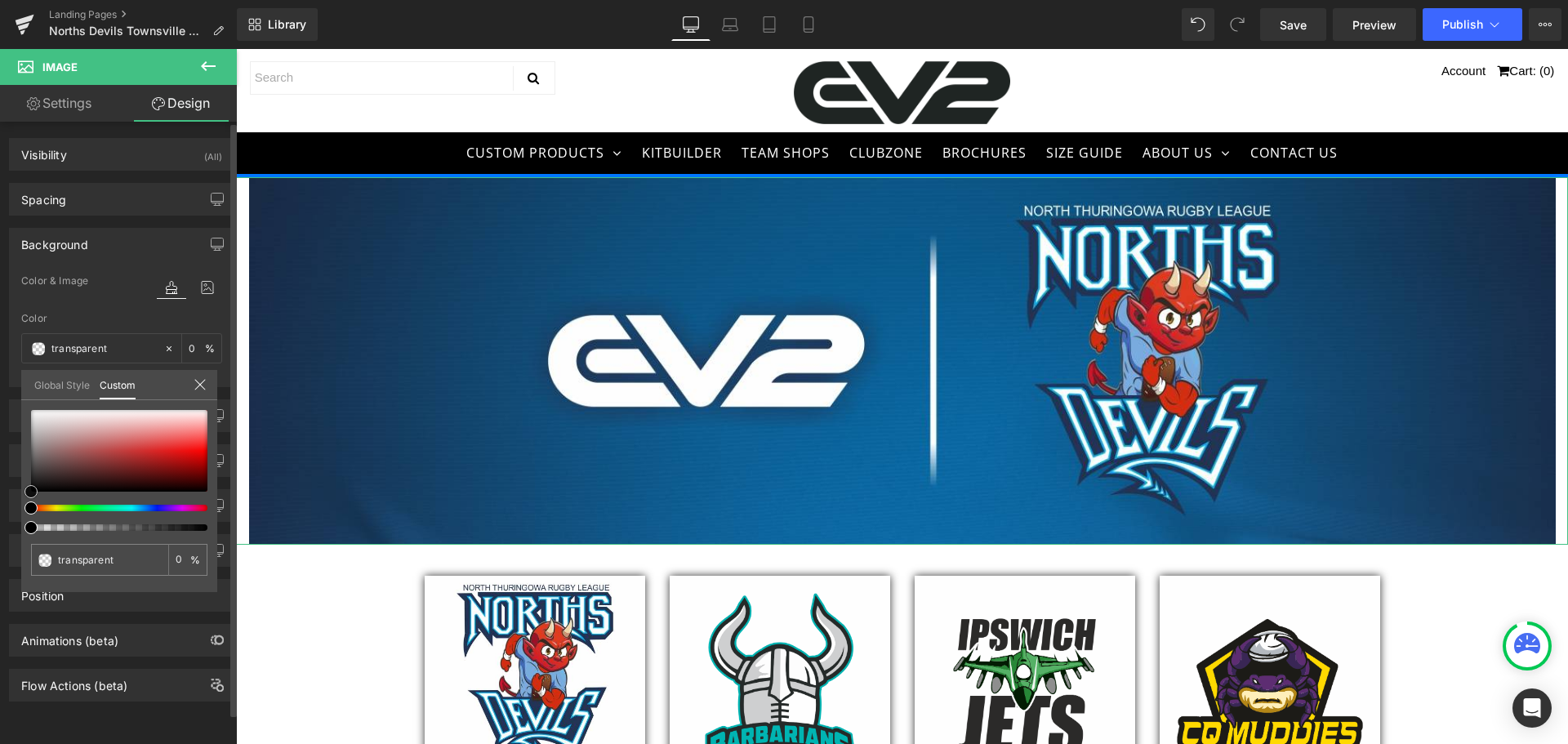
type input "#9e5151"
type input "100"
type input "#9e5151"
type input "100"
click at [88, 453] on div at bounding box center [119, 451] width 176 height 82
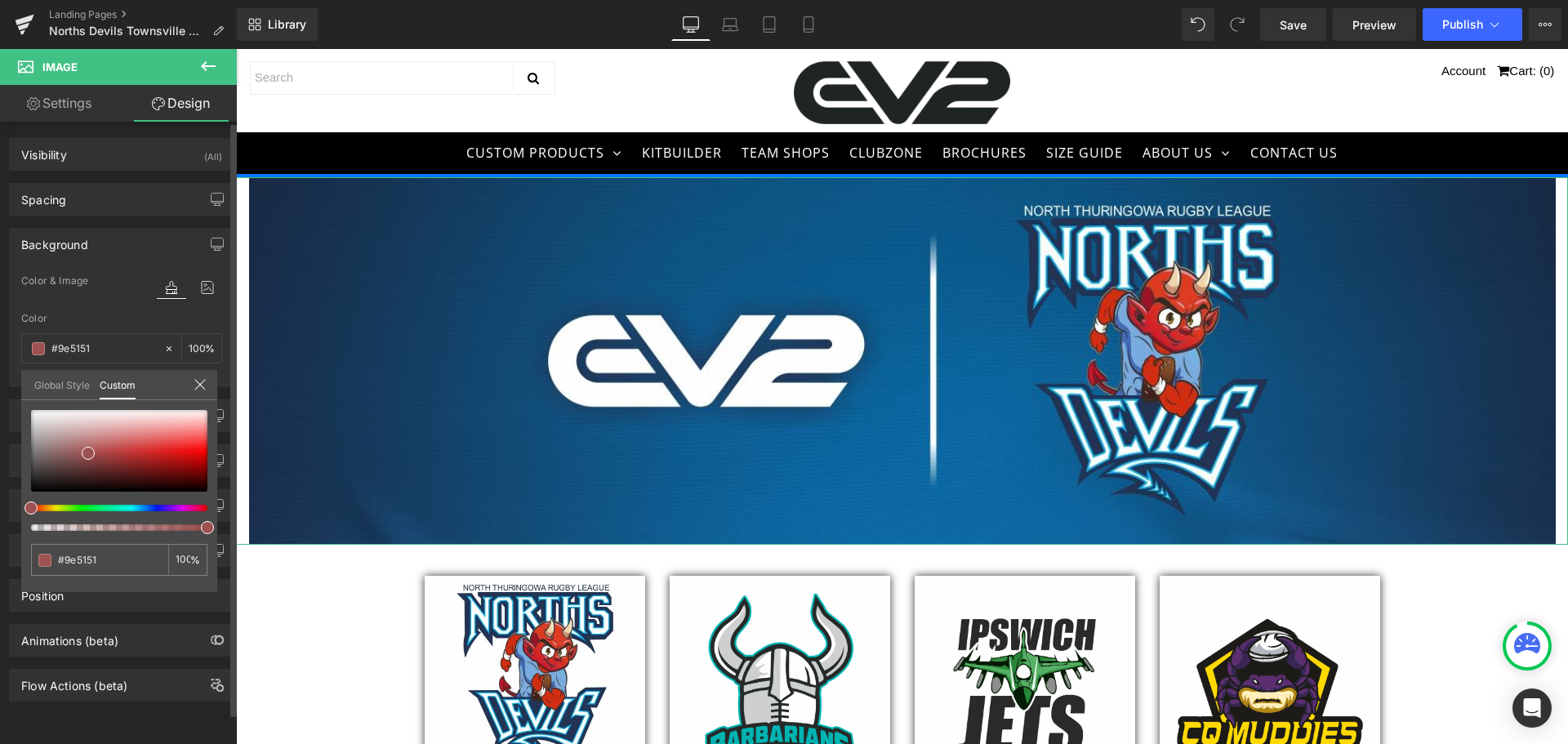
type input "#6e519e"
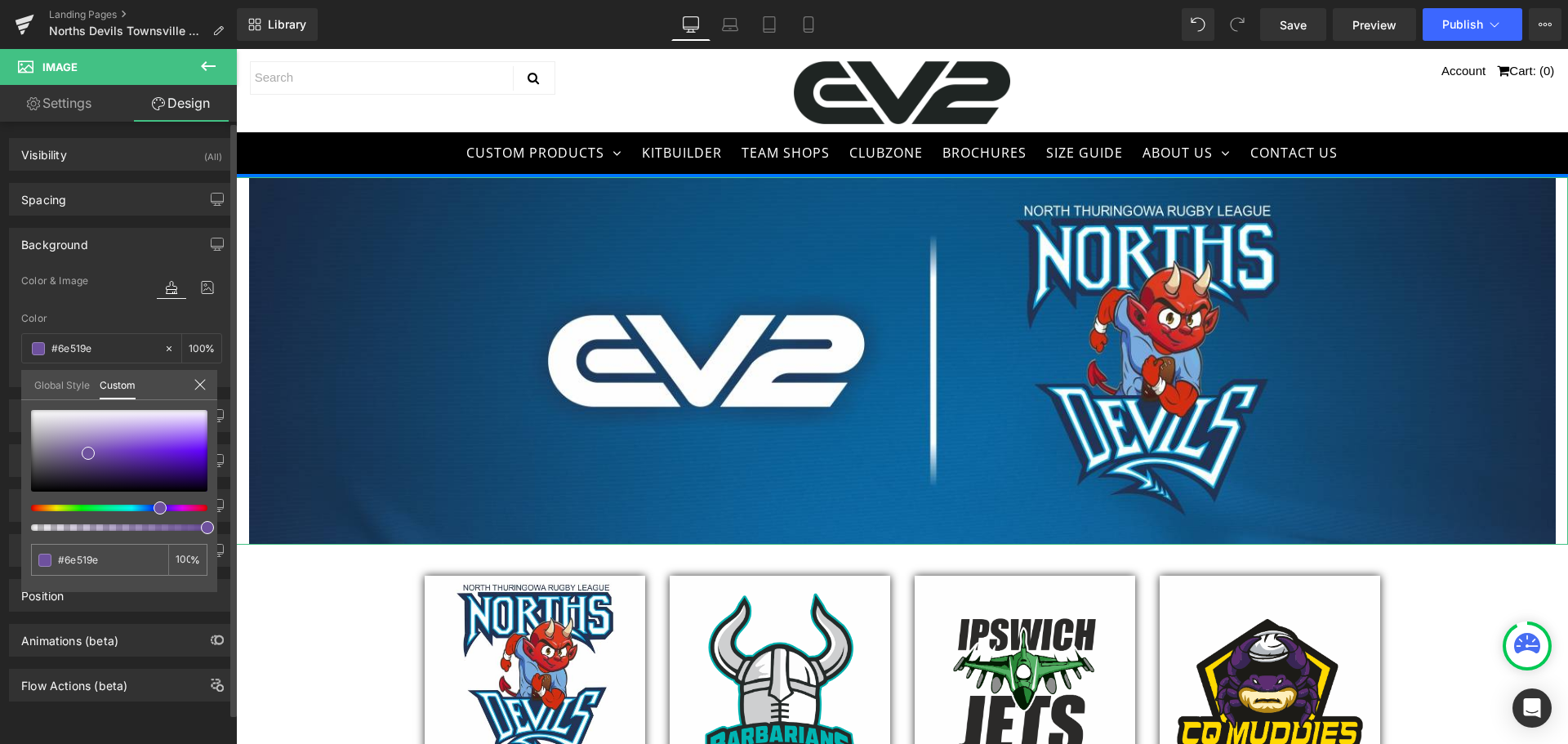
click at [154, 510] on div at bounding box center [112, 507] width 176 height 7
click at [200, 378] on icon at bounding box center [200, 384] width 13 height 13
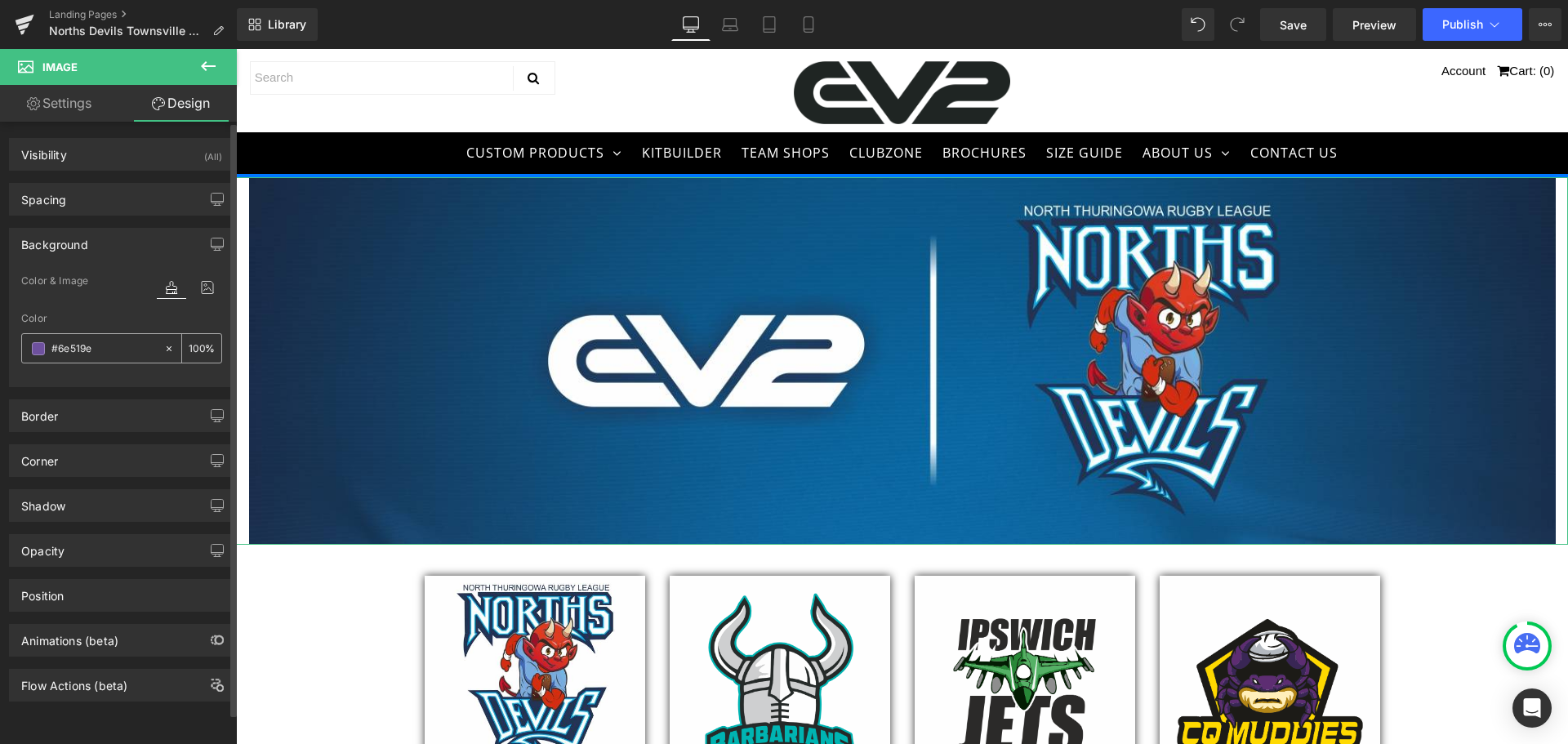
click at [191, 349] on input "100" at bounding box center [197, 348] width 17 height 18
type input "1"
type input "0"
click at [166, 325] on div "Color #6e519e 0 %" at bounding box center [121, 347] width 201 height 69
click at [167, 348] on icon at bounding box center [169, 349] width 12 height 12
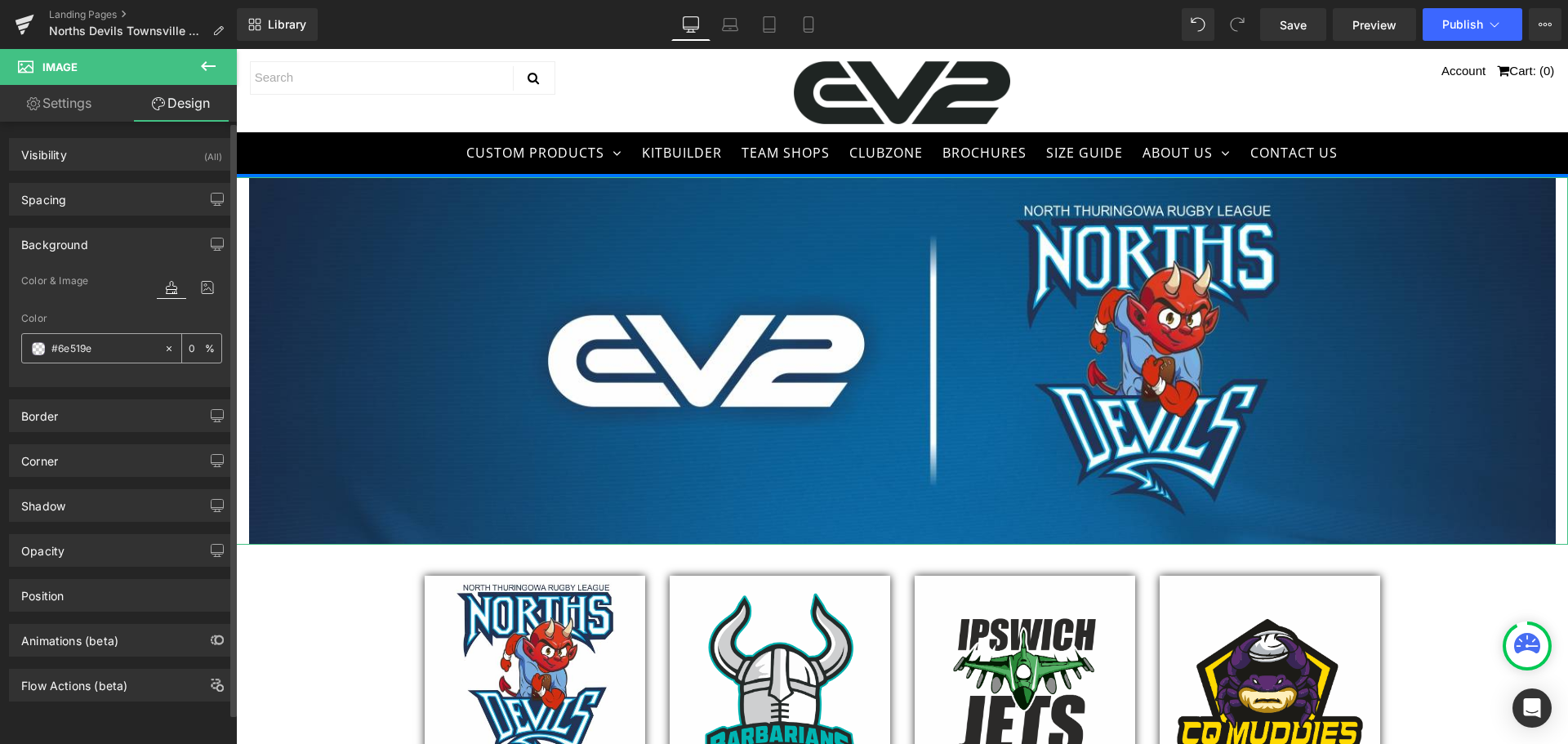
type input "none"
click at [118, 318] on div "Color" at bounding box center [121, 319] width 201 height 12
click at [112, 417] on div "Border" at bounding box center [121, 416] width 224 height 31
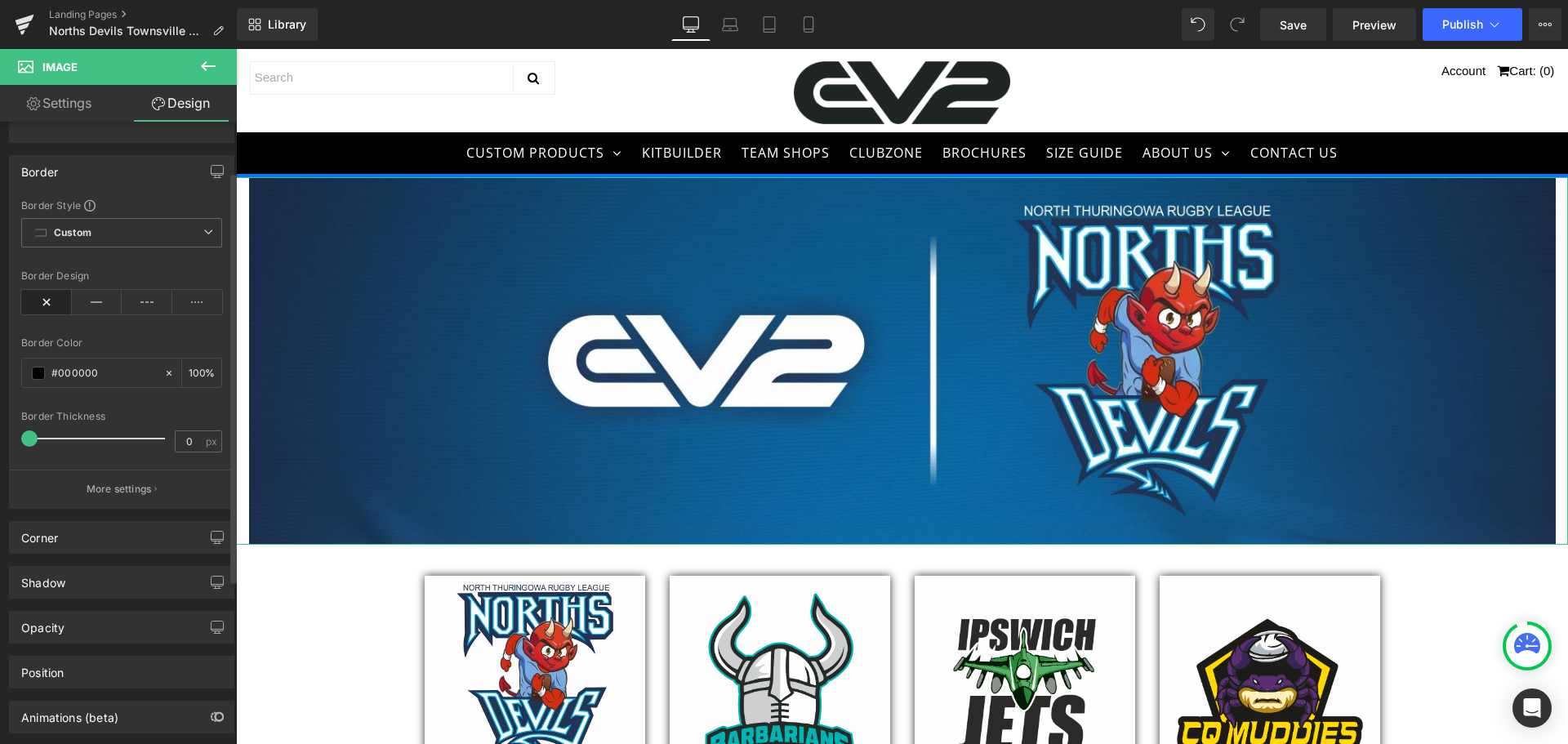
scroll to position [245, 0]
drag, startPoint x: 25, startPoint y: 442, endPoint x: 82, endPoint y: 435, distance: 57.4
click at [82, 435] on span at bounding box center [80, 437] width 17 height 17
click at [148, 373] on input "#000000" at bounding box center [104, 372] width 105 height 18
click at [107, 299] on icon at bounding box center [97, 301] width 51 height 24
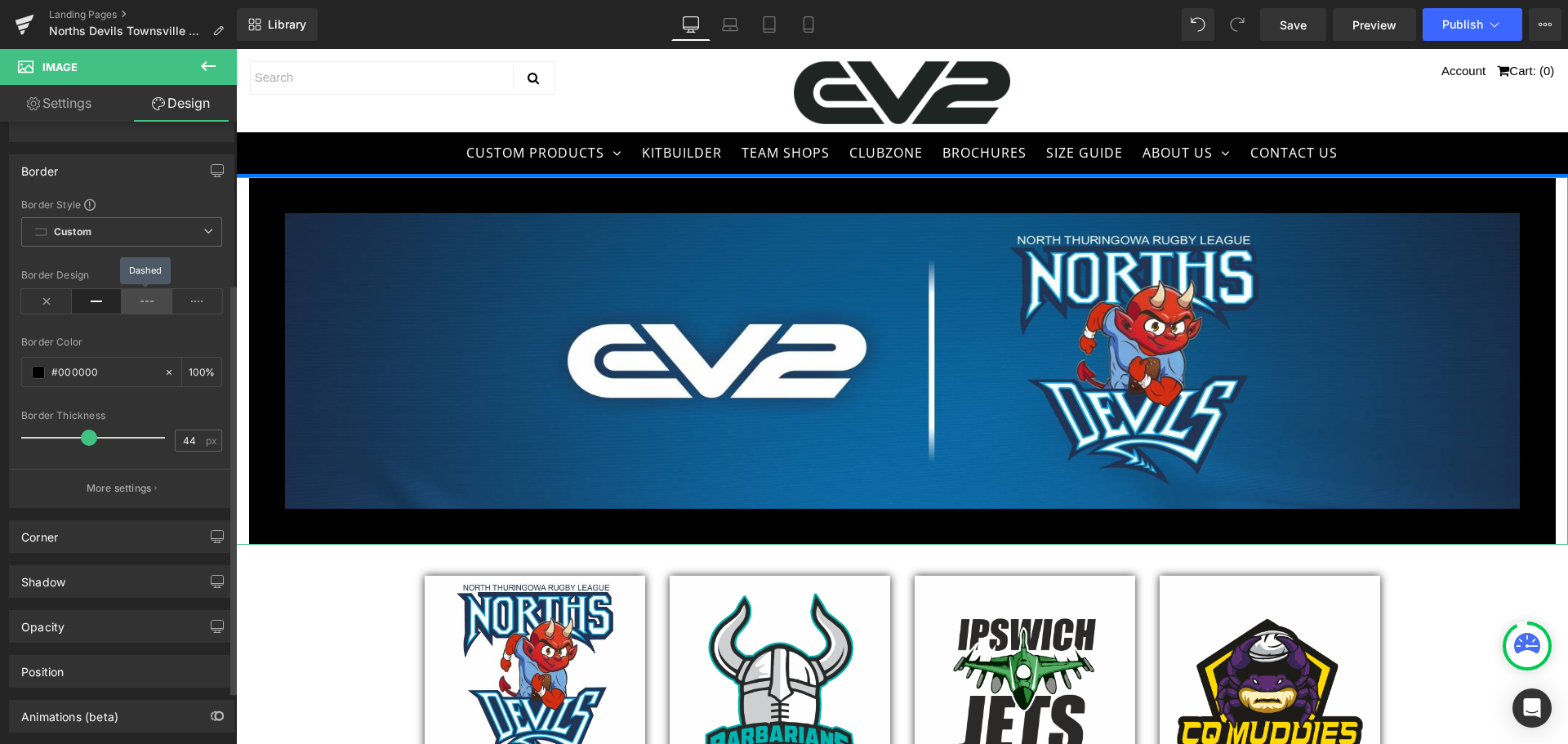
click at [136, 304] on icon at bounding box center [147, 301] width 51 height 24
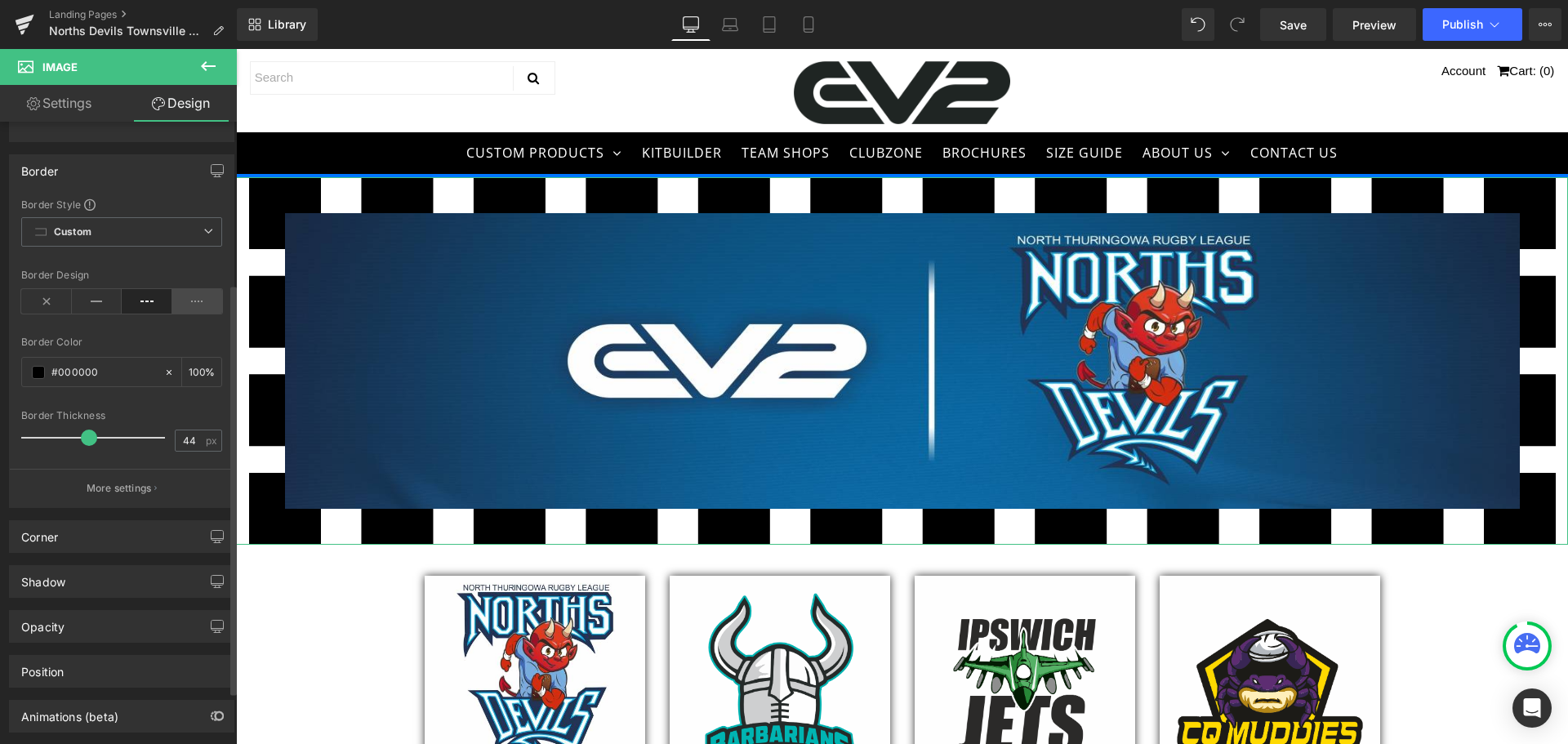
click at [180, 309] on icon at bounding box center [198, 301] width 51 height 24
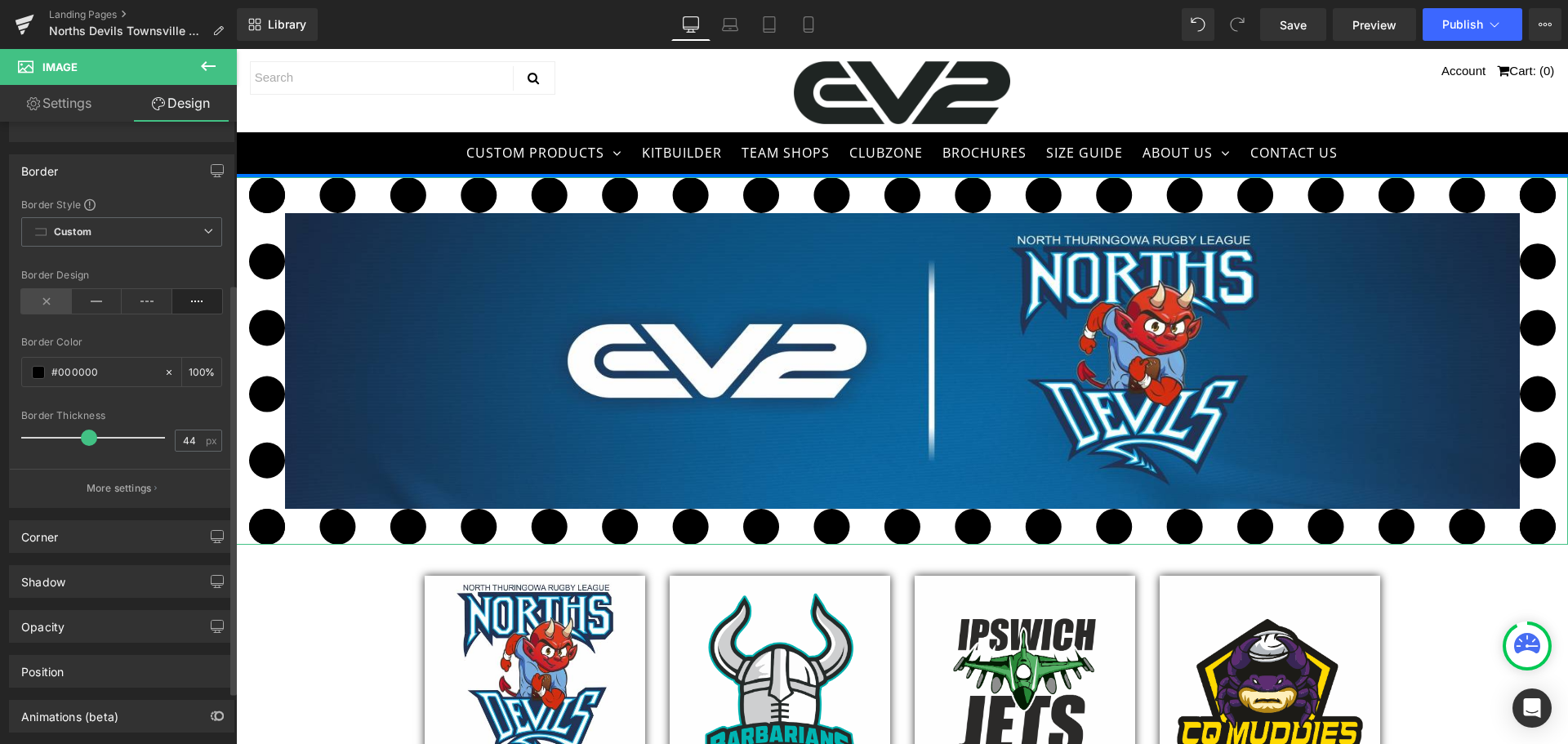
click at [65, 304] on icon at bounding box center [47, 301] width 51 height 24
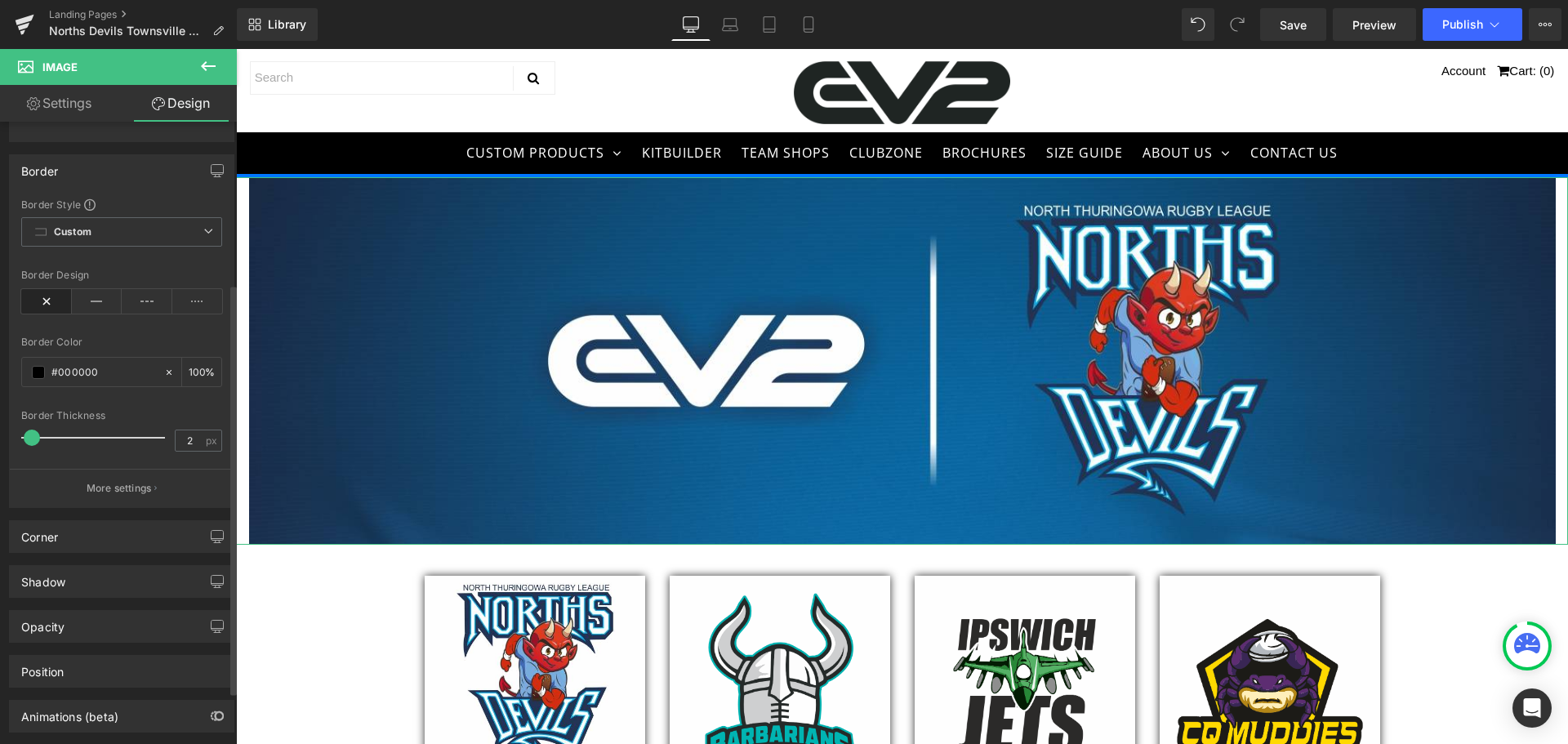
drag, startPoint x: 86, startPoint y: 434, endPoint x: 32, endPoint y: 441, distance: 54.5
click at [32, 441] on span at bounding box center [31, 437] width 17 height 17
click at [94, 298] on icon at bounding box center [97, 301] width 51 height 24
click at [138, 301] on icon at bounding box center [147, 301] width 51 height 24
click at [45, 304] on icon at bounding box center [47, 301] width 51 height 24
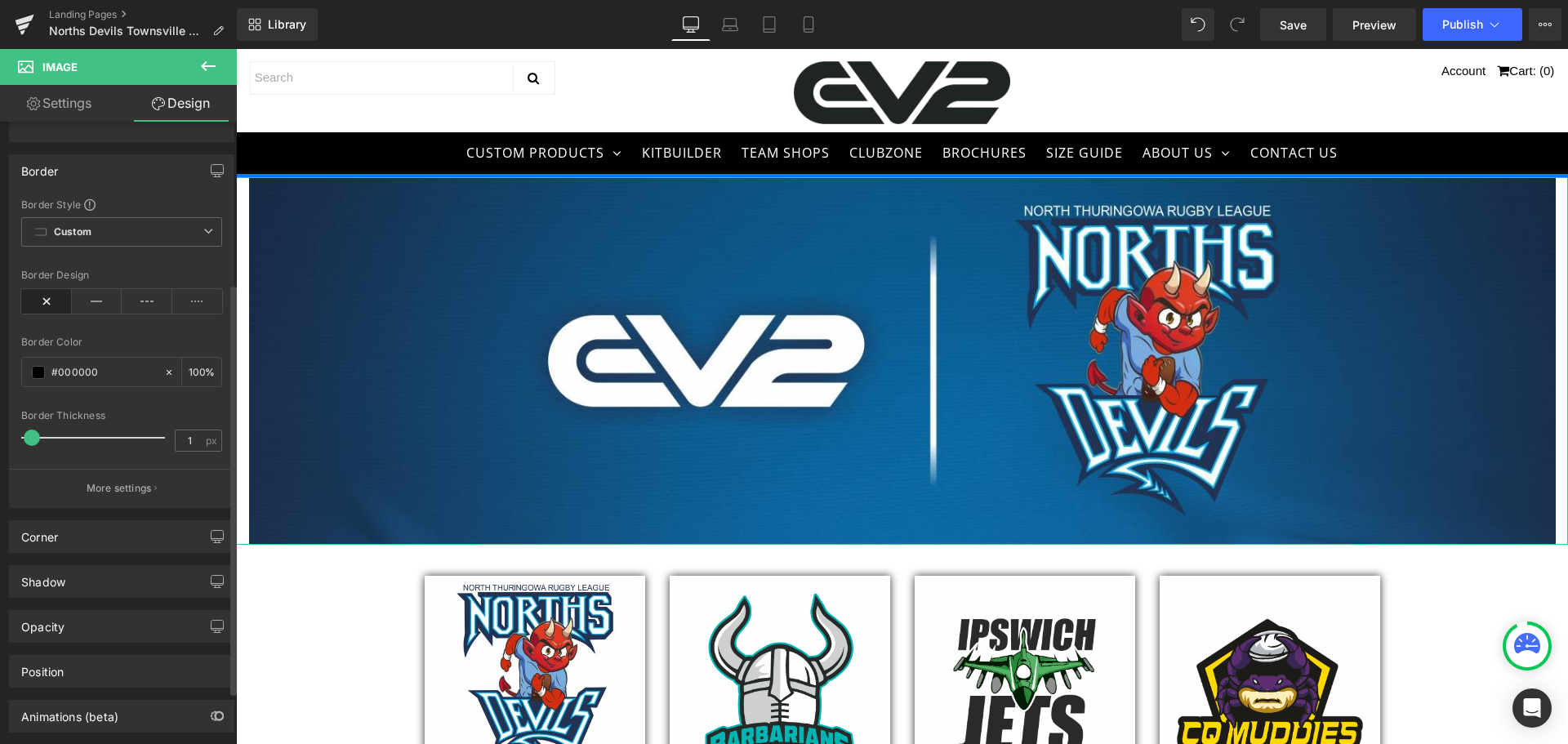
type input "0"
drag, startPoint x: 33, startPoint y: 433, endPoint x: 0, endPoint y: 433, distance: 33.0
click at [0, 433] on div "Border Border Style Custom Custom Setup Global Style Custom Setup Global Style …" at bounding box center [122, 325] width 245 height 366
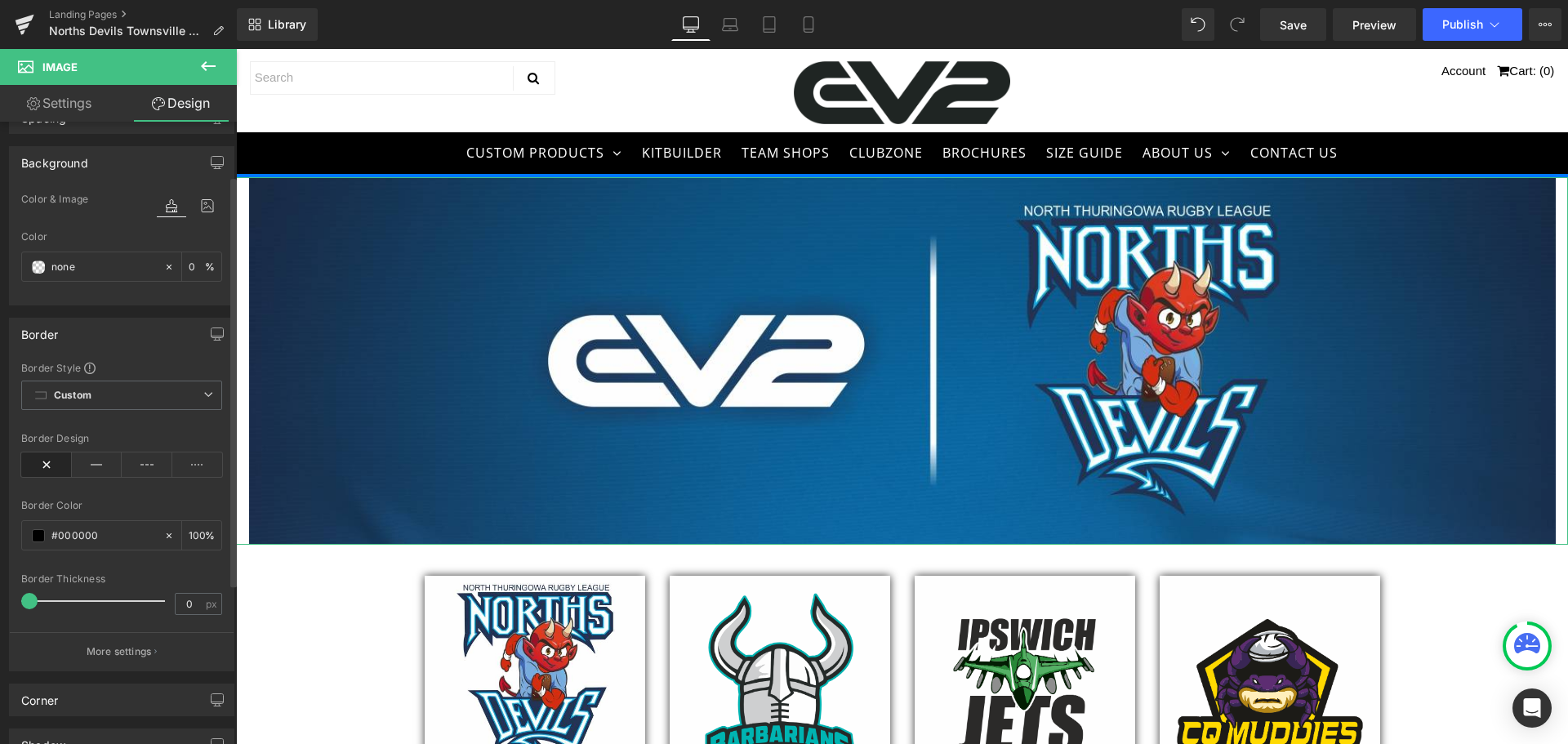
click at [149, 342] on div "Border" at bounding box center [121, 334] width 224 height 31
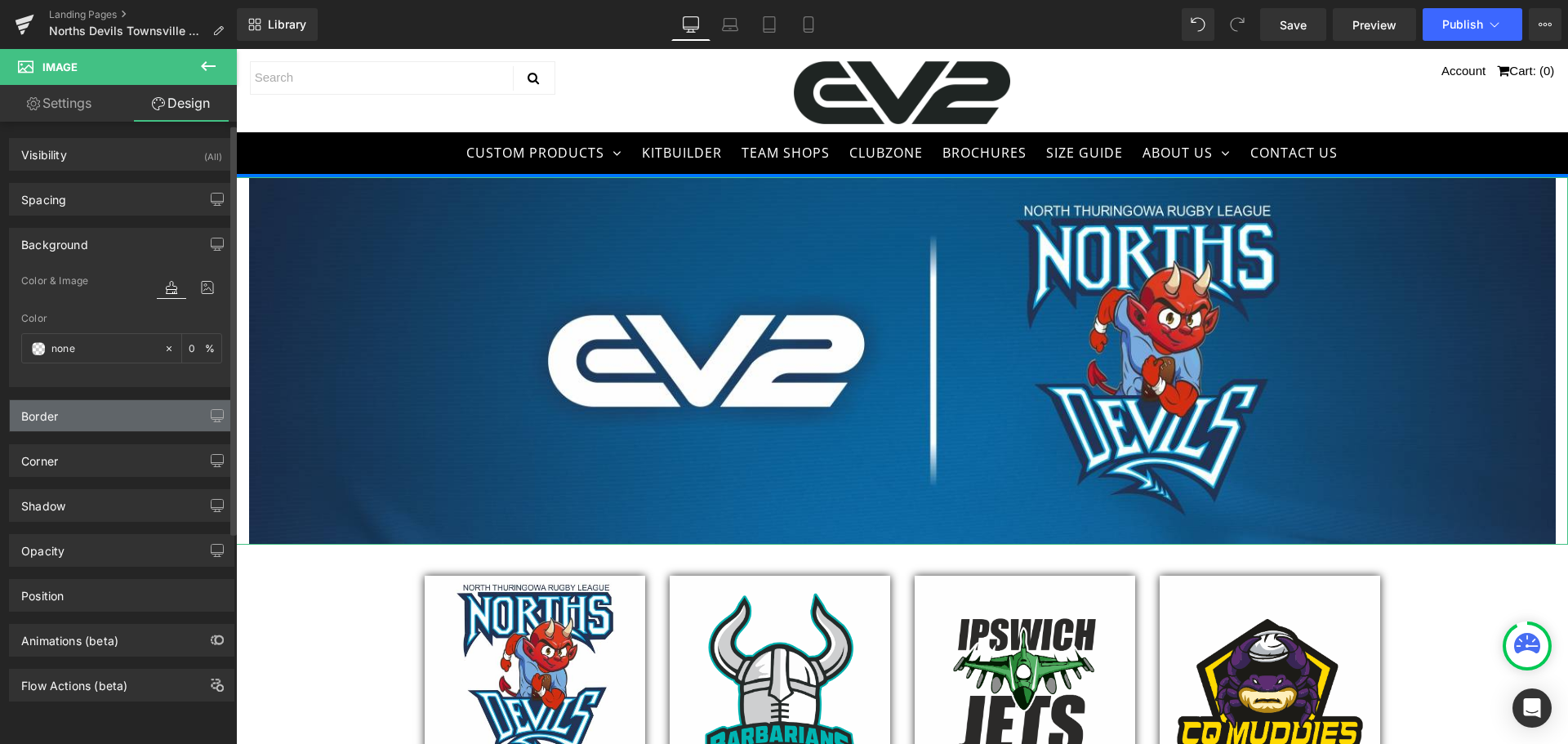
scroll to position [3, 0]
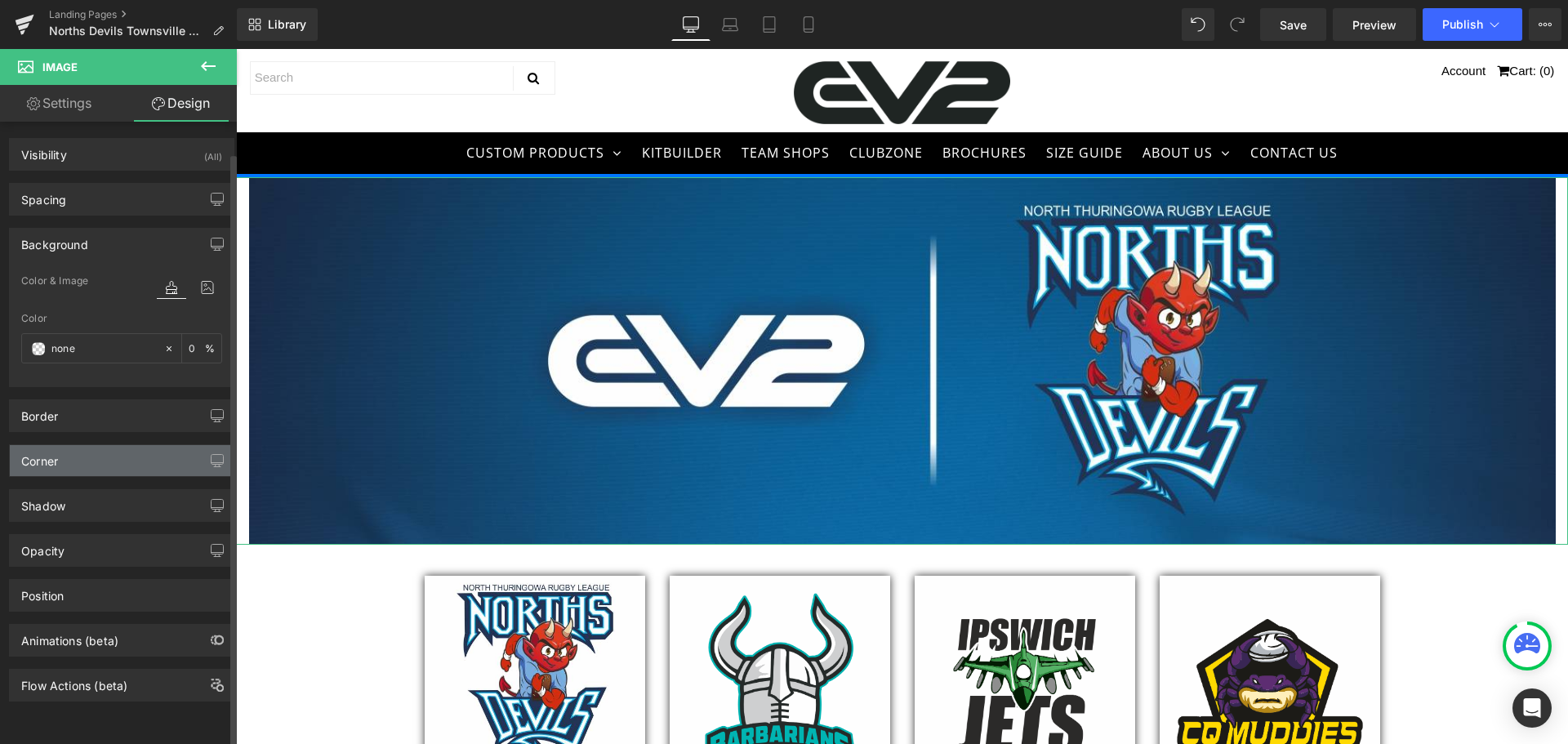
click at [102, 457] on div "Corner" at bounding box center [121, 460] width 224 height 31
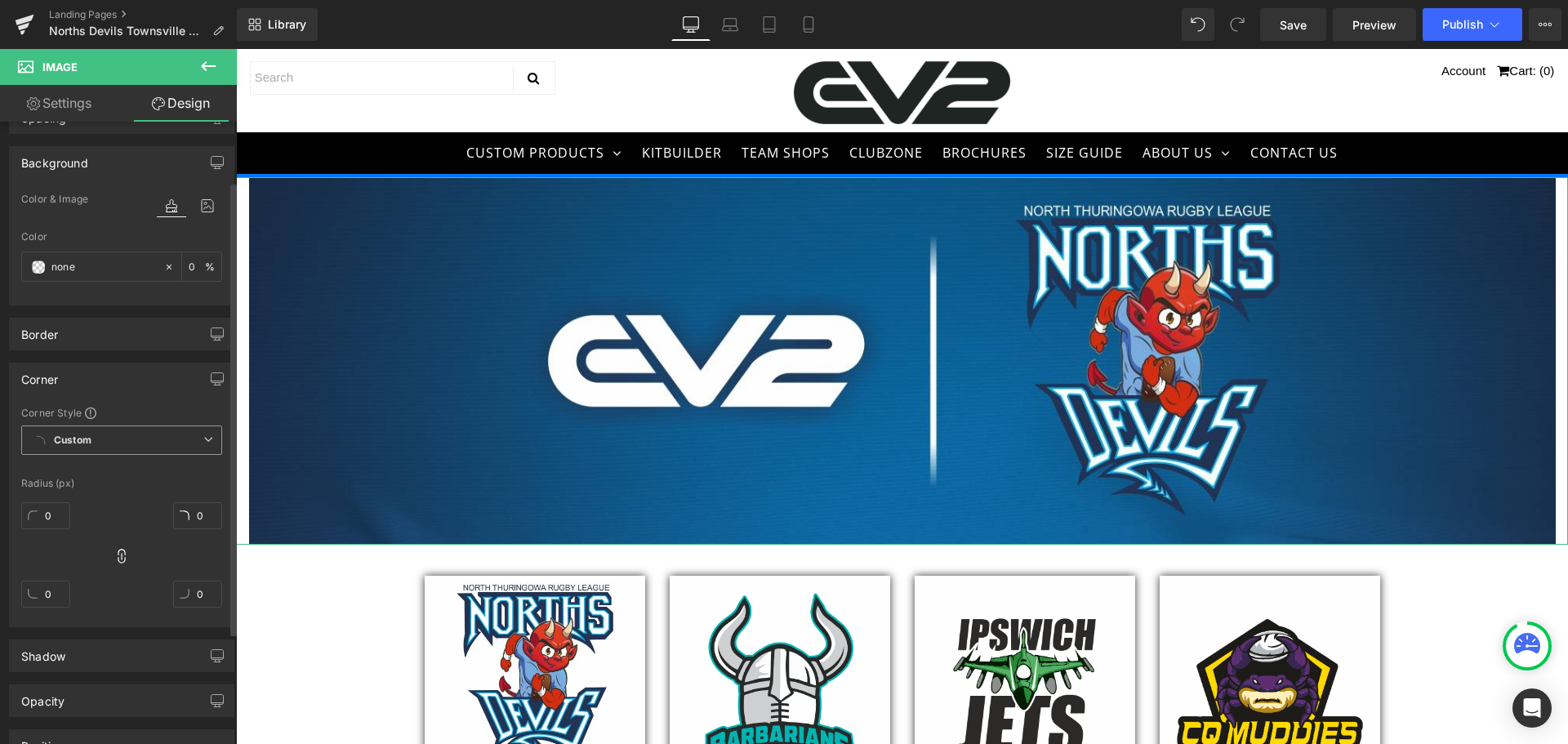
click at [106, 445] on span "Custom Setup Global Style" at bounding box center [121, 440] width 201 height 29
click at [114, 448] on span "Custom Setup Global Style" at bounding box center [121, 440] width 201 height 29
click at [56, 512] on input "0" at bounding box center [46, 516] width 49 height 27
type input "2"
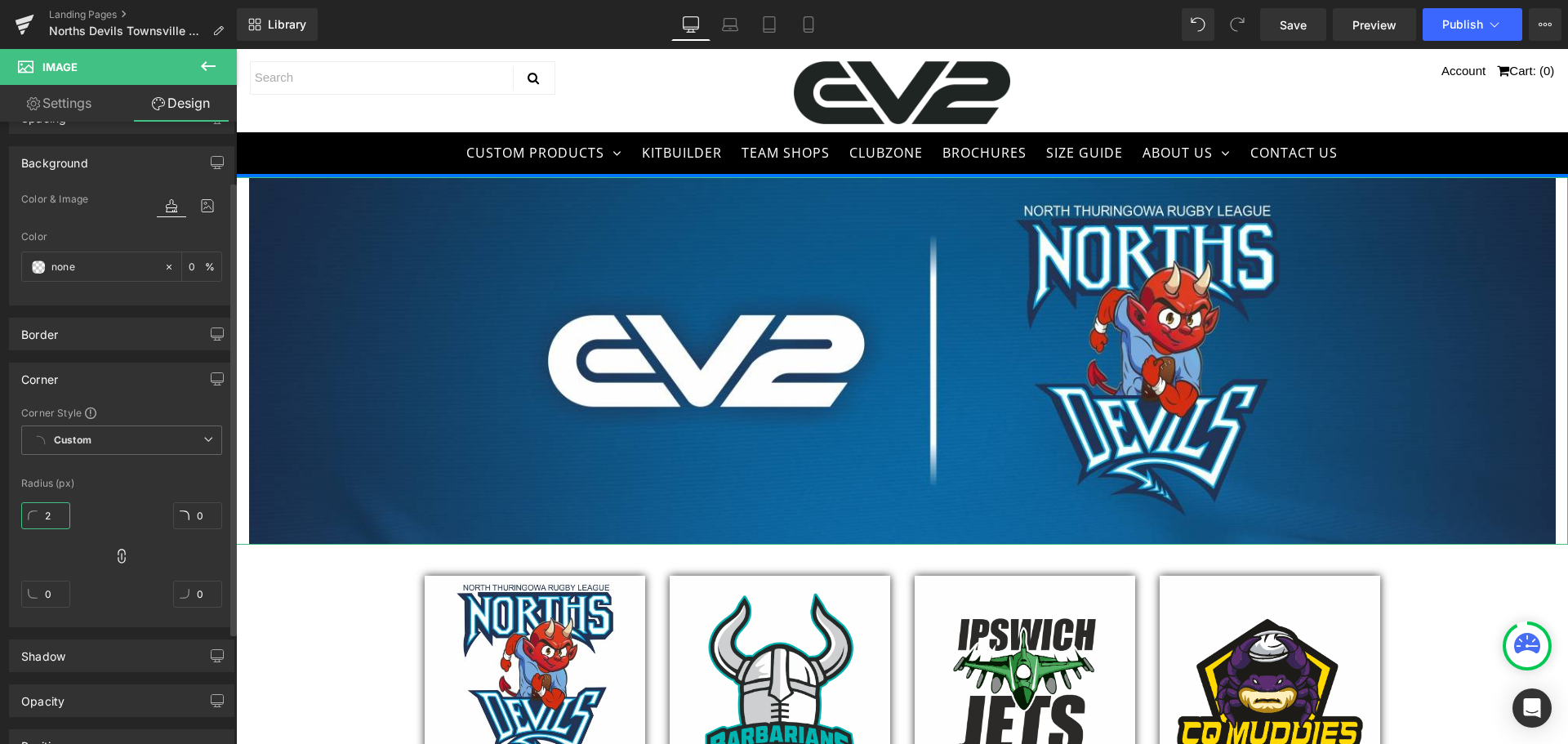
type input "2"
type input "20"
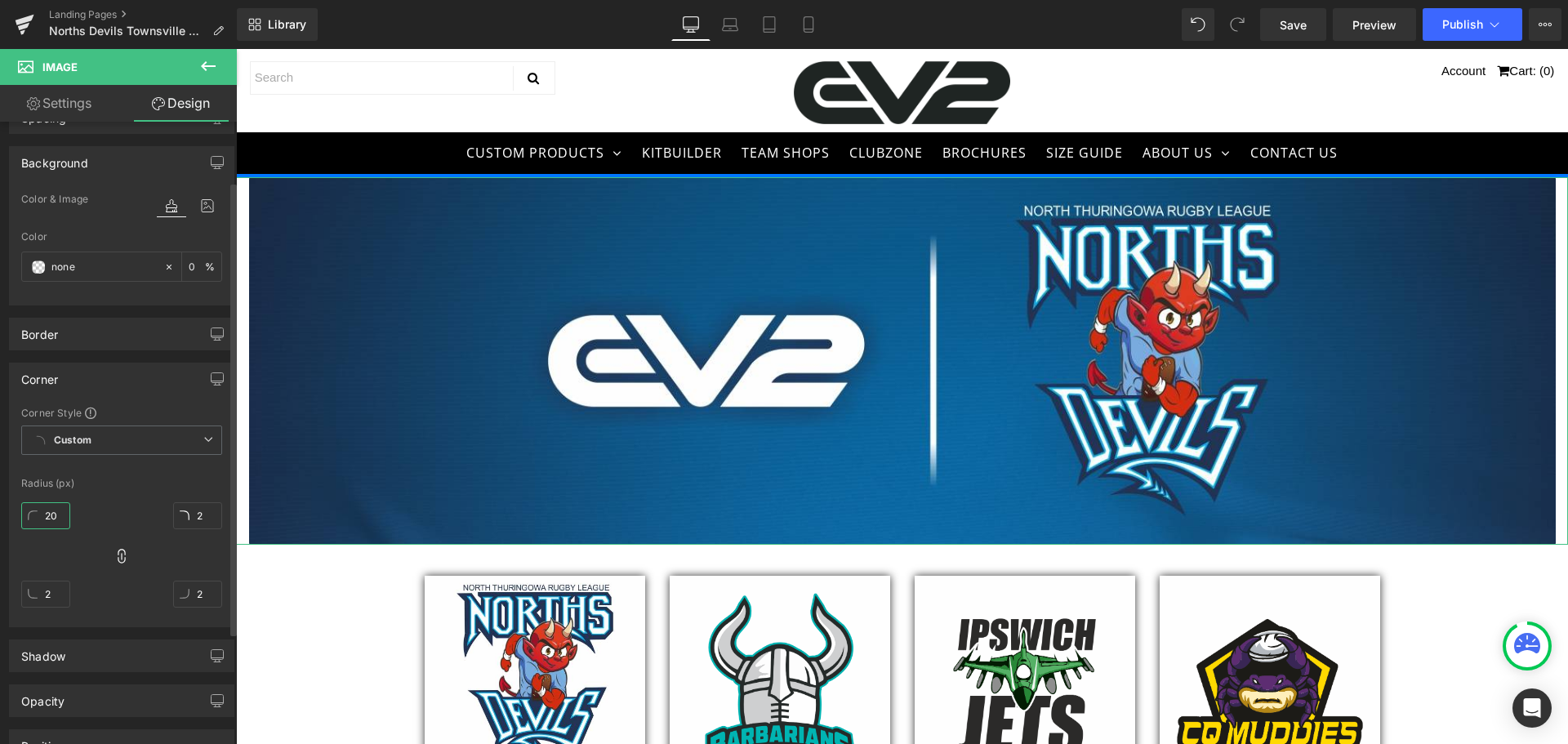
type input "20"
click at [112, 438] on span "Custom Setup Global Style" at bounding box center [121, 440] width 201 height 29
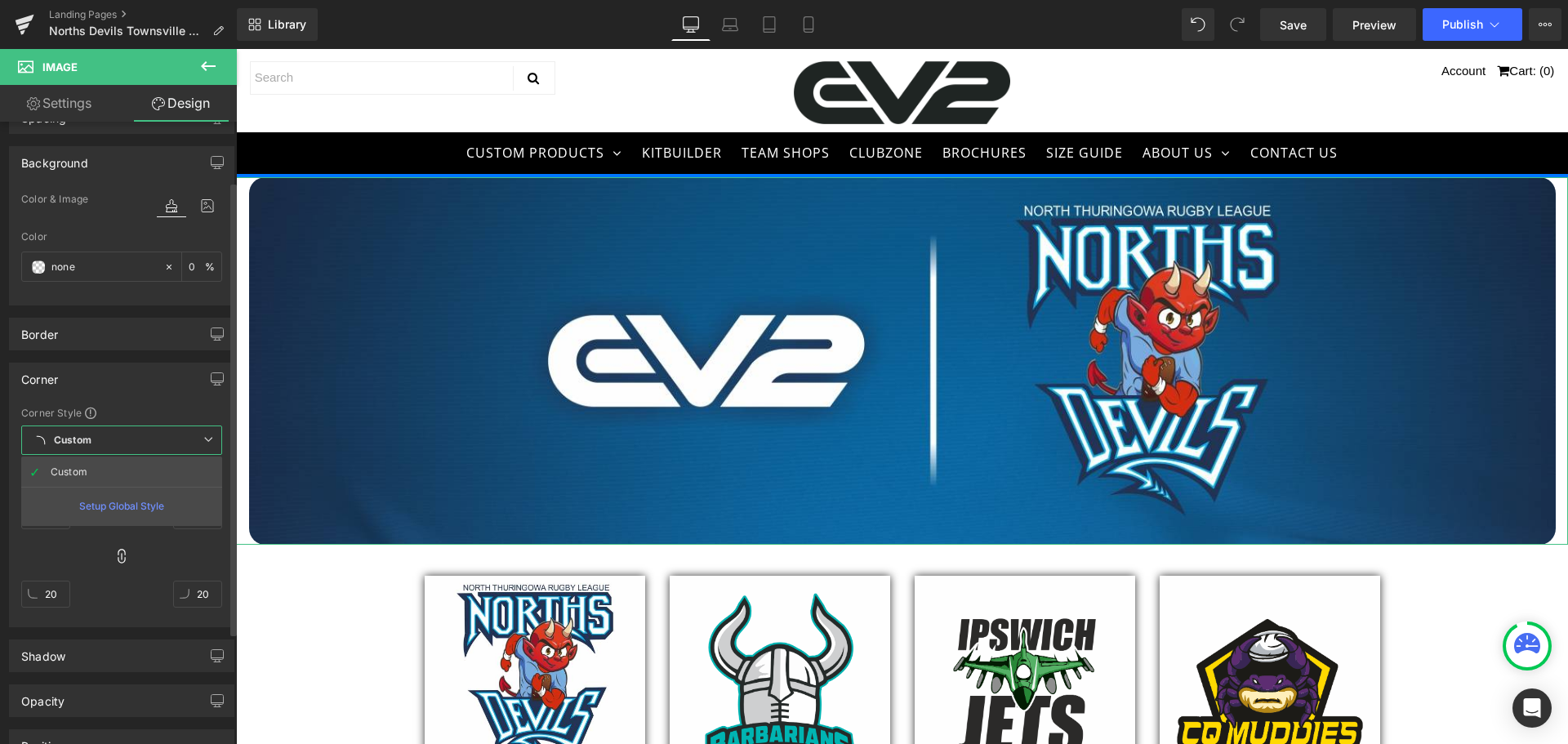
click at [119, 440] on span "Custom Setup Global Style" at bounding box center [121, 440] width 201 height 29
click at [52, 522] on input "20" at bounding box center [46, 516] width 49 height 27
type input "0"
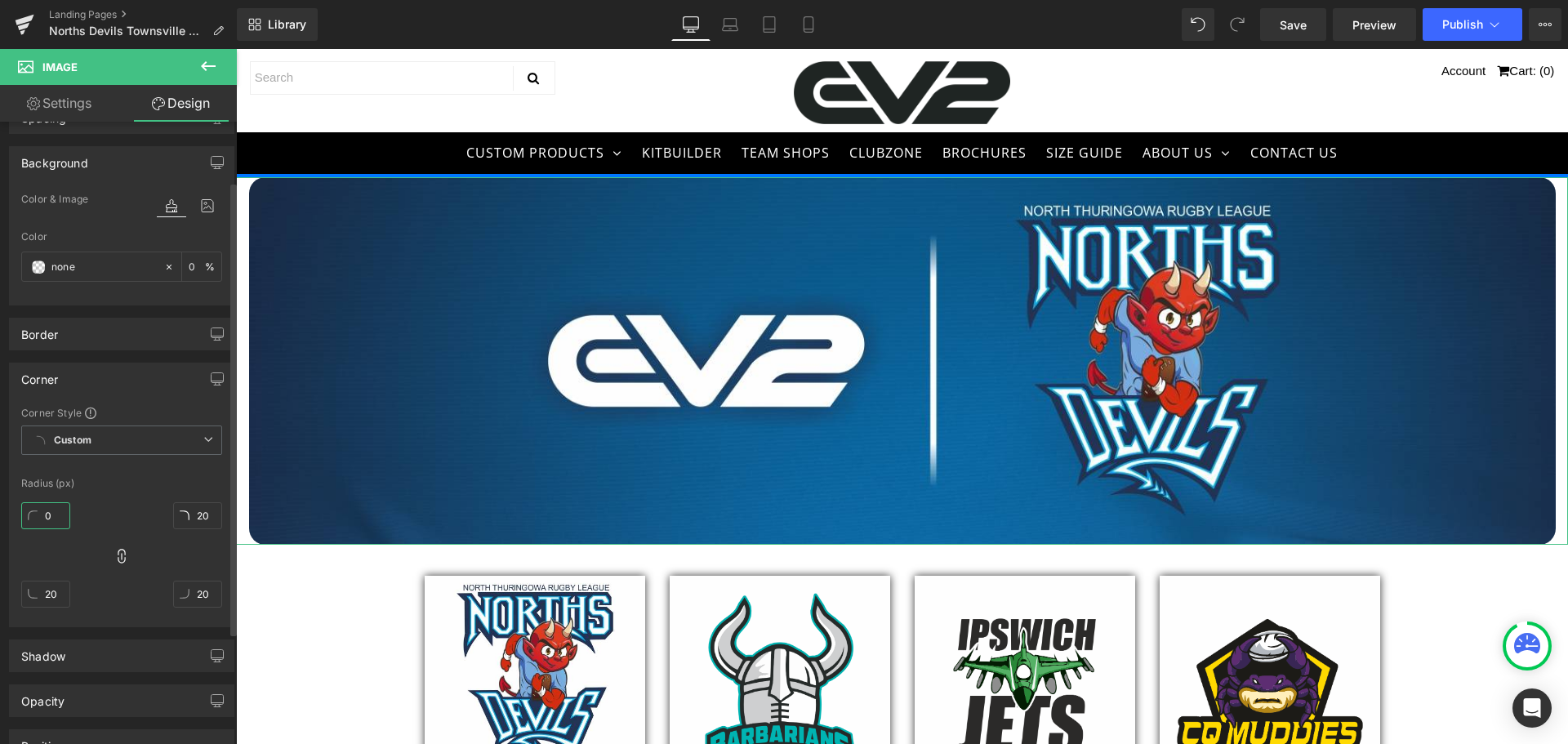
type input "0"
click at [92, 507] on div "0px 0 0px 0 0px 0 0px 0" at bounding box center [121, 561] width 201 height 131
click at [99, 364] on div "Corner" at bounding box center [121, 379] width 224 height 31
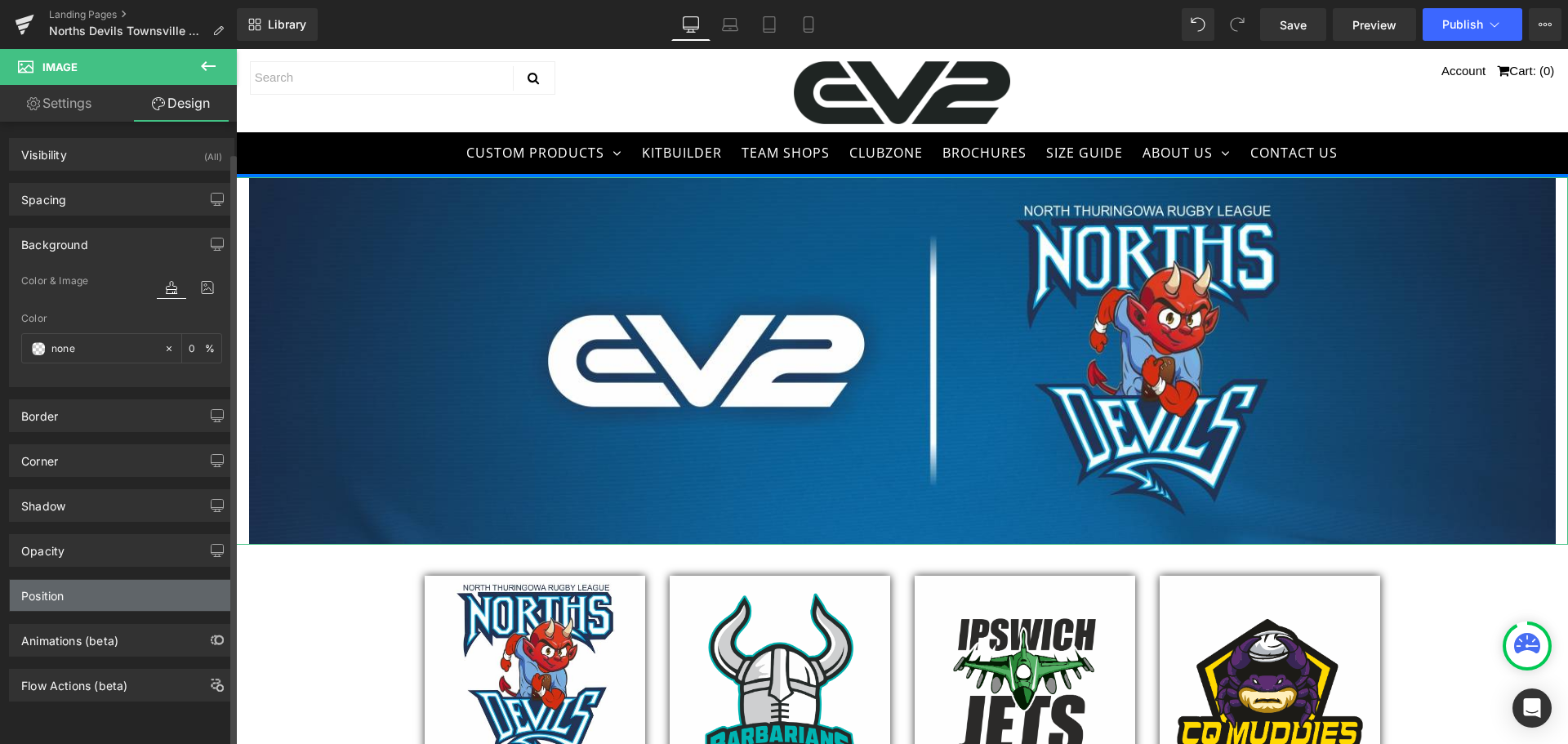
click at [64, 594] on div "Position" at bounding box center [42, 591] width 42 height 22
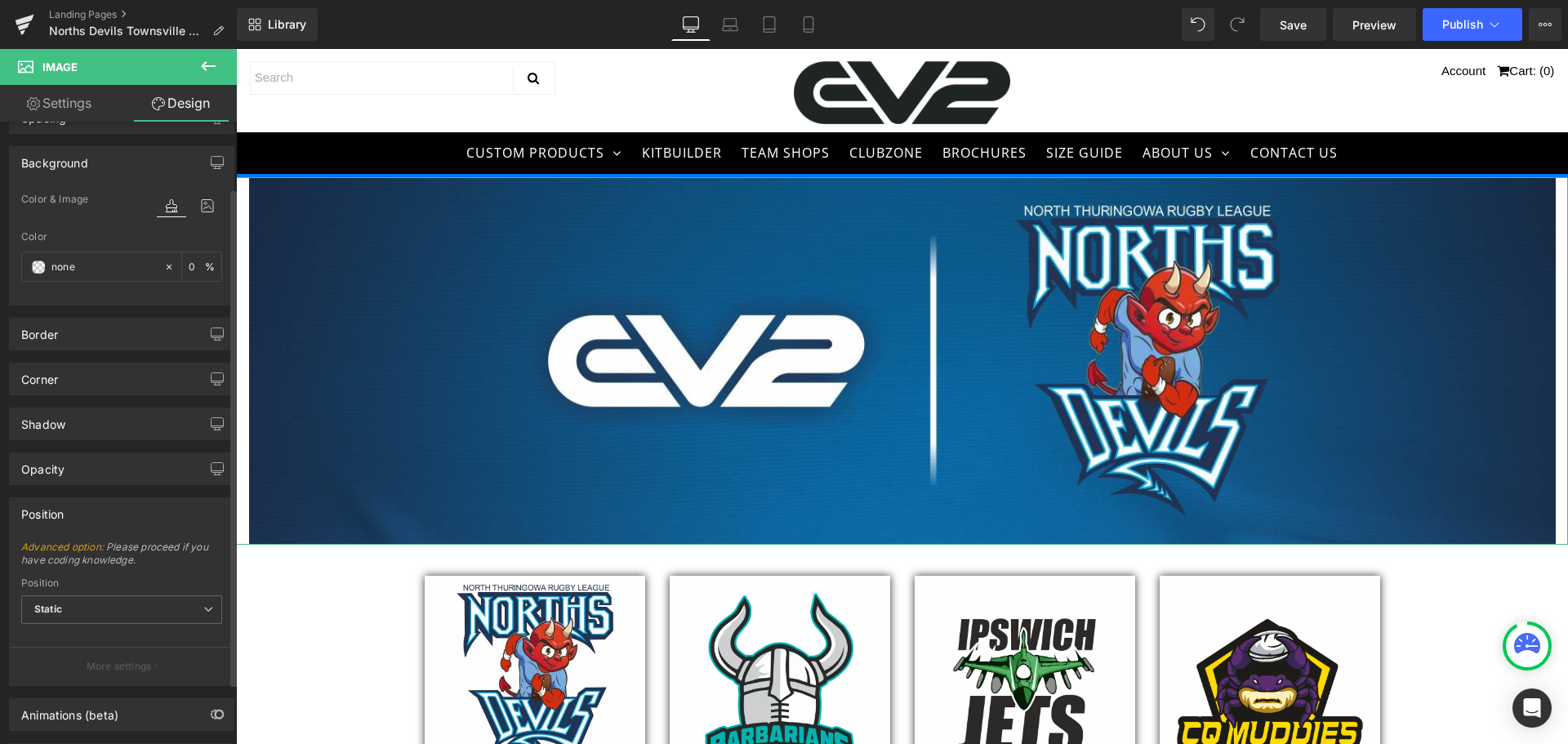
scroll to position [159, 0]
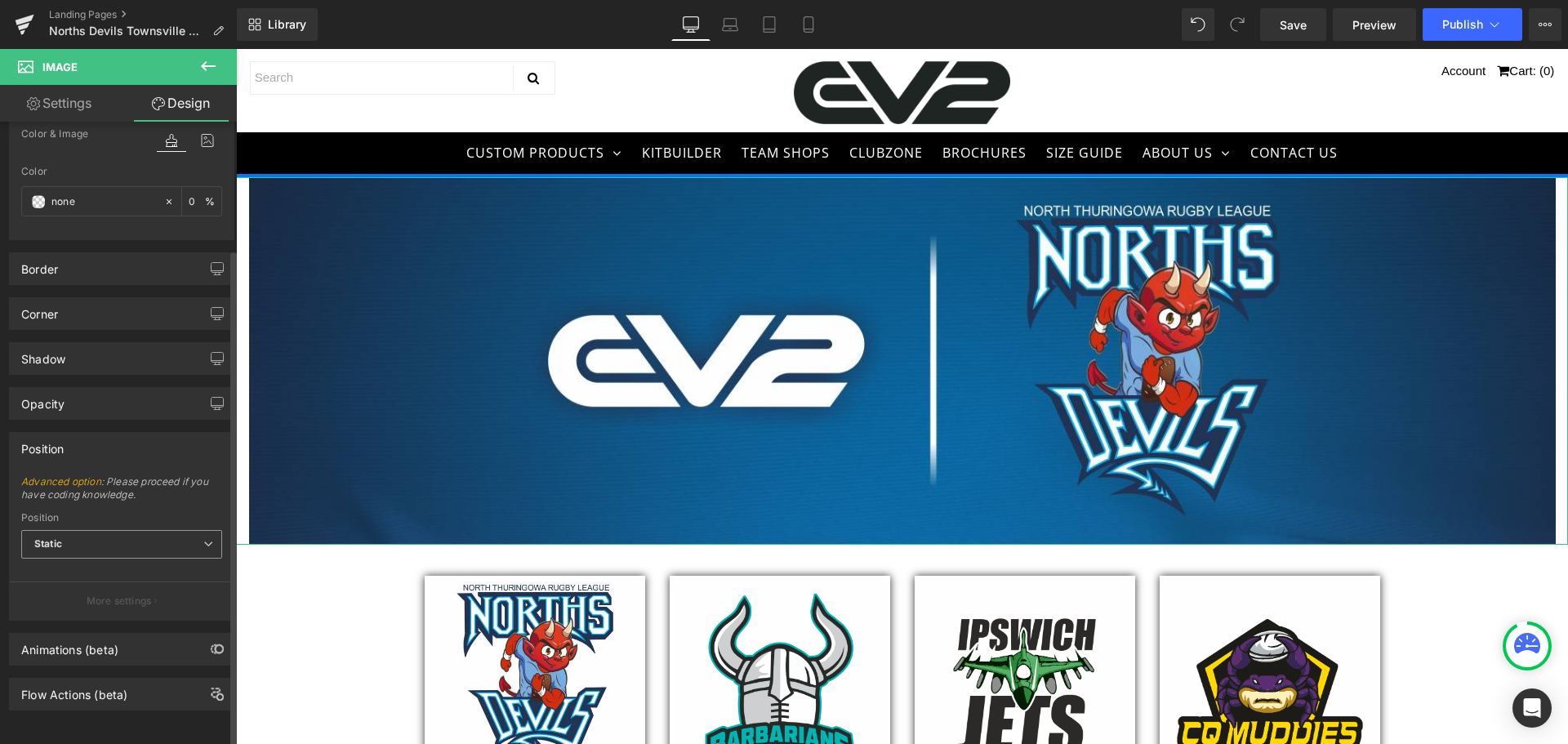
click at [111, 533] on span "Static" at bounding box center [121, 544] width 201 height 28
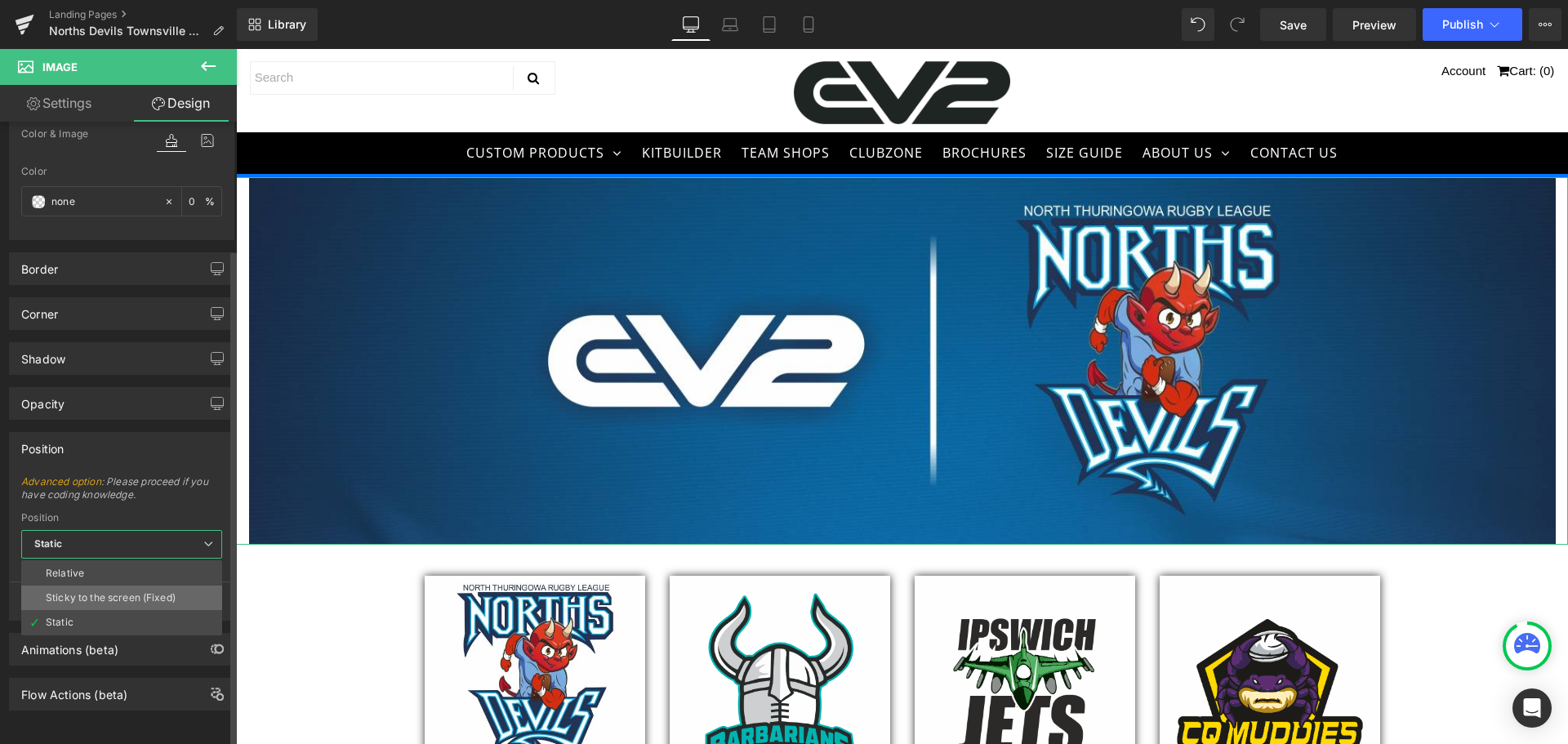
click at [97, 591] on div "Sticky to the screen (Fixed)" at bounding box center [111, 597] width 130 height 12
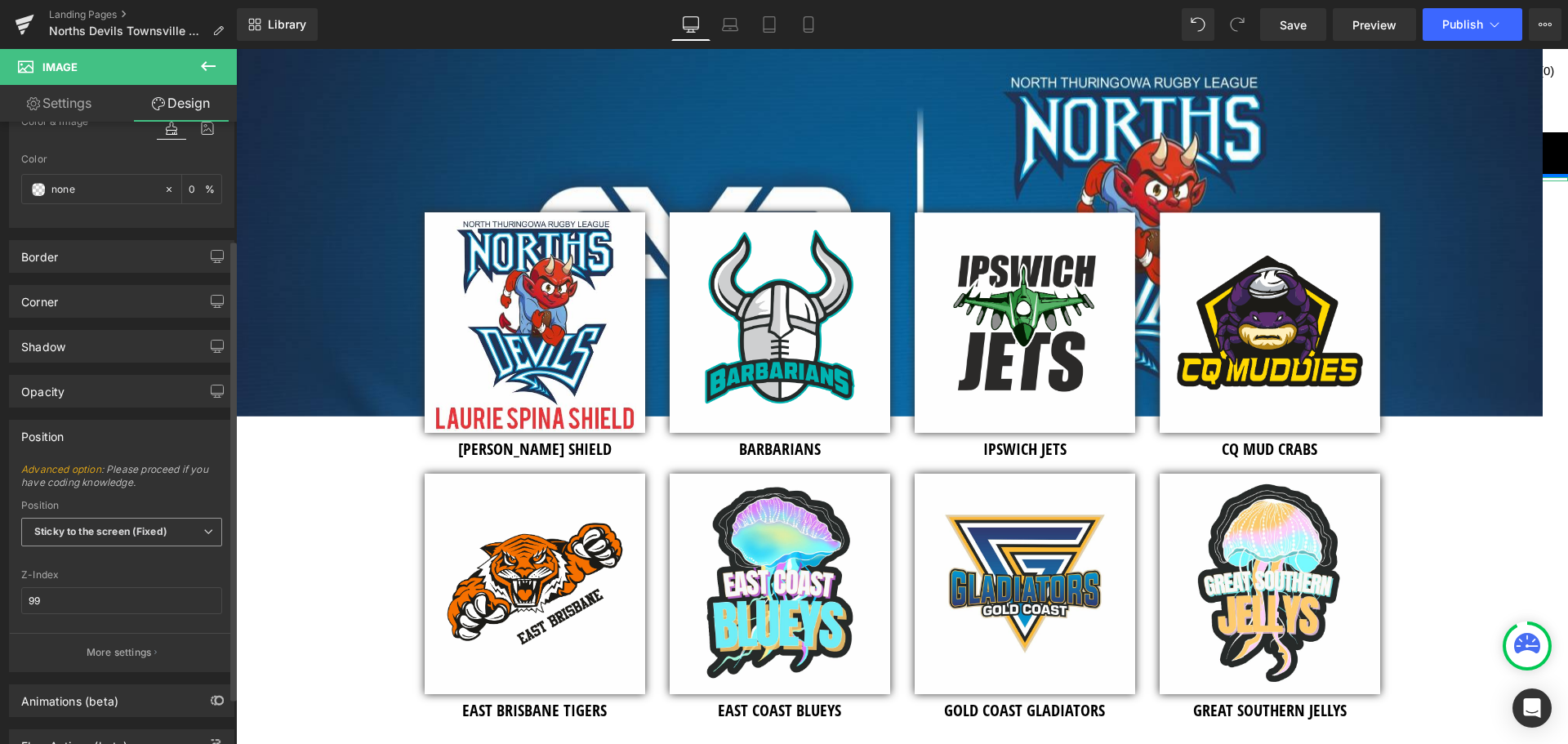
click at [107, 534] on b "Sticky to the screen (Fixed)" at bounding box center [101, 531] width 133 height 13
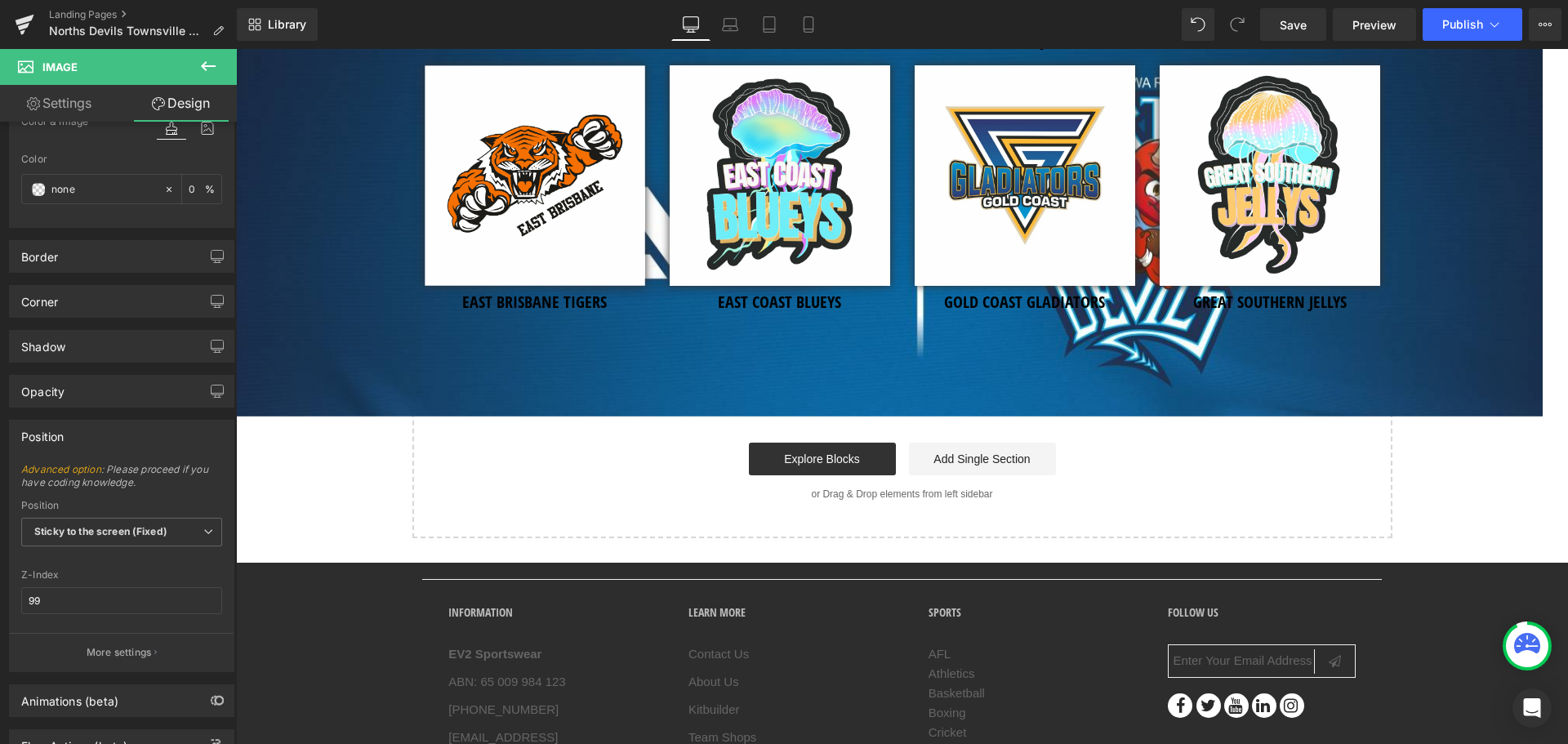
scroll to position [0, 0]
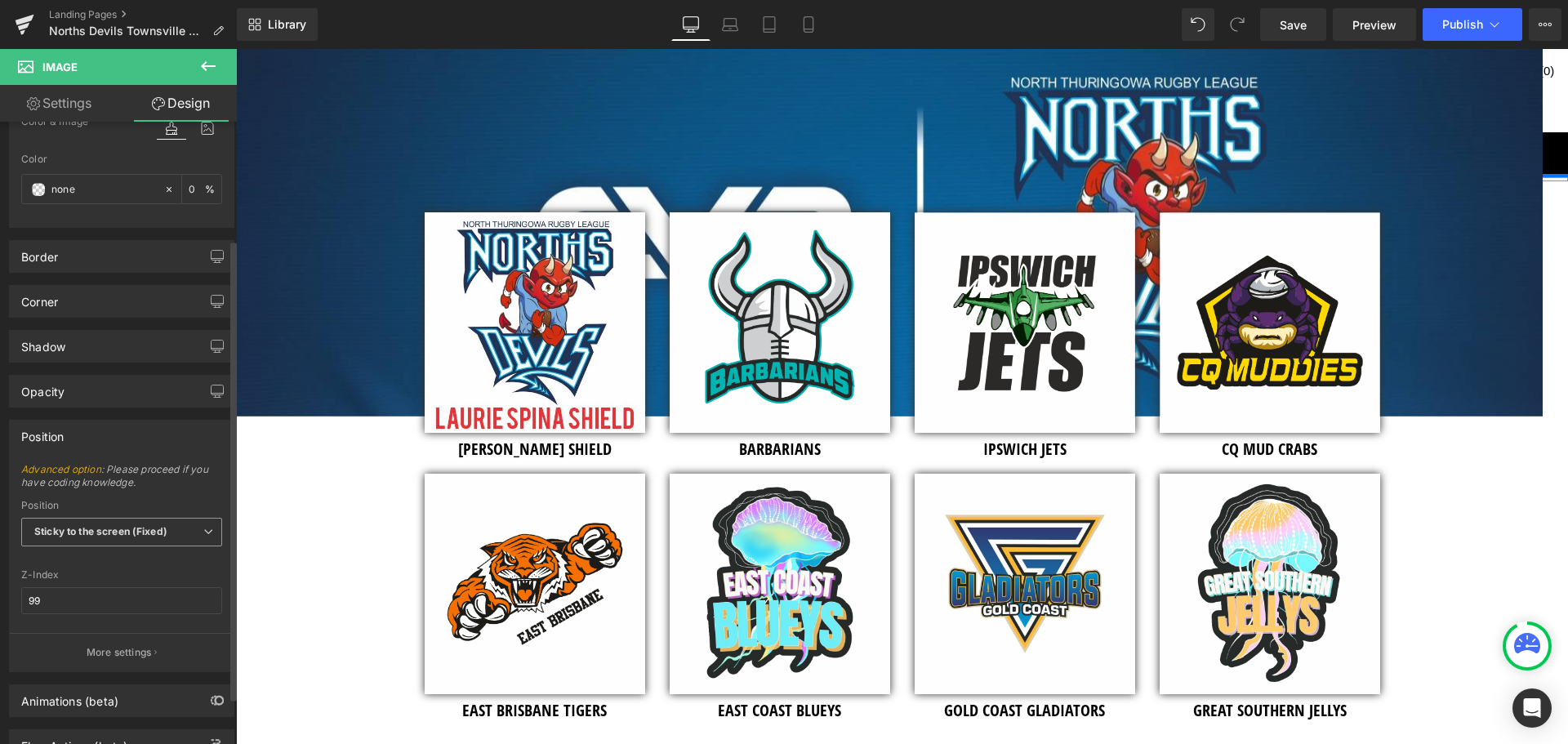
click at [92, 540] on span "Sticky to the screen (Fixed)" at bounding box center [121, 531] width 201 height 28
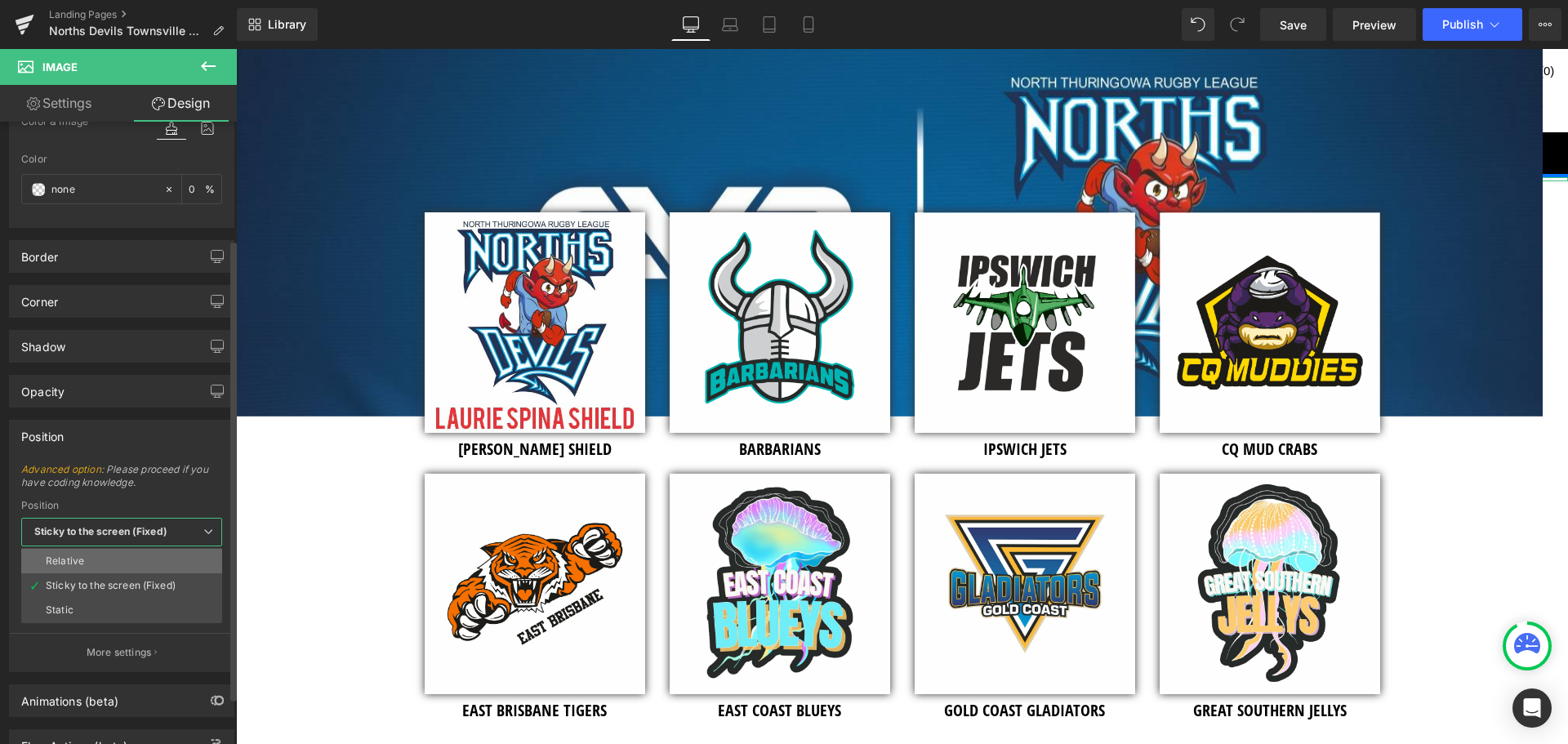
click at [82, 556] on div "Relative" at bounding box center [65, 561] width 38 height 12
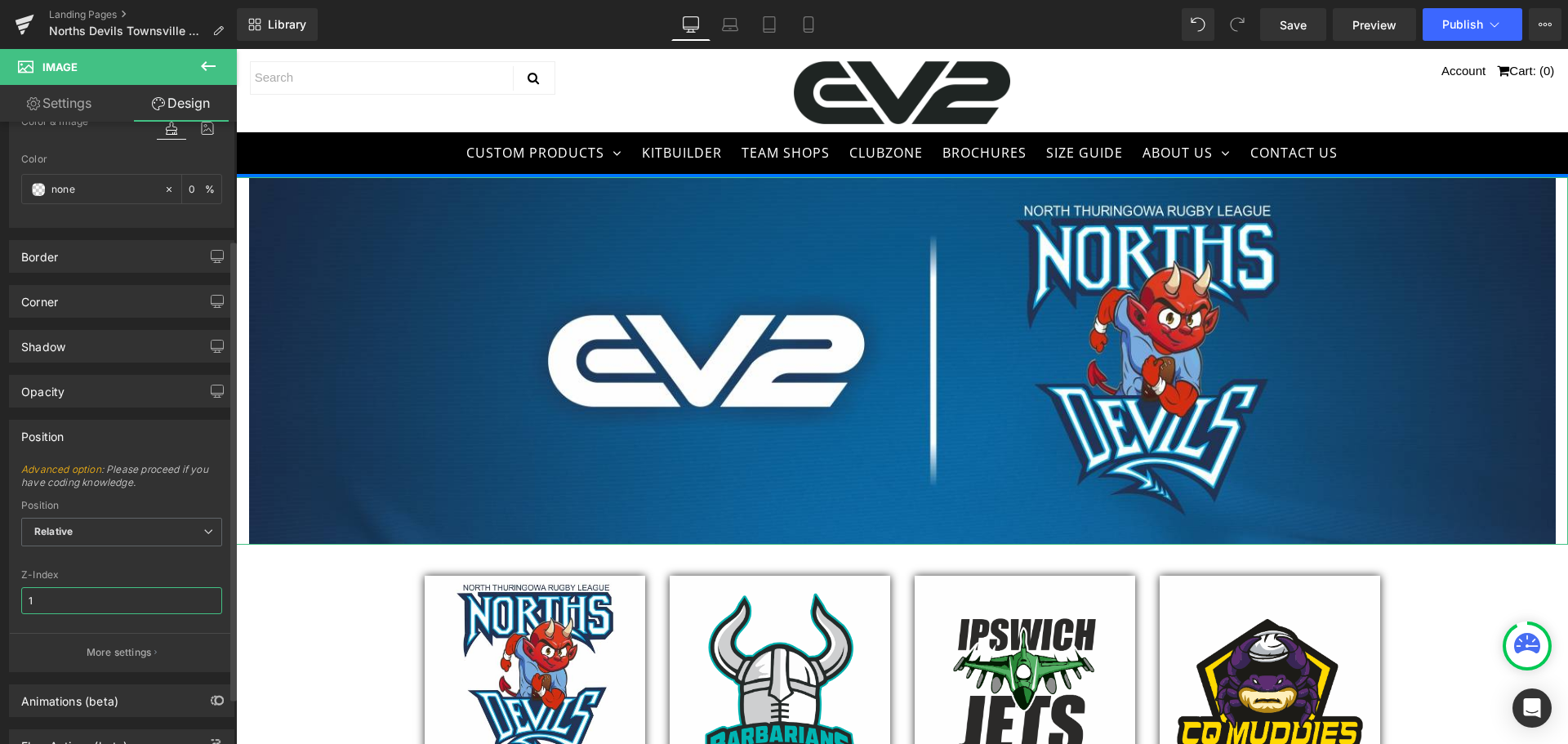
click at [37, 596] on input "1" at bounding box center [121, 600] width 201 height 27
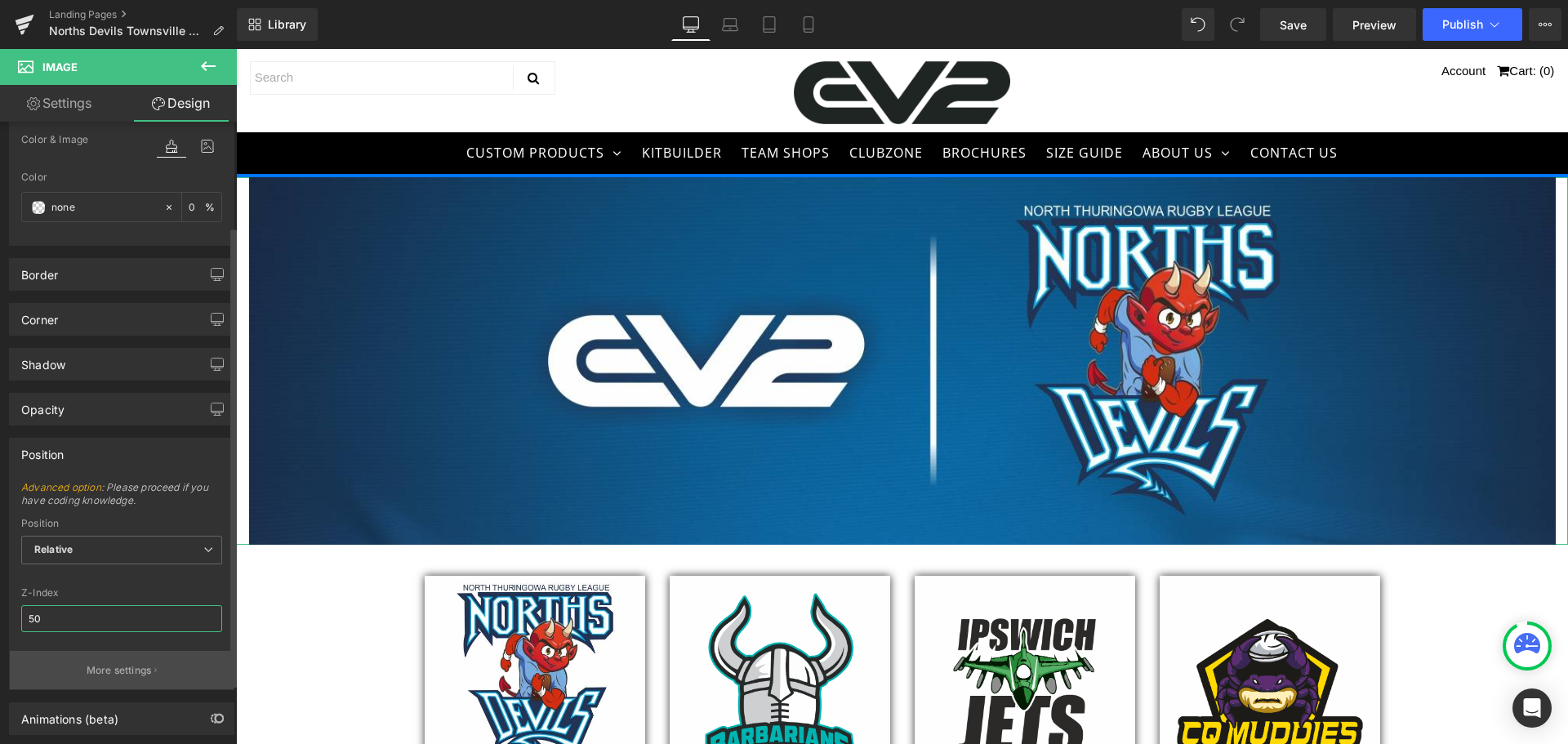
type input "50"
click at [76, 659] on button "More settings" at bounding box center [121, 670] width 224 height 38
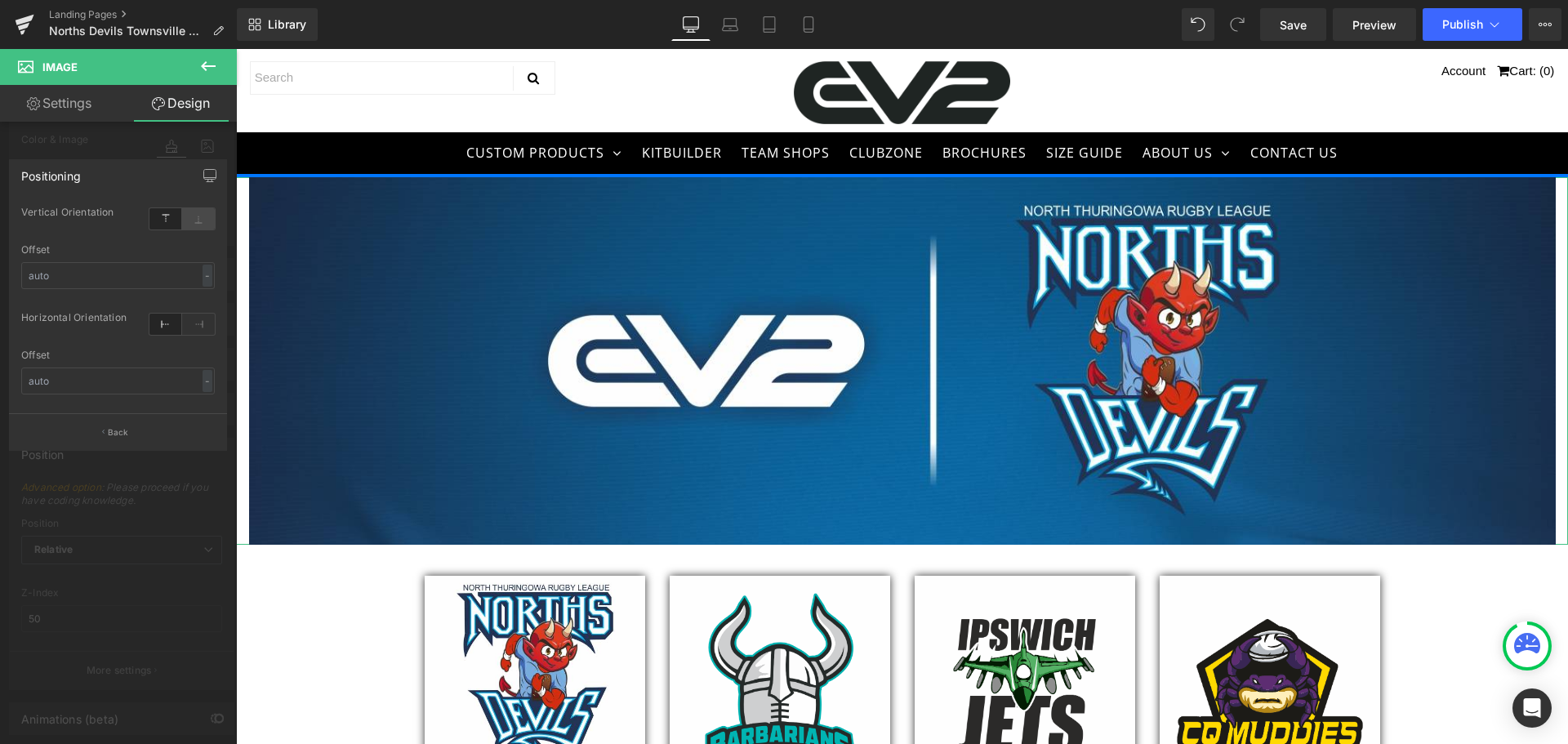
click at [192, 218] on icon at bounding box center [198, 219] width 32 height 22
click at [161, 220] on icon at bounding box center [165, 219] width 32 height 22
click at [208, 280] on div "-" at bounding box center [207, 276] width 10 height 22
click at [181, 275] on input "text" at bounding box center [118, 276] width 194 height 27
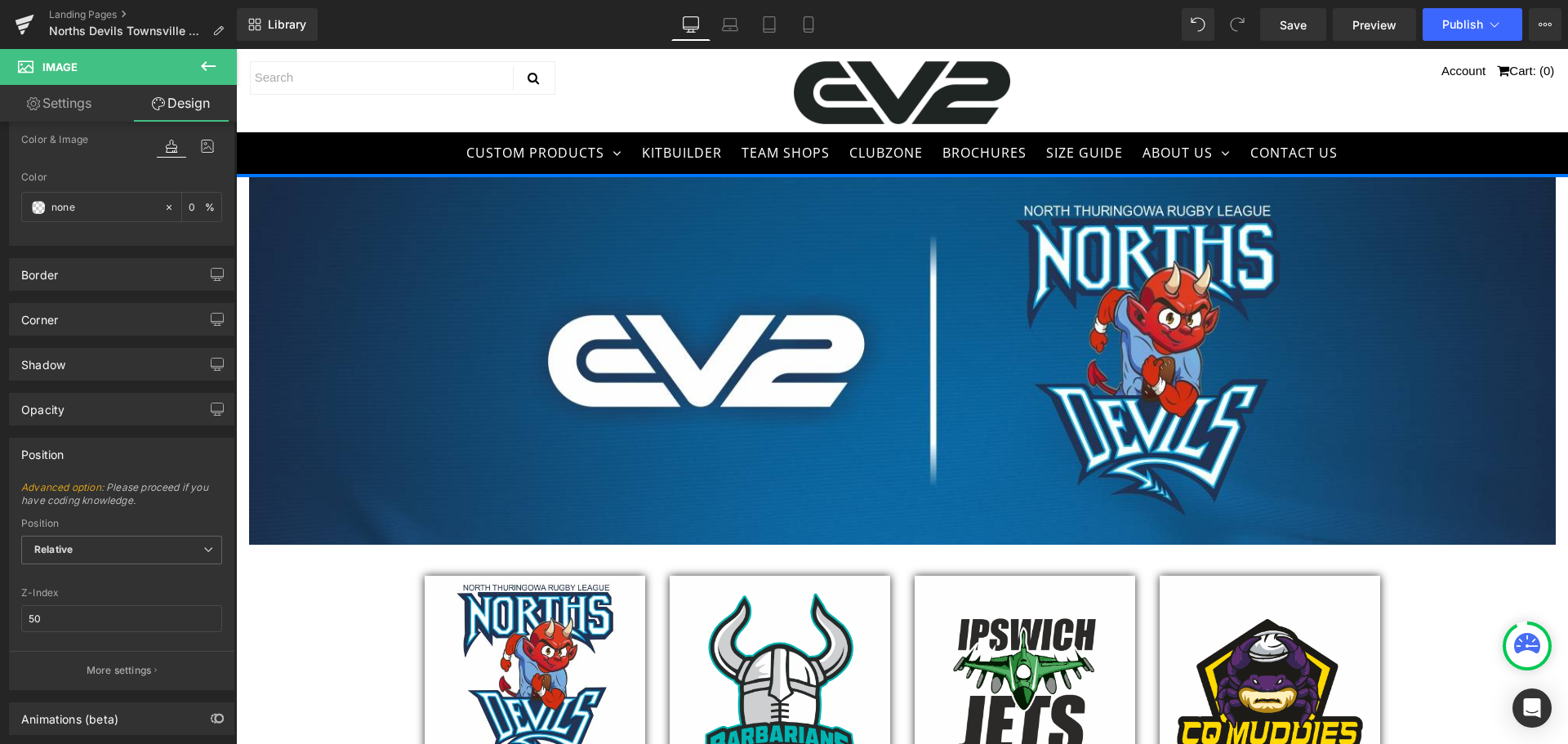
click at [681, 329] on body "CUSTOM PRODUCTS TEAM WEAR AFL Athletics Basketball Boxing Cricket Cycling Dodge…" at bounding box center [902, 396] width 1332 height 695
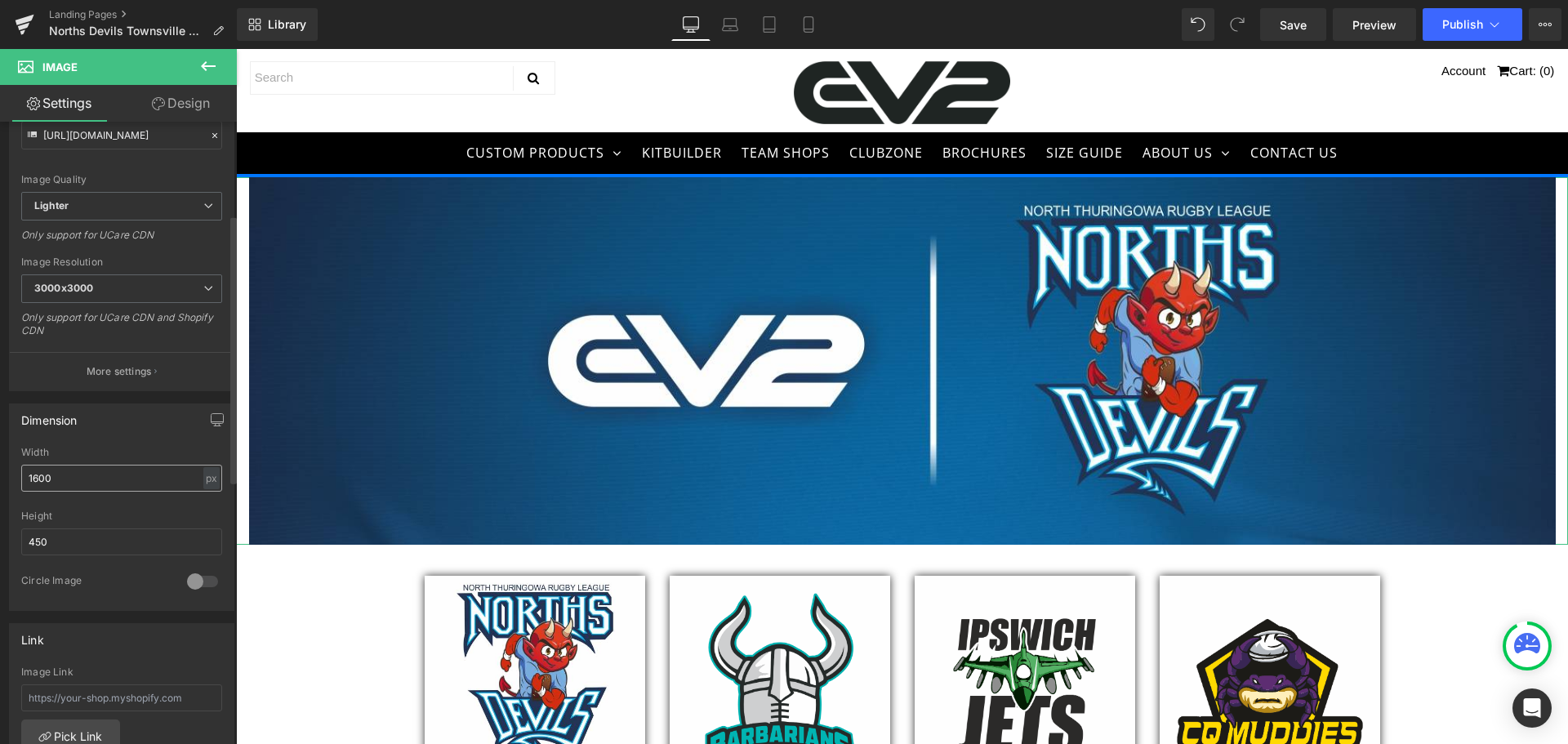
scroll to position [245, 0]
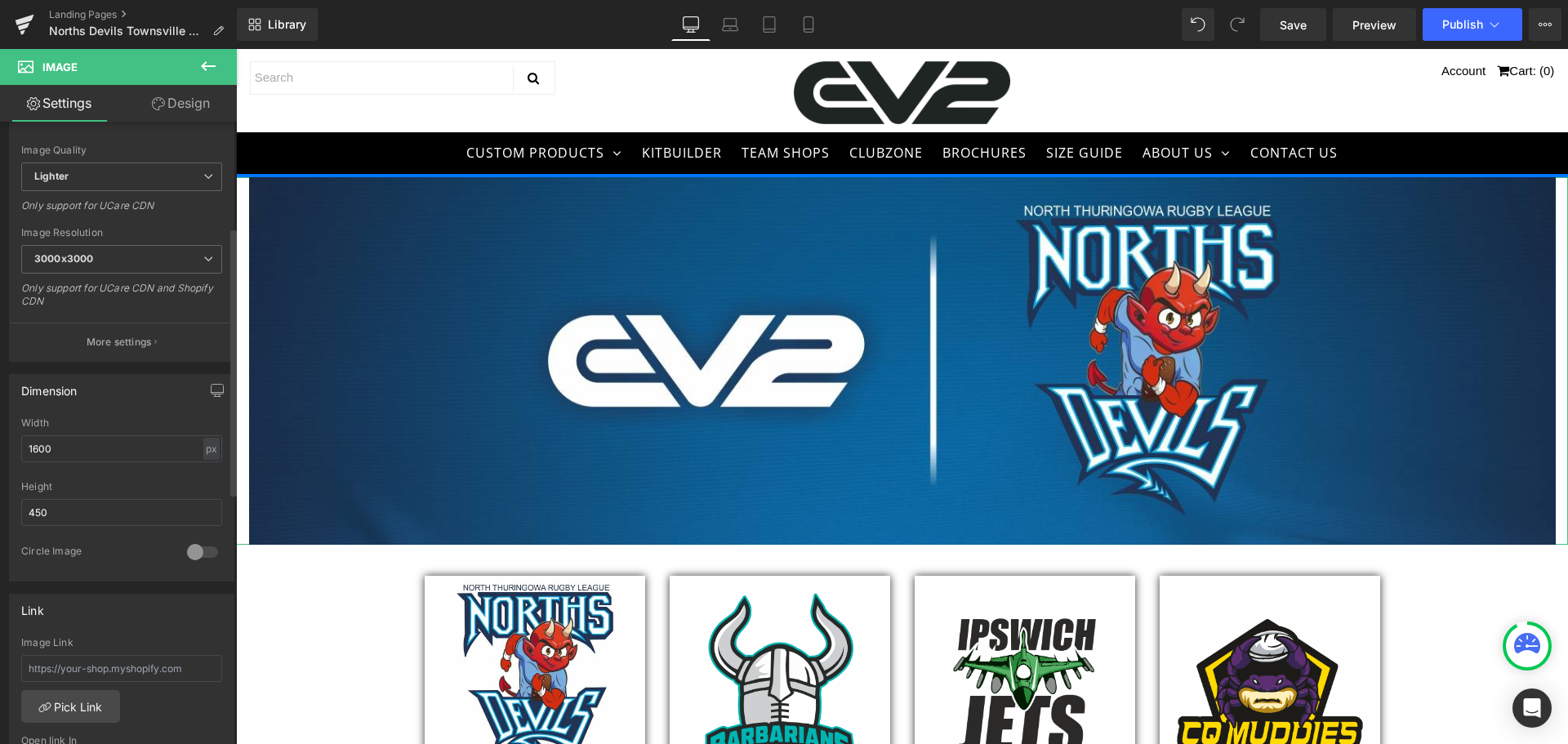
click at [135, 389] on div "Dimension" at bounding box center [121, 390] width 224 height 31
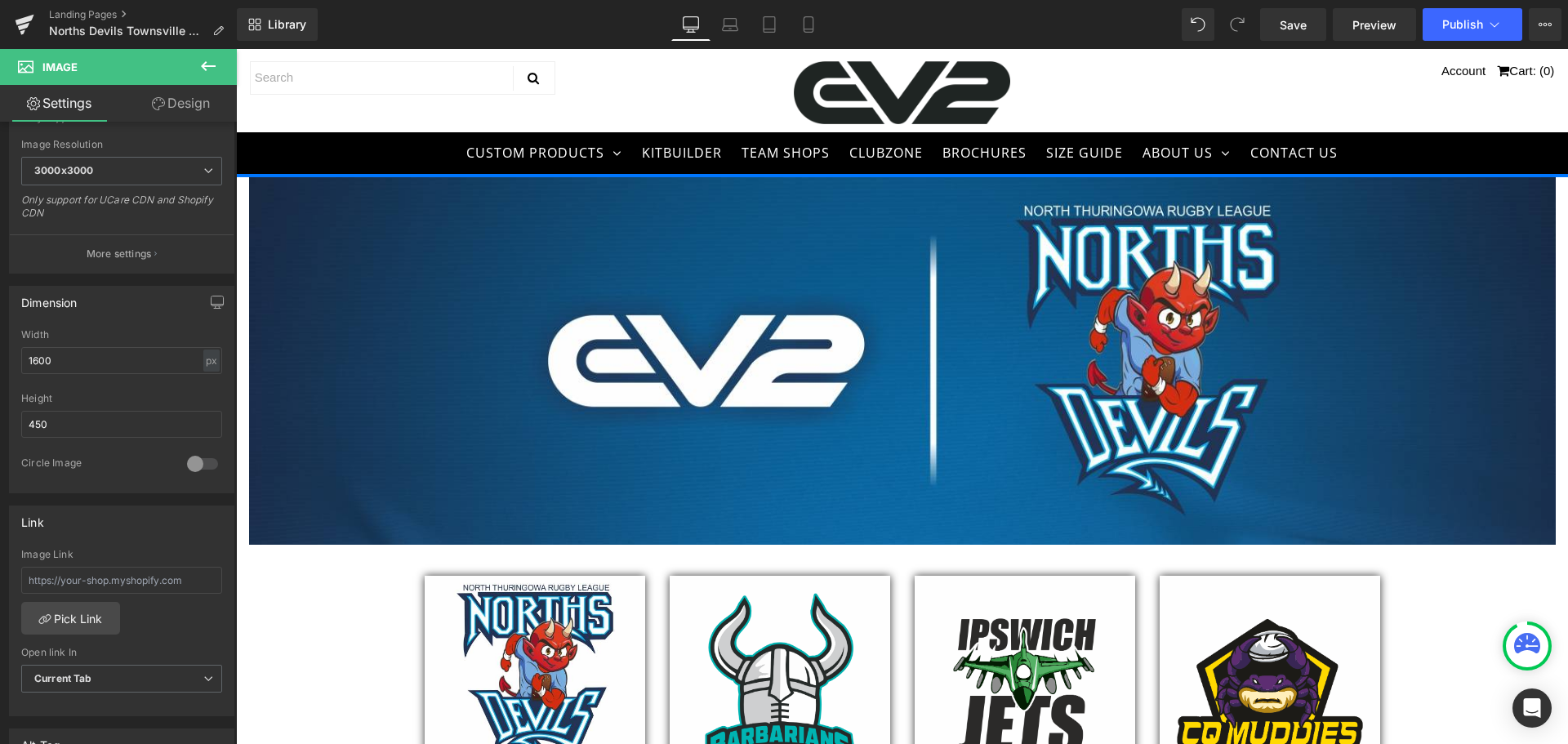
scroll to position [327, 0]
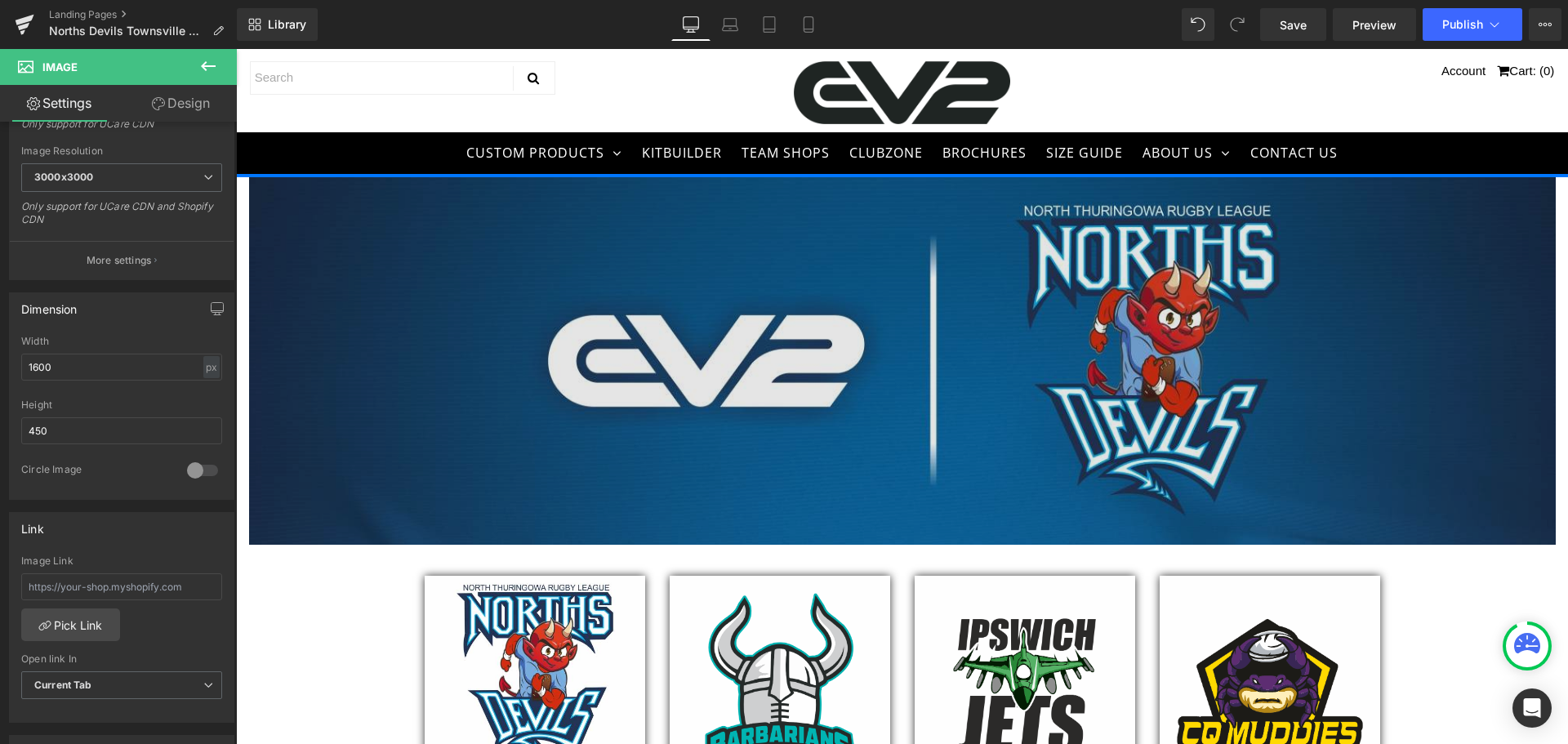
click at [726, 349] on img at bounding box center [903, 361] width 1307 height 368
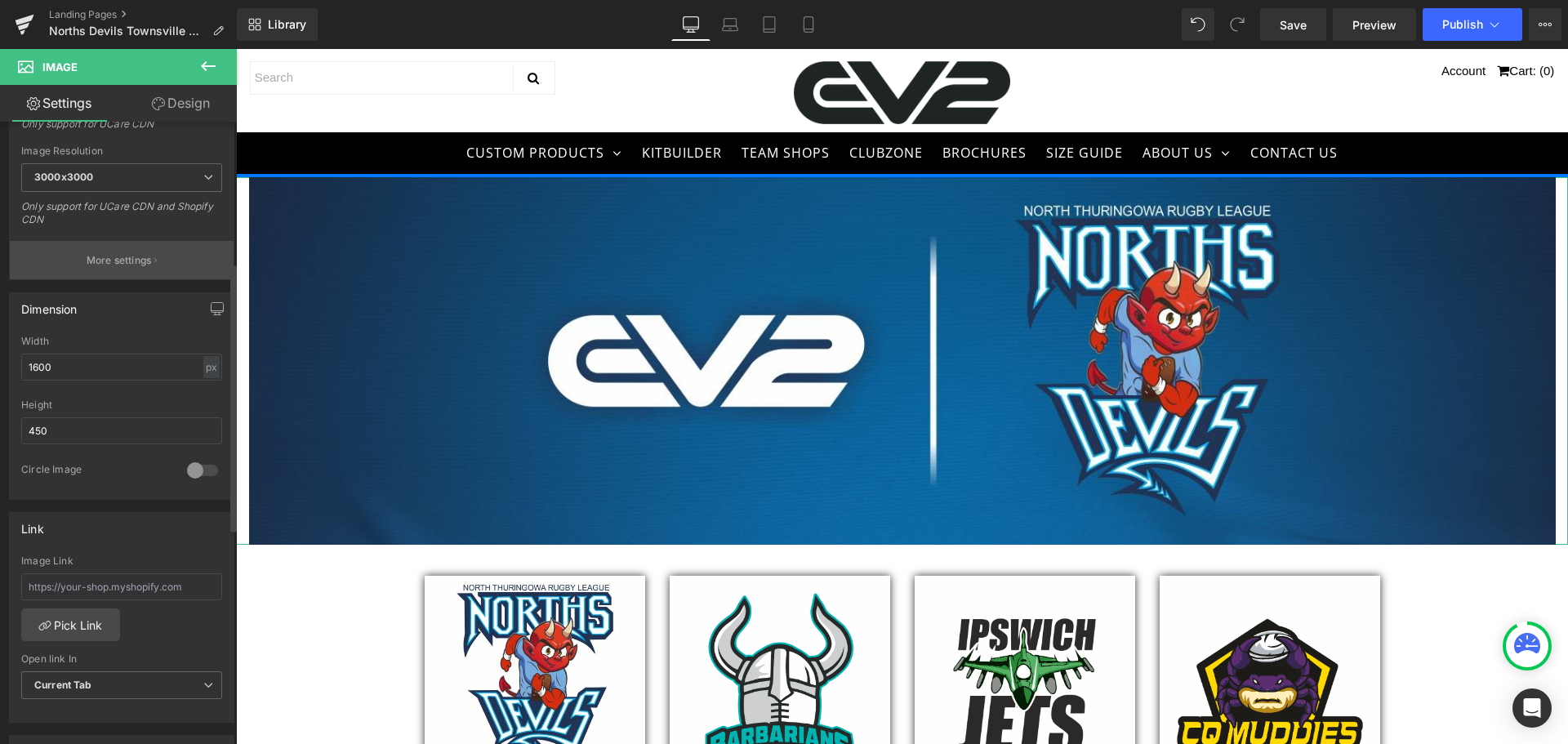
click at [131, 255] on p "More settings" at bounding box center [119, 260] width 66 height 15
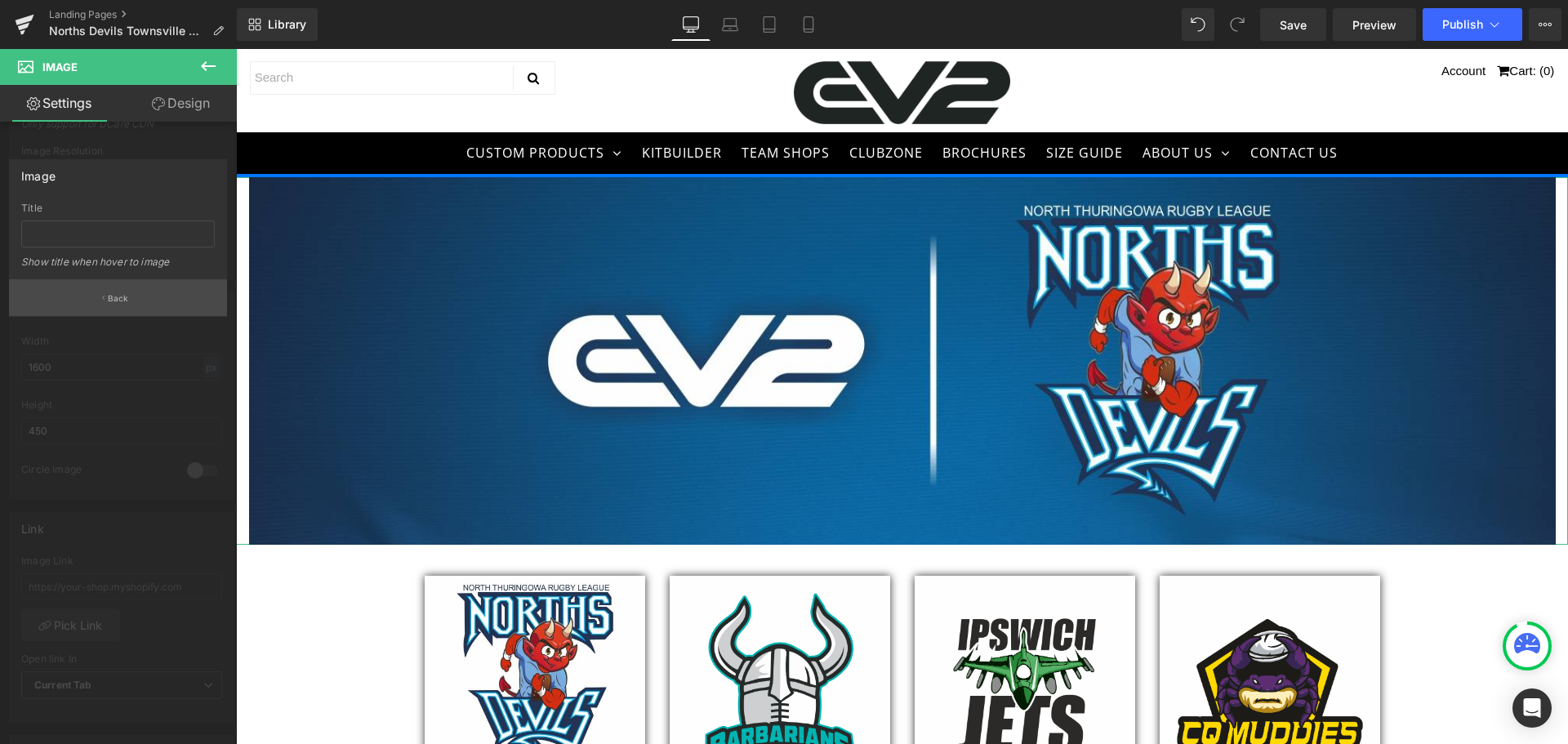
click at [141, 296] on button "Back" at bounding box center [117, 298] width 218 height 37
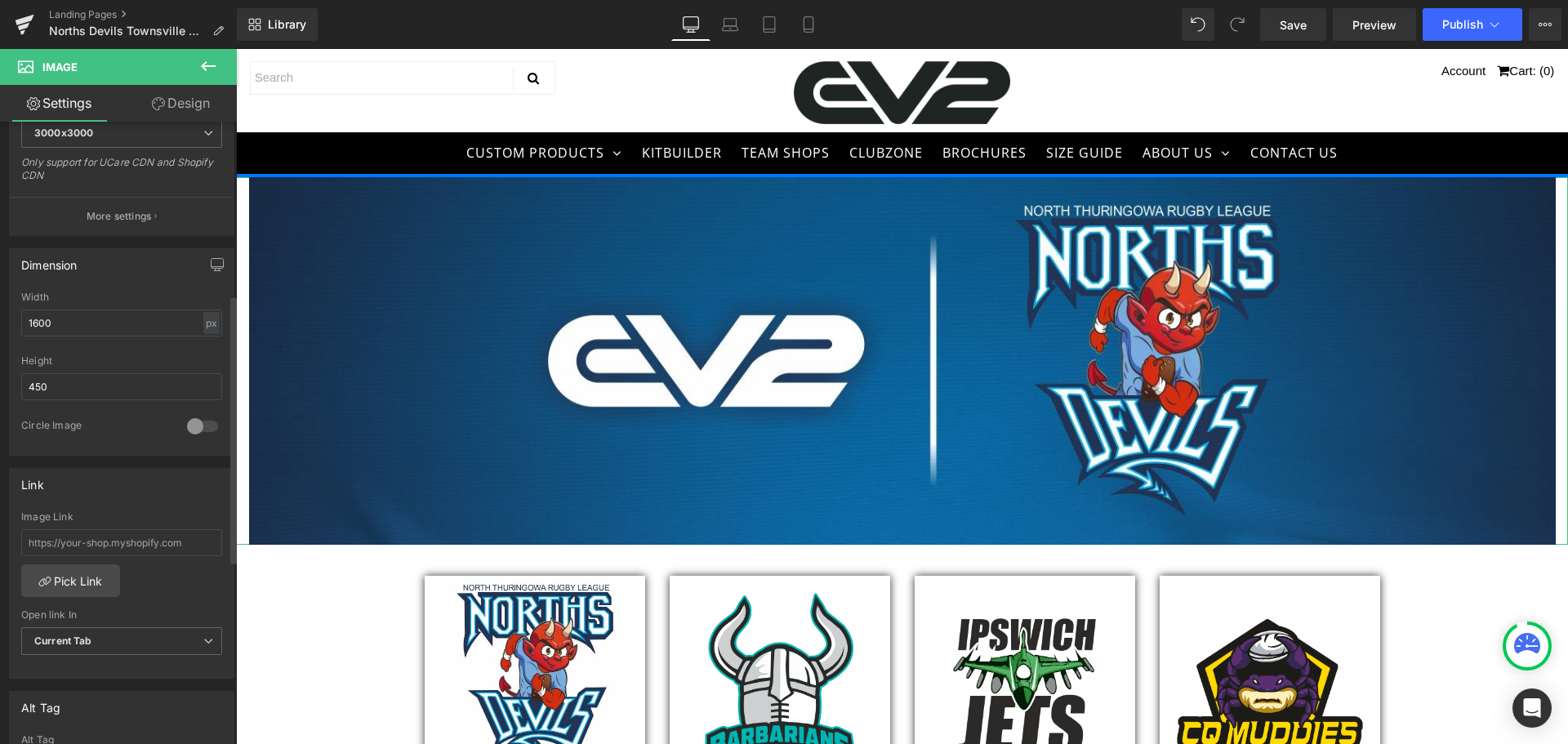
scroll to position [409, 0]
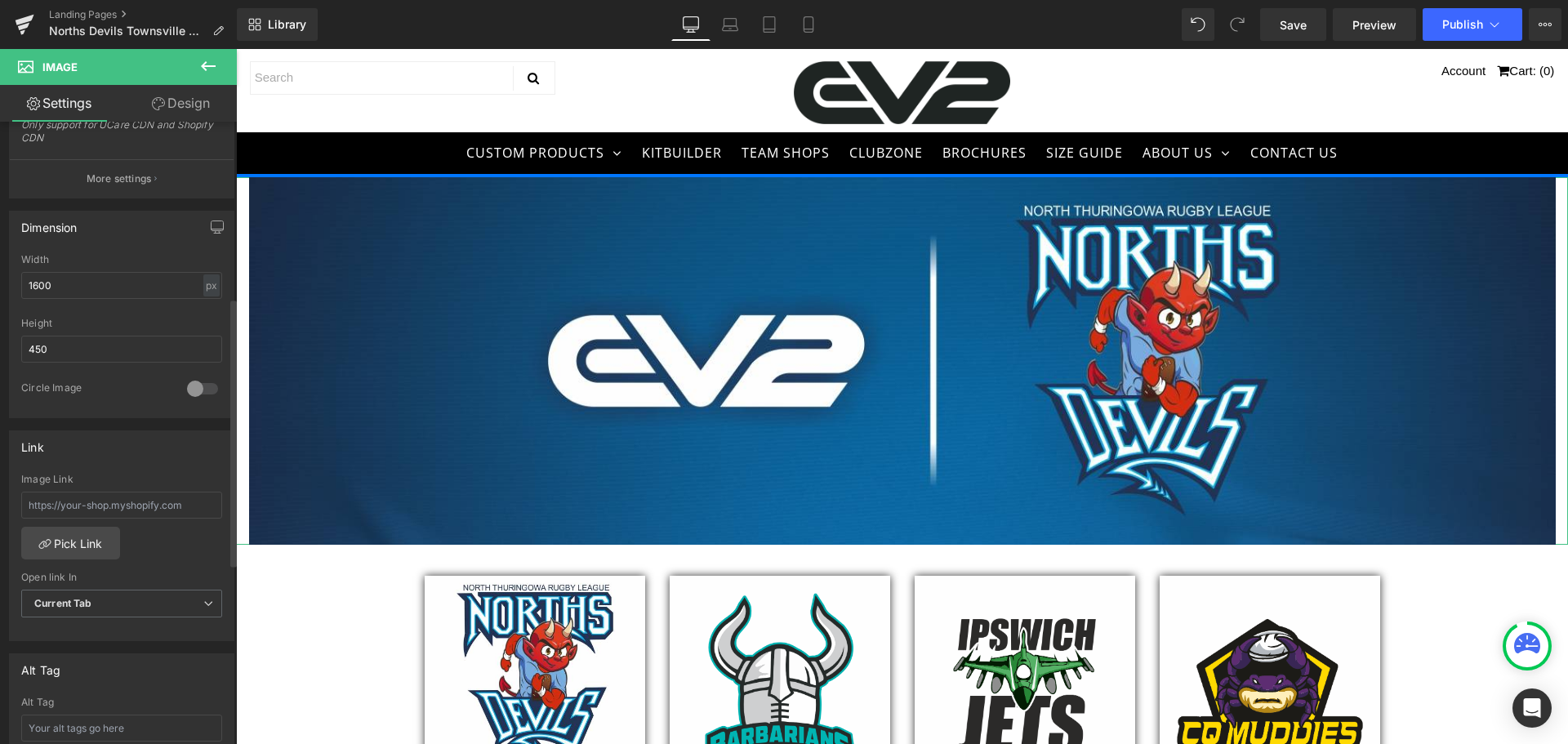
click at [191, 394] on div at bounding box center [202, 388] width 39 height 26
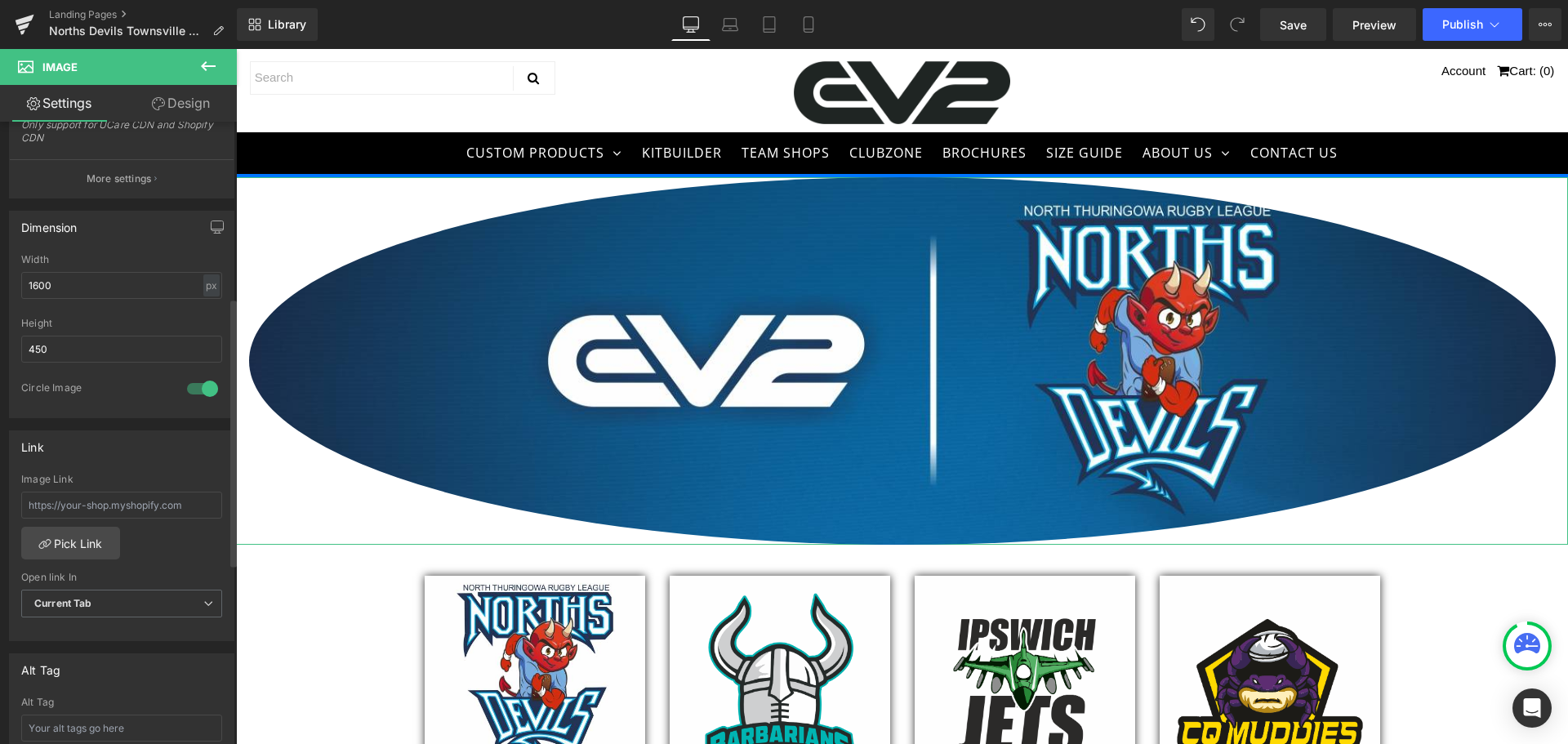
click at [195, 387] on div at bounding box center [202, 388] width 39 height 26
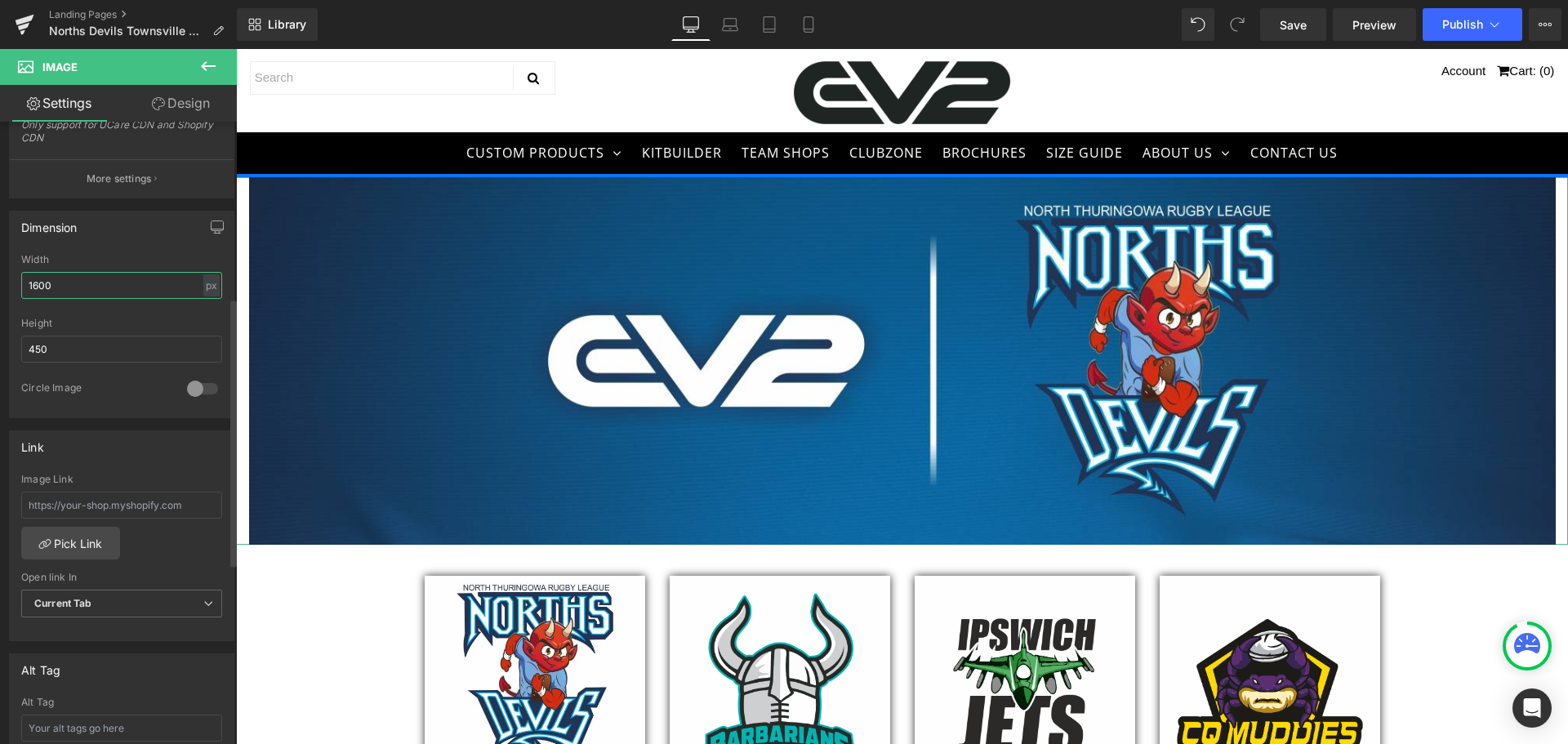
click at [79, 284] on input "1600" at bounding box center [121, 285] width 201 height 27
click at [206, 284] on div "px" at bounding box center [211, 285] width 17 height 22
click at [209, 284] on div "px" at bounding box center [211, 285] width 17 height 22
drag, startPoint x: 109, startPoint y: 289, endPoint x: 17, endPoint y: 291, distance: 92.0
click at [17, 291] on div "1600px Width 1600 px % px 450px Height 450 0 Circle Image" at bounding box center [121, 335] width 224 height 163
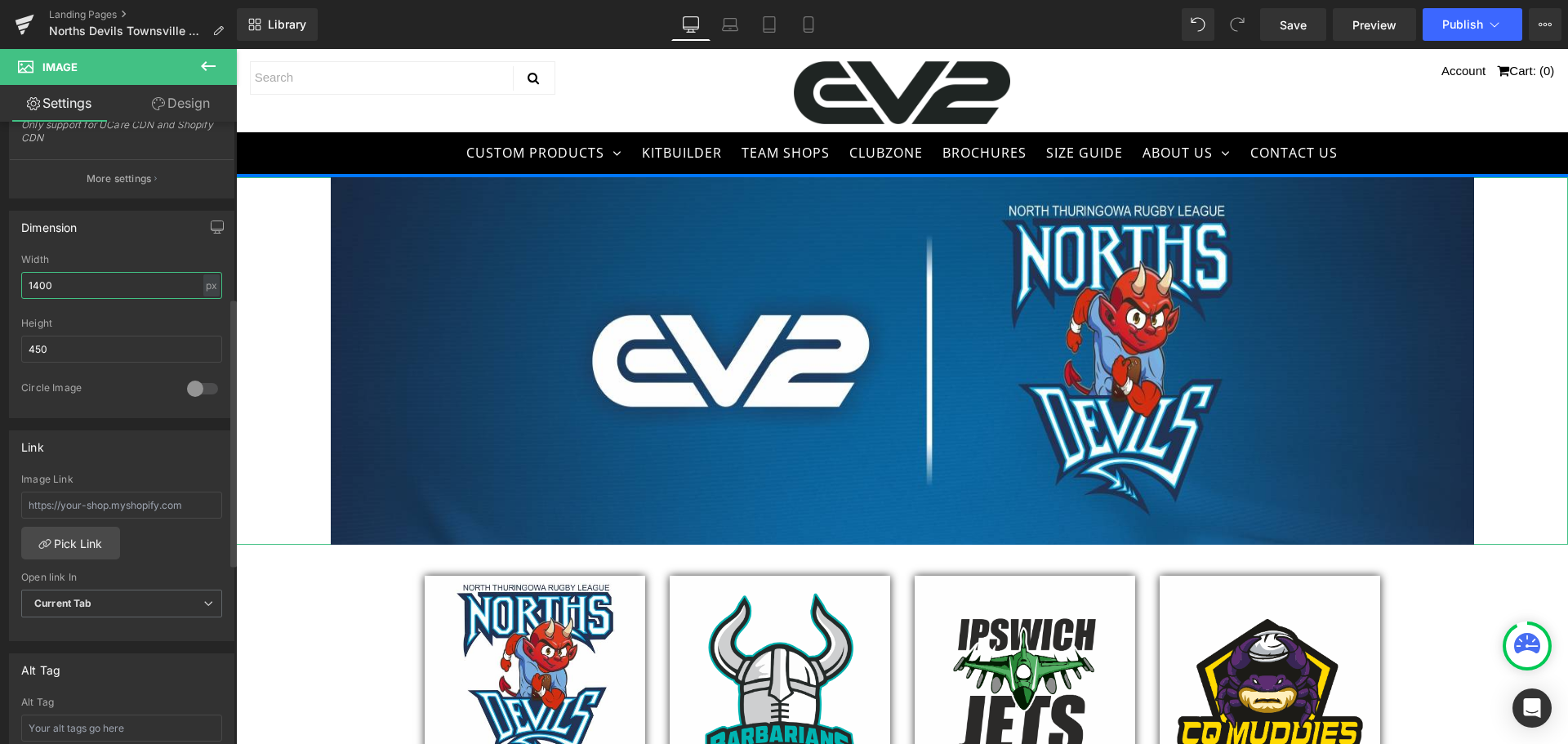
drag, startPoint x: 92, startPoint y: 288, endPoint x: 0, endPoint y: 279, distance: 92.4
click at [0, 279] on div "Dimension 1400px Width 1400 px % px 450px Height 450 0 Circle Image" at bounding box center [122, 308] width 245 height 220
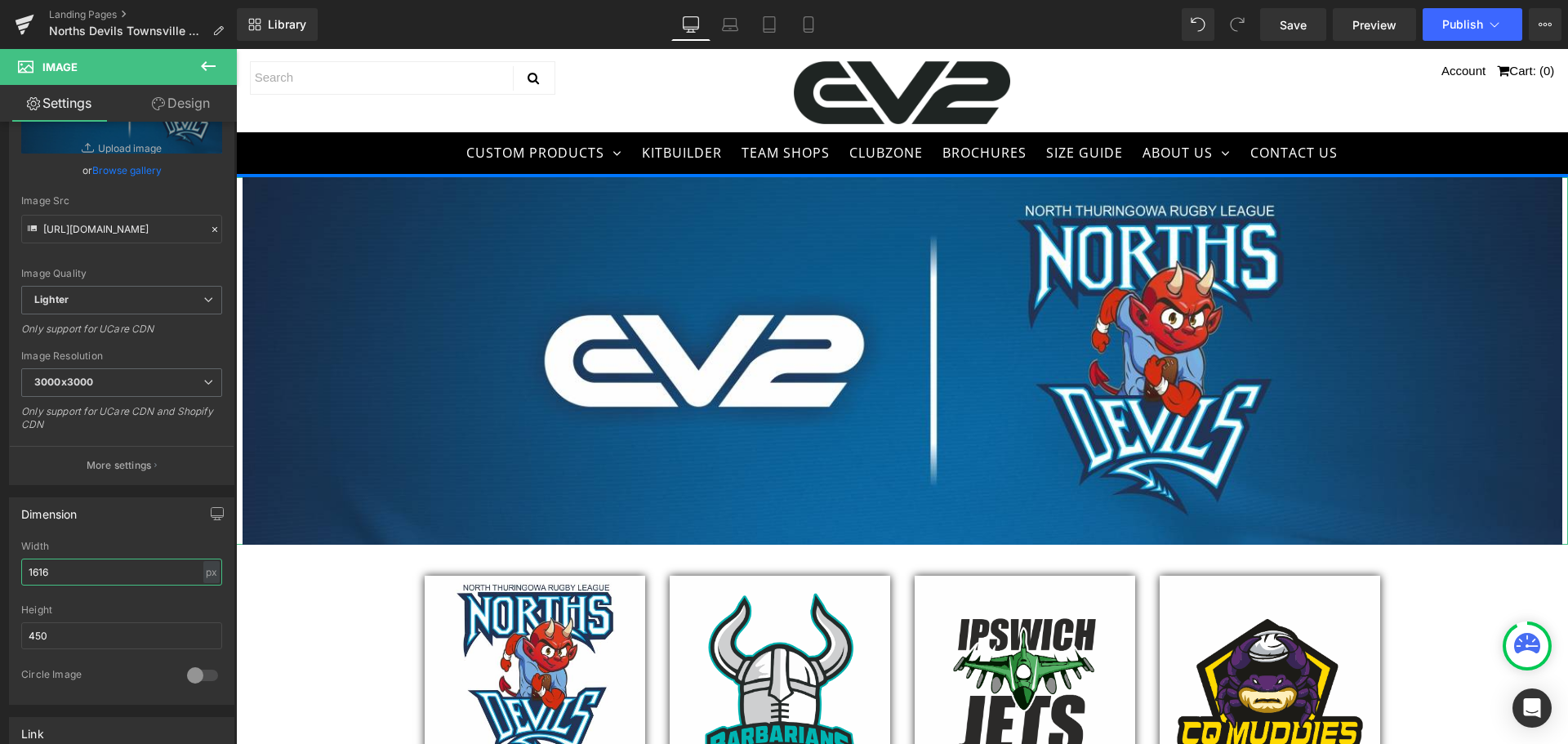
scroll to position [93, 0]
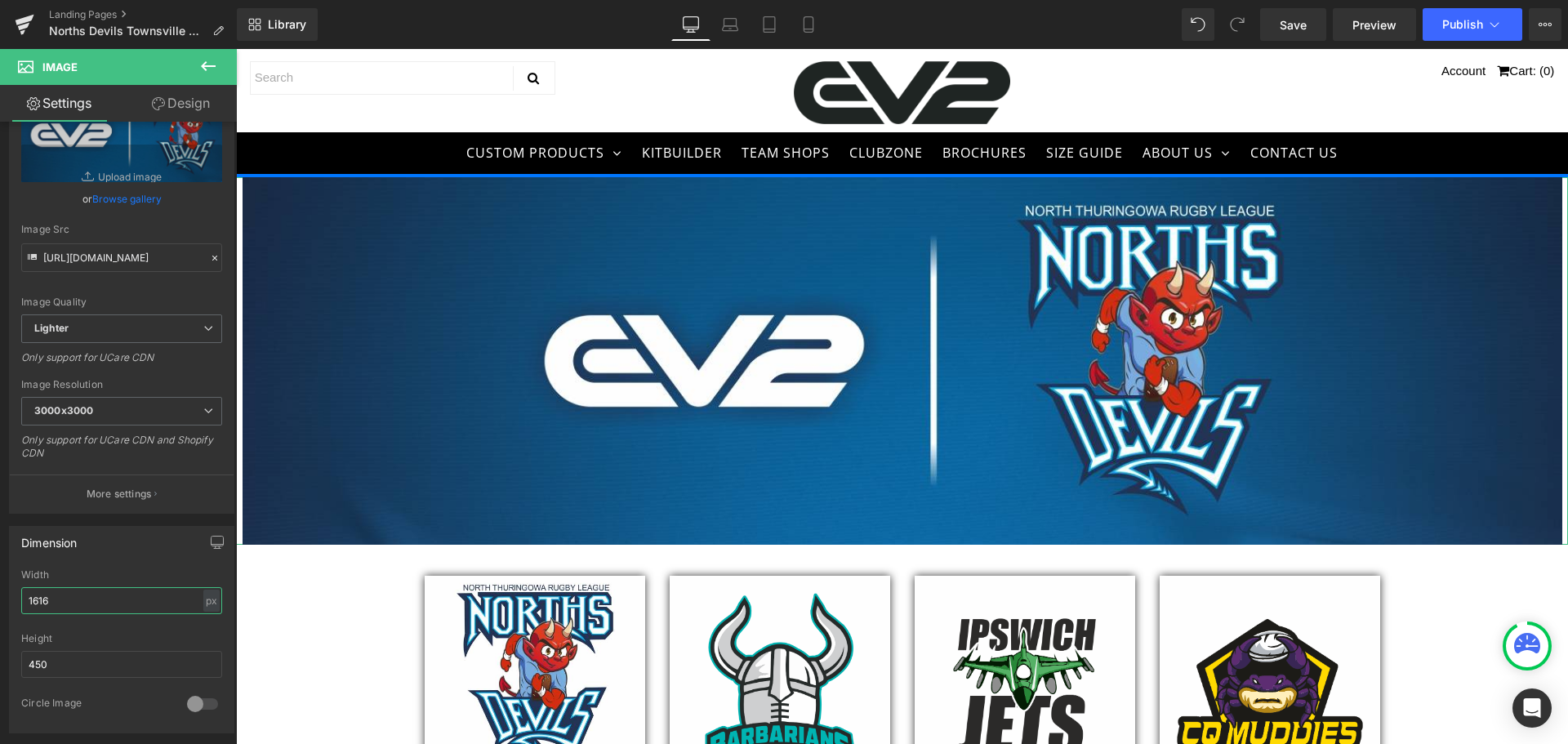
type input "1616"
click at [193, 101] on link "Design" at bounding box center [180, 104] width 118 height 37
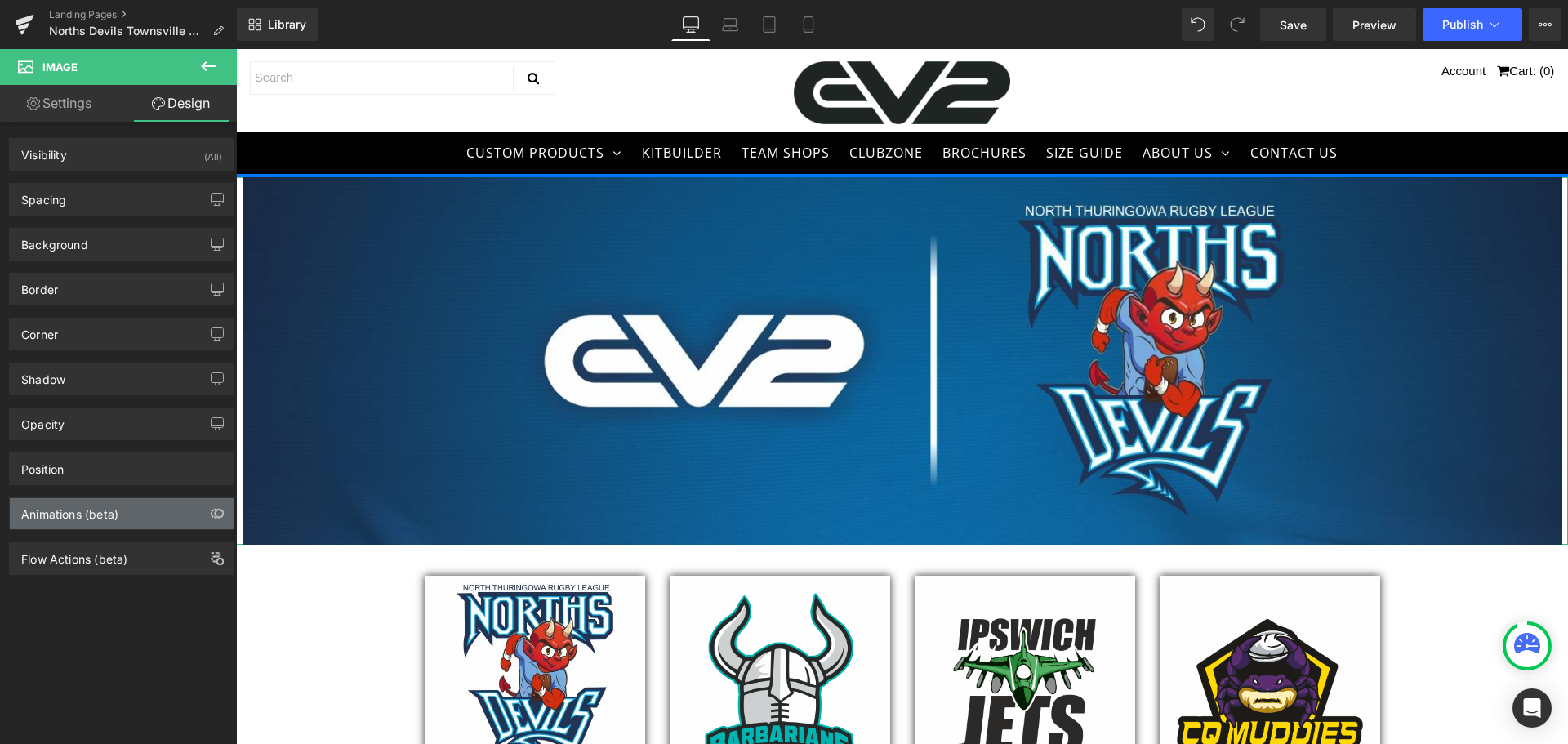
type input "50"
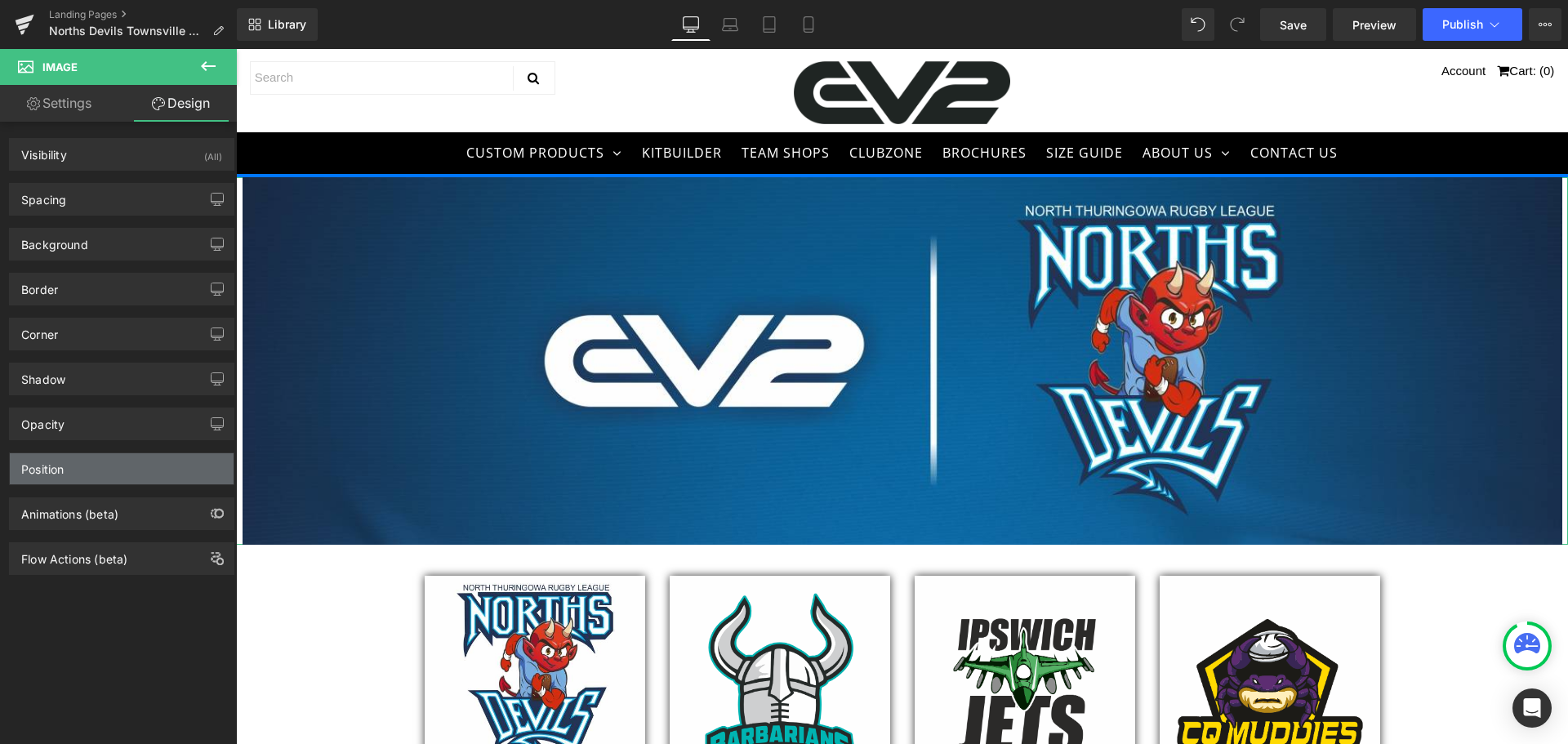
click at [75, 460] on div "Position" at bounding box center [121, 468] width 224 height 31
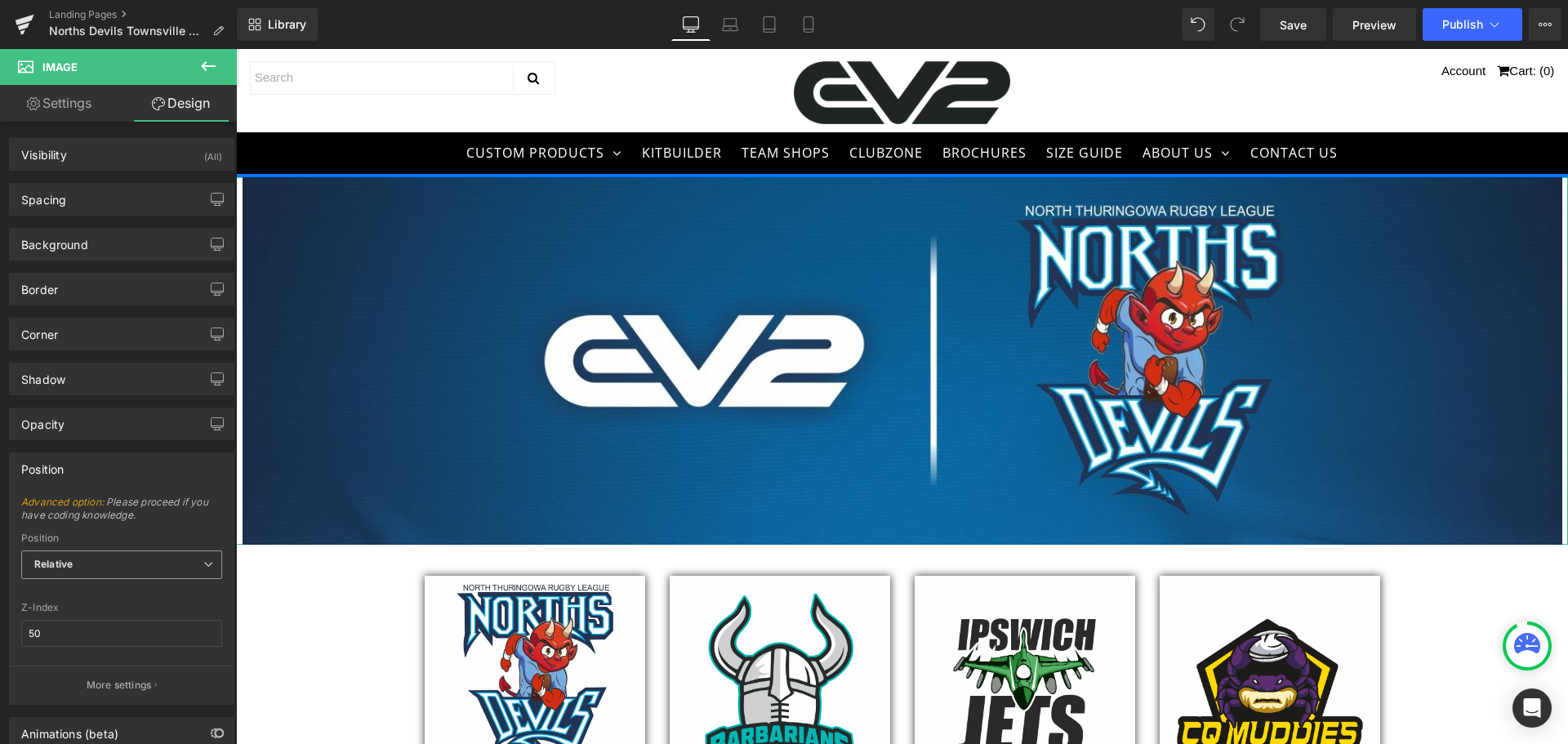
click at [58, 561] on b "Relative" at bounding box center [53, 563] width 38 height 13
click at [64, 640] on div "Static" at bounding box center [60, 642] width 27 height 12
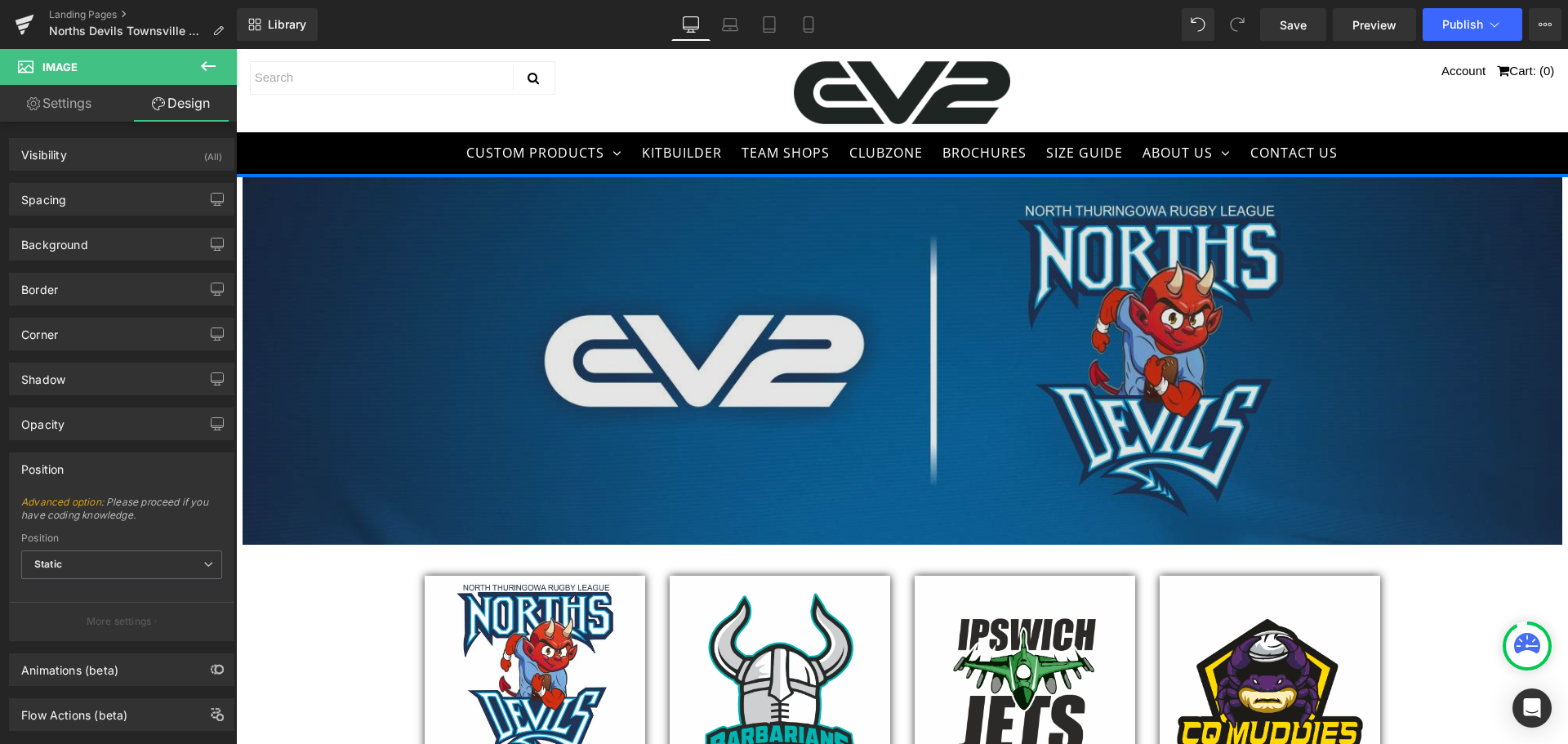
click at [527, 405] on img at bounding box center [902, 361] width 1320 height 368
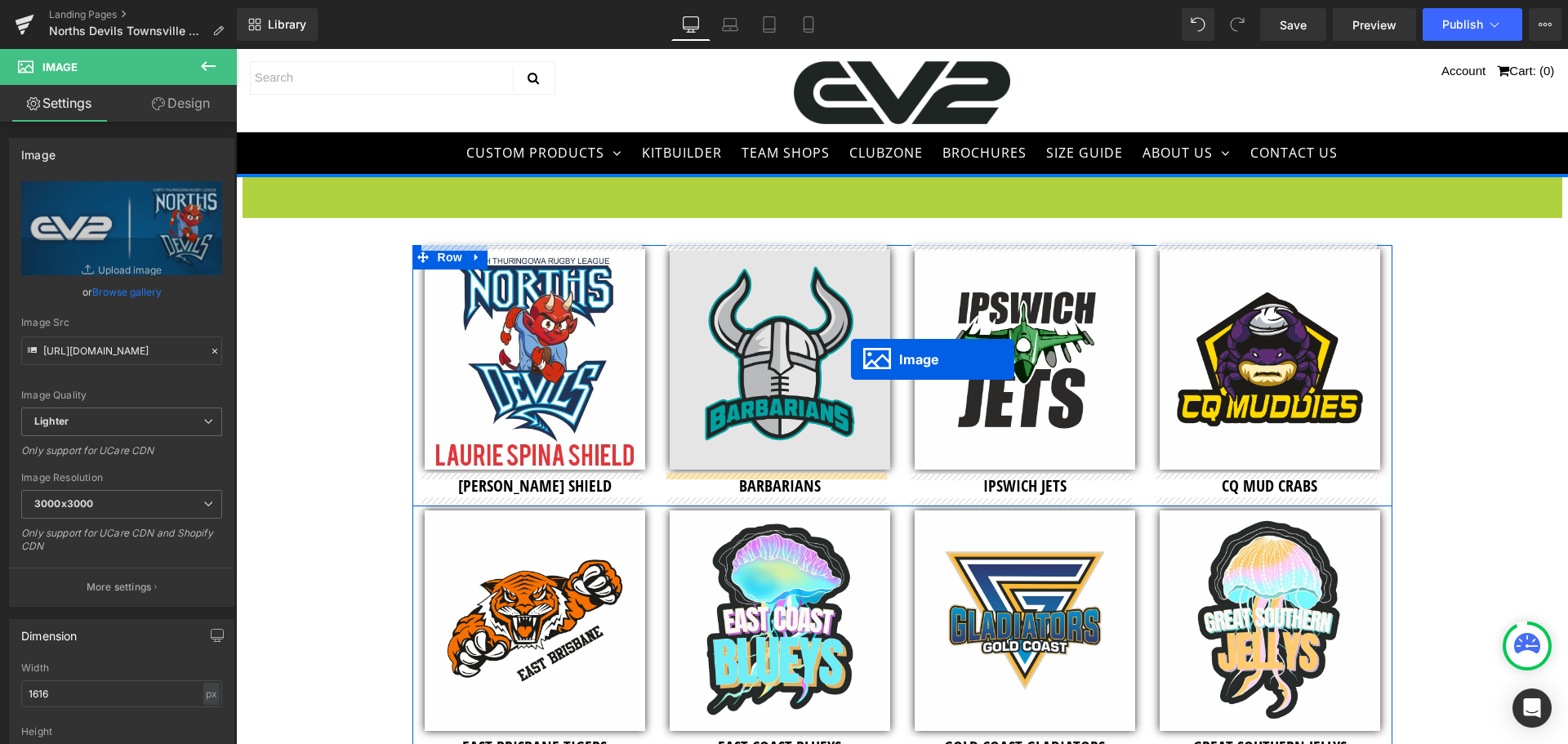
drag, startPoint x: 868, startPoint y: 359, endPoint x: 851, endPoint y: 359, distance: 17.0
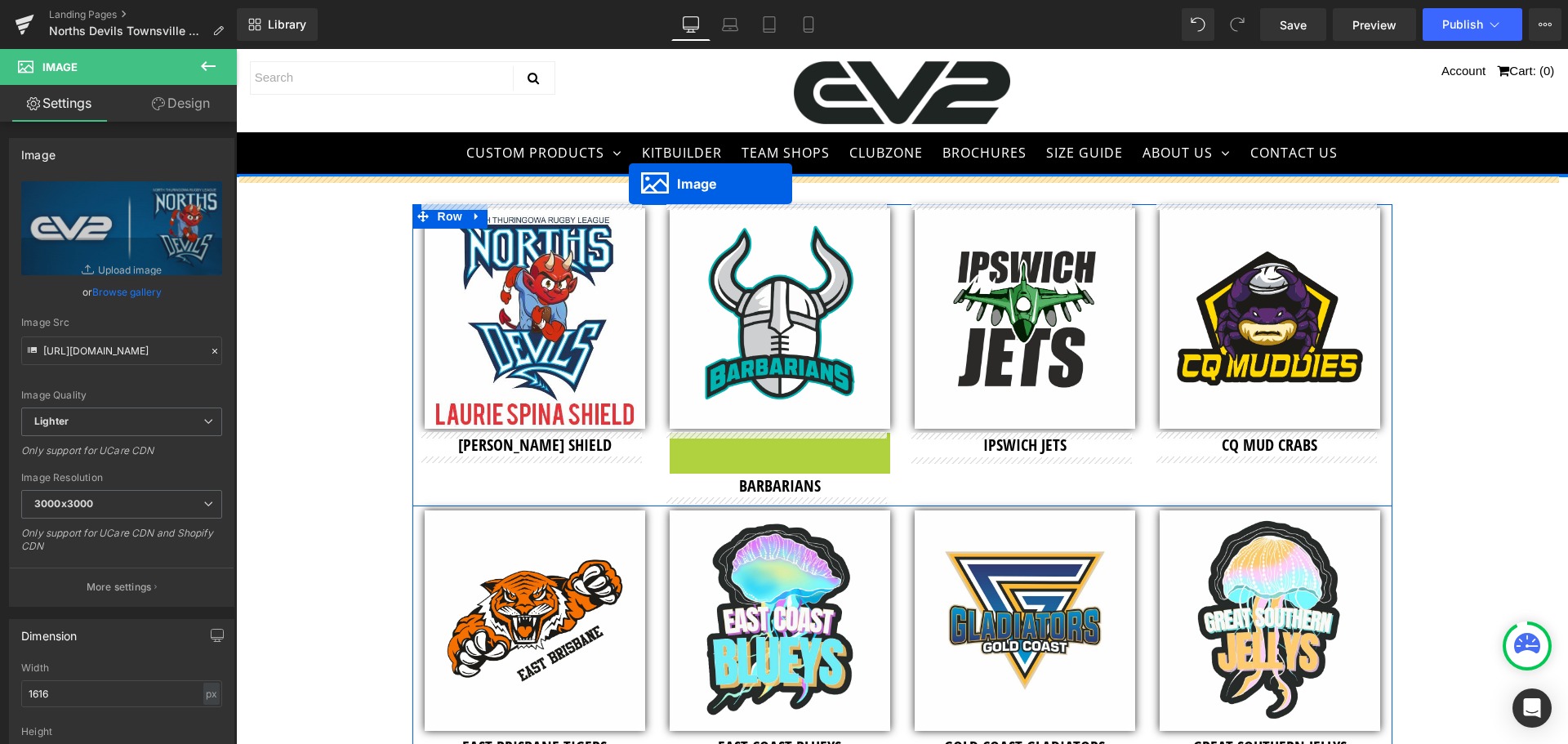
drag, startPoint x: 740, startPoint y: 617, endPoint x: 629, endPoint y: 184, distance: 447.0
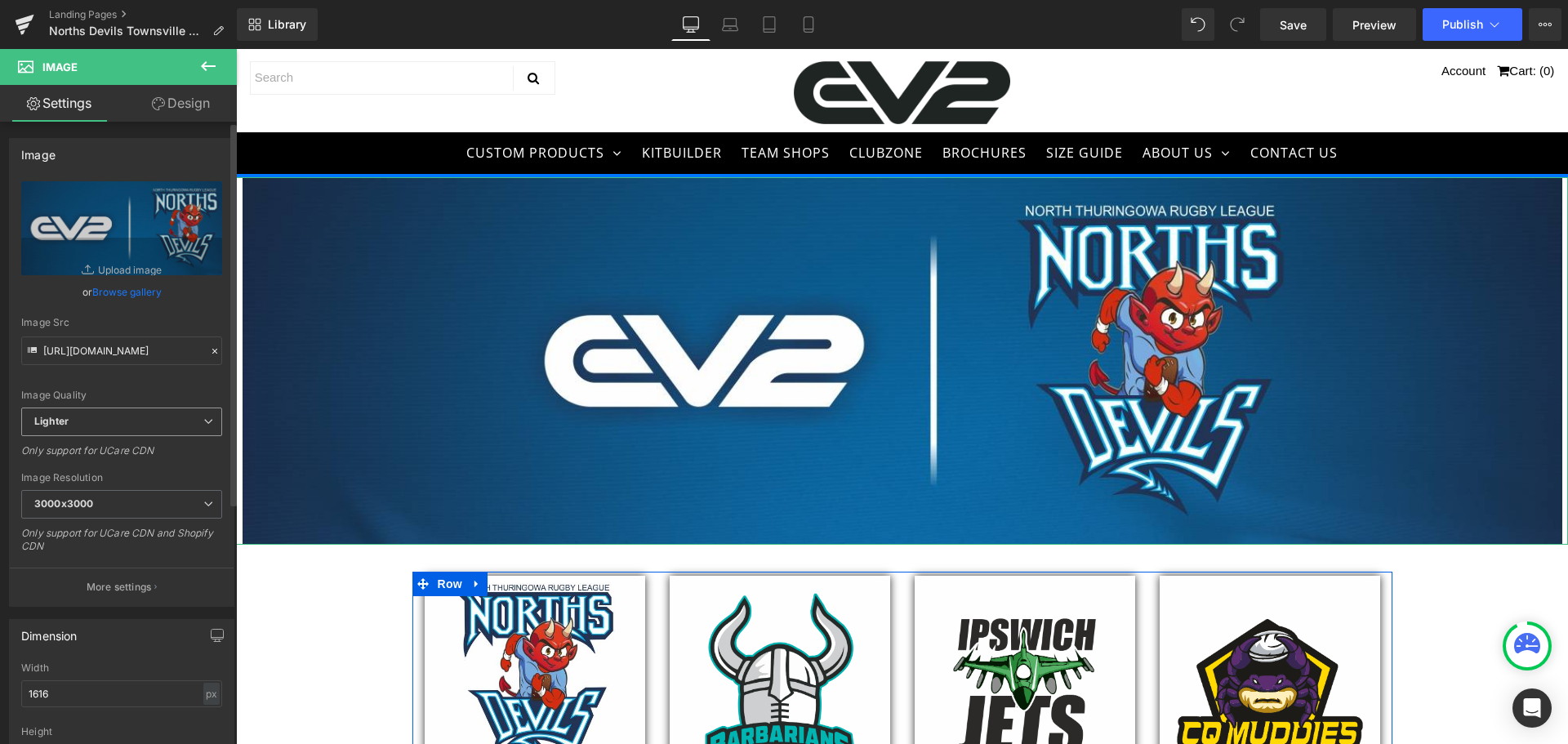
click at [203, 425] on icon at bounding box center [208, 421] width 10 height 10
click at [120, 470] on li "Lightest" at bounding box center [118, 474] width 195 height 24
click at [121, 419] on span "Lightest" at bounding box center [121, 421] width 201 height 28
click at [100, 448] on li "Lighter" at bounding box center [118, 450] width 195 height 24
type input "https://ucarecdn.com/4a2affdd-8983-4706-a23f-fd5308be79e7/-/format/auto/-/previ…"
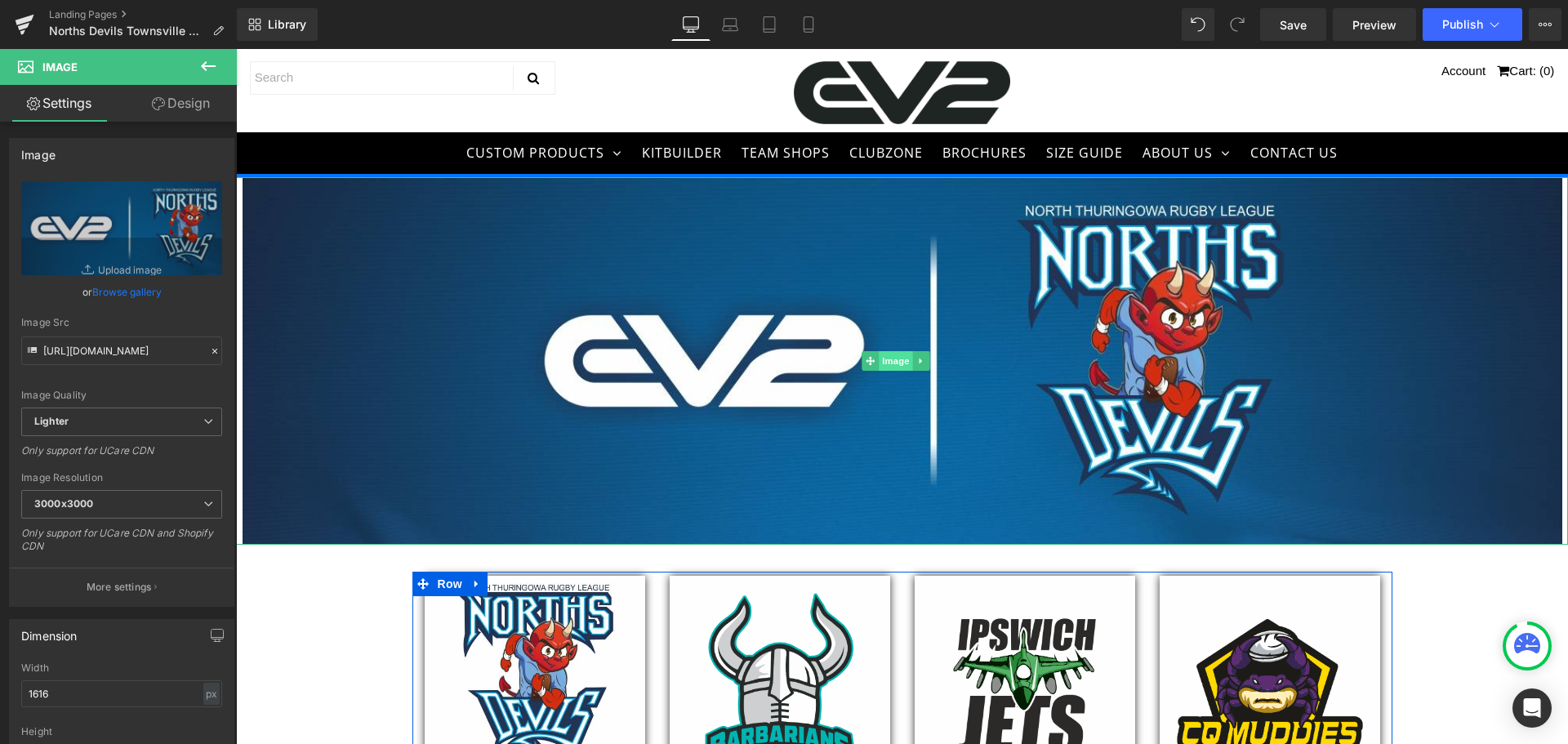
click at [893, 360] on span "Image" at bounding box center [896, 361] width 34 height 20
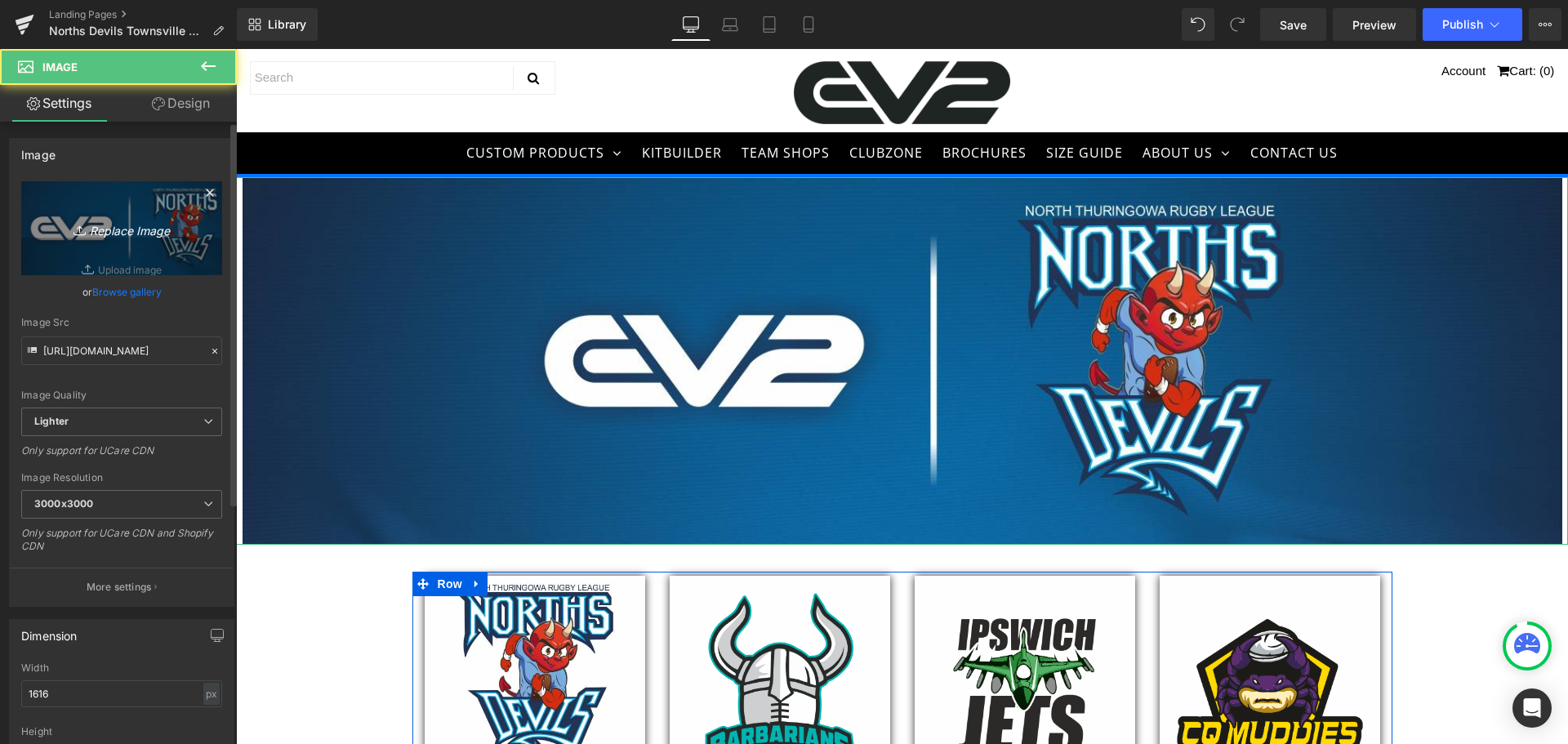
click at [129, 225] on icon "Replace Image" at bounding box center [122, 228] width 131 height 21
type input "C:\fakepath\Hero Banner.jpg"
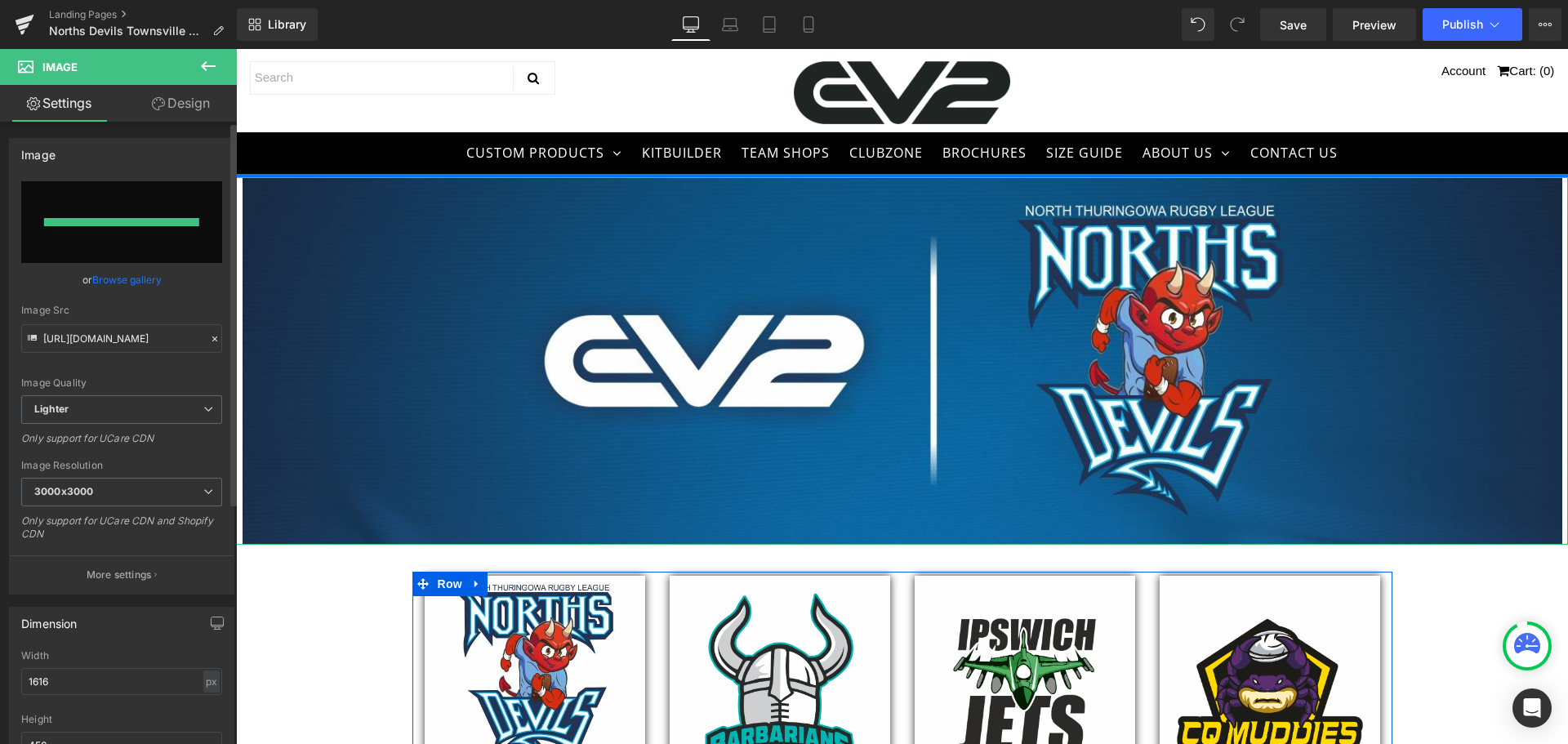
type input "https://ucarecdn.com/39bd5f44-0a4d-4746-ac35-b1db7d1f8451/-/format/auto/-/previ…"
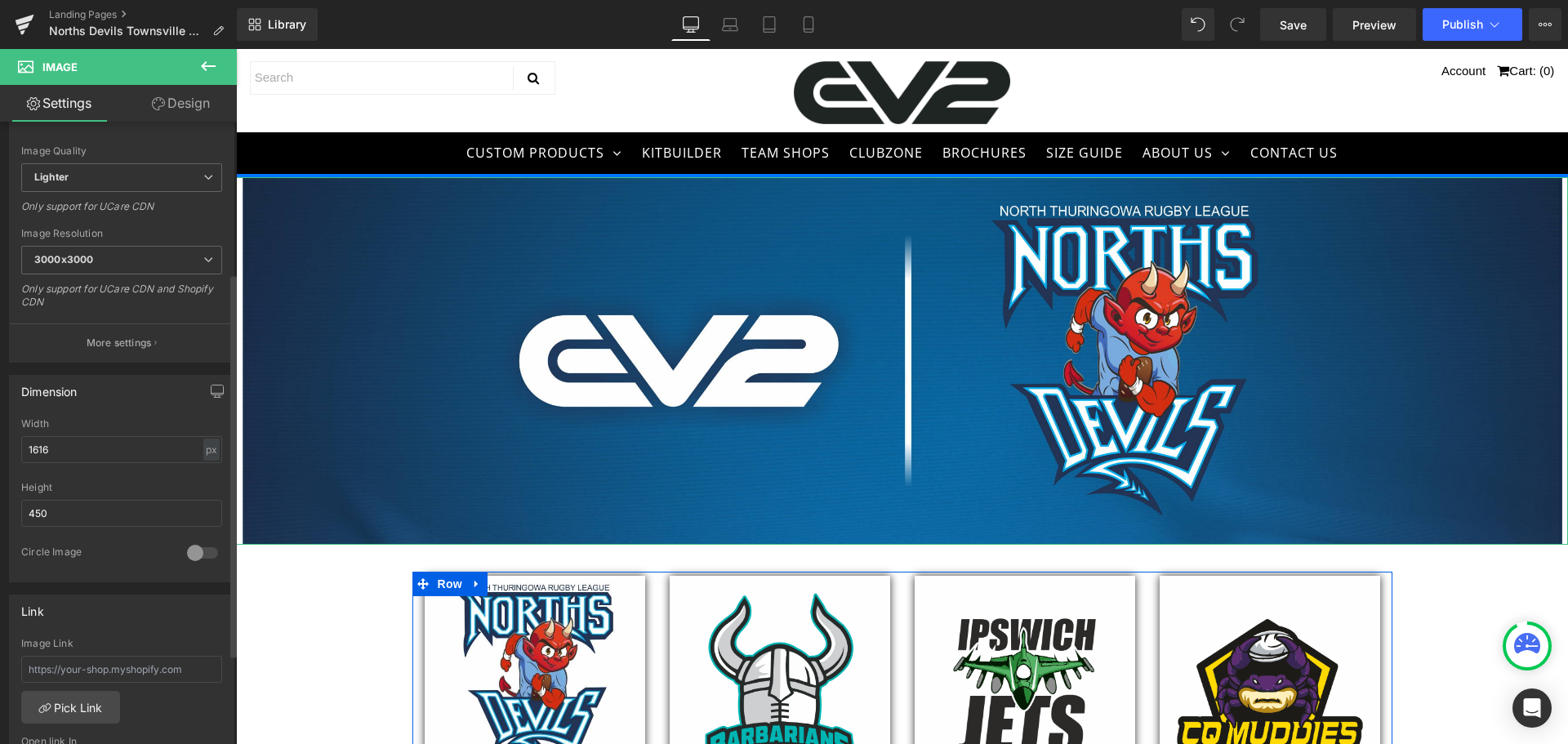
scroll to position [245, 0]
drag, startPoint x: 66, startPoint y: 449, endPoint x: 0, endPoint y: 449, distance: 66.0
click at [0, 449] on div "Dimension 1616px Width 1616 px % px 450px Height 450 0 Circle Image" at bounding box center [122, 471] width 245 height 220
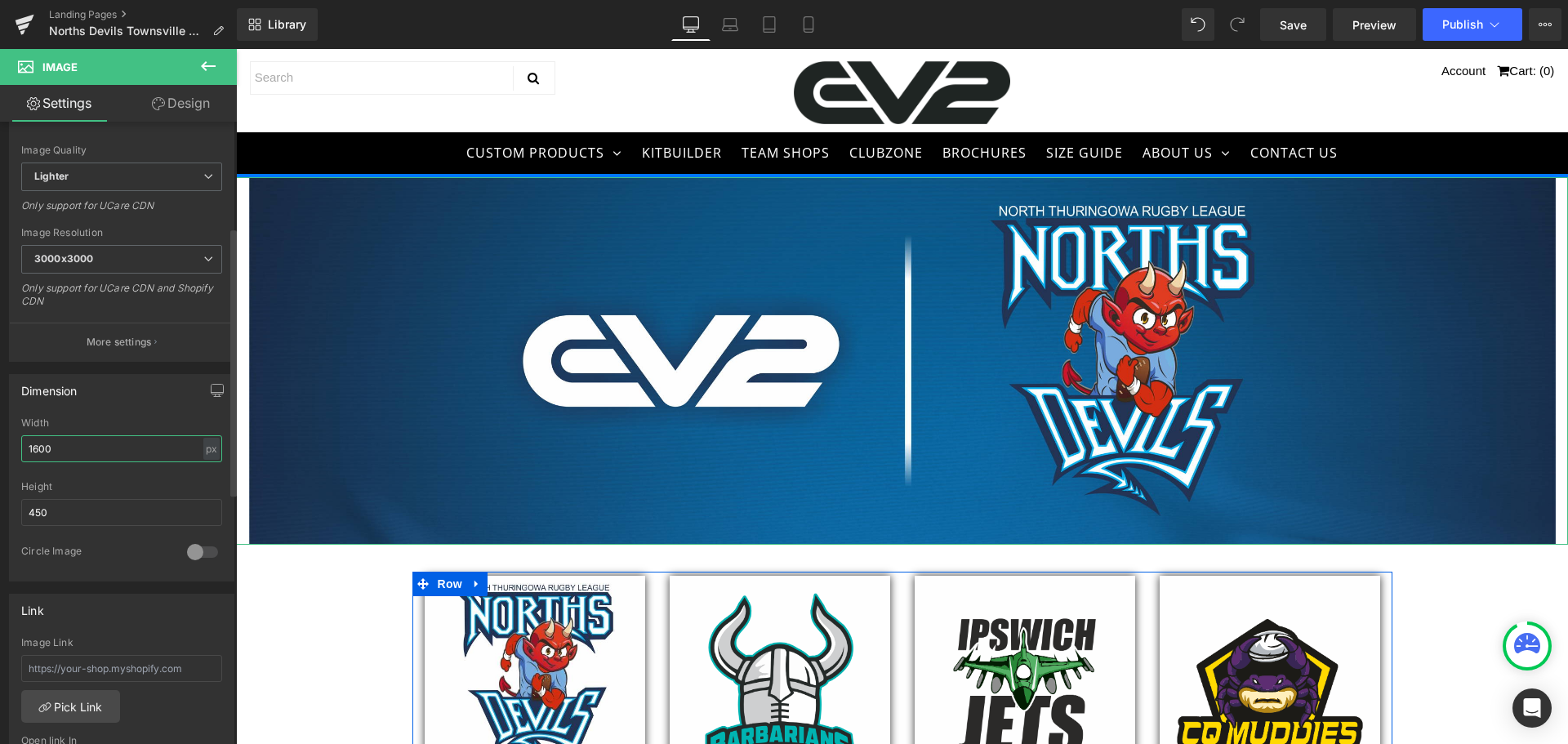
drag, startPoint x: 67, startPoint y: 450, endPoint x: 0, endPoint y: 457, distance: 67.4
click at [0, 457] on div "Dimension 1600px Width 1600 px % px 450px Height 450 0 Circle Image" at bounding box center [122, 471] width 245 height 220
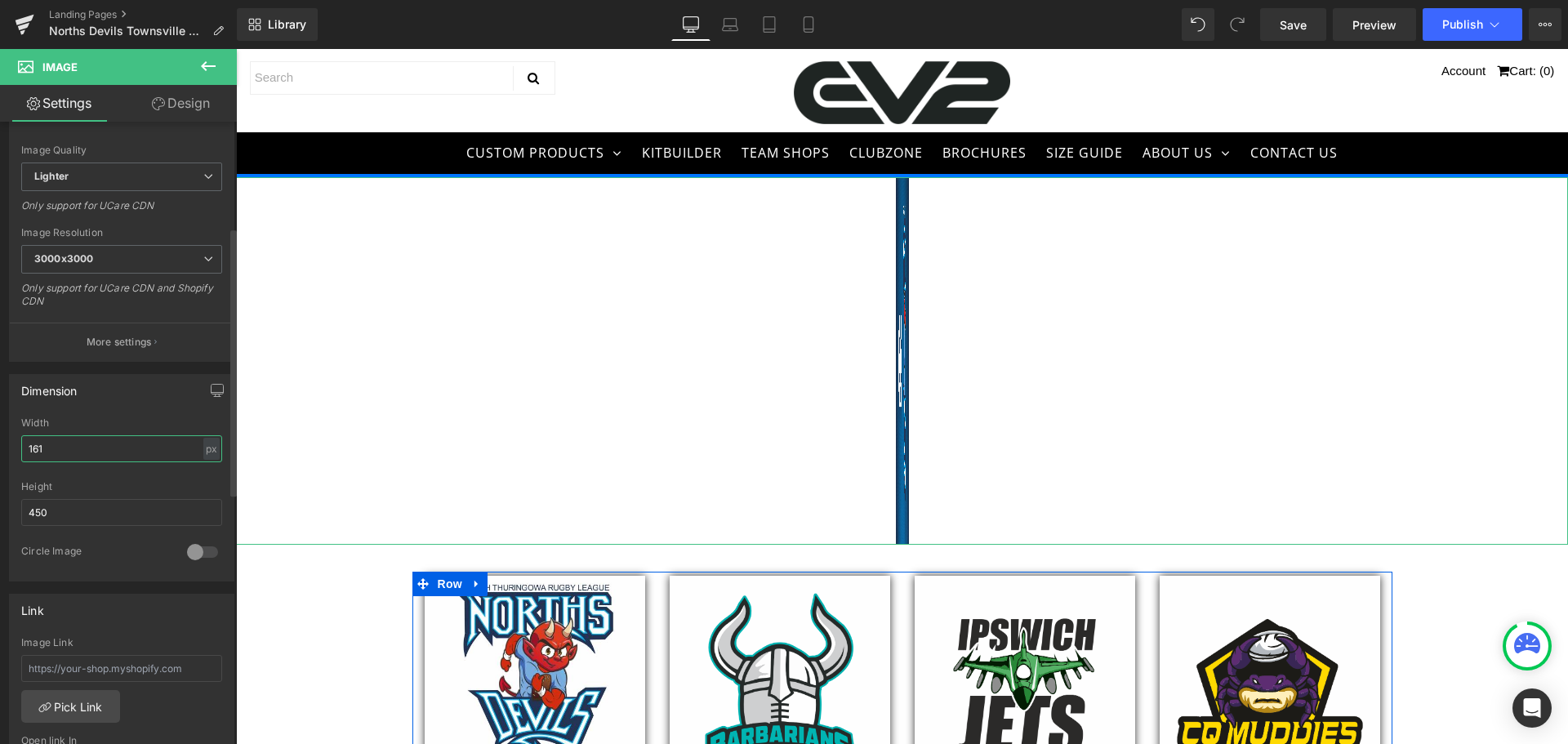
type input "1616"
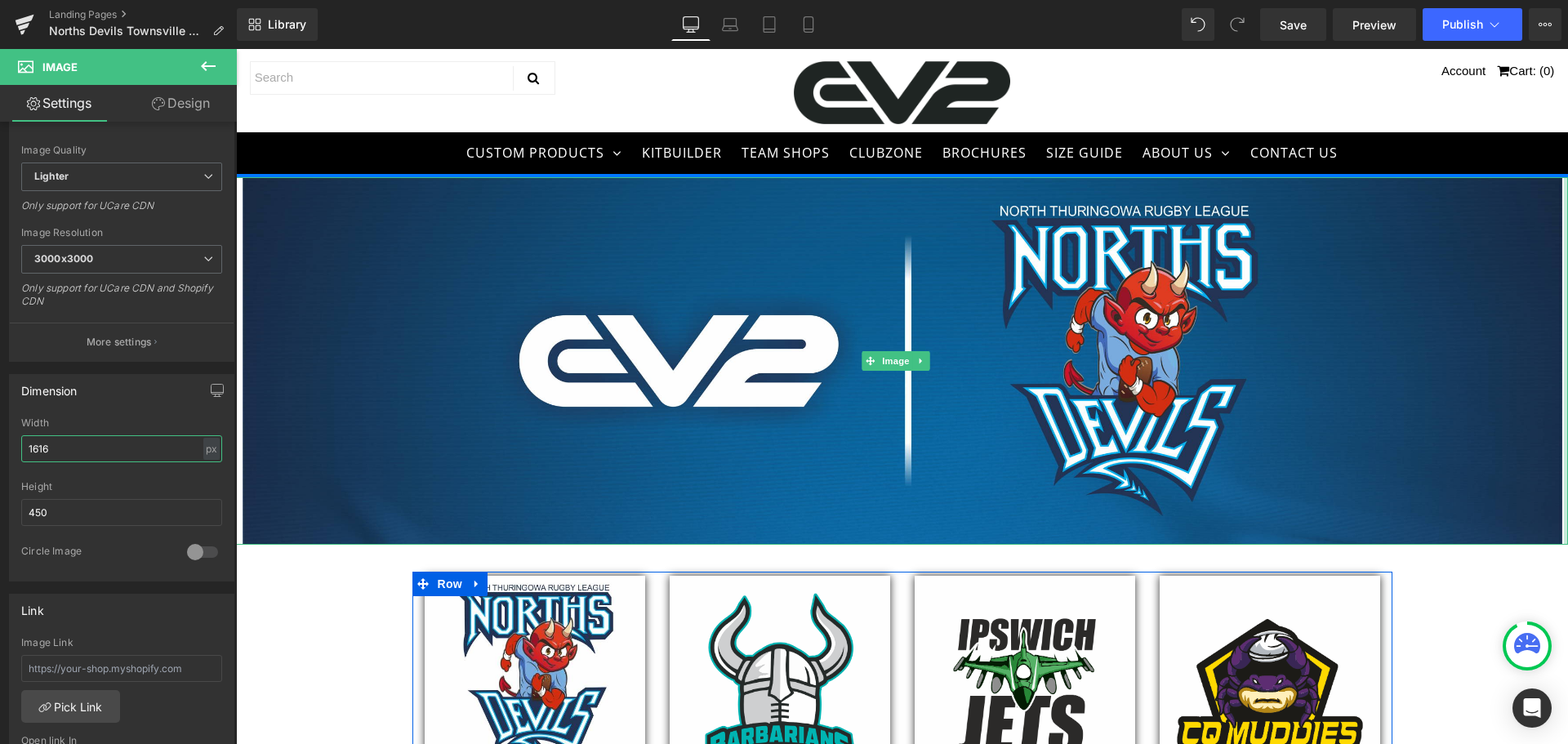
drag, startPoint x: 1553, startPoint y: 490, endPoint x: 1579, endPoint y: 487, distance: 26.2
click at [1567, 487] on html "CUSTOM PRODUCTS TEAM WEAR AFL Athletics Basketball Boxing Cricket Cycling Dodge…" at bounding box center [902, 396] width 1332 height 695
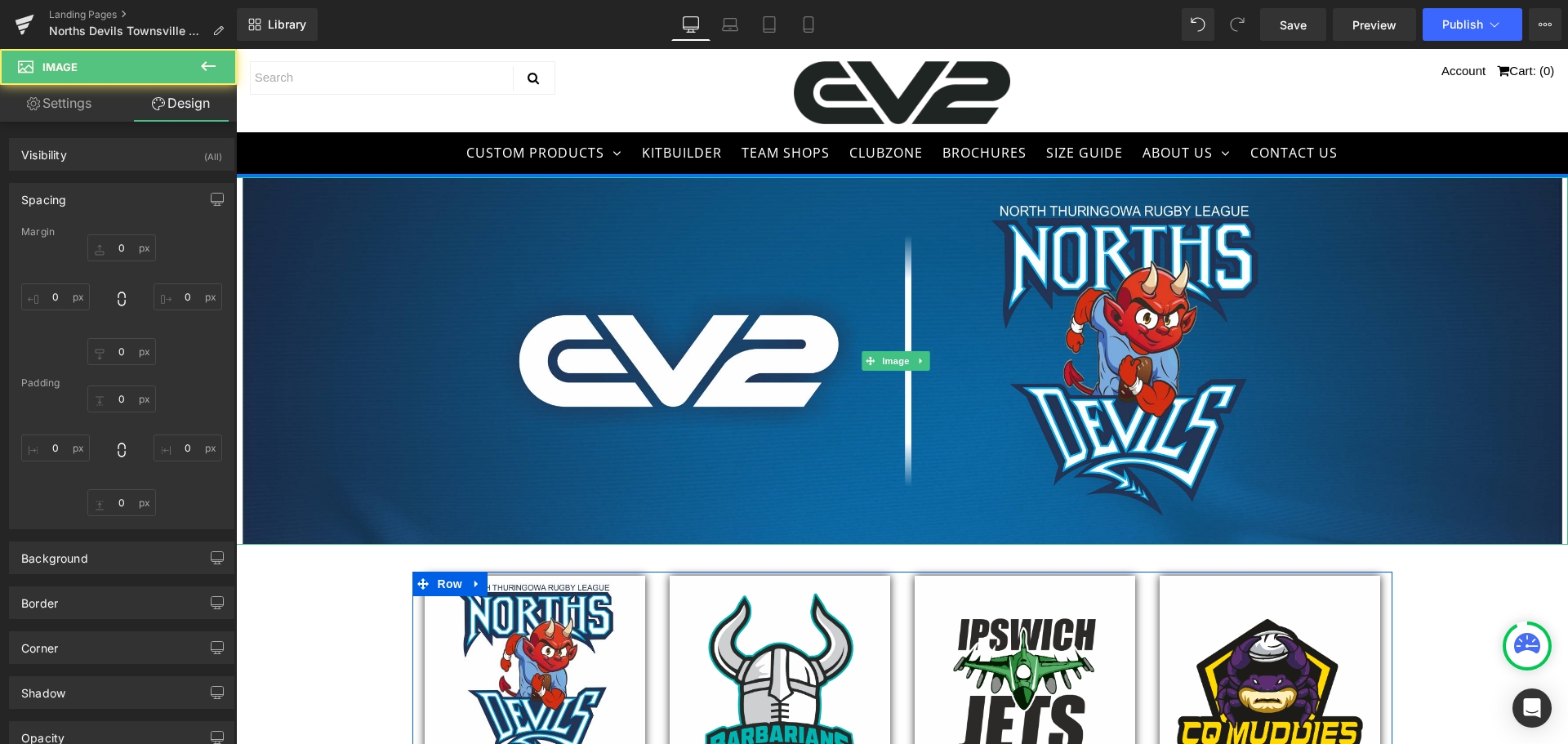
click at [1529, 500] on div "Image Separator Image LAURIE SPINA SHIELD Heading Image BARBARIANS Heading Imag…" at bounding box center [902, 743] width 1332 height 1132
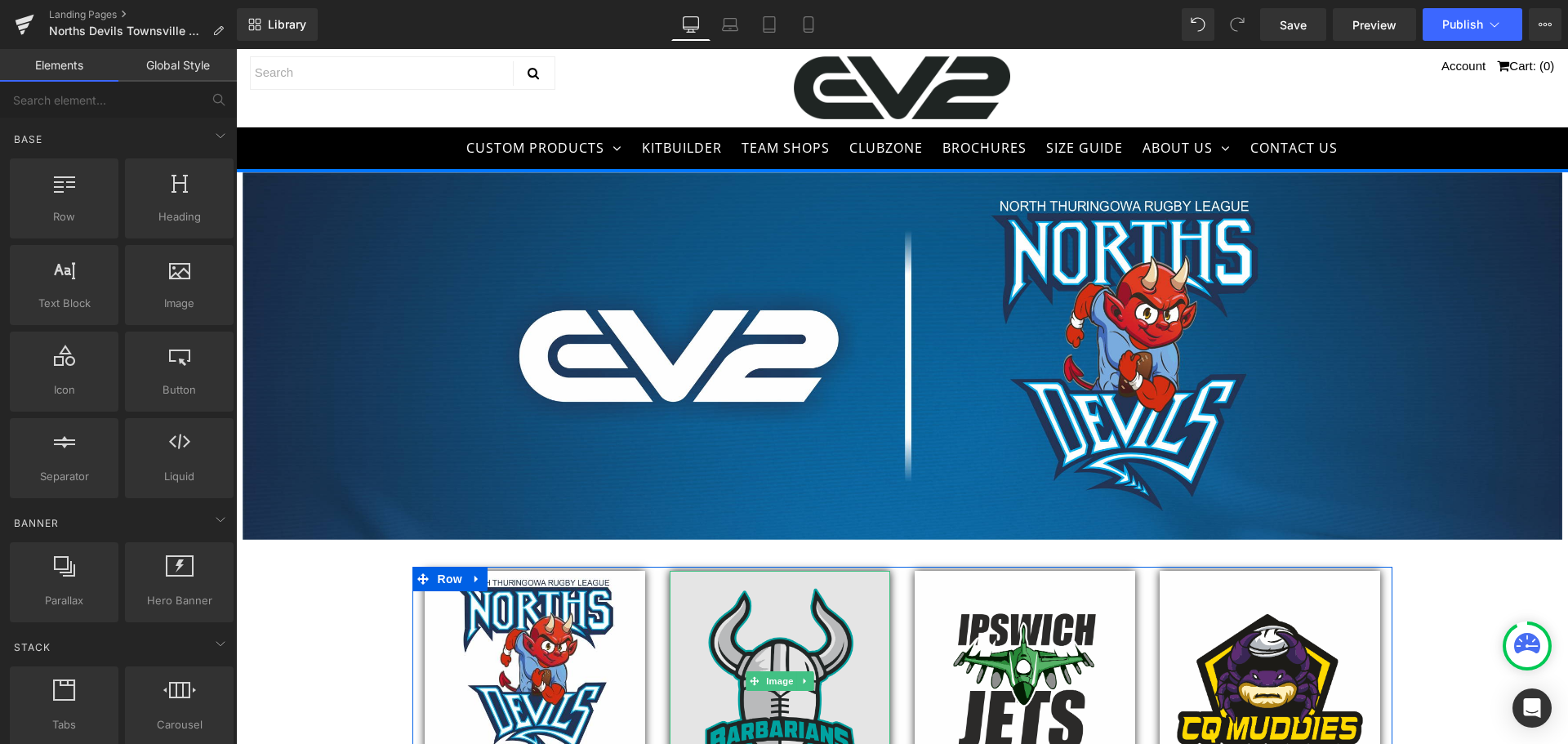
scroll to position [0, 0]
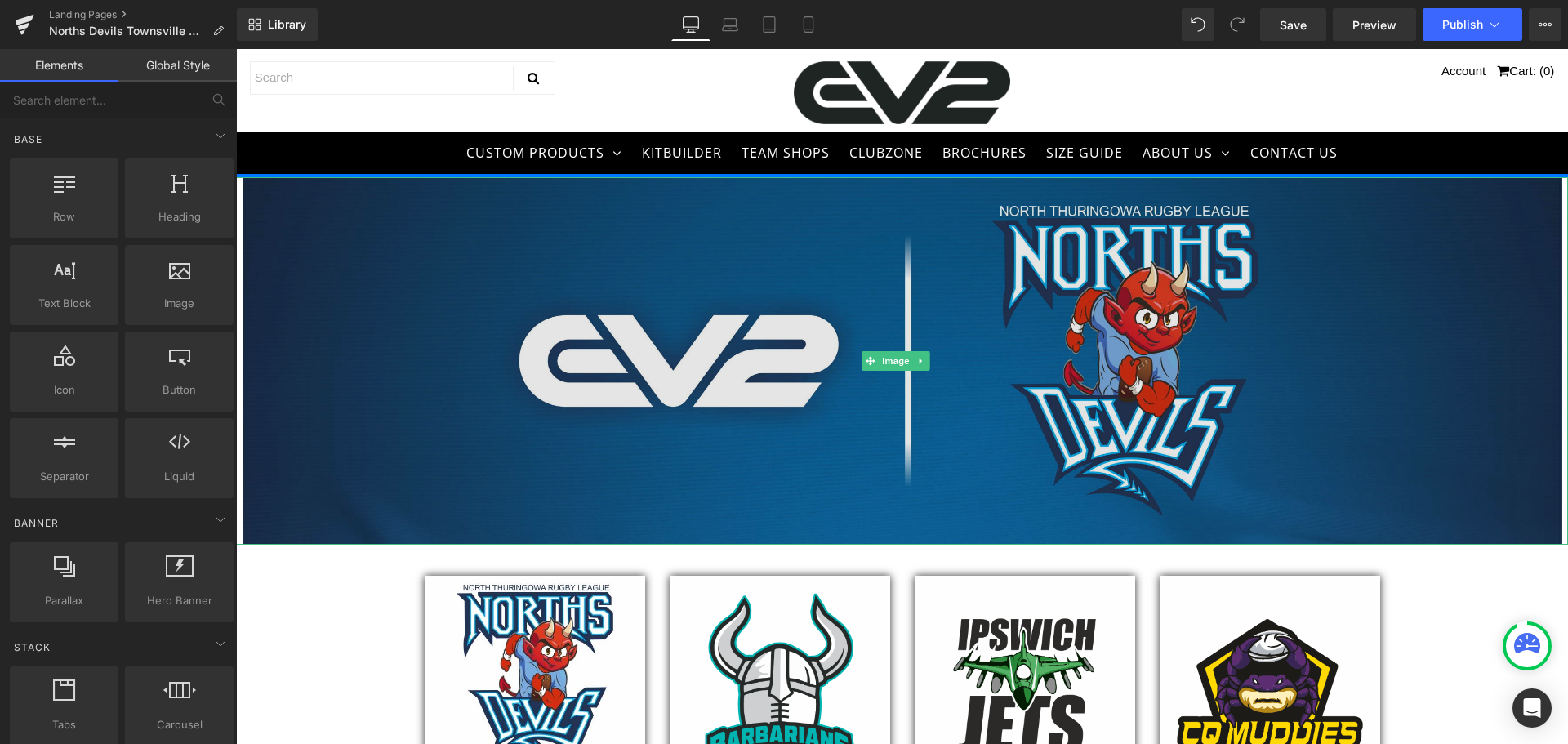
click at [602, 259] on img at bounding box center [902, 361] width 1320 height 368
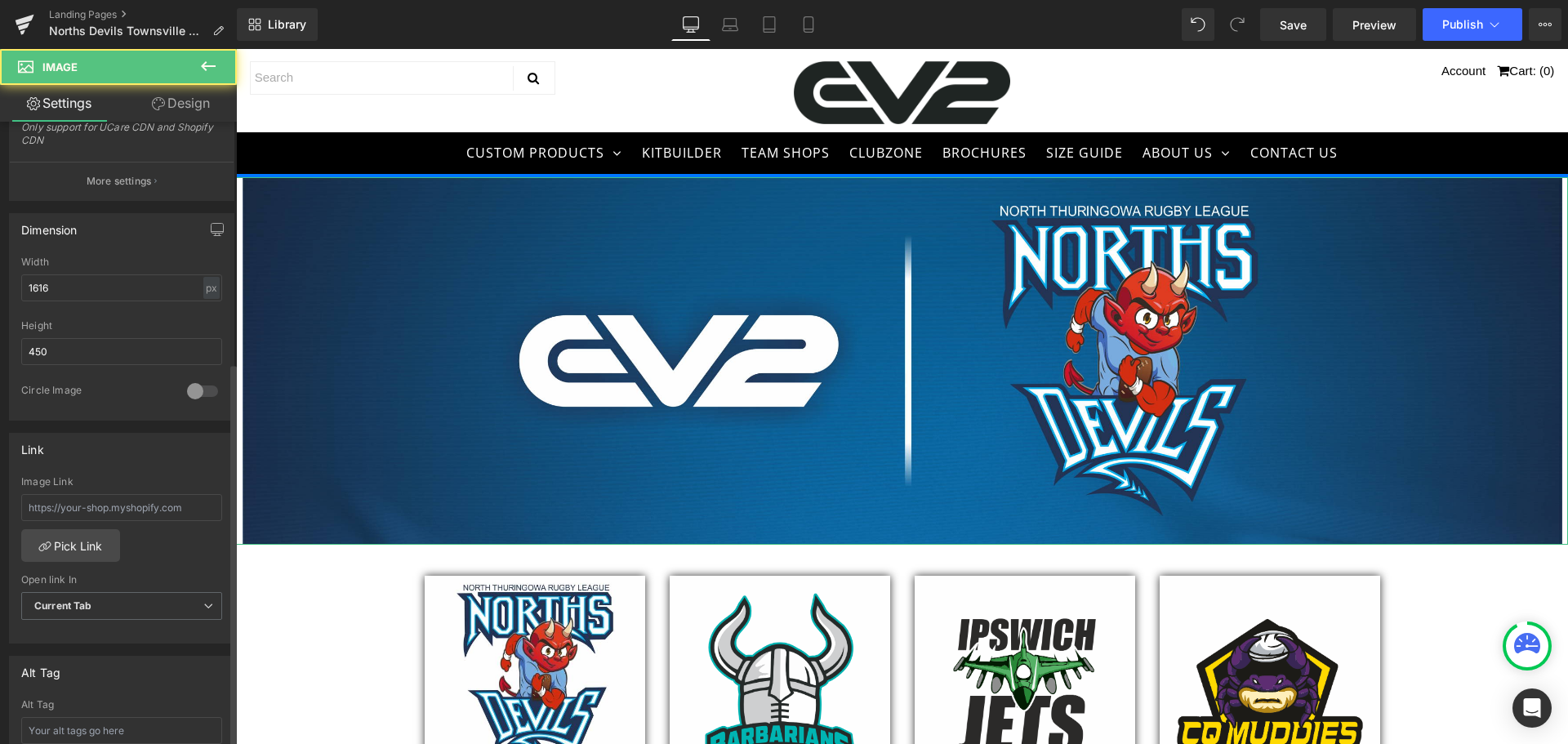
scroll to position [409, 0]
drag, startPoint x: 81, startPoint y: 352, endPoint x: 16, endPoint y: 352, distance: 65.0
click at [16, 352] on div "1616px Width 1616 px % px 450px Height 450 0 Circle Image" at bounding box center [121, 335] width 224 height 163
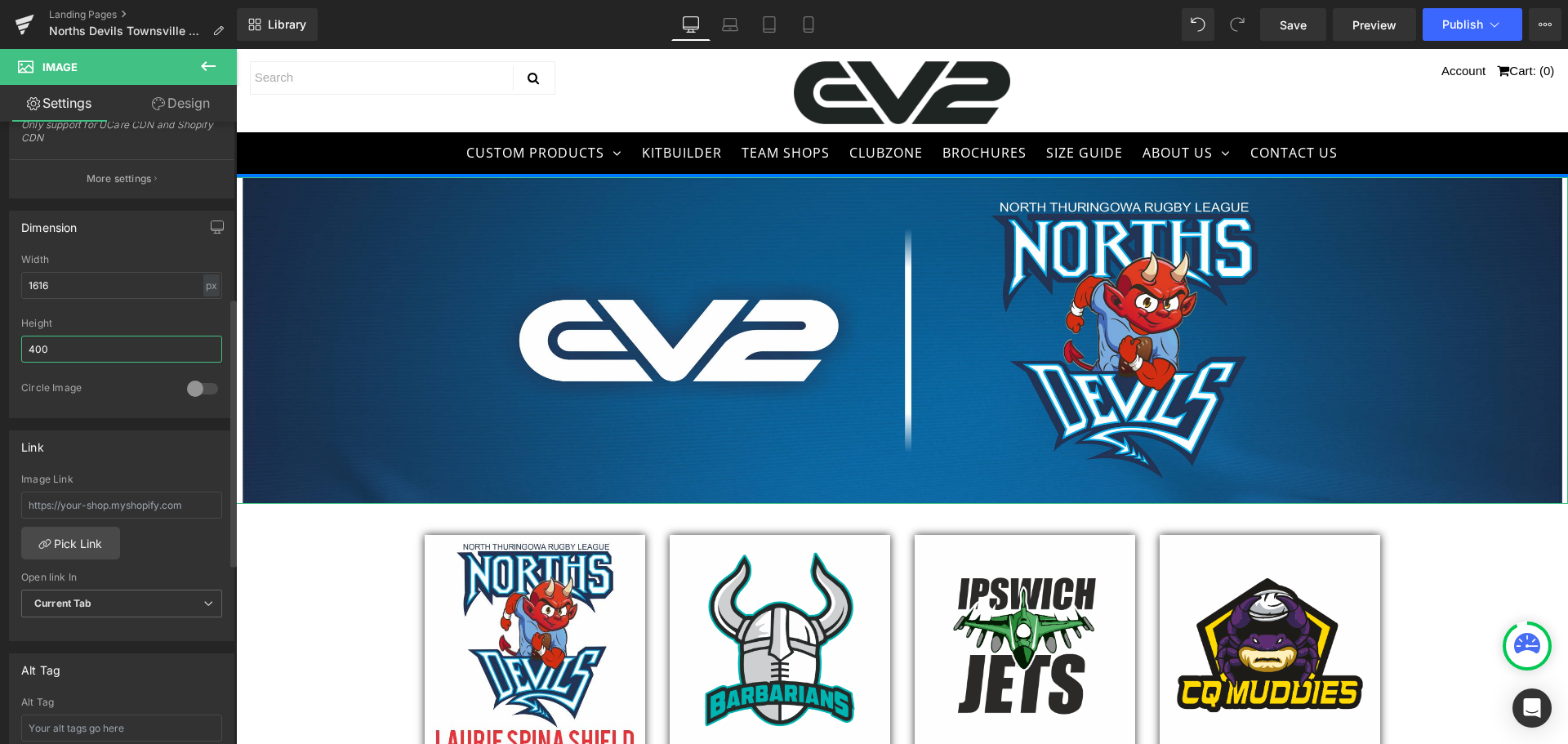
drag, startPoint x: 50, startPoint y: 352, endPoint x: 27, endPoint y: 352, distance: 23.0
click at [27, 352] on input "400" at bounding box center [121, 349] width 201 height 27
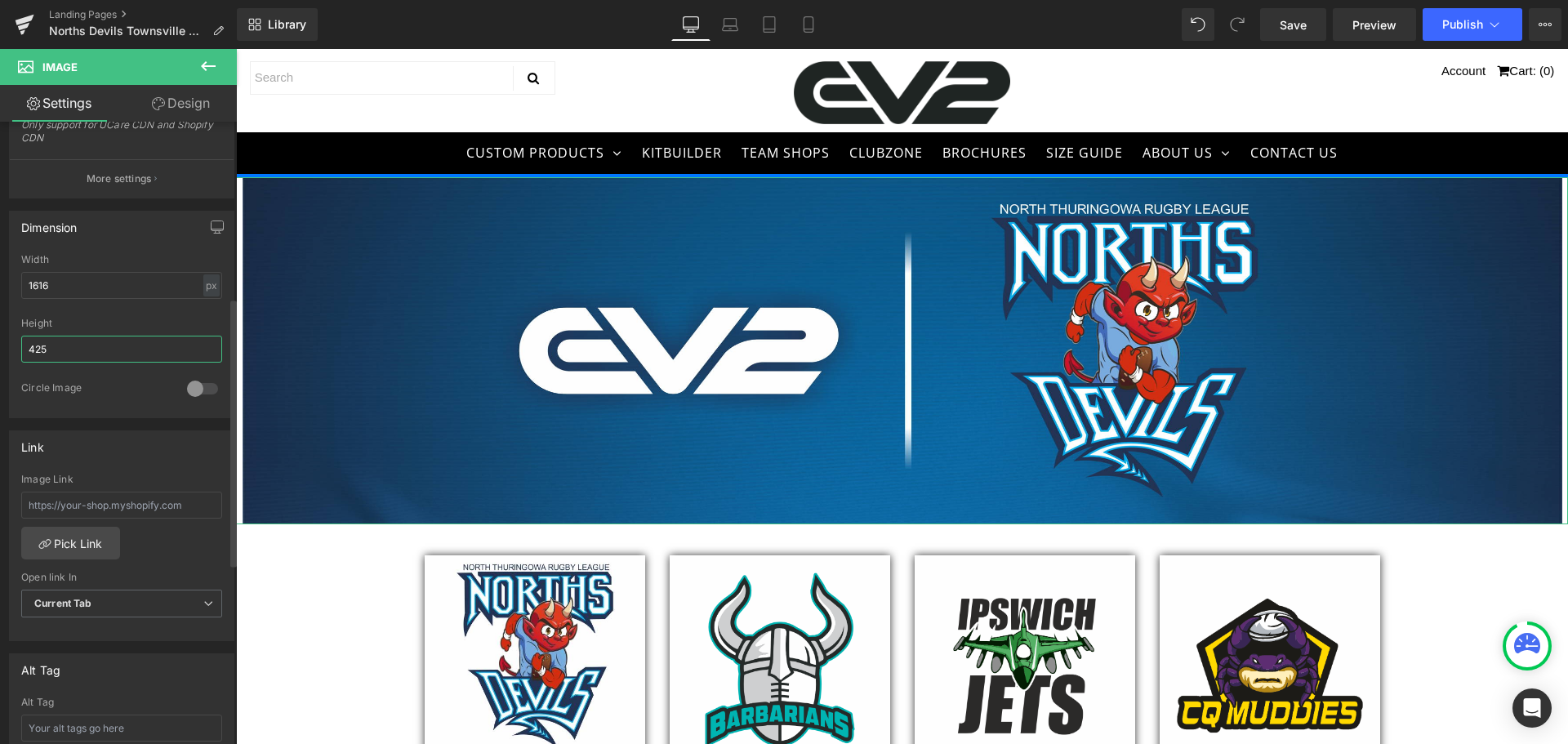
drag, startPoint x: 46, startPoint y: 353, endPoint x: 11, endPoint y: 355, distance: 35.1
click at [11, 355] on div "1616px Width 1616 px % px 425px Height 425 0 Circle Image" at bounding box center [121, 335] width 224 height 163
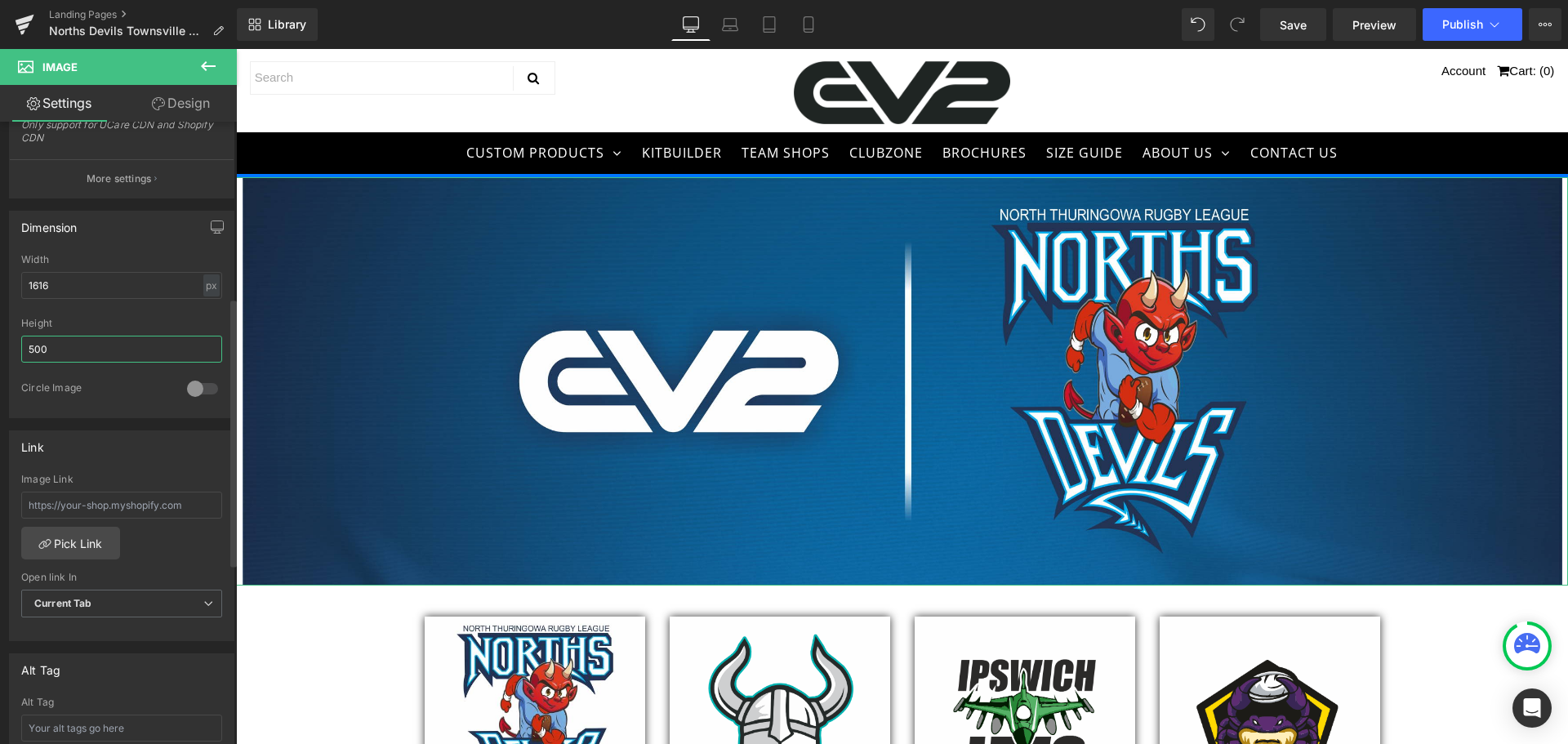
drag, startPoint x: 47, startPoint y: 354, endPoint x: 23, endPoint y: 354, distance: 24.0
click at [23, 354] on input "500" at bounding box center [121, 349] width 201 height 27
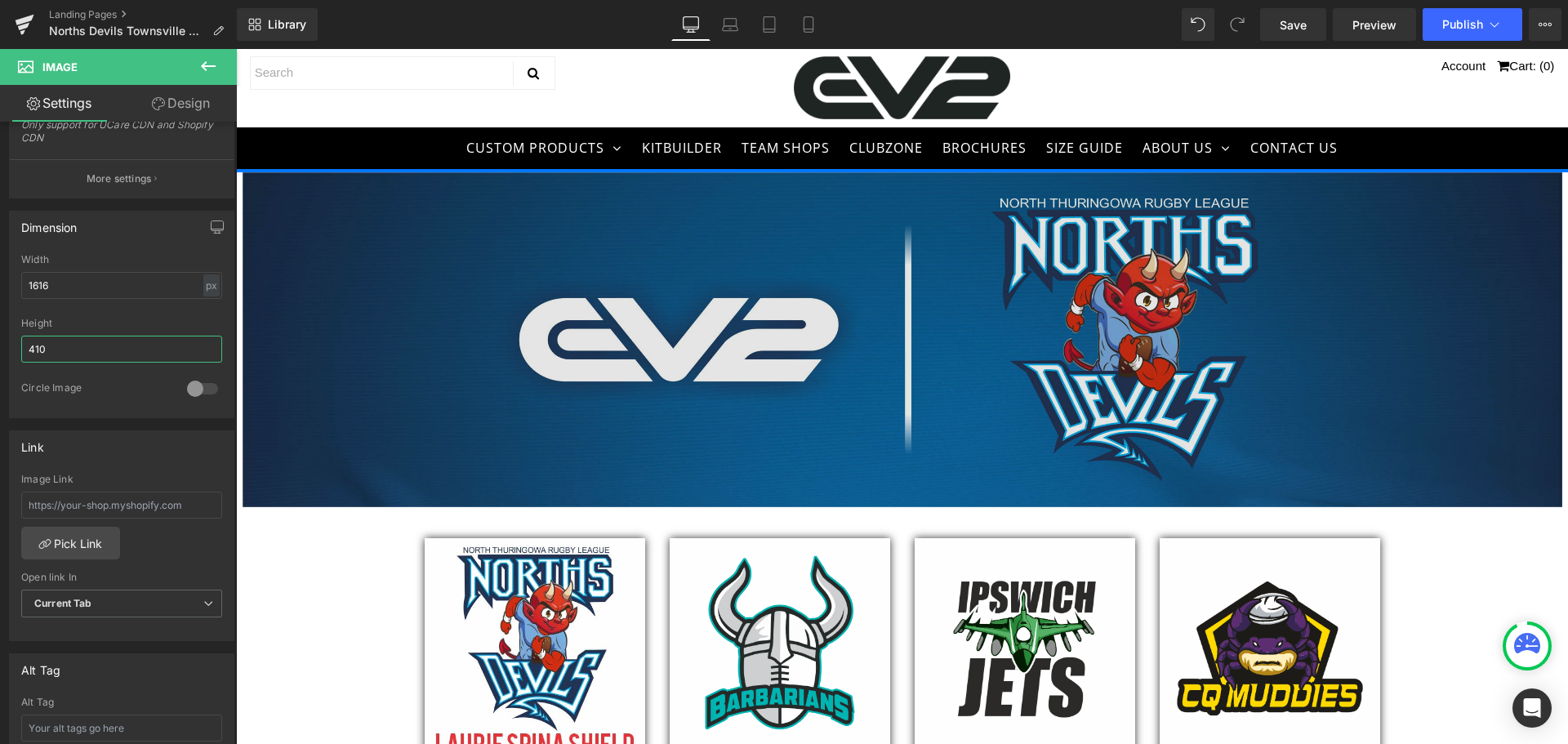
scroll to position [0, 0]
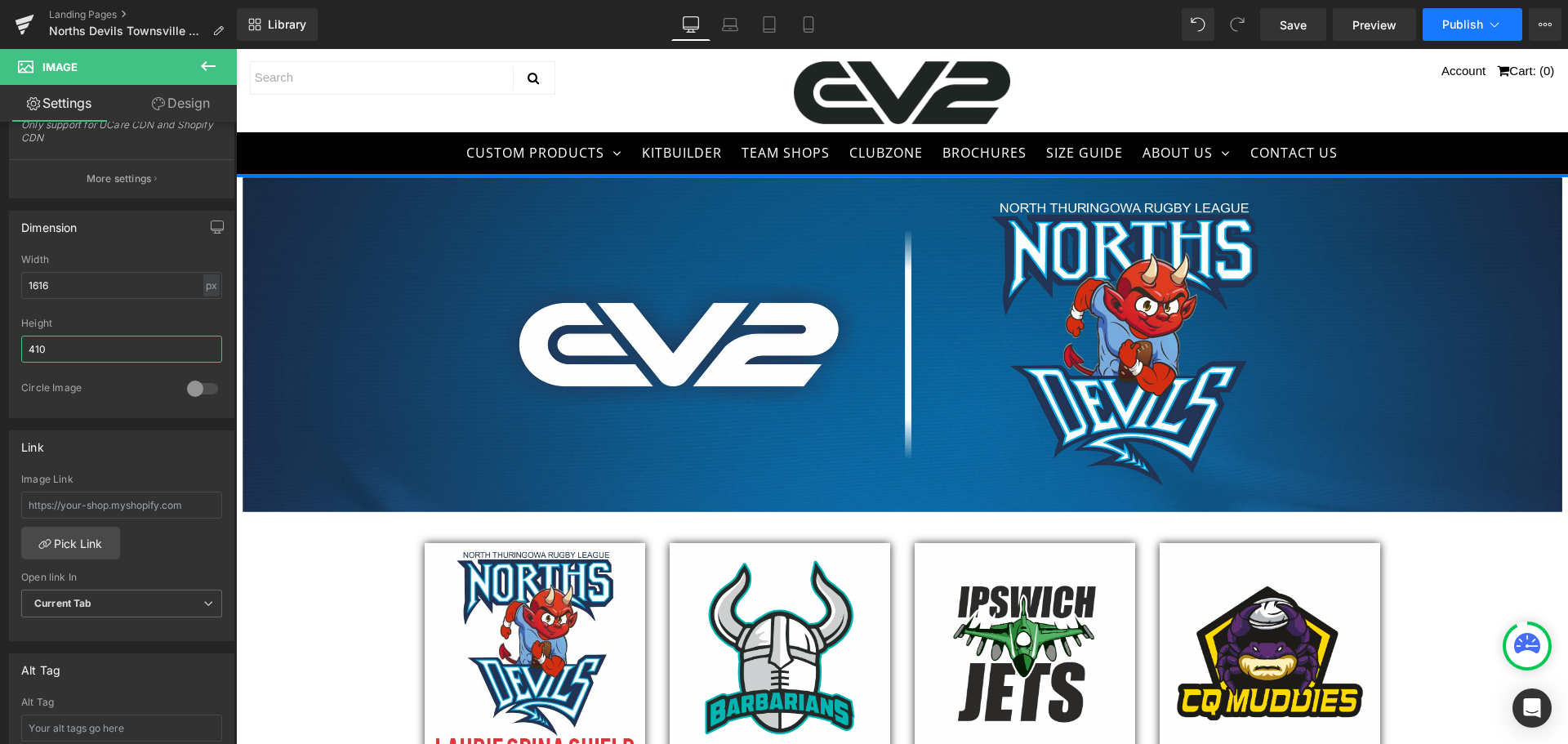
type input "410"
click at [1454, 29] on span "Publish" at bounding box center [1463, 23] width 41 height 13
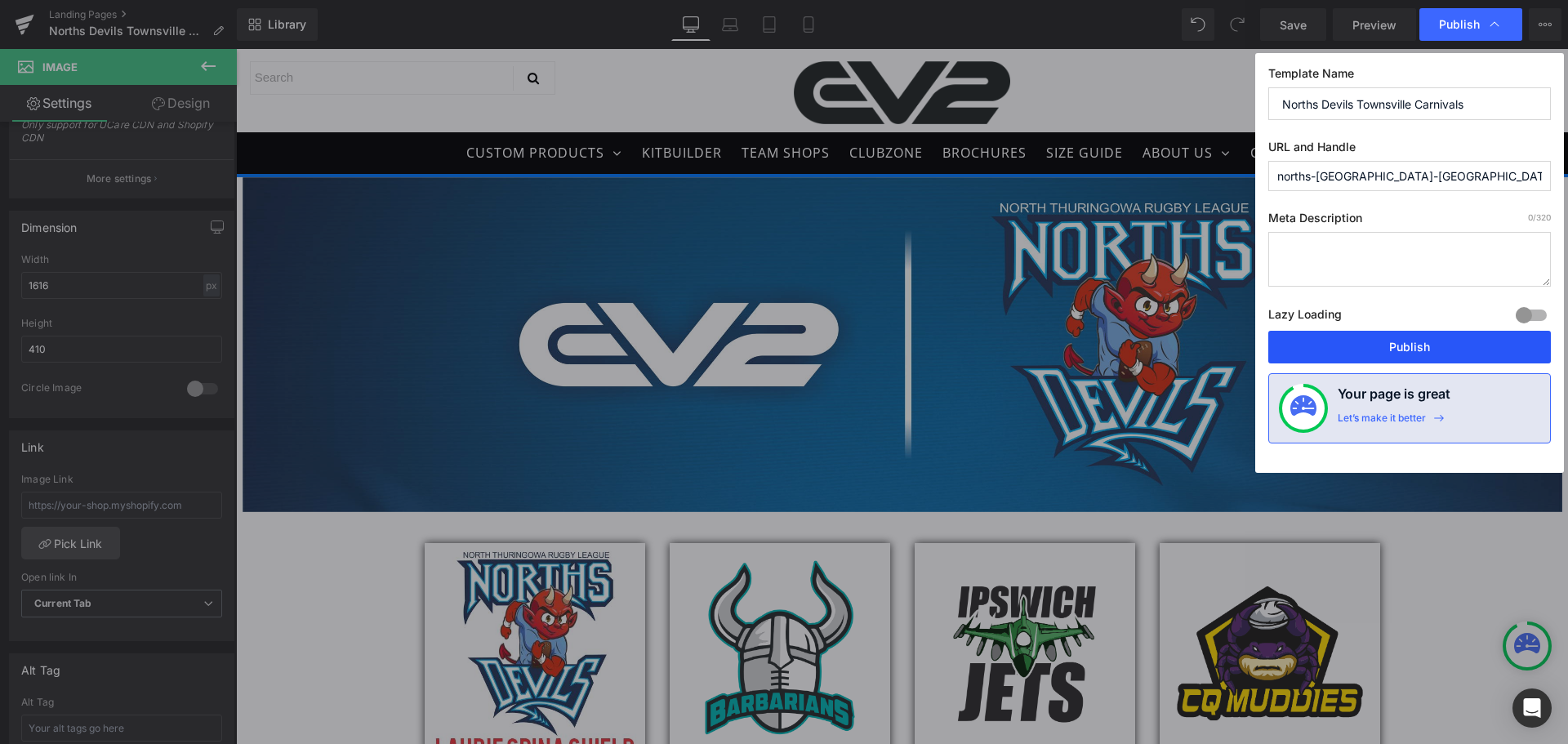
click at [1340, 334] on button "Publish" at bounding box center [1410, 346] width 283 height 32
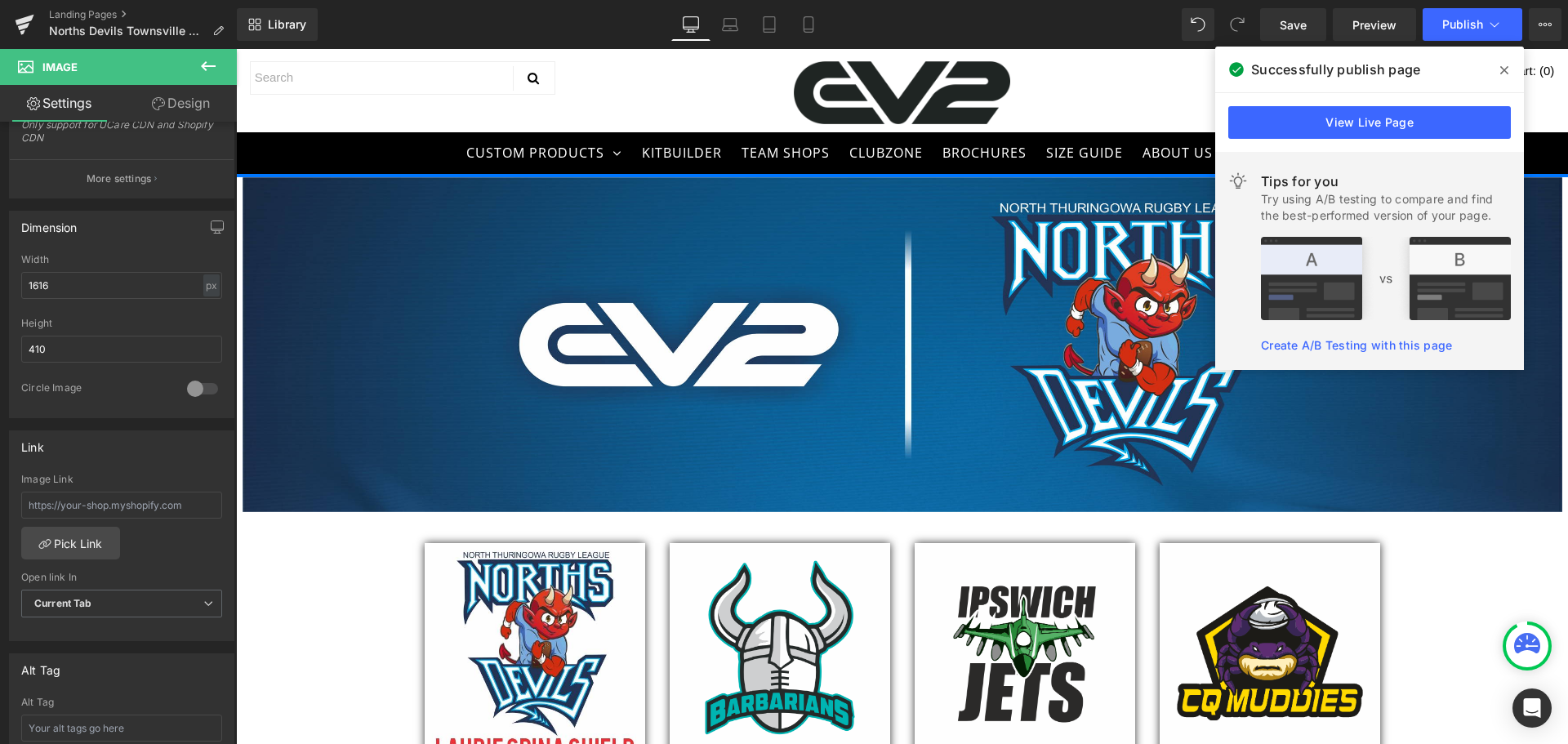
click at [1499, 72] on span at bounding box center [1504, 69] width 26 height 26
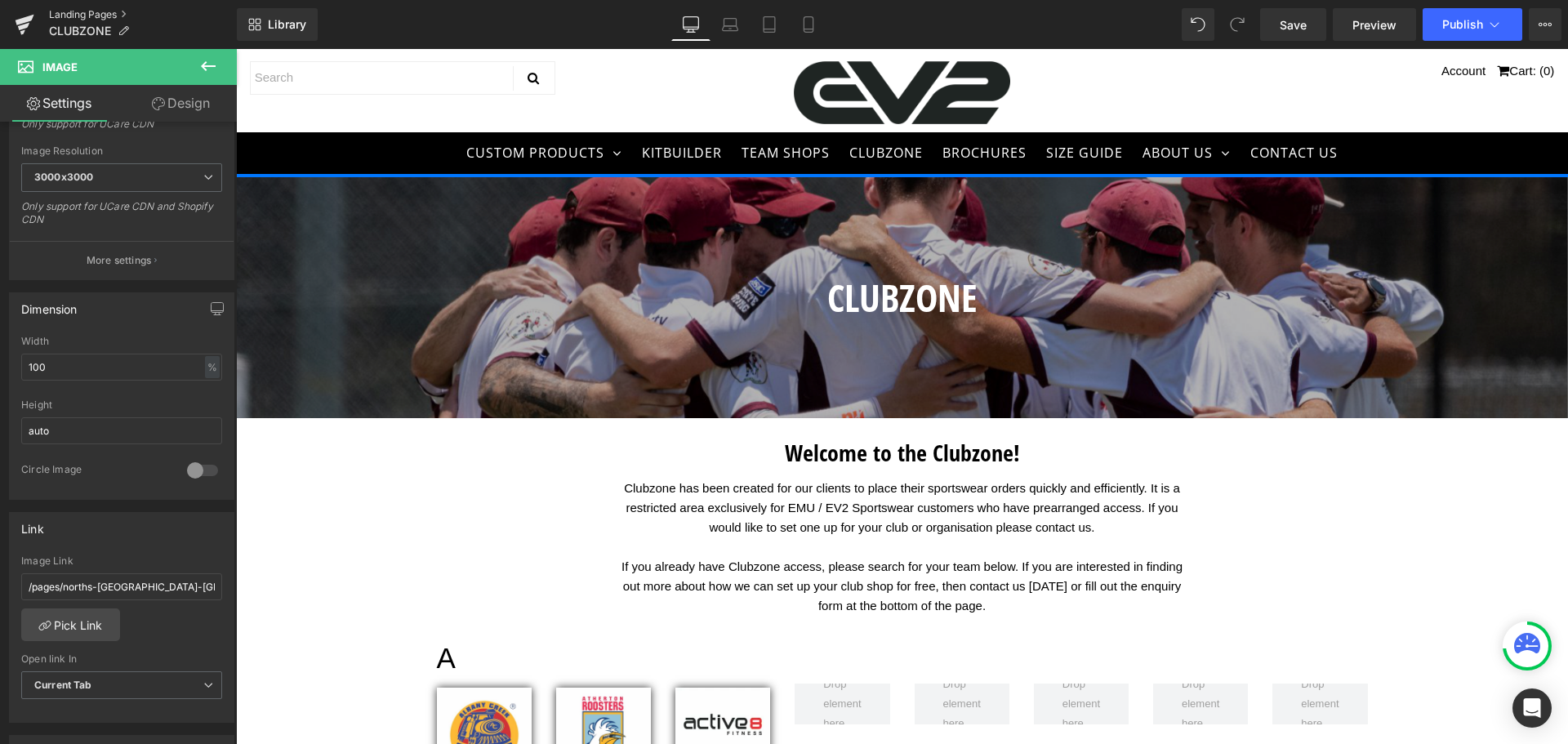
scroll to position [2858, 0]
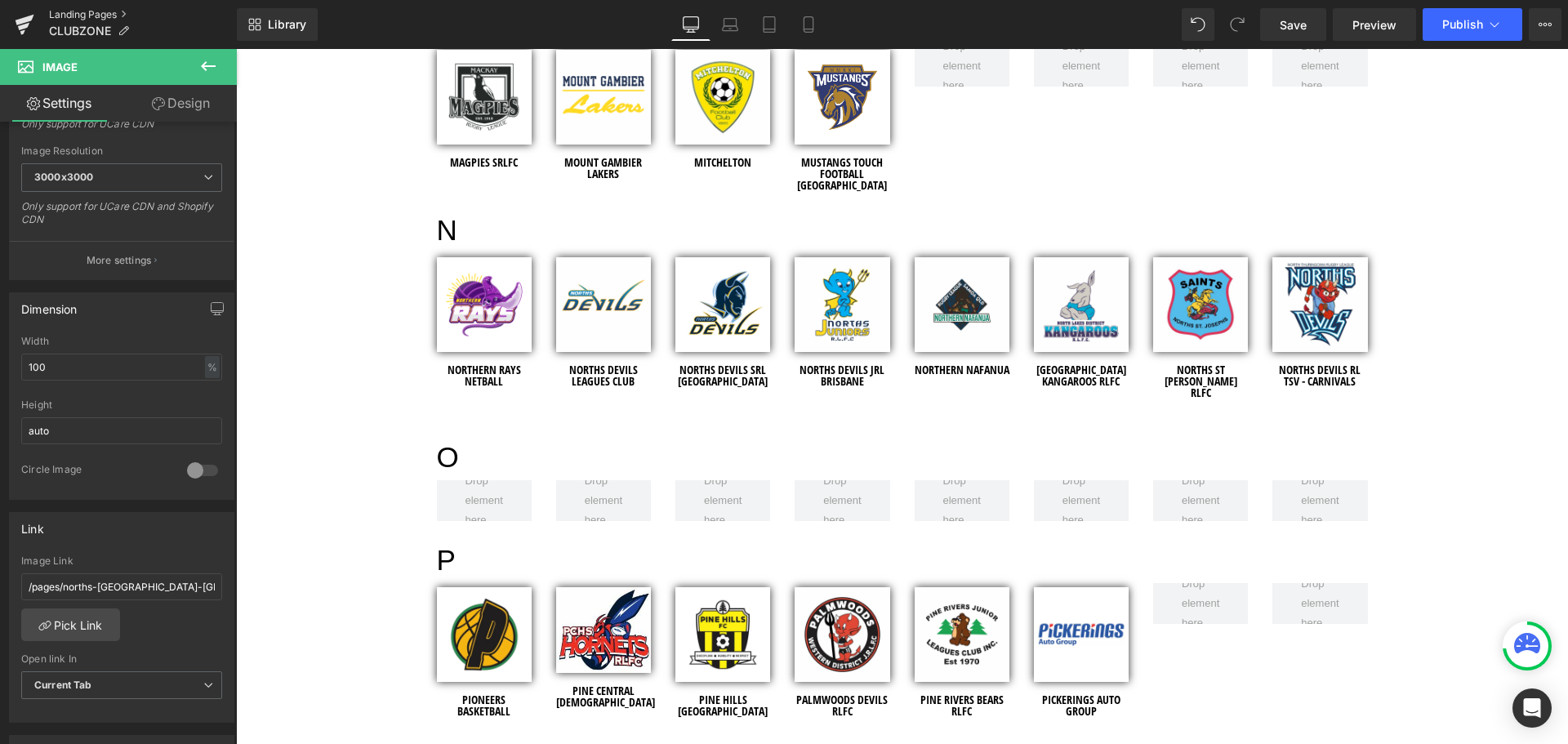
click at [92, 11] on link "Landing Pages" at bounding box center [143, 14] width 188 height 13
